Goal: Information Seeking & Learning: Learn about a topic

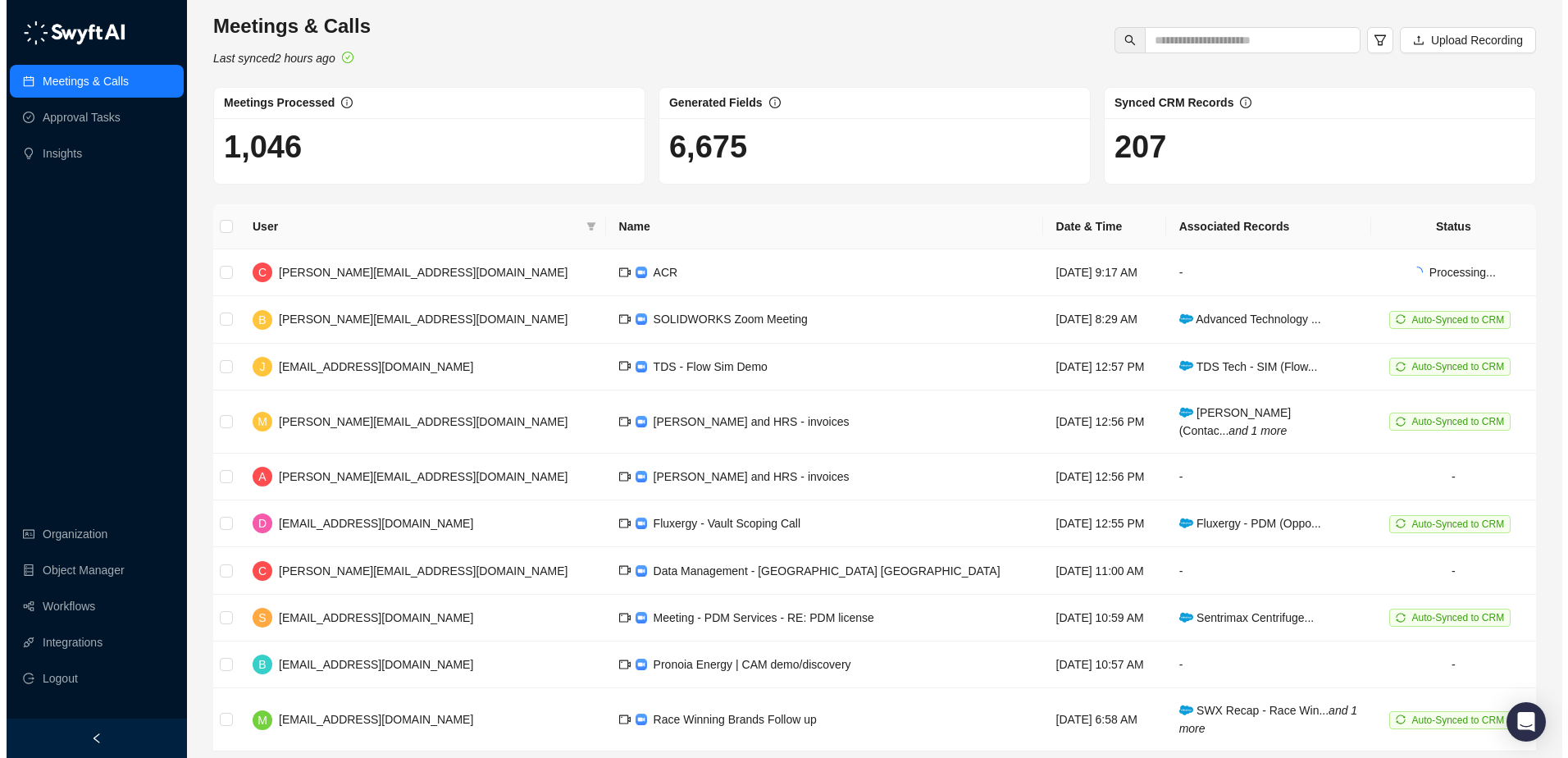
scroll to position [61, 0]
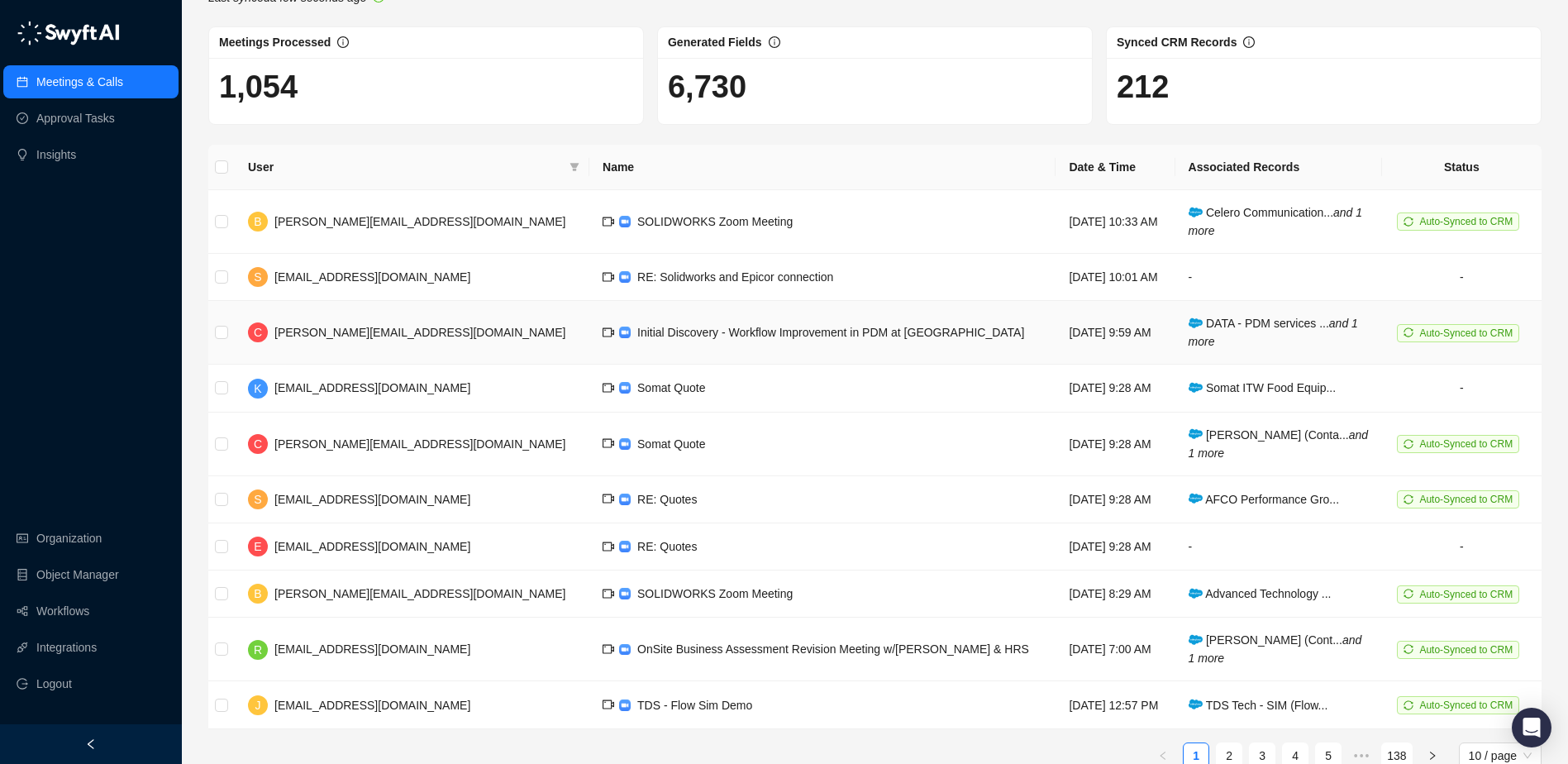
click at [1056, 340] on td "[DATE] 9:59 AM" at bounding box center [1115, 333] width 119 height 63
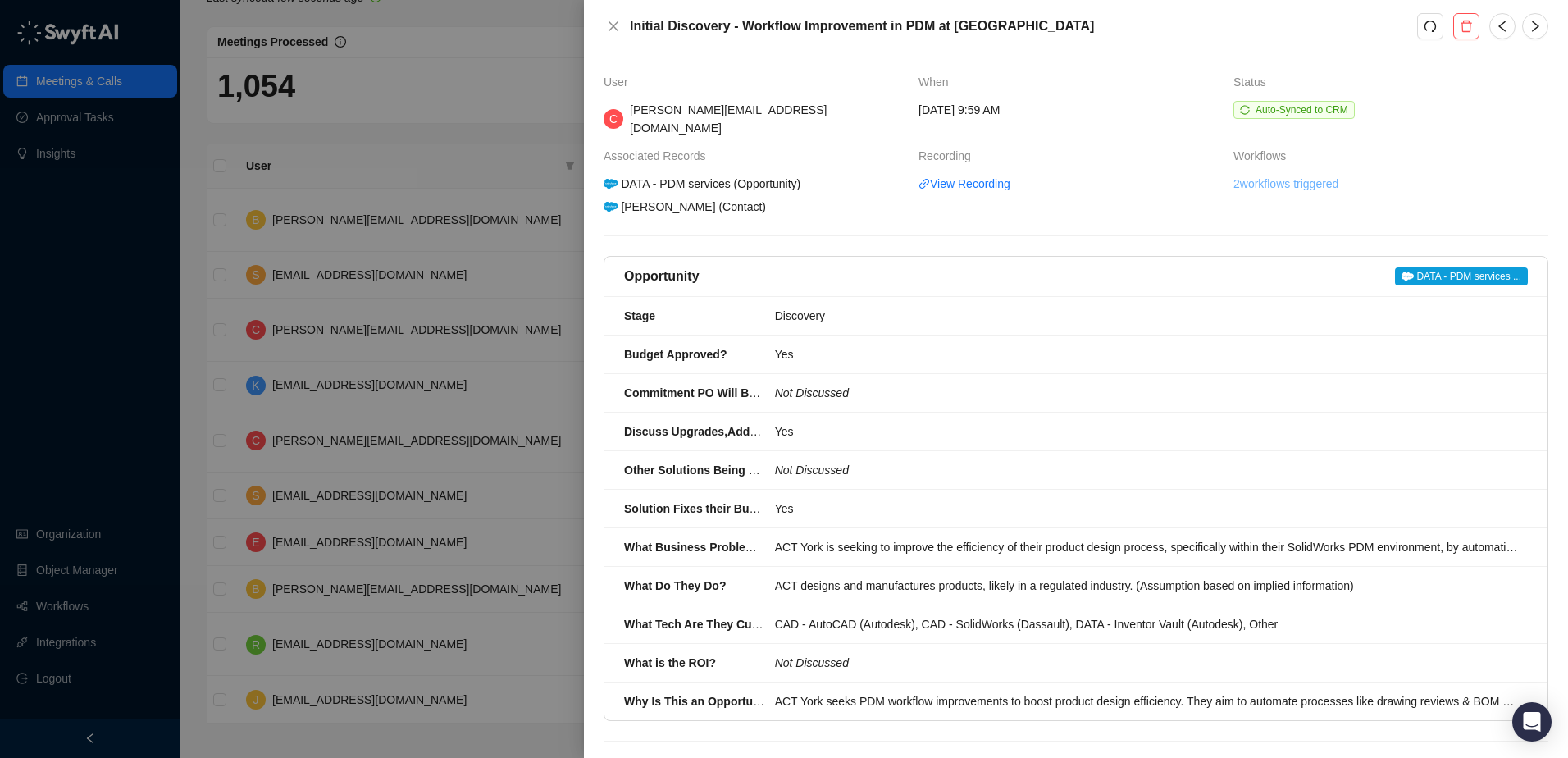
click at [1318, 174] on link "2 workflows triggered" at bounding box center [1286, 183] width 105 height 18
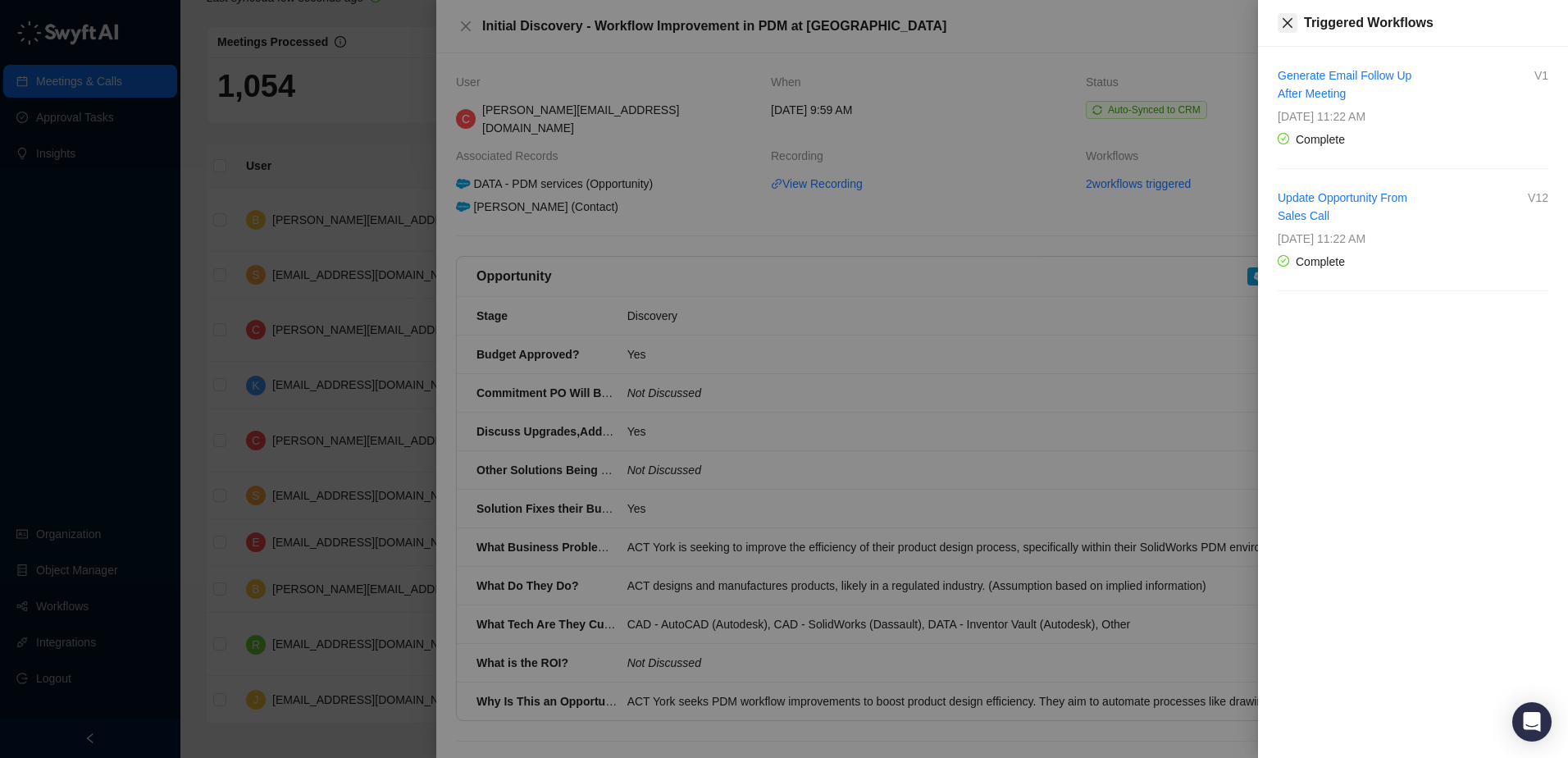
click at [1289, 21] on icon "close" at bounding box center [1288, 23] width 10 height 10
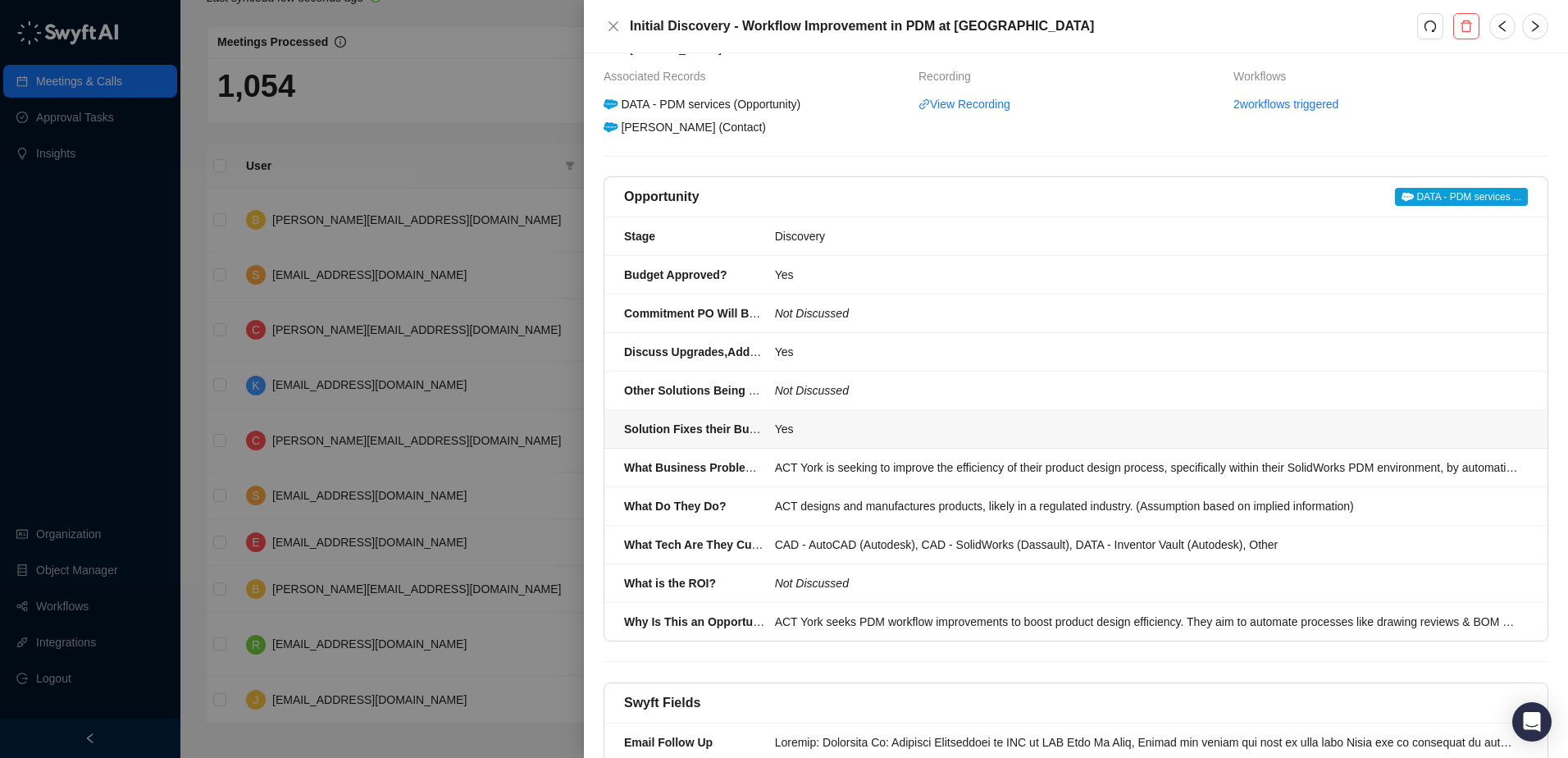
scroll to position [168, 0]
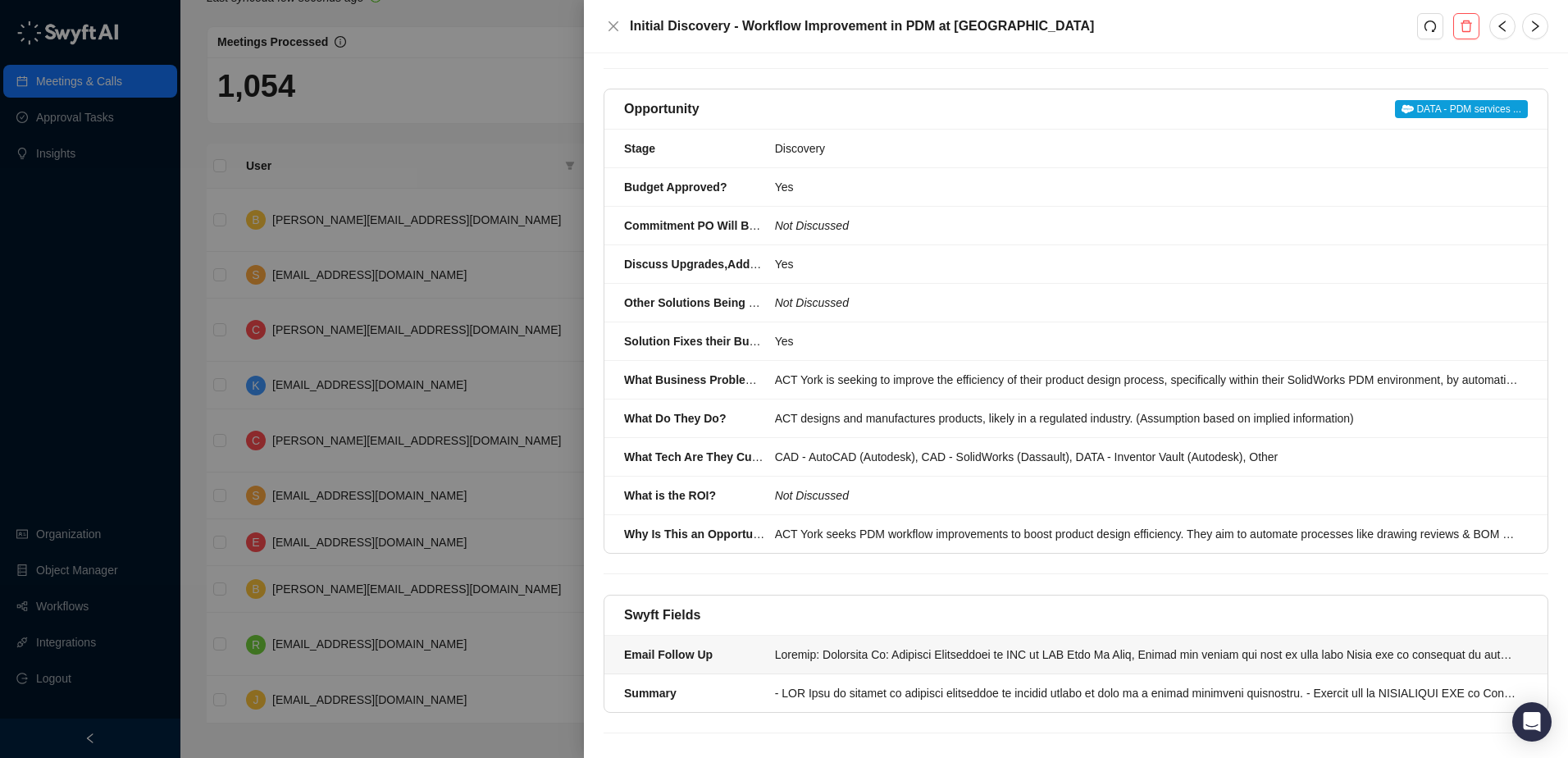
click at [1079, 645] on div at bounding box center [1146, 654] width 743 height 18
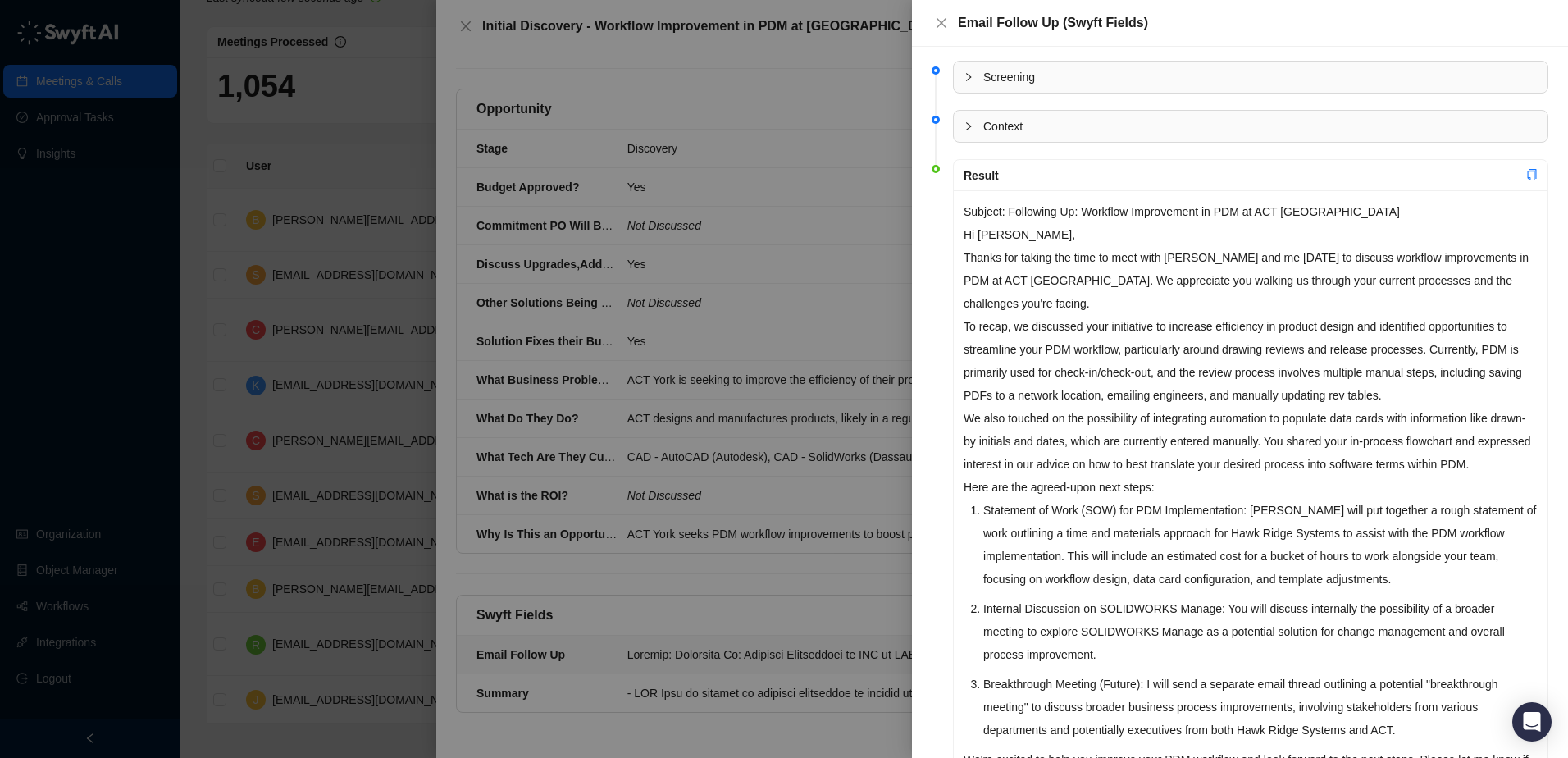
click at [1031, 338] on p "To recap, we discussed your initiative to increase efficiency in product design…" at bounding box center [1251, 360] width 574 height 92
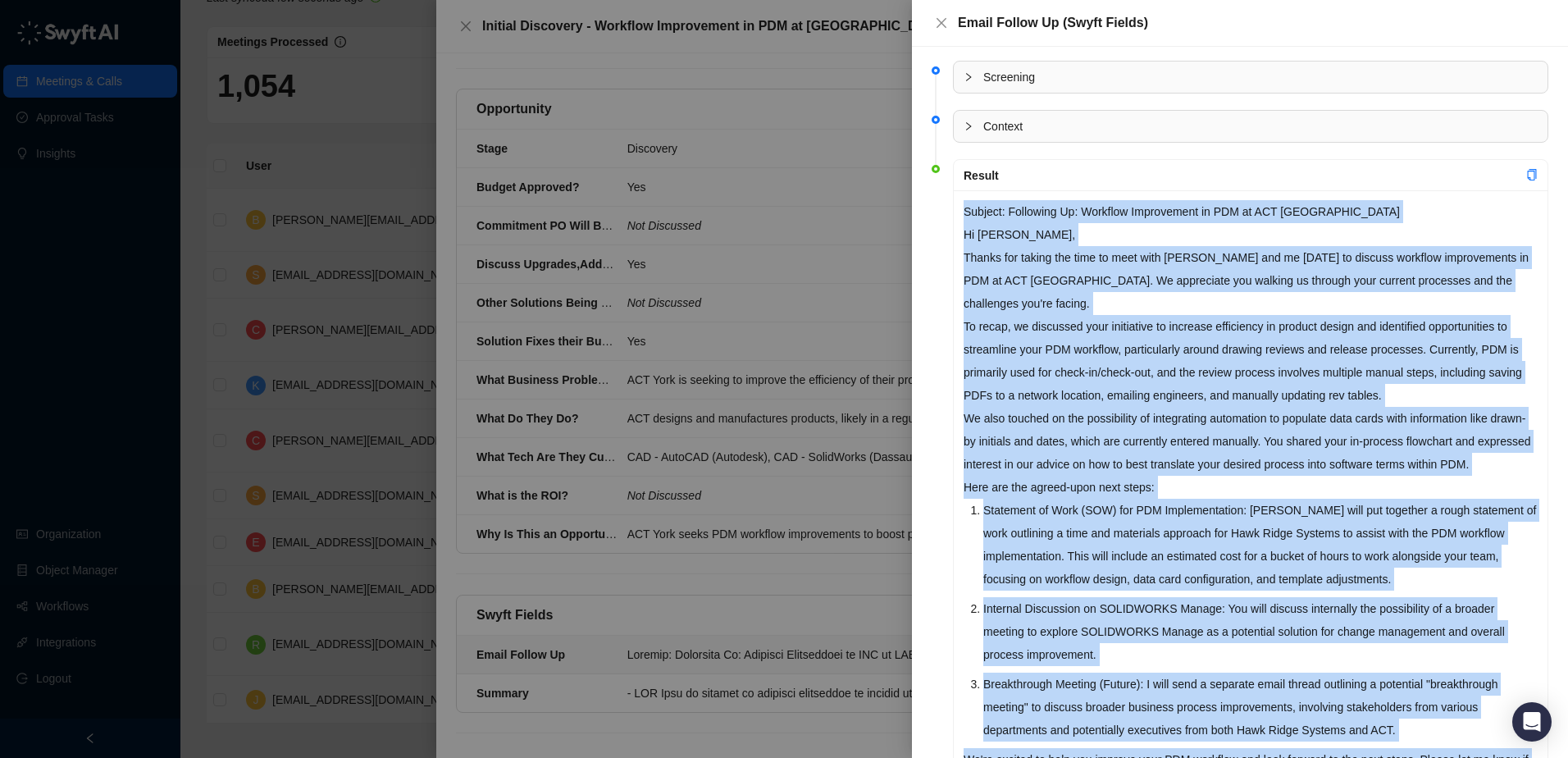
scroll to position [134, 0]
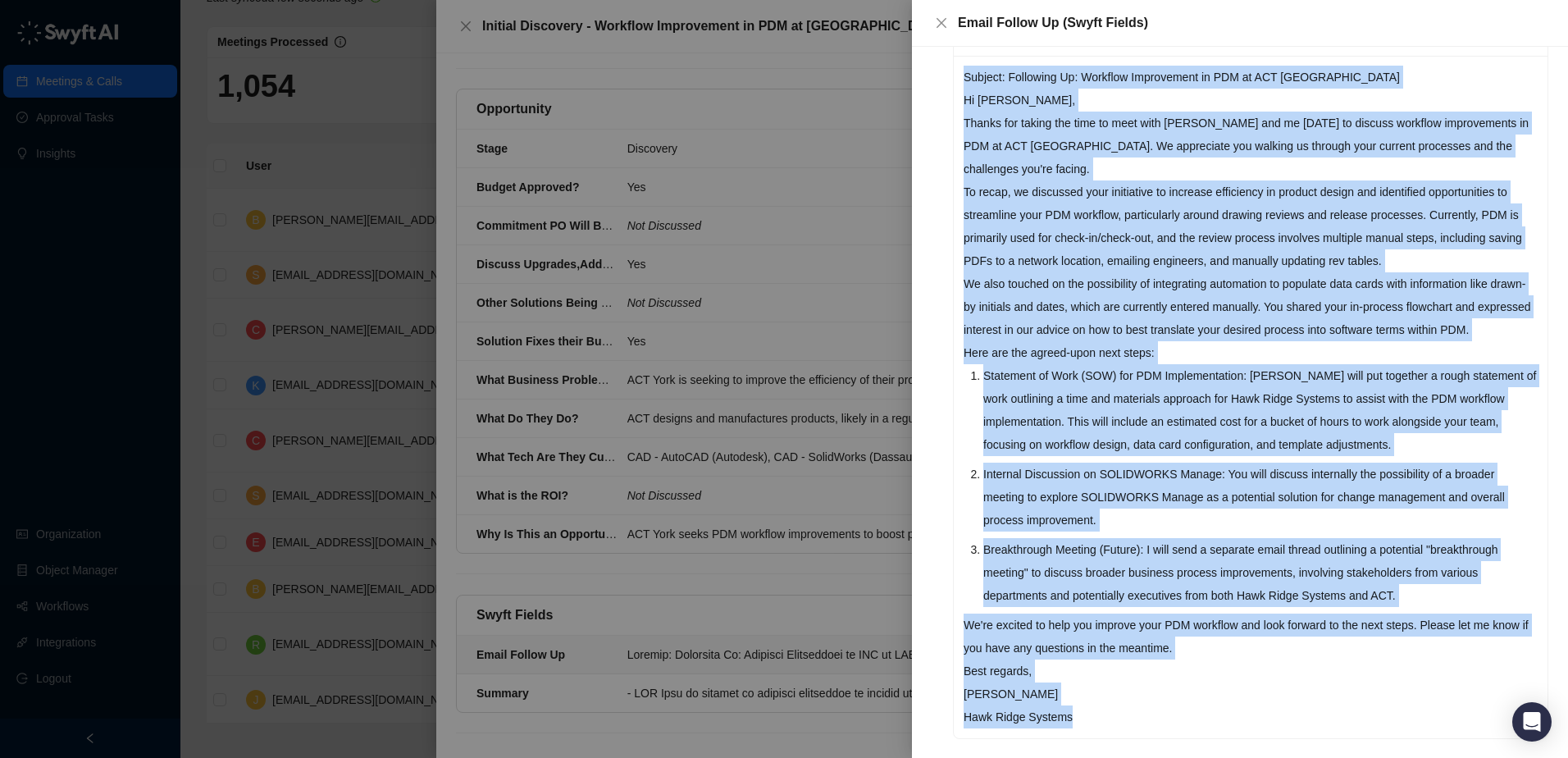
drag, startPoint x: 1030, startPoint y: 338, endPoint x: 1217, endPoint y: 697, distance: 404.8
click at [1217, 697] on div "Subject: Following Up: Workflow Improvement in PDM at ACT York Hi Josh, Thanks …" at bounding box center [1251, 398] width 594 height 683
copy div "Subject: Following Up: Workflow Improvement in PDM at ACT York Hi Josh, Thanks …"
click at [807, 65] on div at bounding box center [784, 379] width 1568 height 758
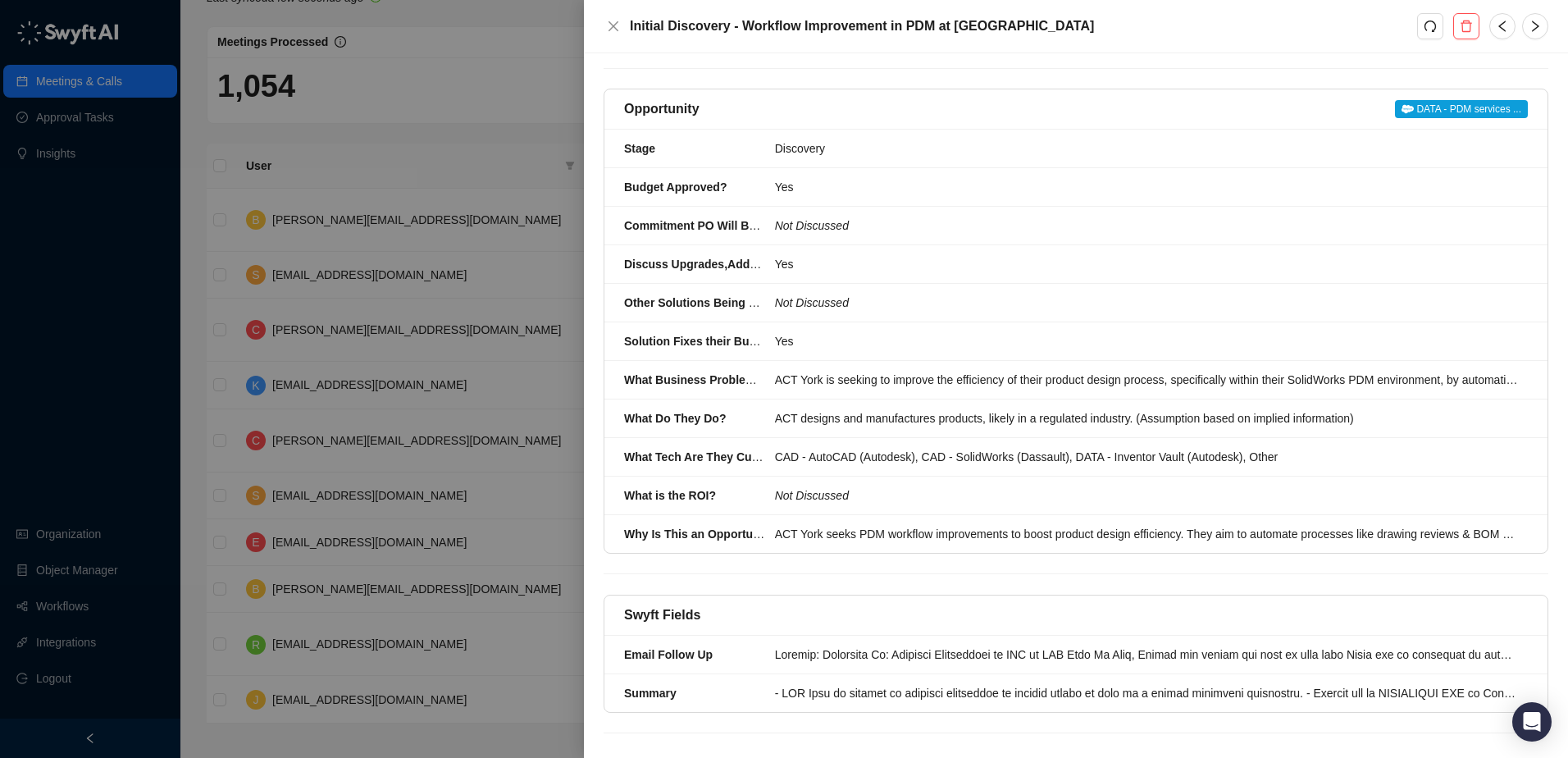
click at [411, 197] on div at bounding box center [784, 379] width 1568 height 758
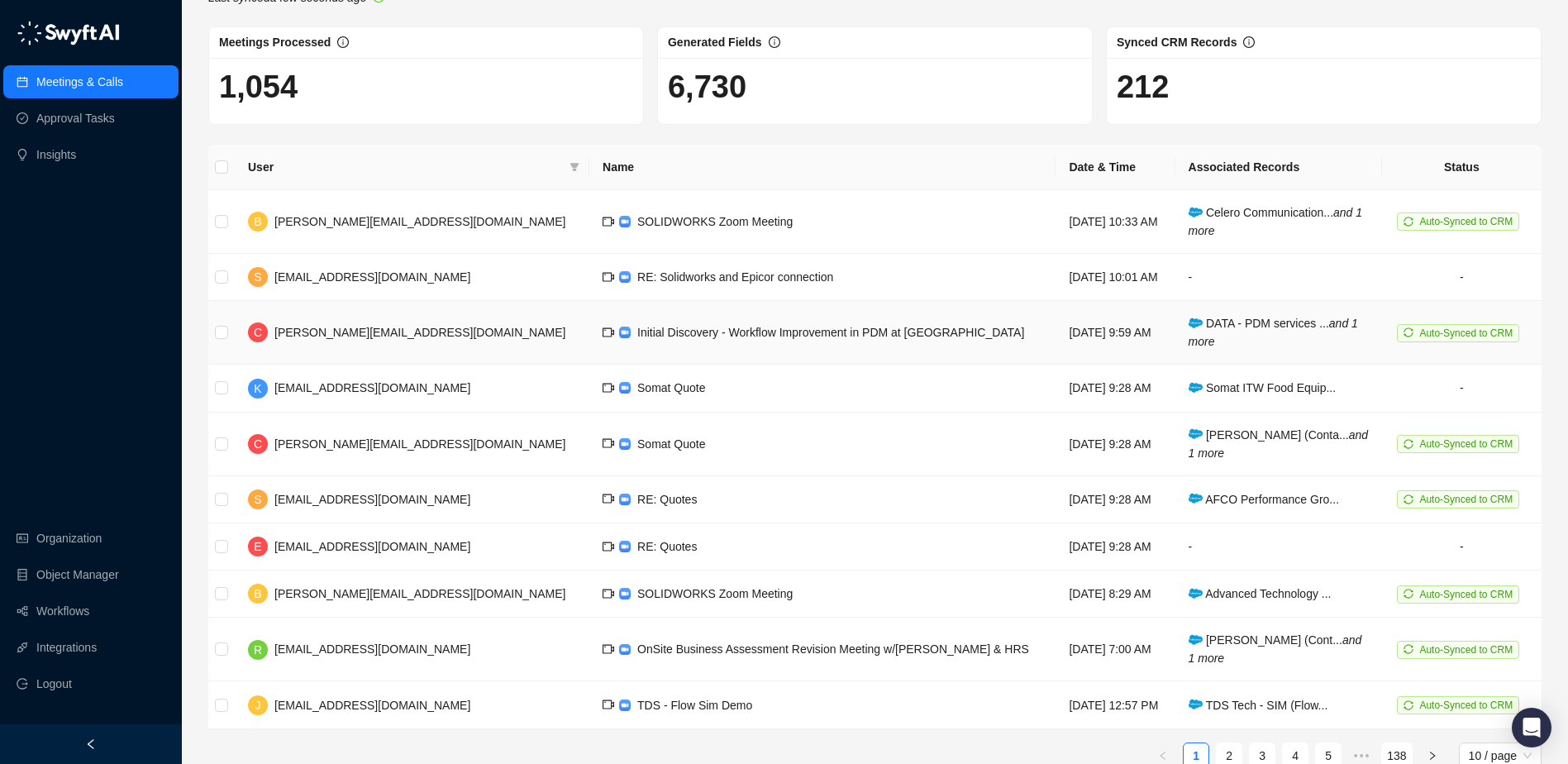
click at [1422, 335] on span "Auto-Synced to CRM" at bounding box center [1465, 333] width 93 height 12
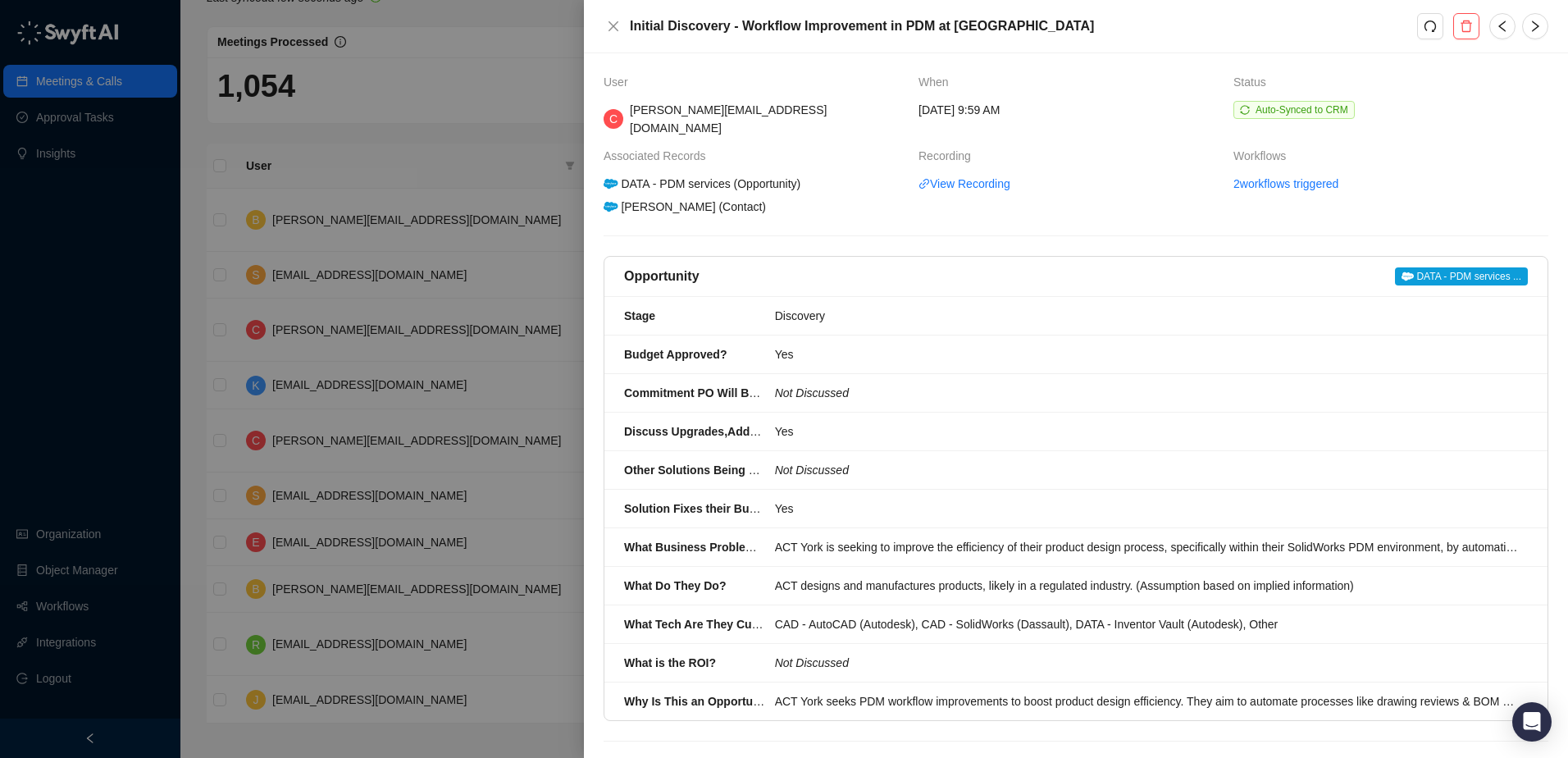
click at [537, 133] on div at bounding box center [784, 379] width 1568 height 758
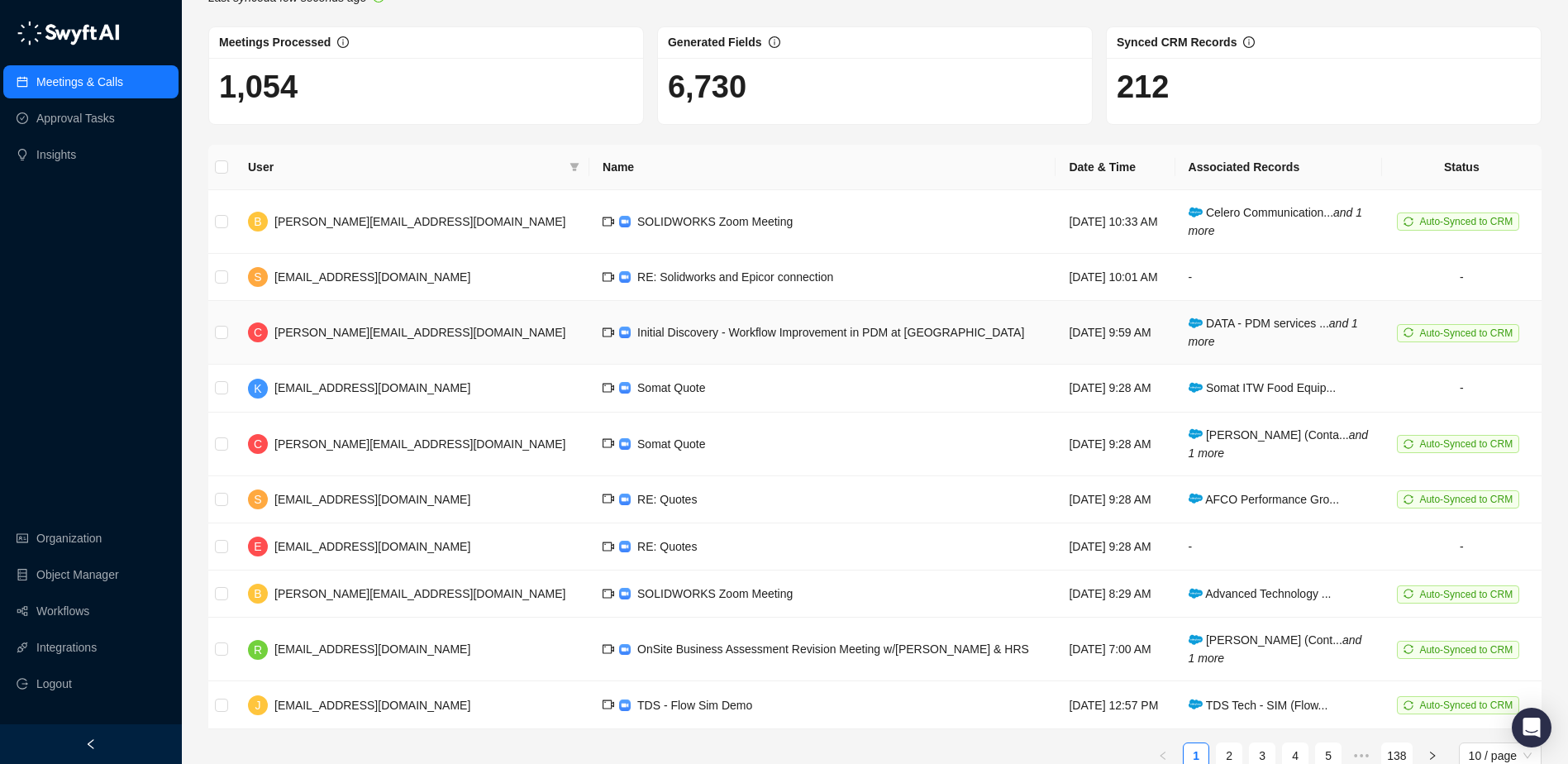
click at [1263, 325] on span "DATA - PDM services ... and 1 more" at bounding box center [1273, 333] width 169 height 32
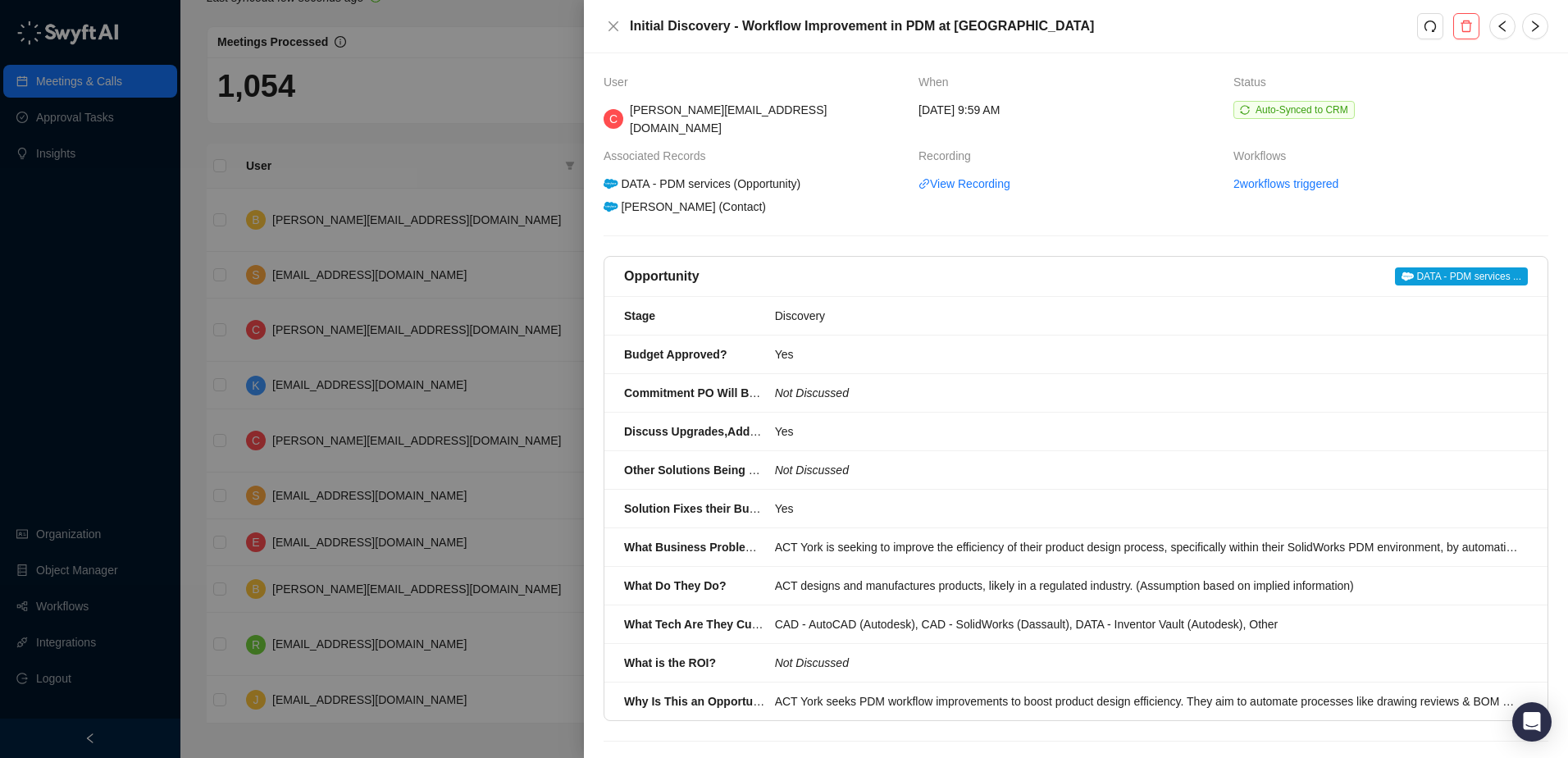
click at [1452, 267] on span "DATA - PDM services ..." at bounding box center [1460, 276] width 132 height 18
click at [552, 162] on div at bounding box center [784, 379] width 1568 height 758
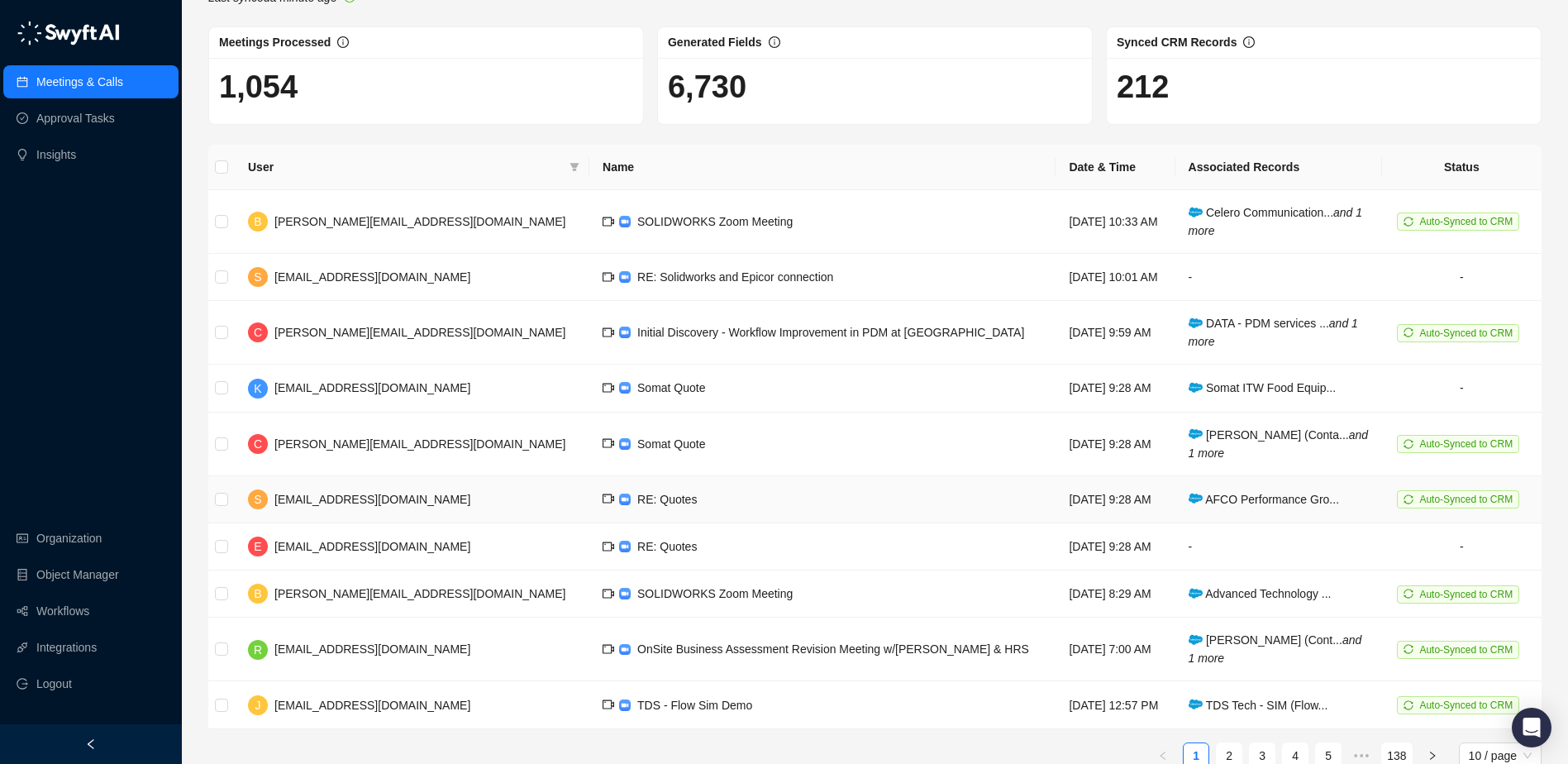
click at [637, 504] on span "RE: Quotes" at bounding box center [667, 500] width 60 height 13
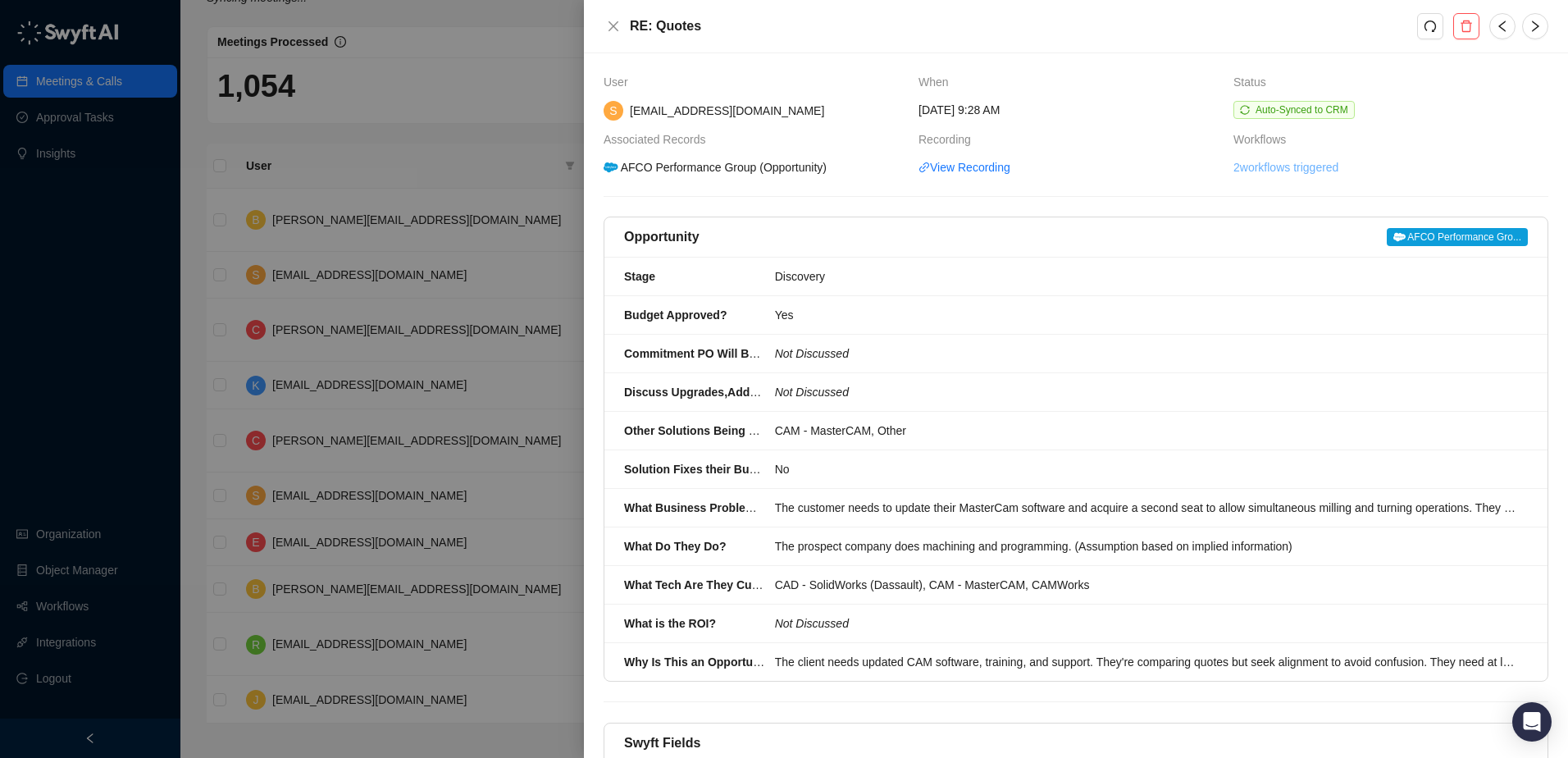
click at [1293, 169] on link "2 workflows triggered" at bounding box center [1286, 167] width 105 height 18
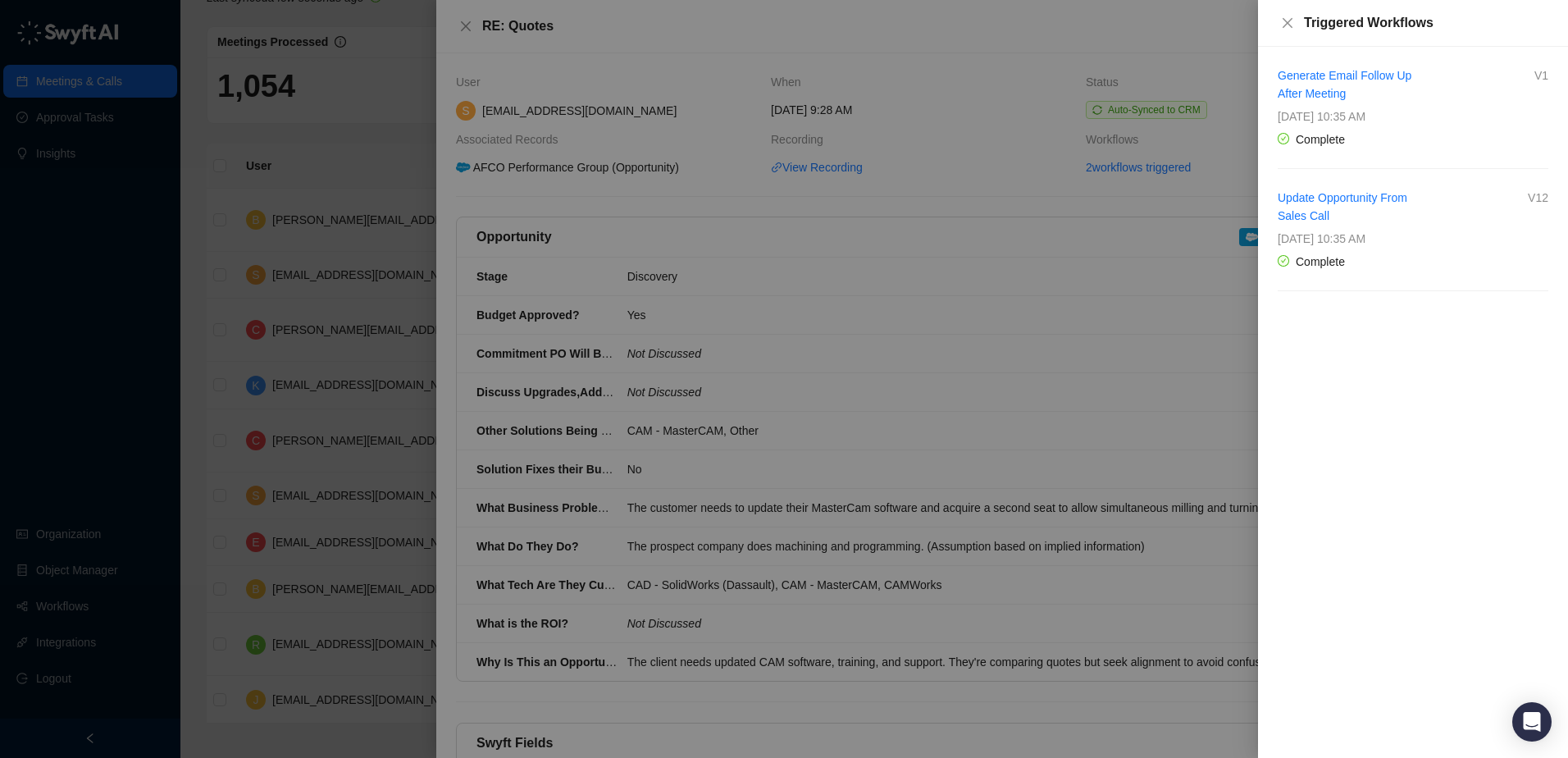
click at [991, 206] on div at bounding box center [784, 379] width 1568 height 758
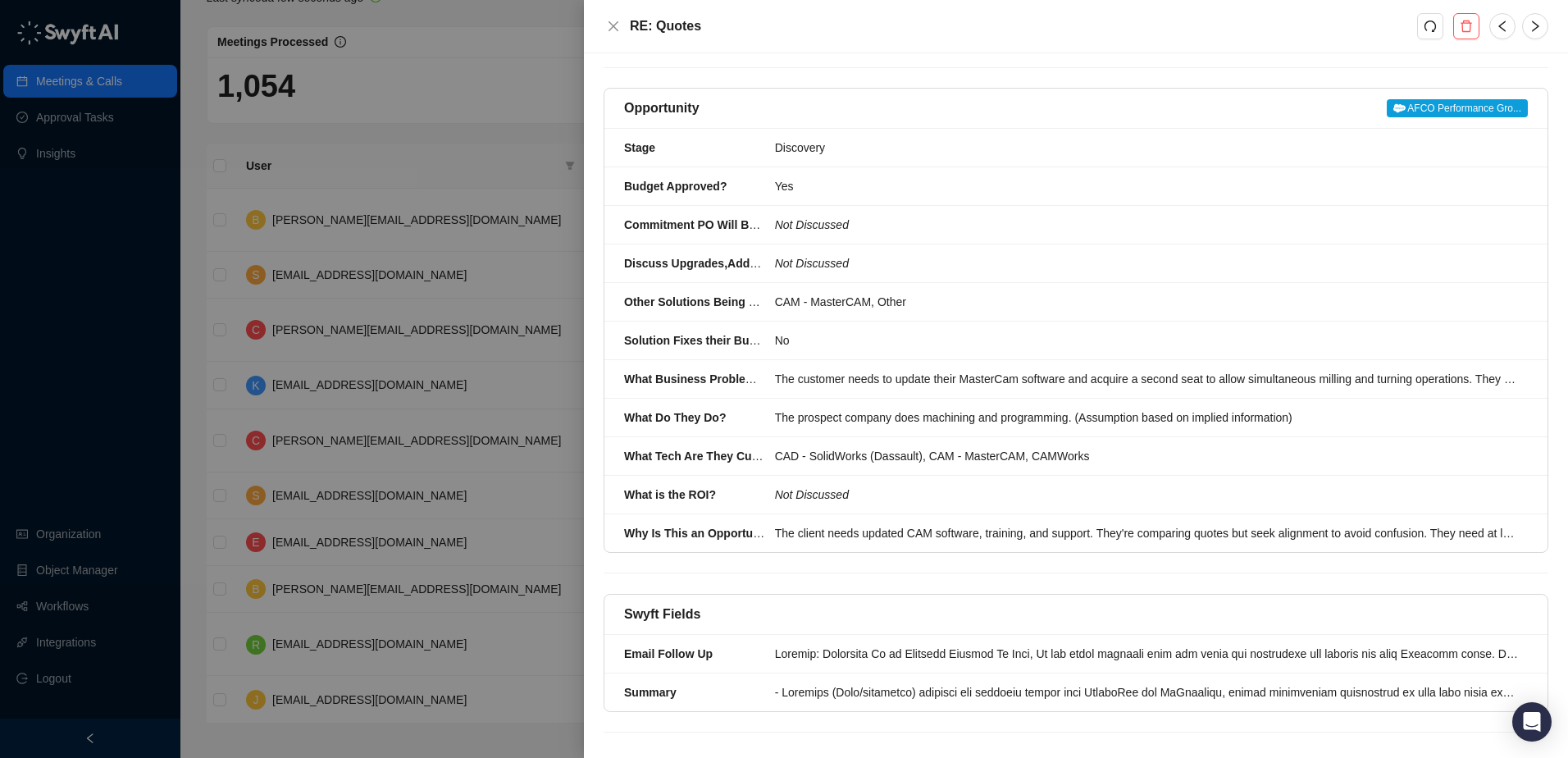
scroll to position [144, 0]
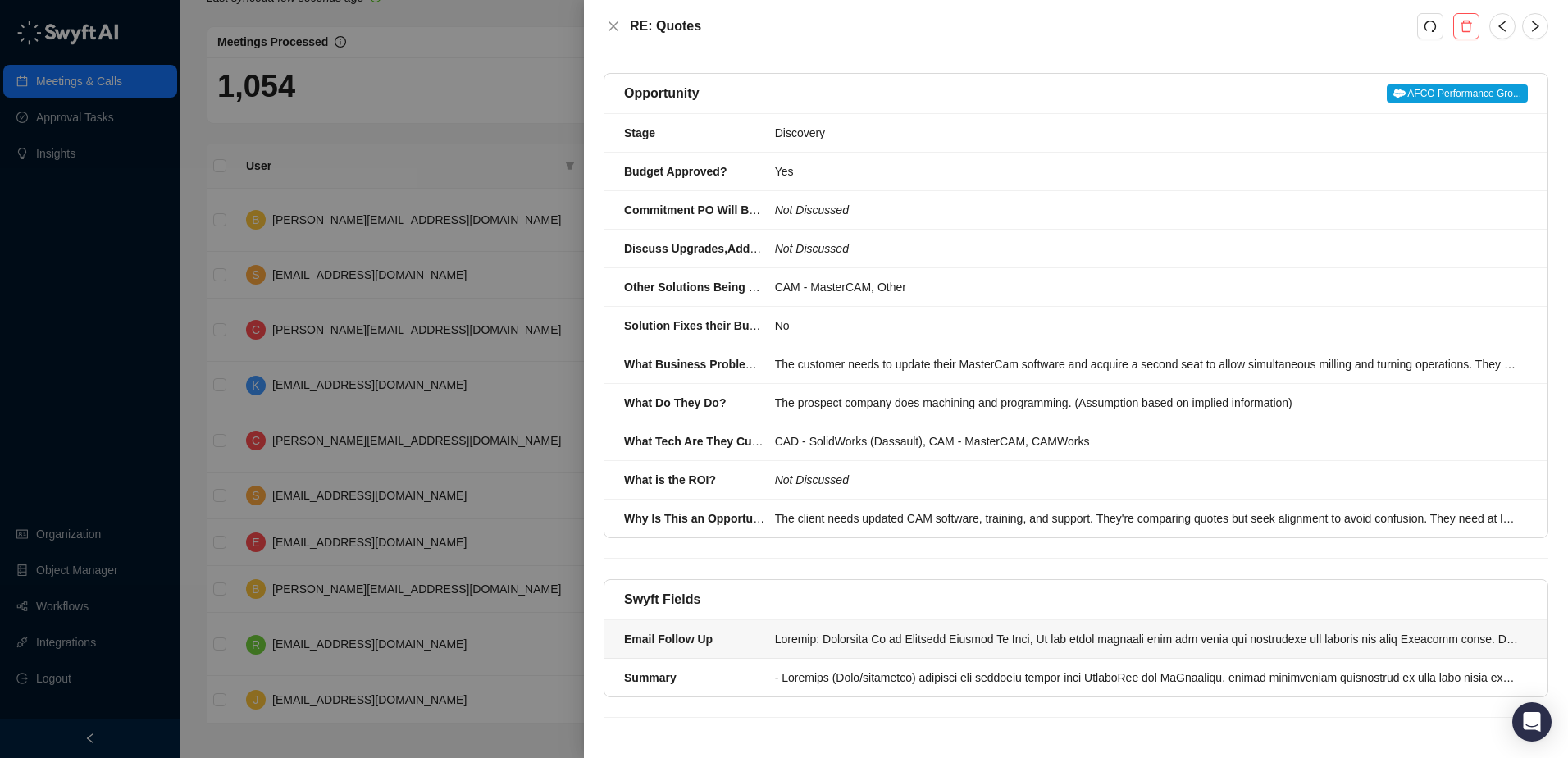
click at [907, 640] on div at bounding box center [1146, 639] width 743 height 18
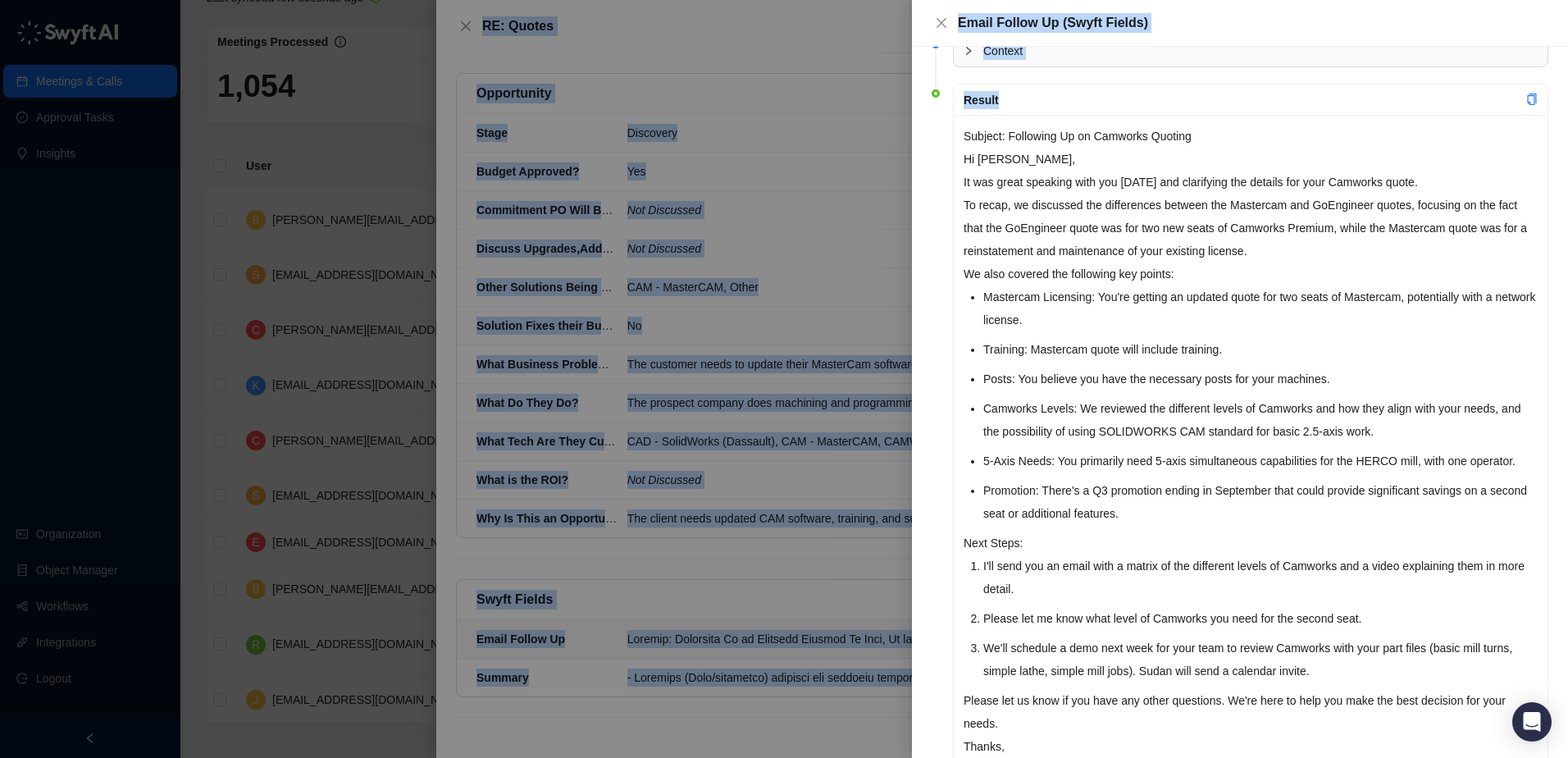
scroll to position [174, 0]
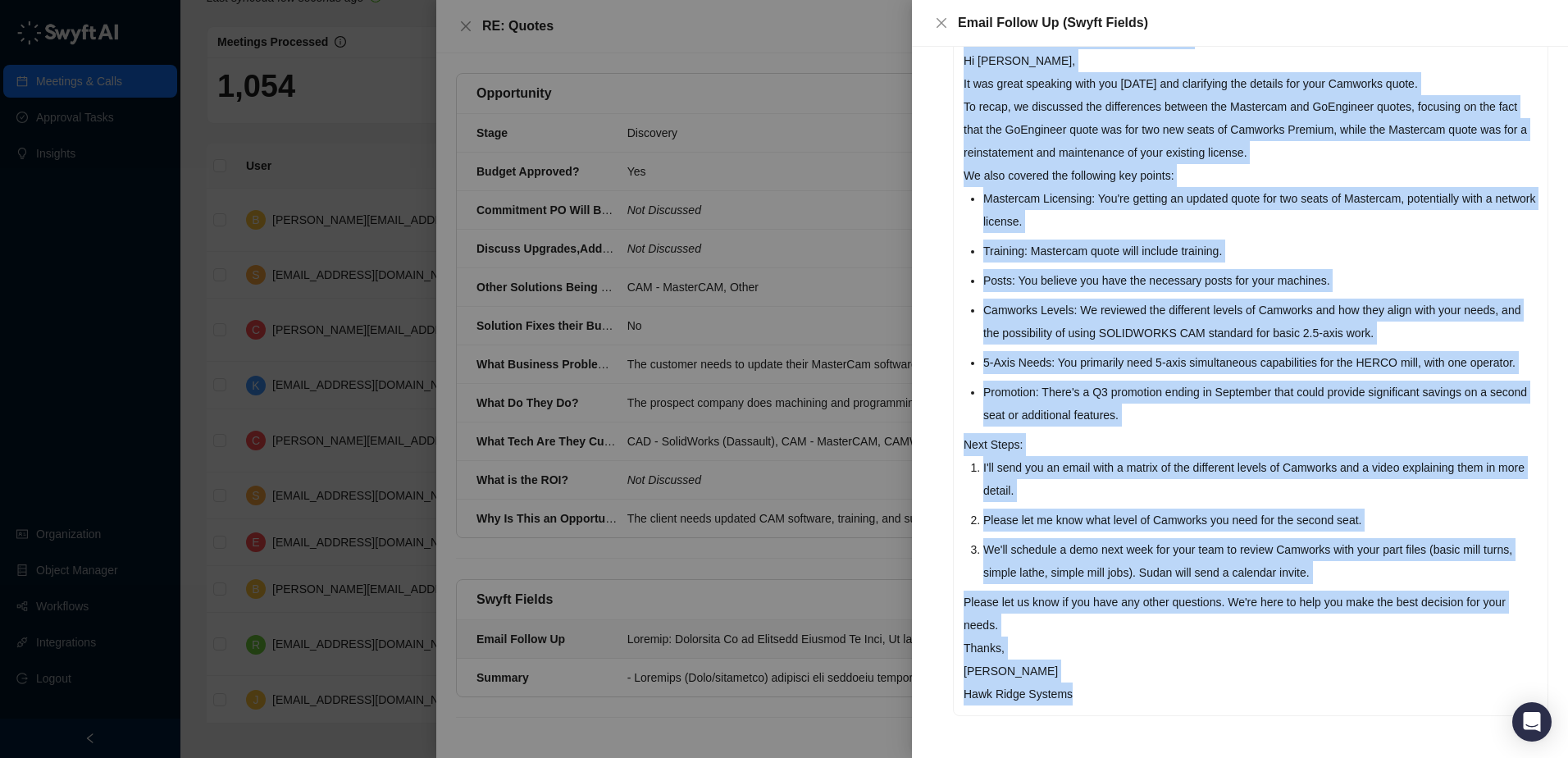
drag, startPoint x: 964, startPoint y: 209, endPoint x: 1318, endPoint y: 695, distance: 601.3
click at [1318, 695] on div "Subject: Following Up on Camworks Quoting Hi Sean, It was great speaking with y…" at bounding box center [1251, 365] width 594 height 699
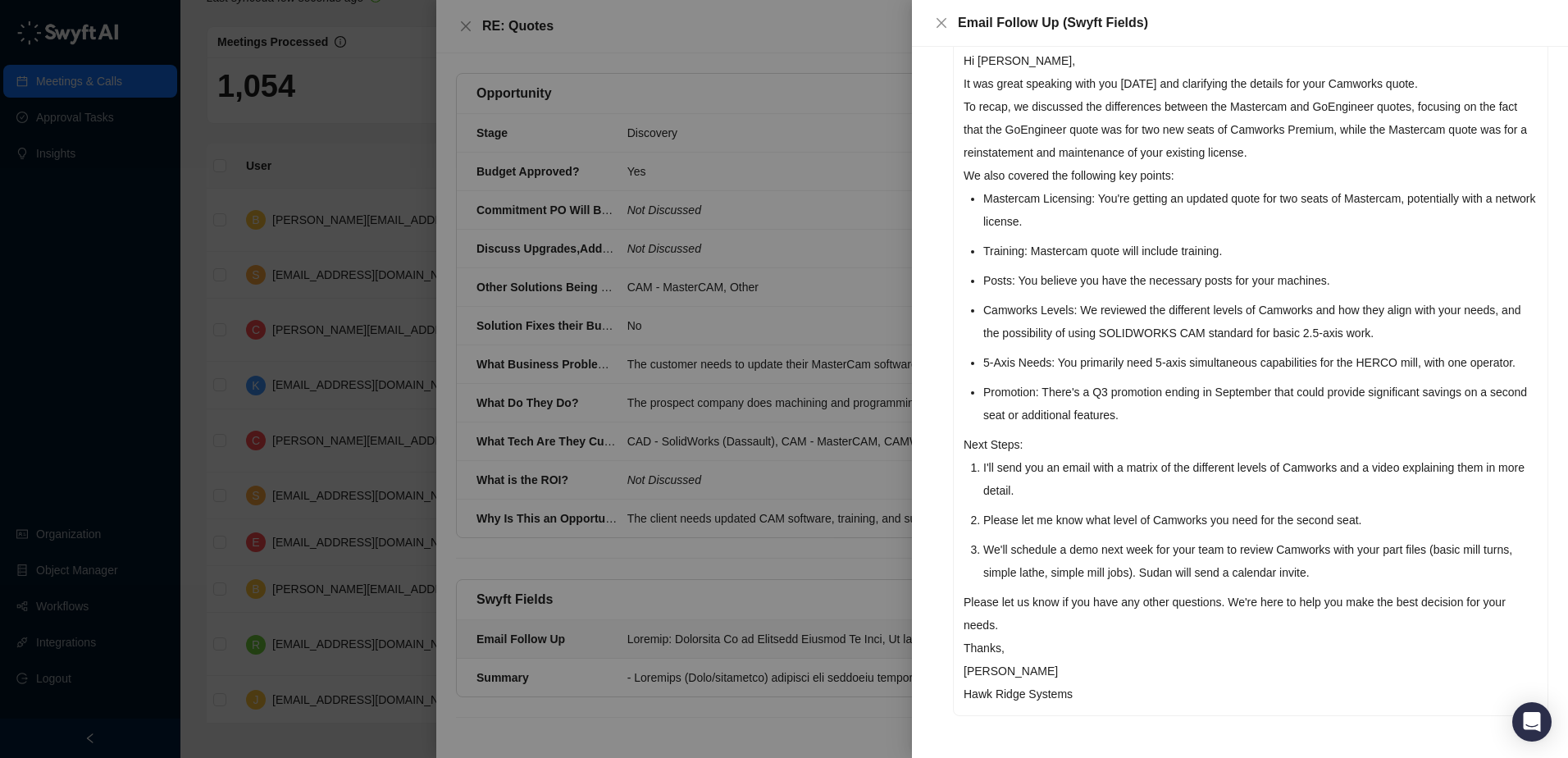
click at [403, 137] on div at bounding box center [784, 379] width 1568 height 758
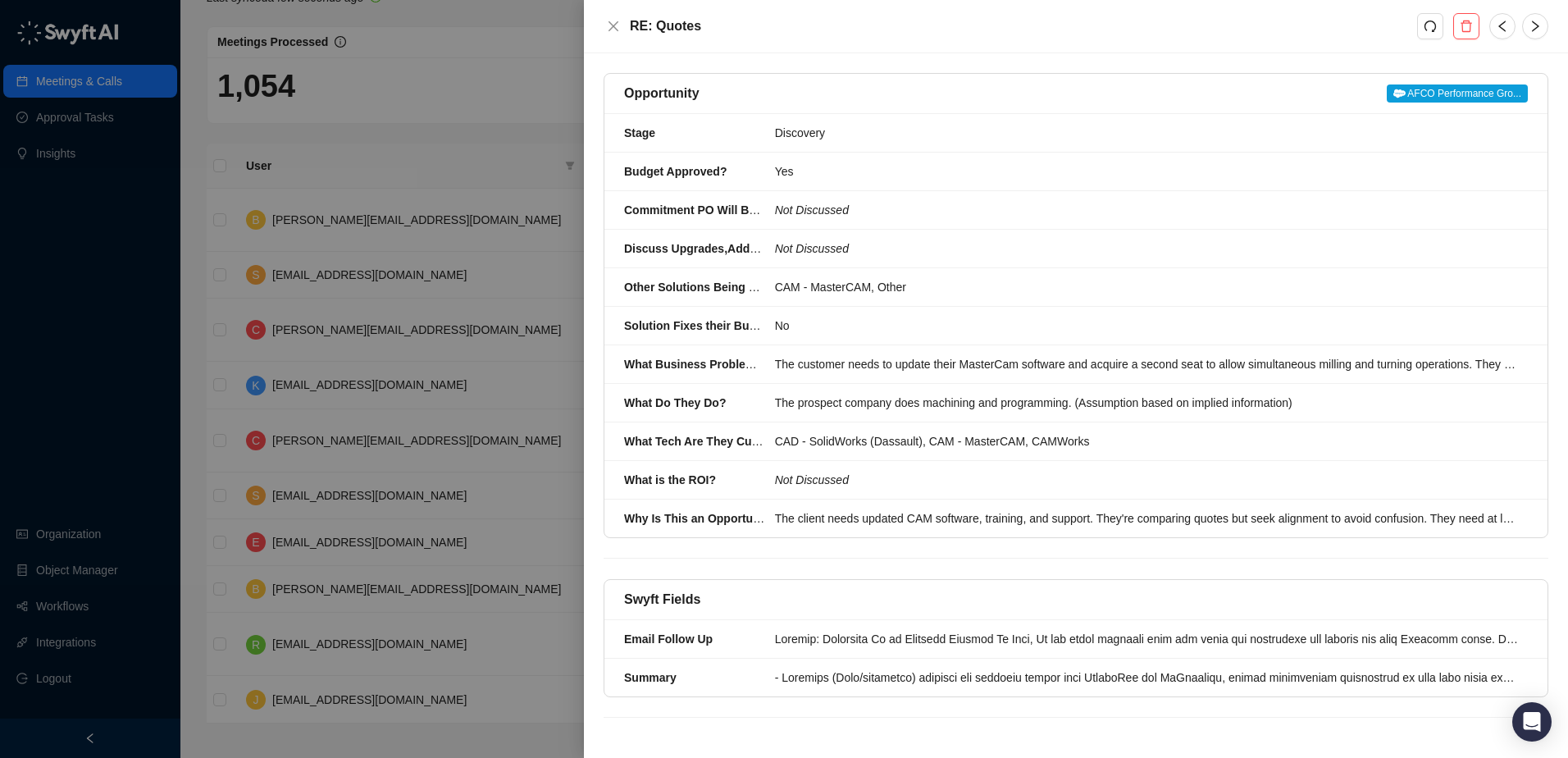
click at [444, 158] on div at bounding box center [784, 379] width 1568 height 758
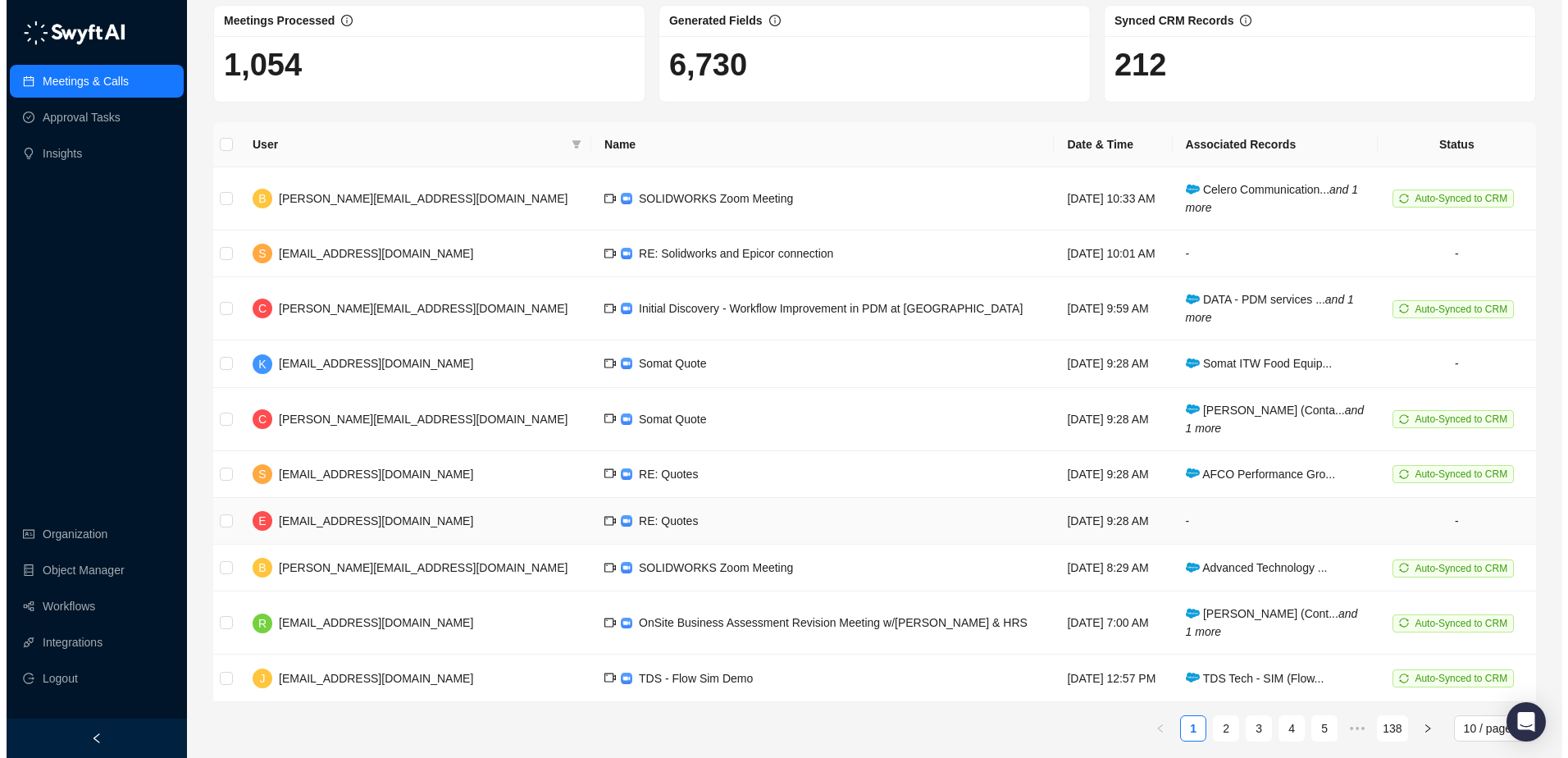
scroll to position [92, 0]
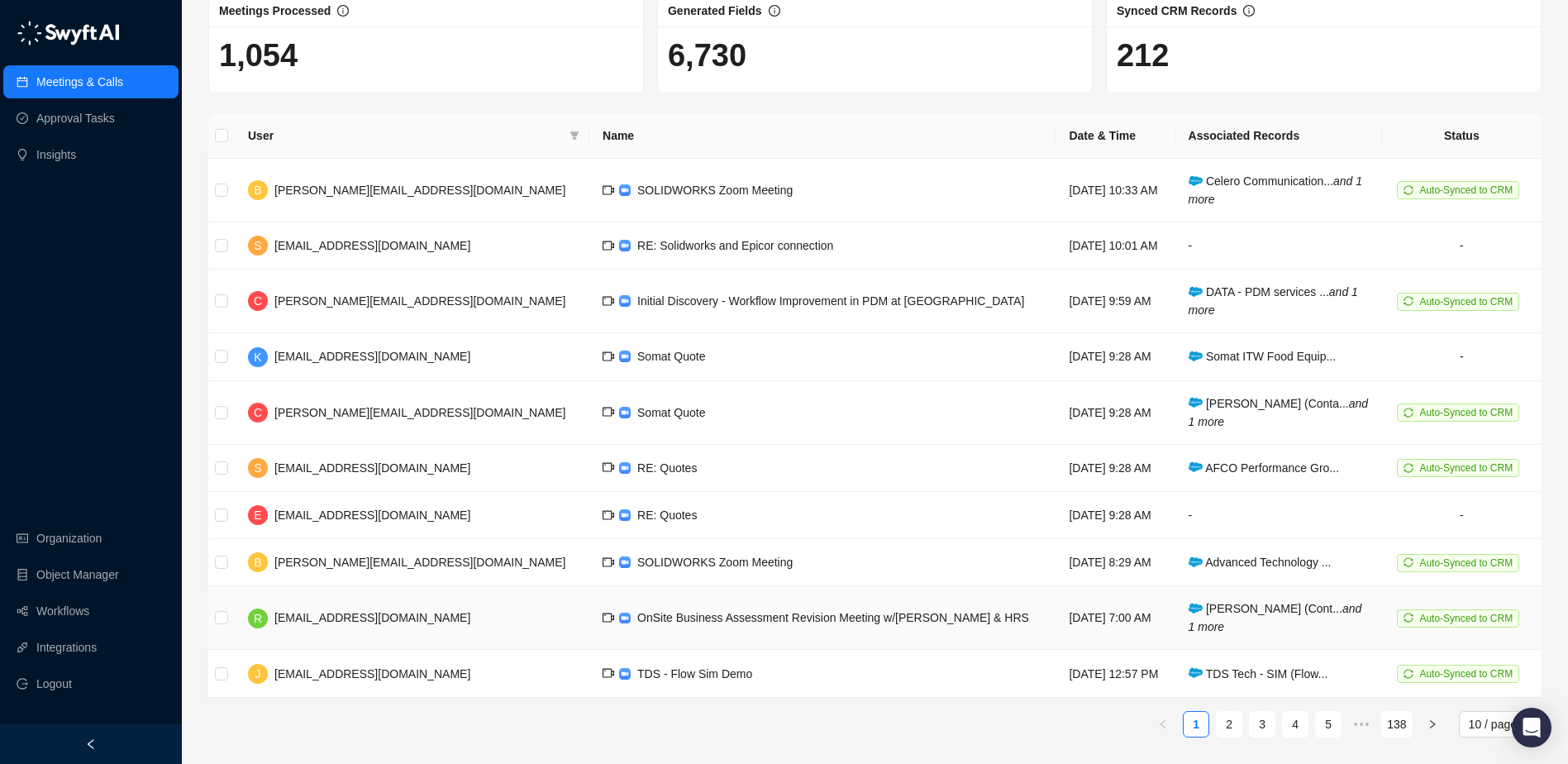
click at [808, 625] on span "OnSite Business Assessment Revision Meeting w/[PERSON_NAME] & HRS" at bounding box center [833, 618] width 392 height 13
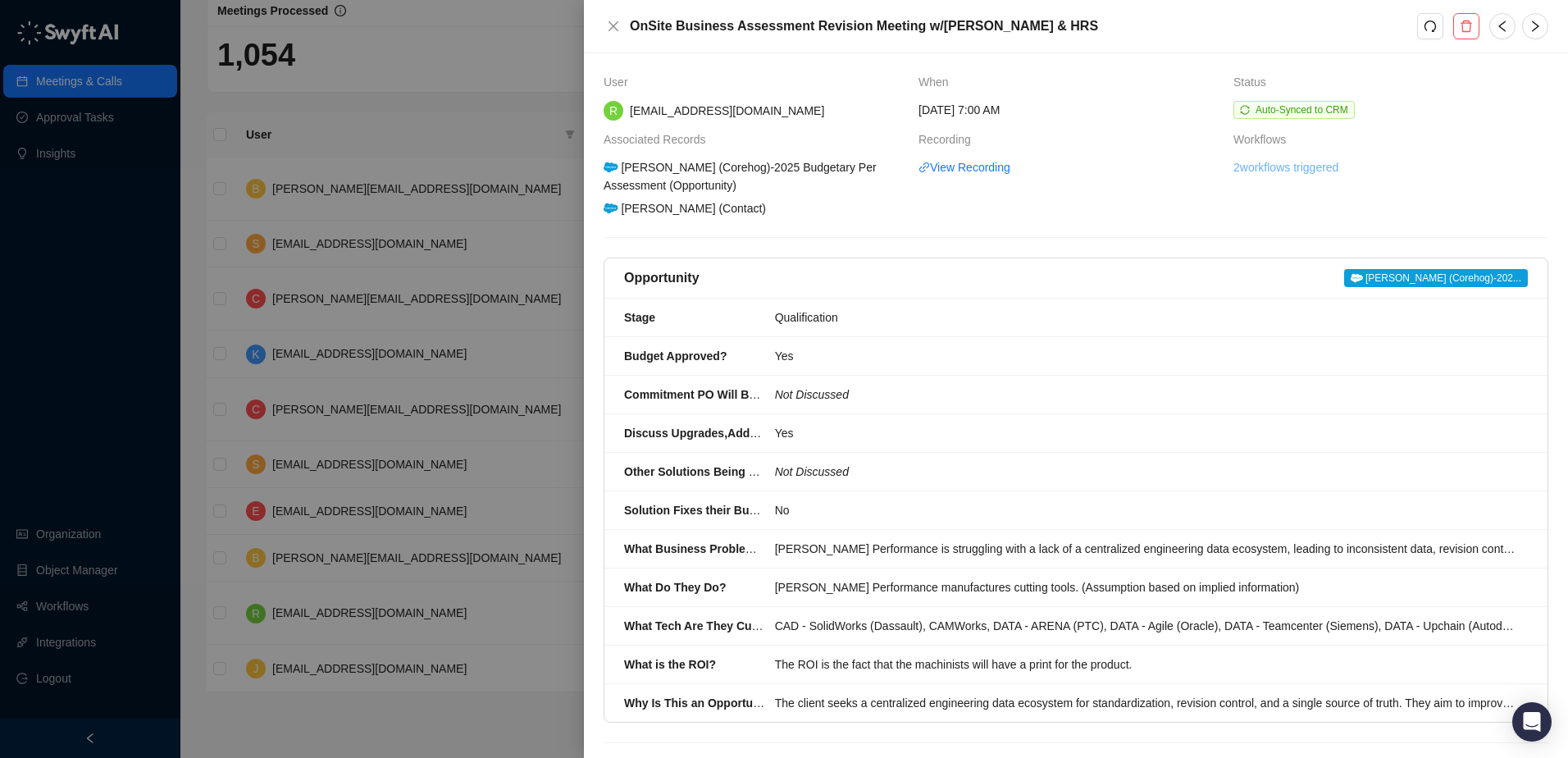
click at [1277, 174] on link "2 workflows triggered" at bounding box center [1286, 167] width 105 height 18
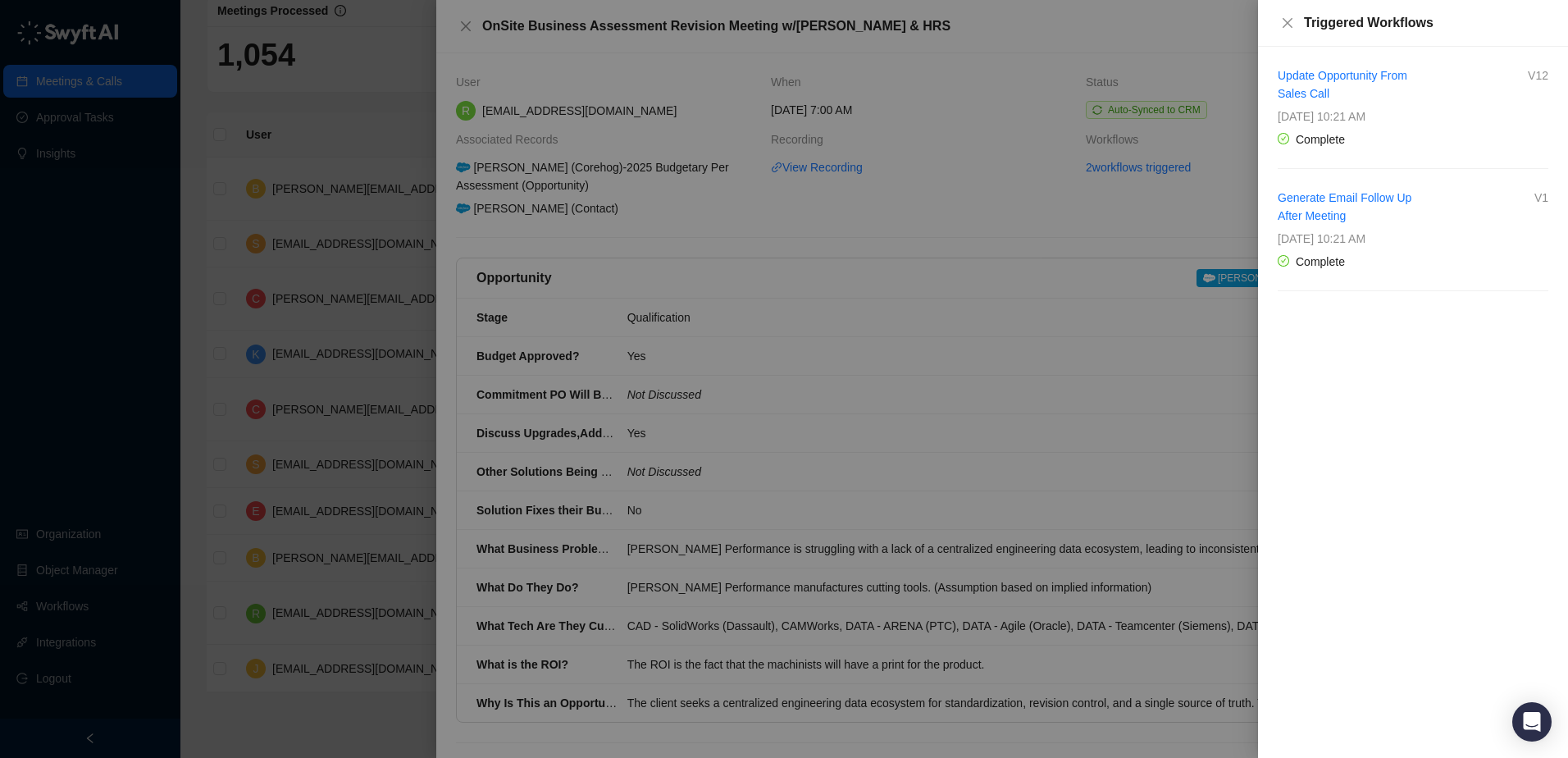
drag, startPoint x: 1064, startPoint y: 205, endPoint x: 1042, endPoint y: 214, distance: 23.8
click at [1064, 204] on div at bounding box center [784, 379] width 1568 height 758
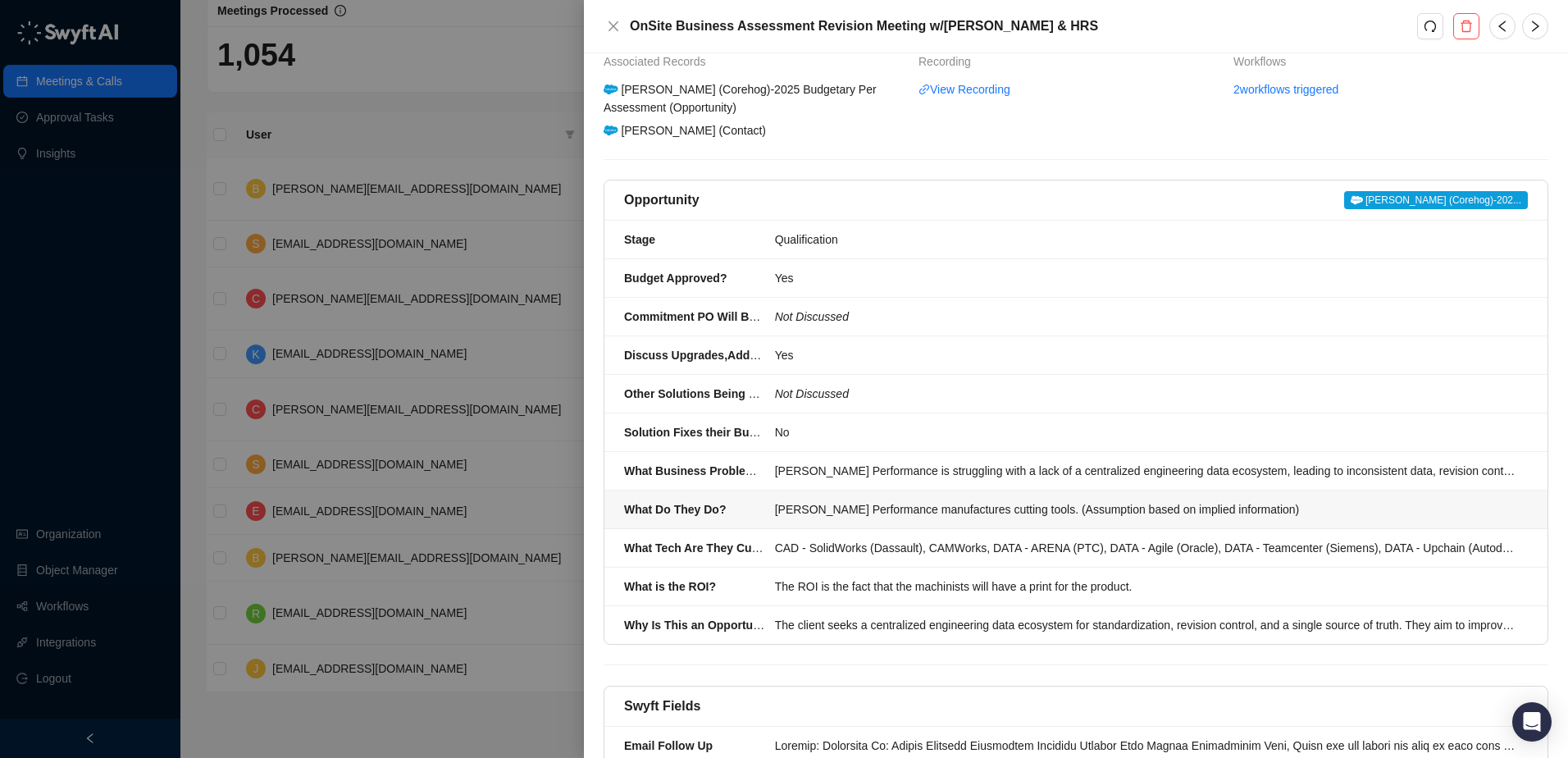
scroll to position [185, 0]
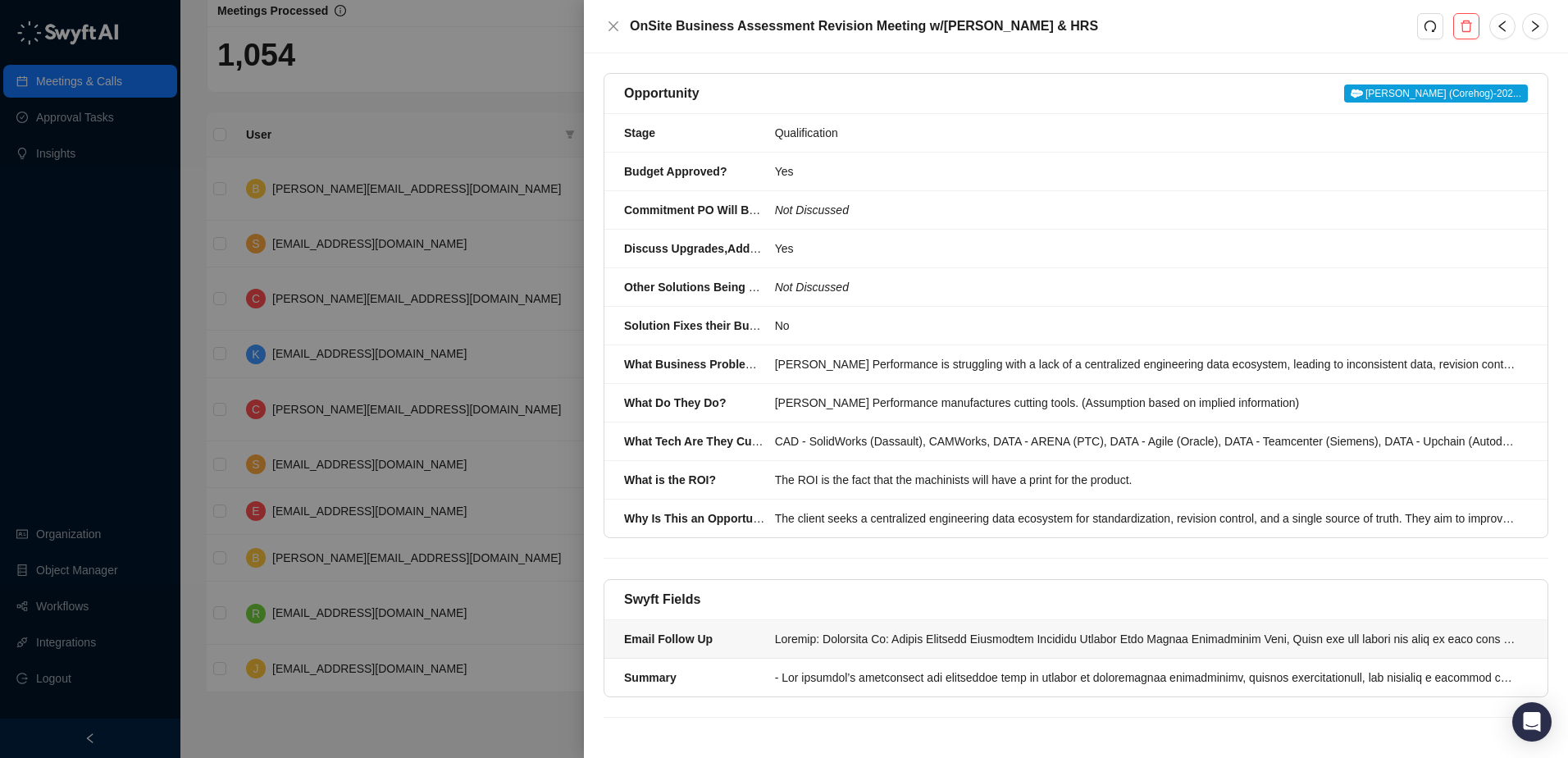
click at [933, 645] on div at bounding box center [1146, 639] width 743 height 18
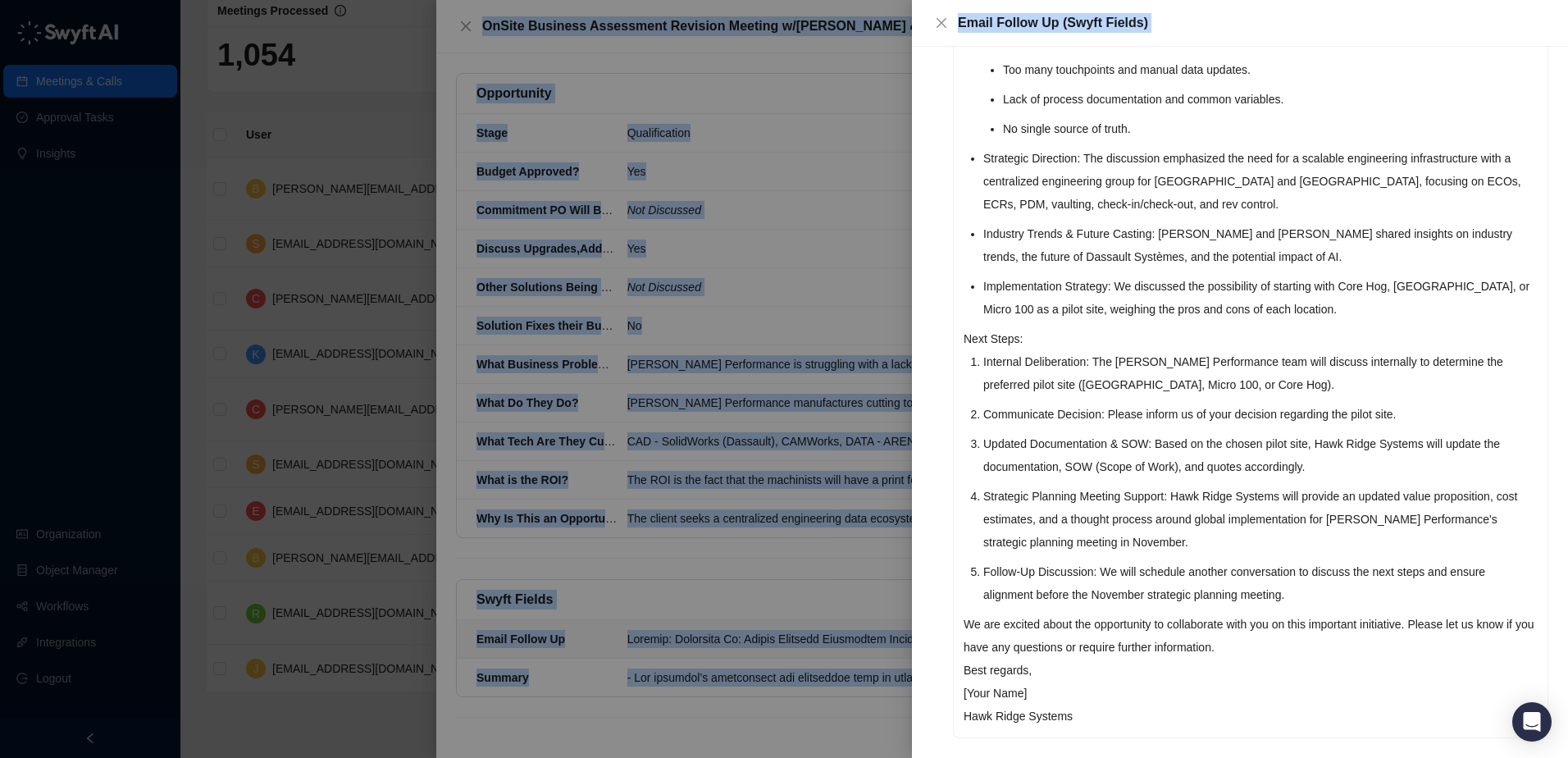
scroll to position [512, 0]
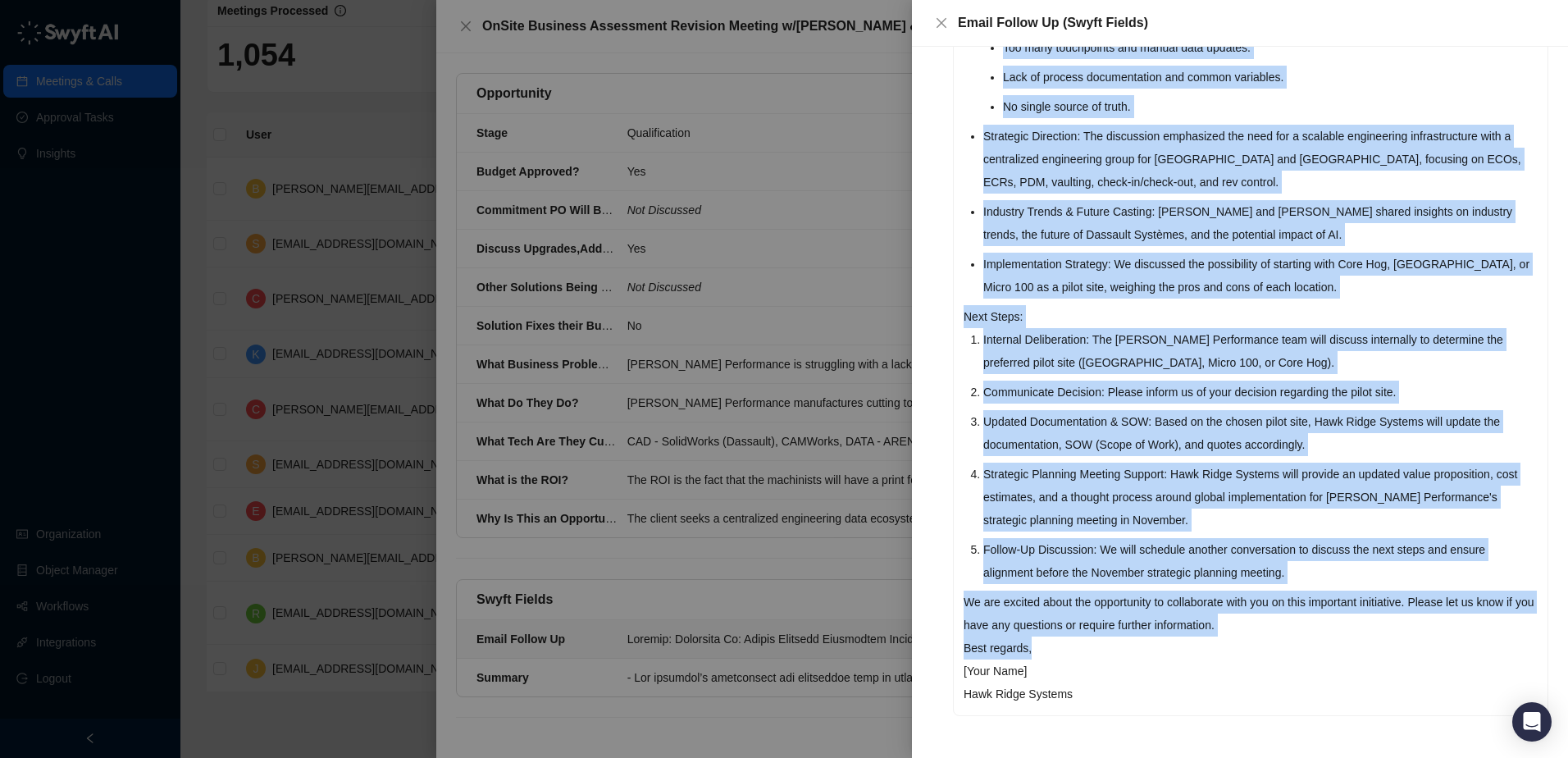
drag, startPoint x: 965, startPoint y: 209, endPoint x: 1218, endPoint y: 650, distance: 508.4
click at [1218, 650] on div "Subject: Following Up: Onsite Business Assessment Revision Meeting Dear Harvey …" at bounding box center [1251, 196] width 594 height 1036
click at [1142, 413] on li "Updated Documentation & SOW: Based on the chosen pilot site, Hawk Ridge Systems…" at bounding box center [1261, 433] width 555 height 46
drag, startPoint x: 965, startPoint y: 211, endPoint x: 1134, endPoint y: 652, distance: 472.3
click at [1134, 652] on div "Subject: Following Up: Onsite Business Assessment Revision Meeting Dear Harvey …" at bounding box center [1251, 196] width 594 height 1036
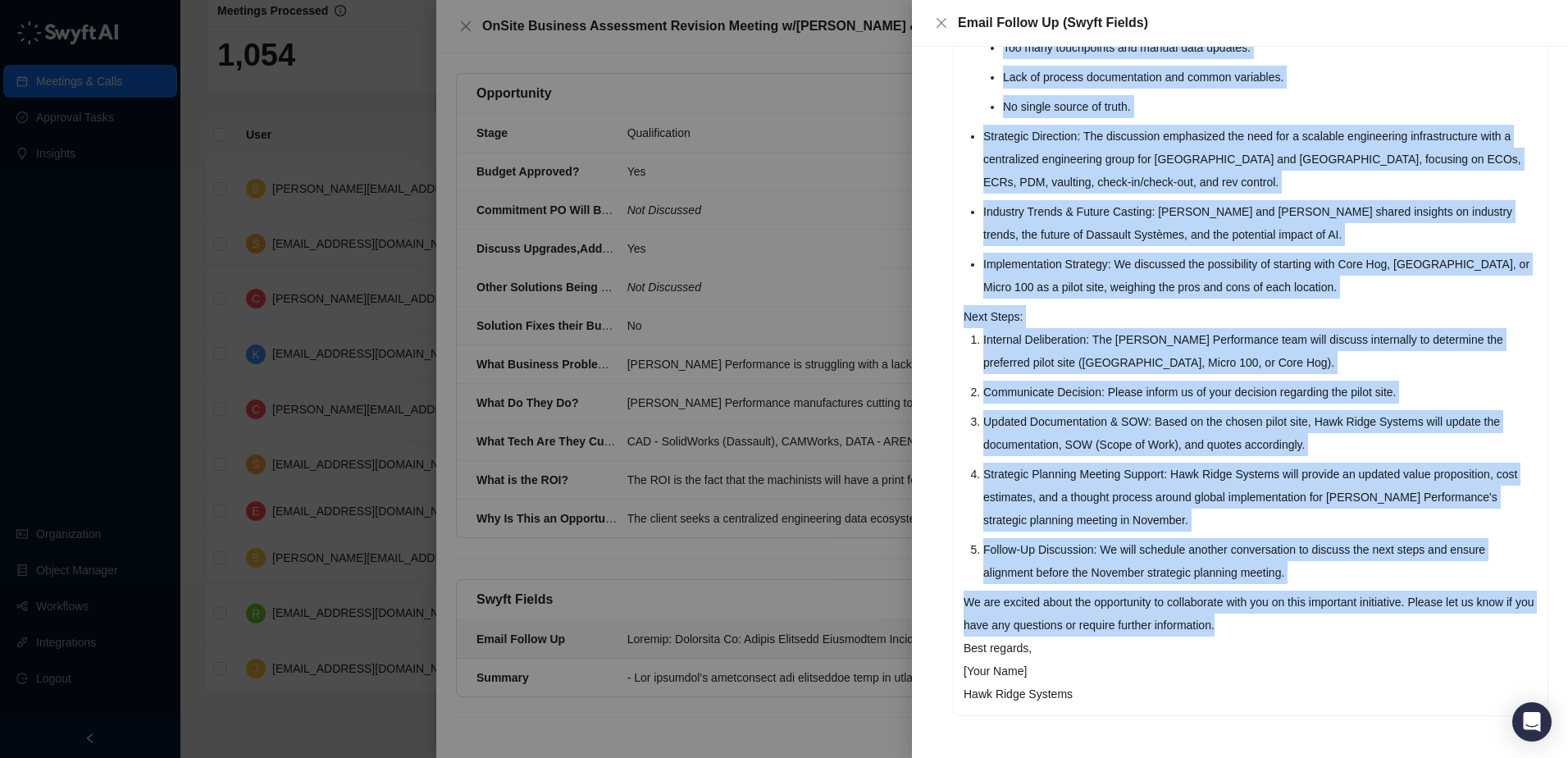
copy div "Subject: Following Up: Onsite Business Assessment Revision Meeting Dear Harvey …"
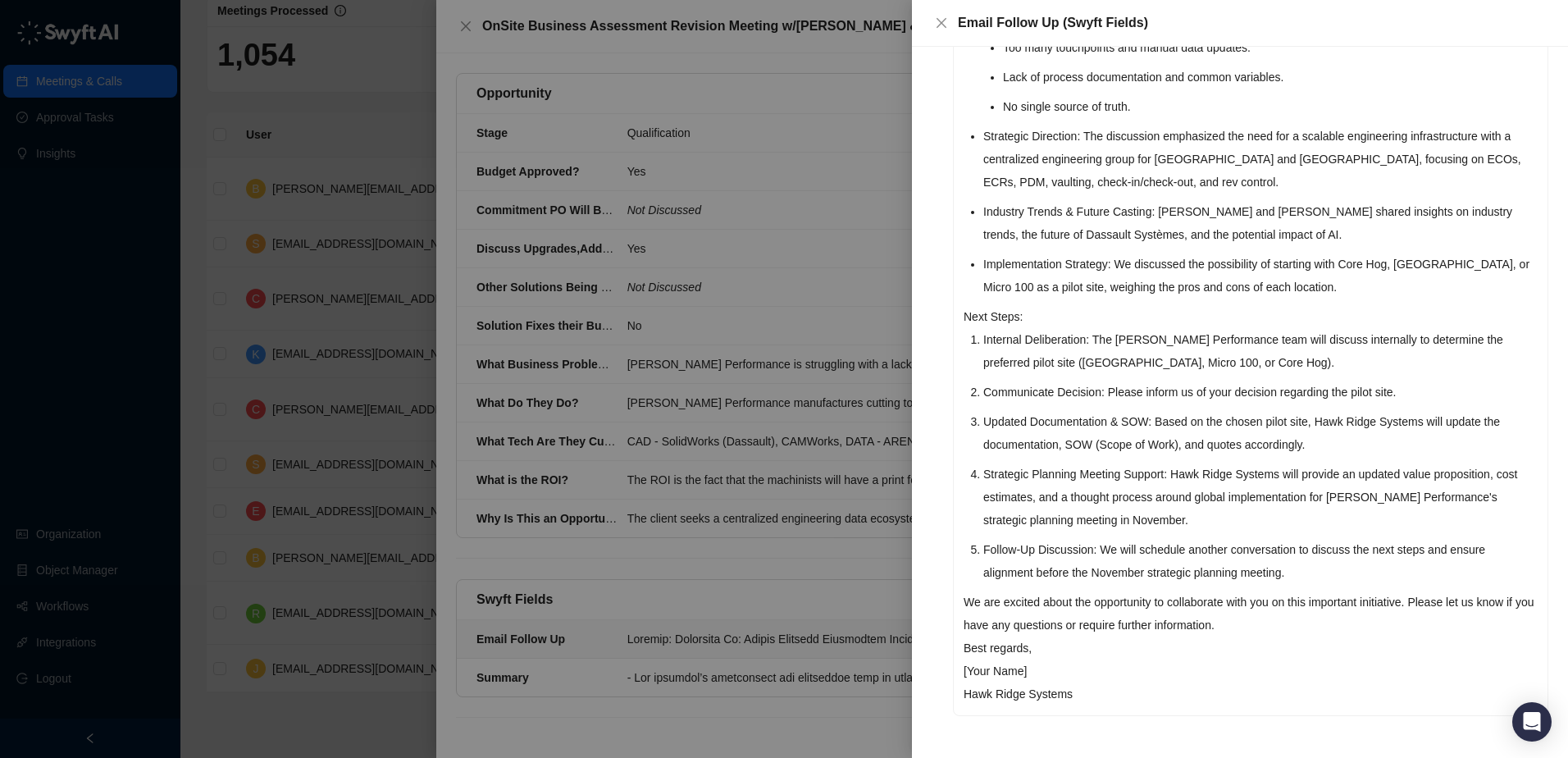
click at [1110, 659] on p "Best regards," at bounding box center [1251, 648] width 574 height 23
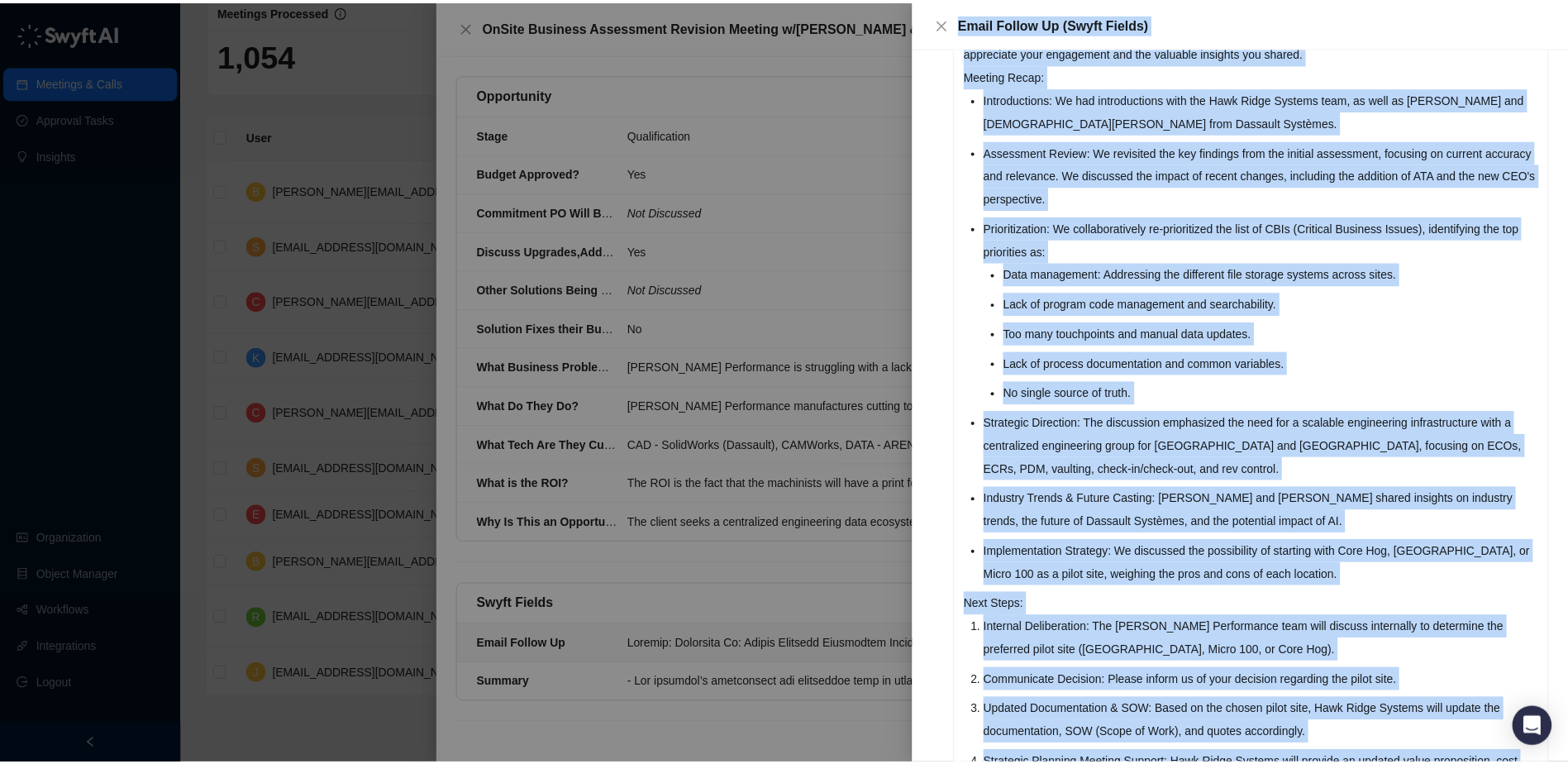
scroll to position [0, 0]
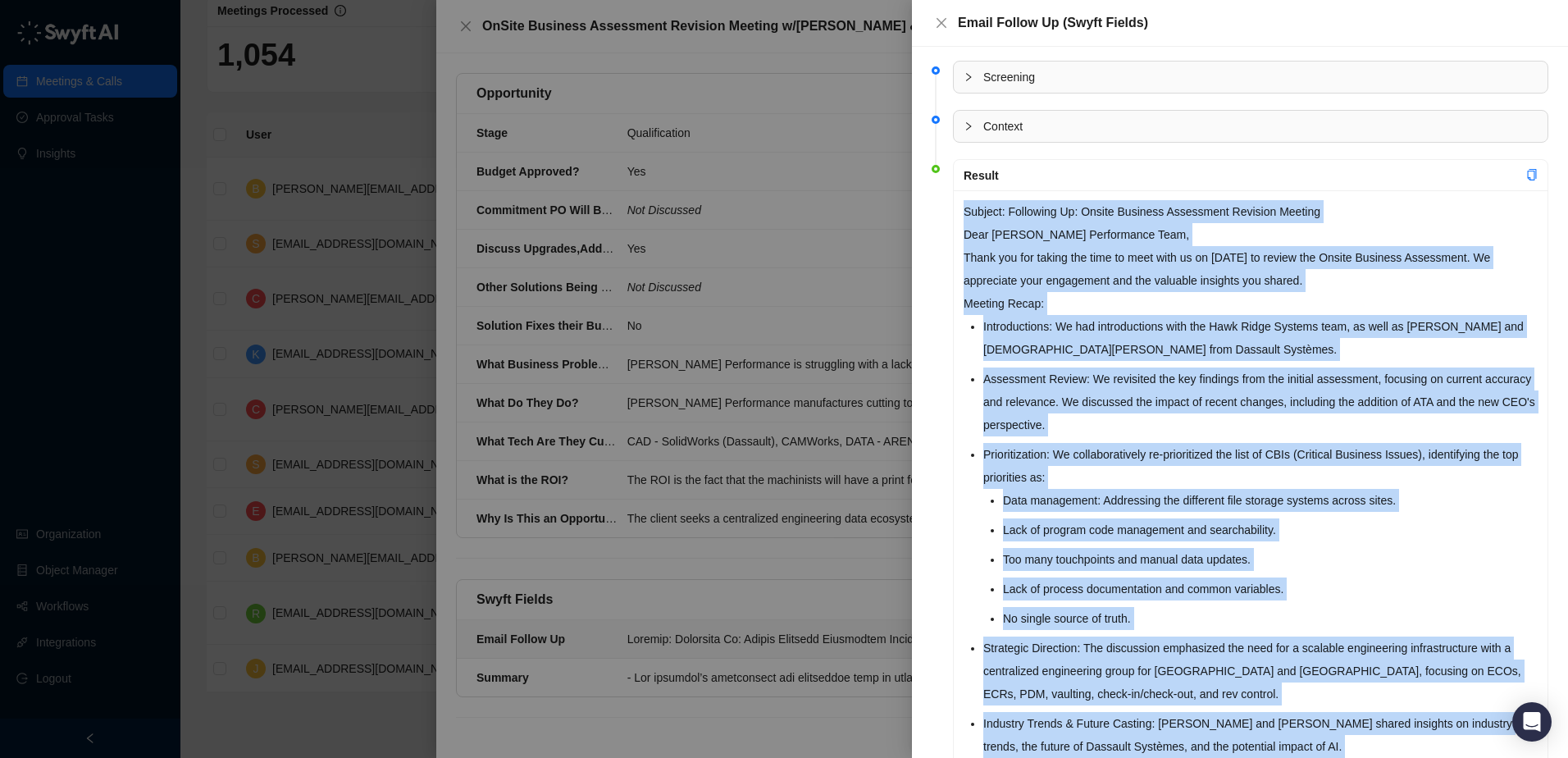
drag, startPoint x: 1032, startPoint y: 651, endPoint x: 961, endPoint y: 209, distance: 447.7
click at [961, 209] on div "Subject: Following Up: Onsite Business Assessment Revision Meeting Dear Harvey …" at bounding box center [1251, 708] width 594 height 1036
copy div "Subject: Following Up: Onsite Business Assessment Revision Meeting Dear Harvey …"
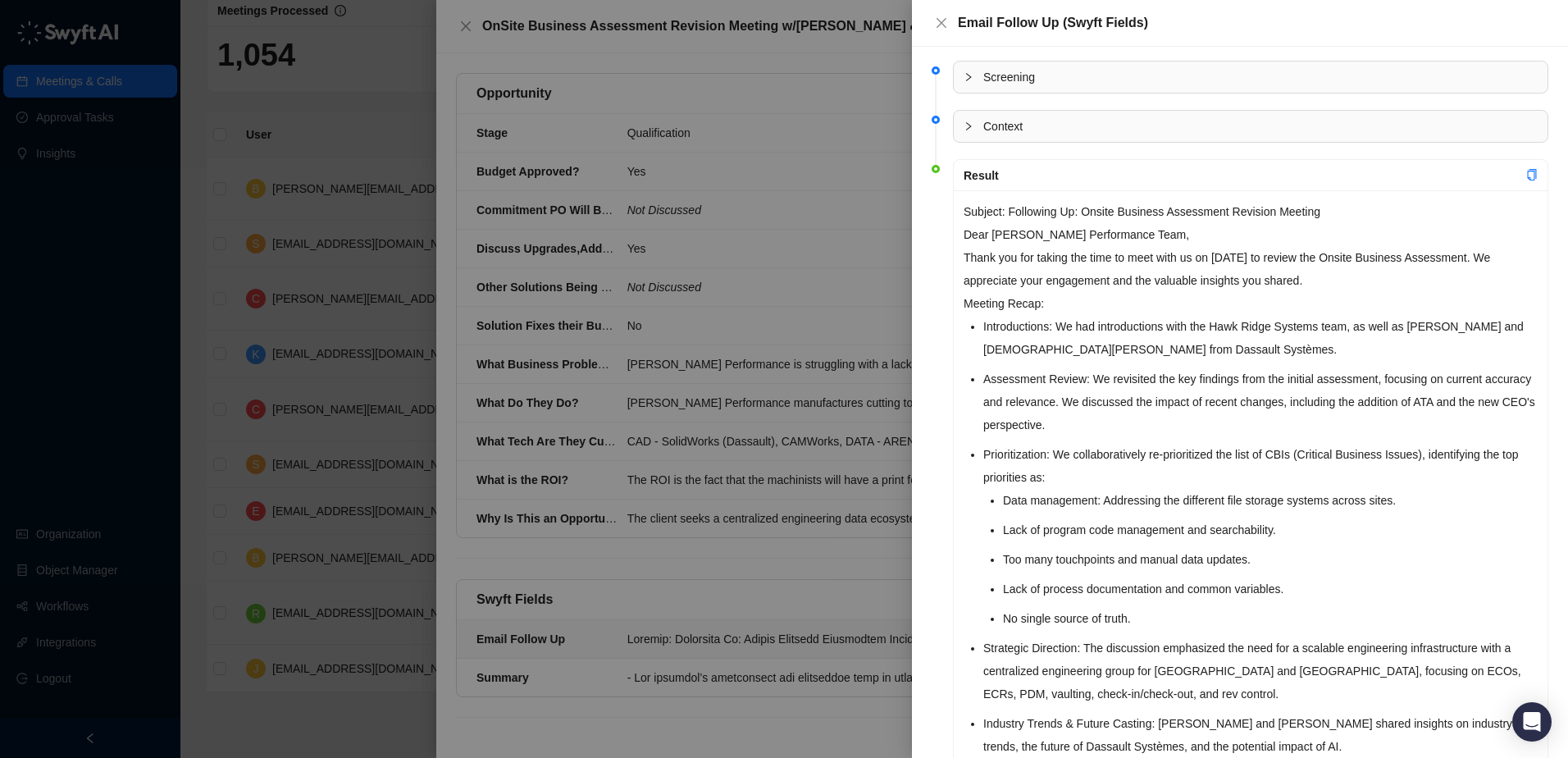
click at [858, 62] on div at bounding box center [784, 379] width 1568 height 758
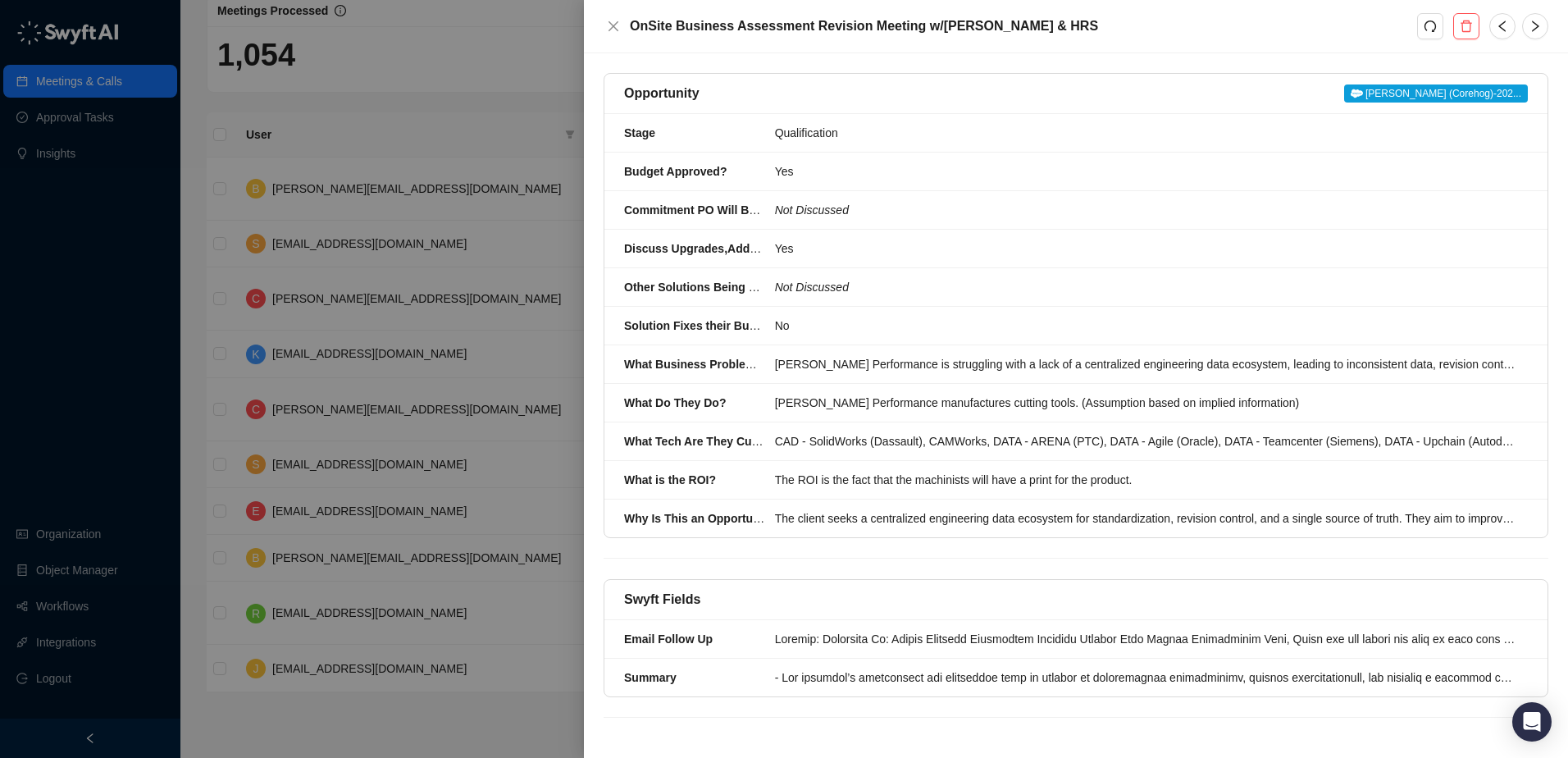
click at [490, 100] on div at bounding box center [784, 379] width 1568 height 758
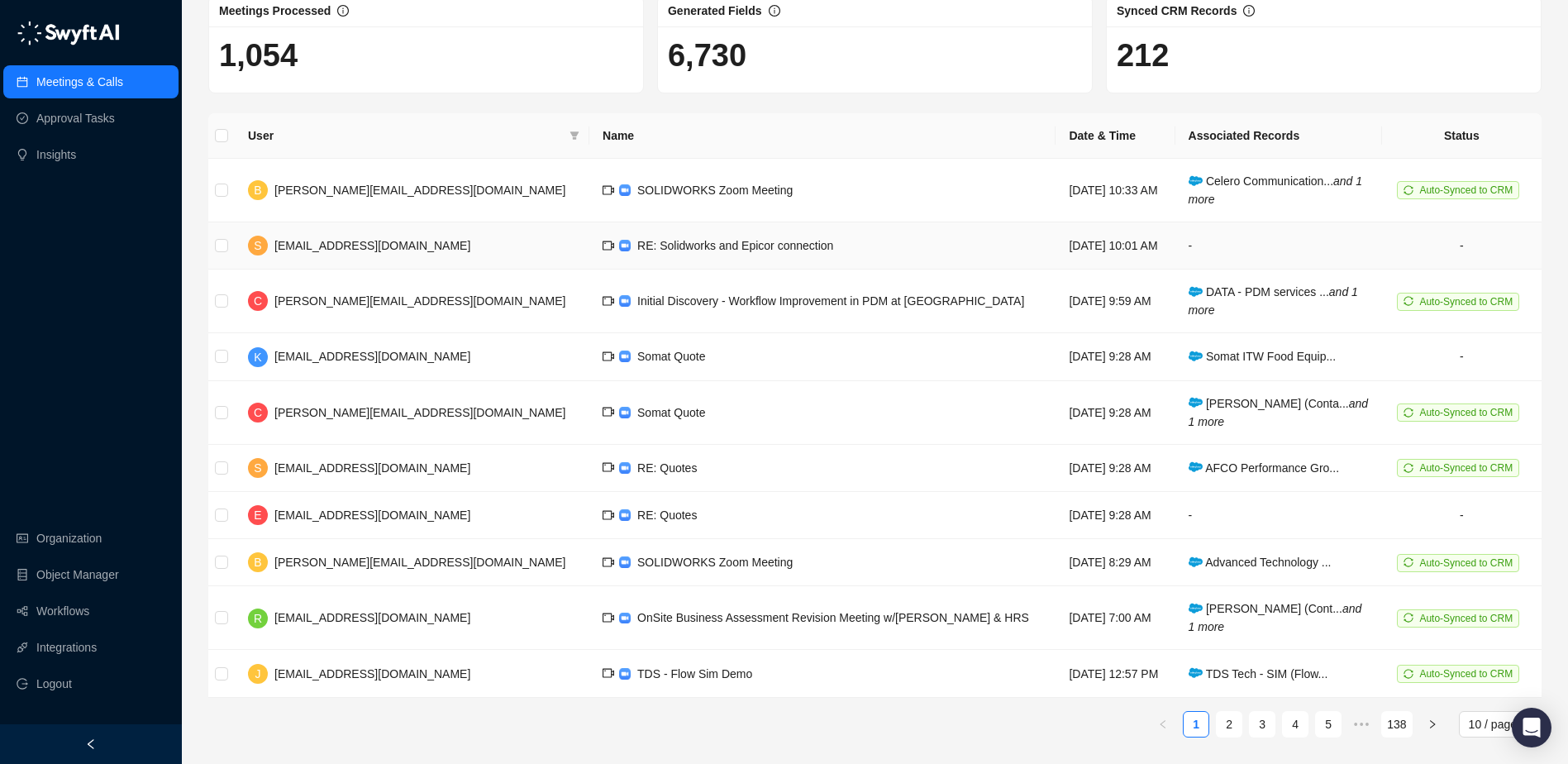
click at [692, 247] on span "RE: Solidworks and Epicor connection" at bounding box center [735, 246] width 196 height 13
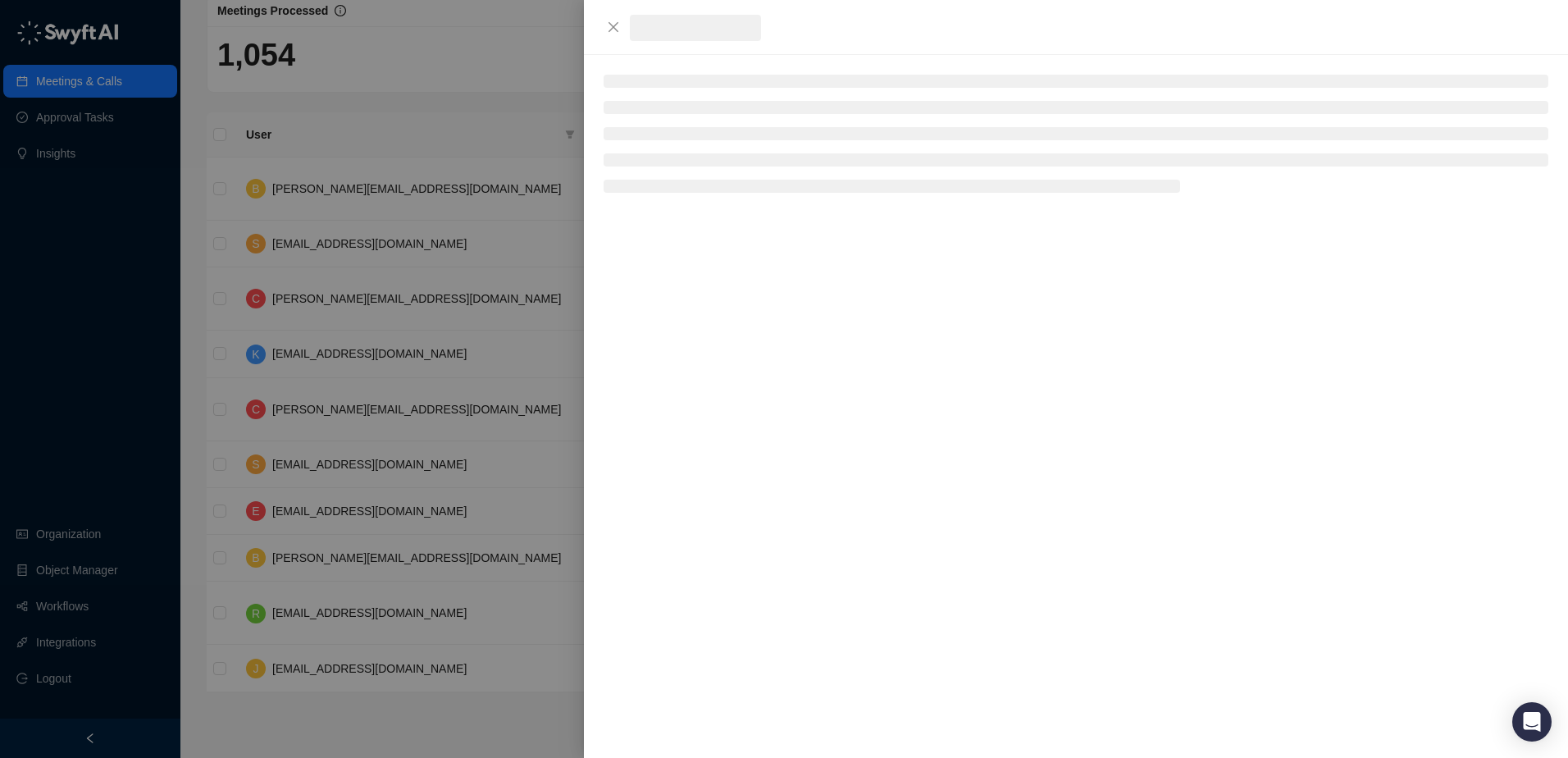
click at [686, 245] on div at bounding box center [784, 379] width 1568 height 758
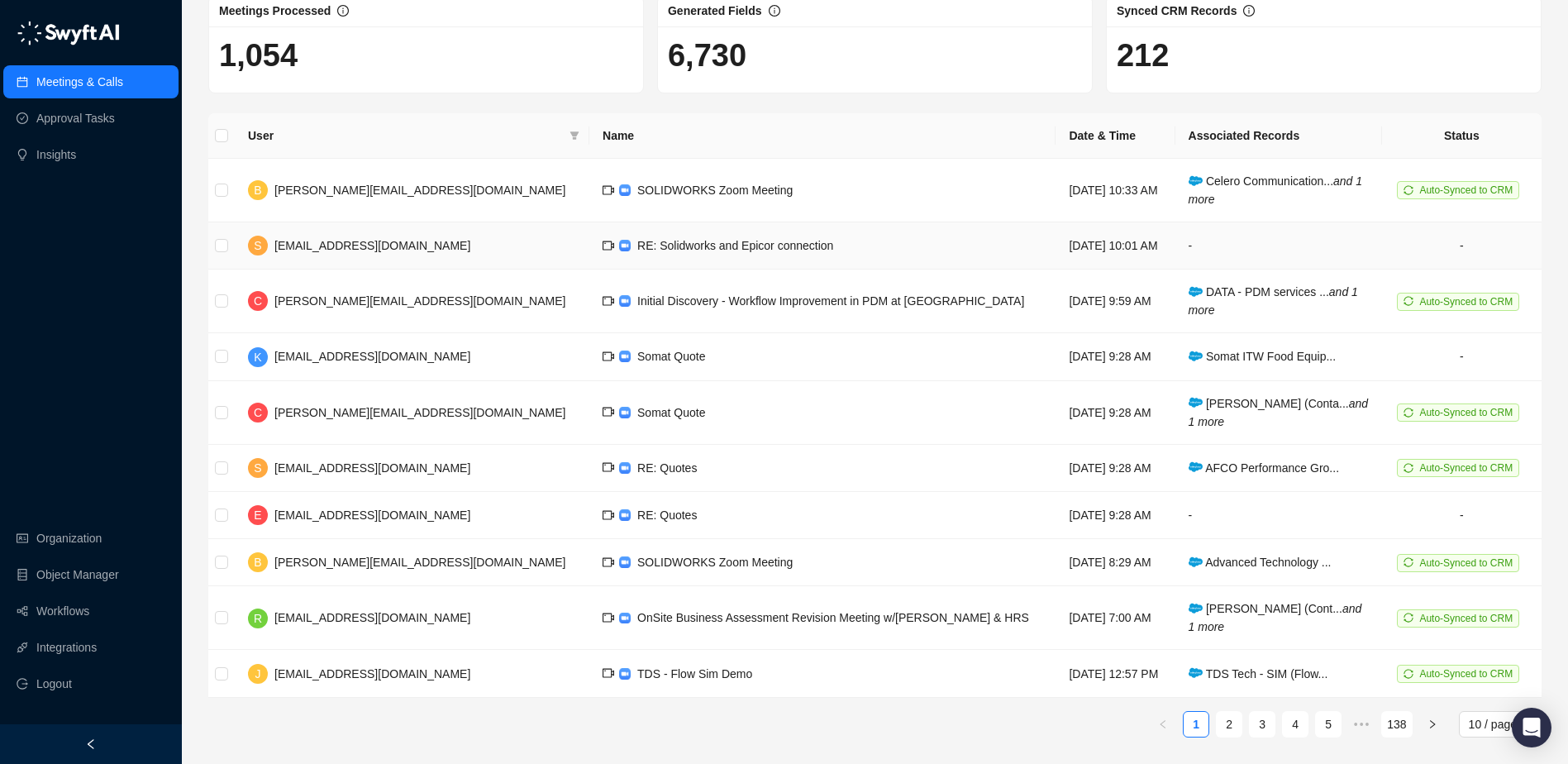
click at [1068, 240] on td "[DATE] 10:01 AM" at bounding box center [1115, 245] width 119 height 47
click at [665, 248] on span "RE: Solidworks and Epicor connection" at bounding box center [735, 246] width 196 height 13
click at [1444, 253] on td "-" at bounding box center [1461, 245] width 159 height 47
click at [637, 245] on span "RE: Solidworks and Epicor connection" at bounding box center [735, 246] width 196 height 13
click at [1239, 358] on span "Somat ITW Food Equip..." at bounding box center [1262, 357] width 148 height 13
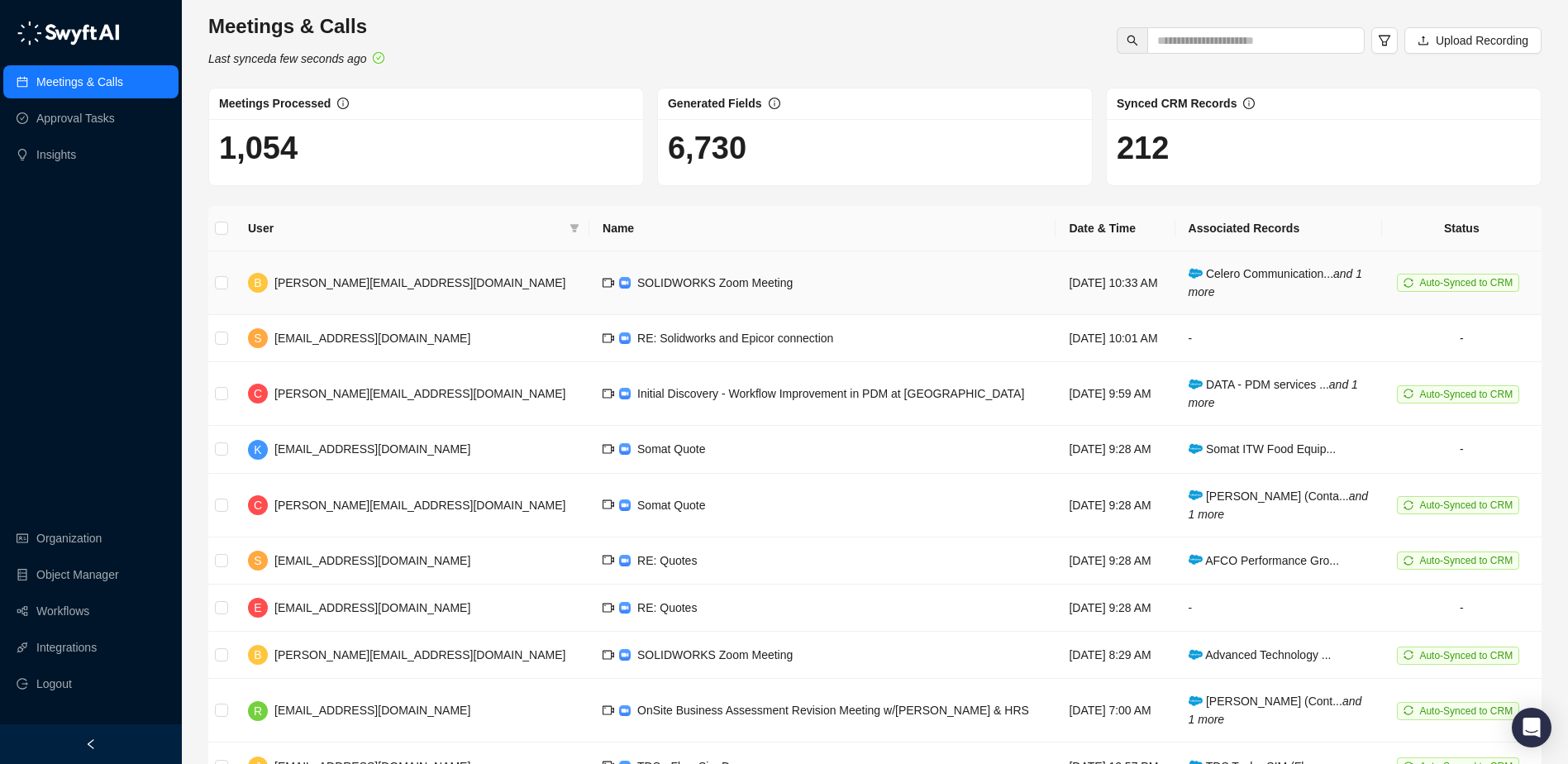
click at [641, 287] on span "SOLIDWORKS Zoom Meeting" at bounding box center [715, 283] width 156 height 13
click at [1257, 277] on span "Celero Communication... and 1 more" at bounding box center [1276, 283] width 175 height 32
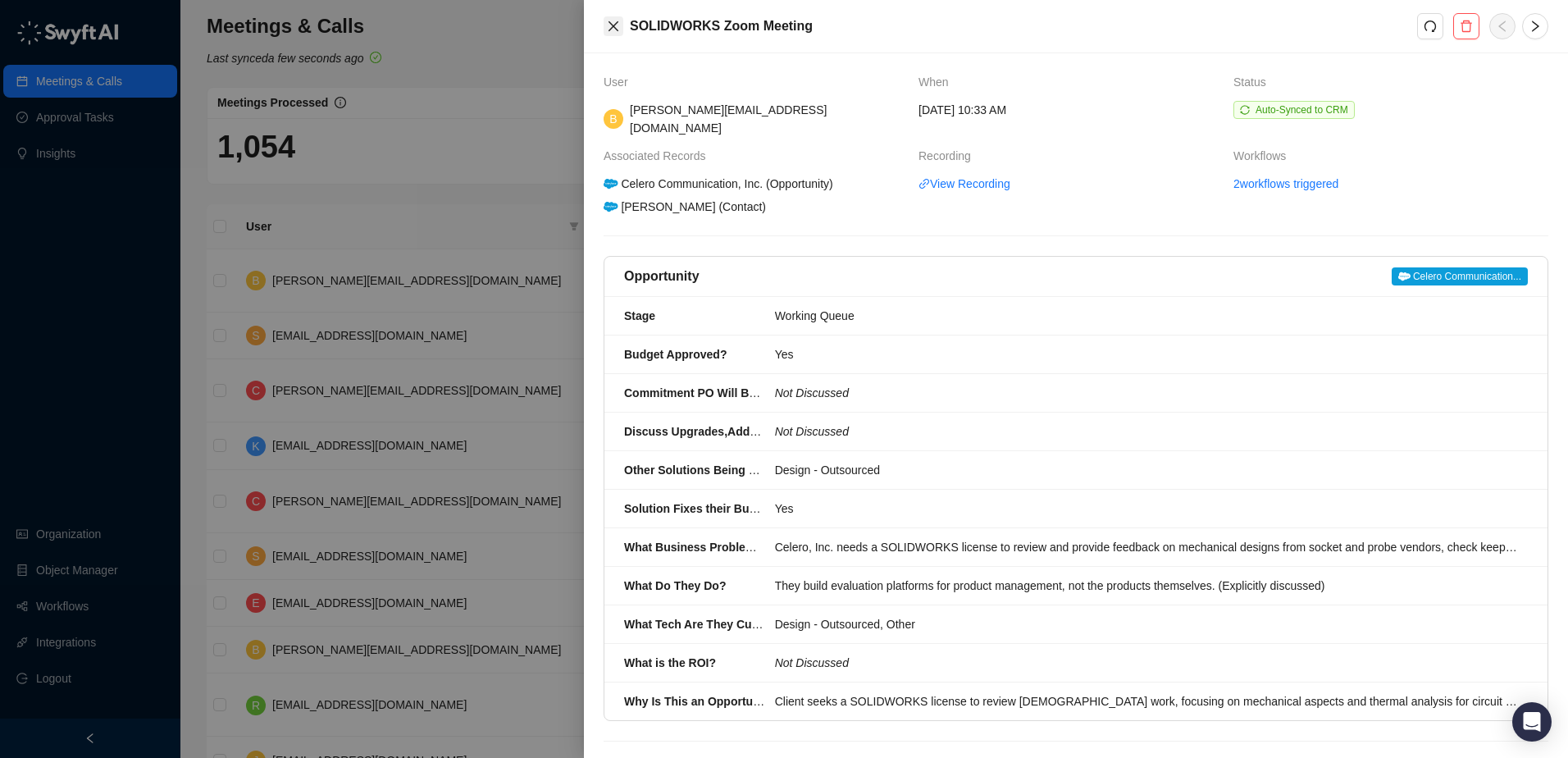
click at [615, 21] on icon "close" at bounding box center [614, 27] width 13 height 13
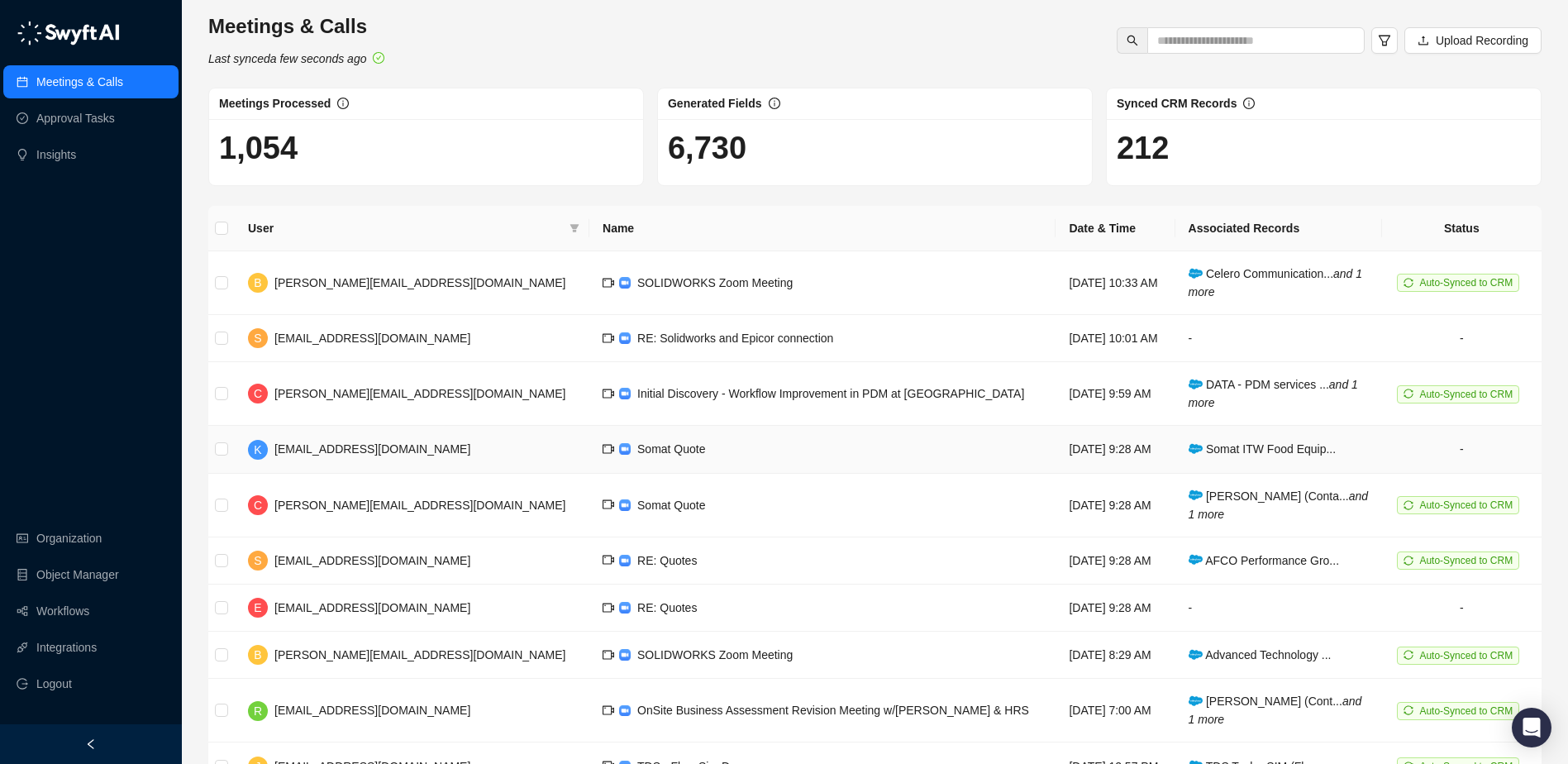
click at [637, 451] on span "Somat Quote" at bounding box center [671, 449] width 68 height 13
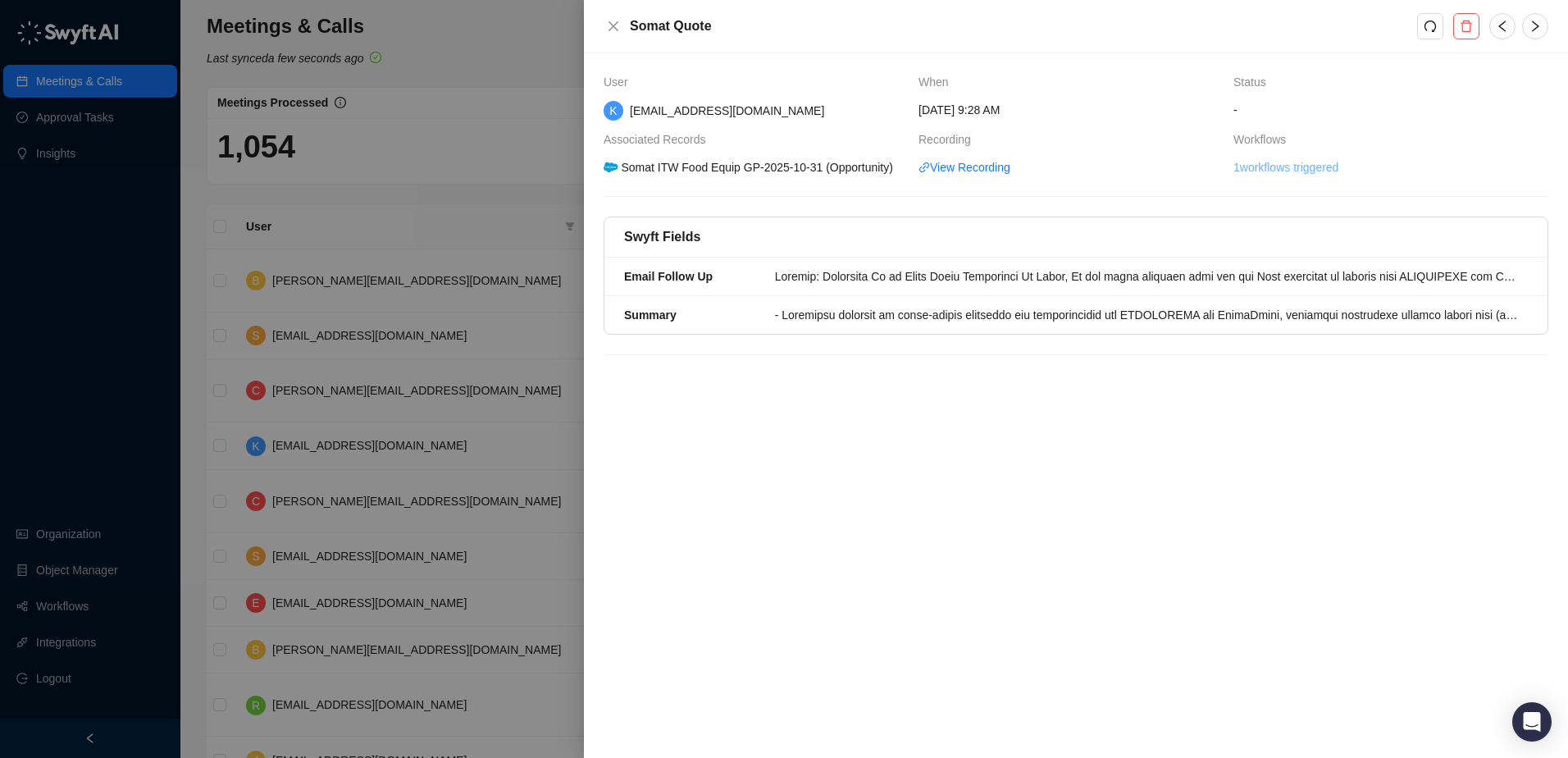
click at [1302, 174] on link "1 workflows triggered" at bounding box center [1286, 167] width 105 height 18
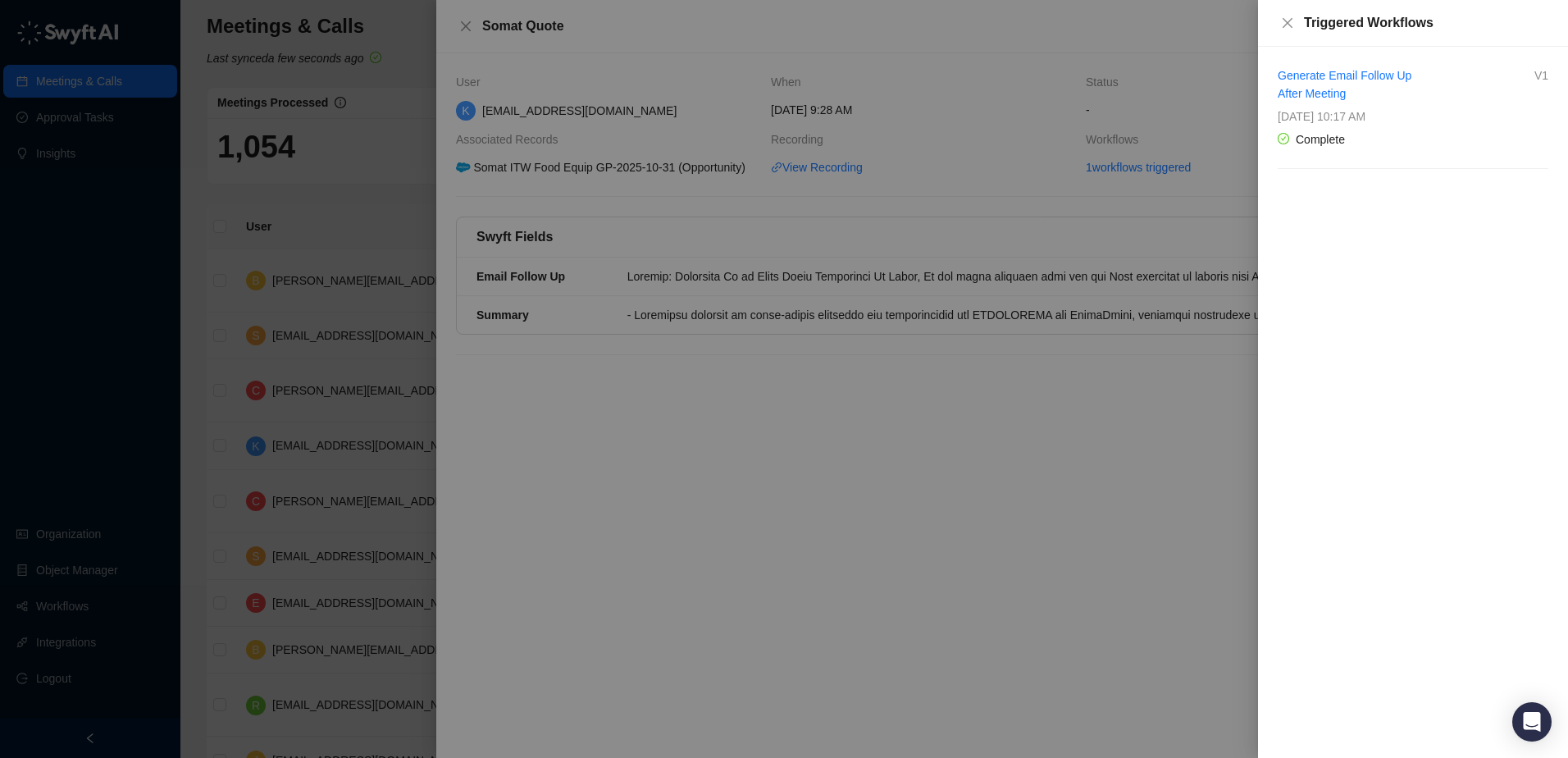
click at [963, 385] on div at bounding box center [784, 379] width 1568 height 758
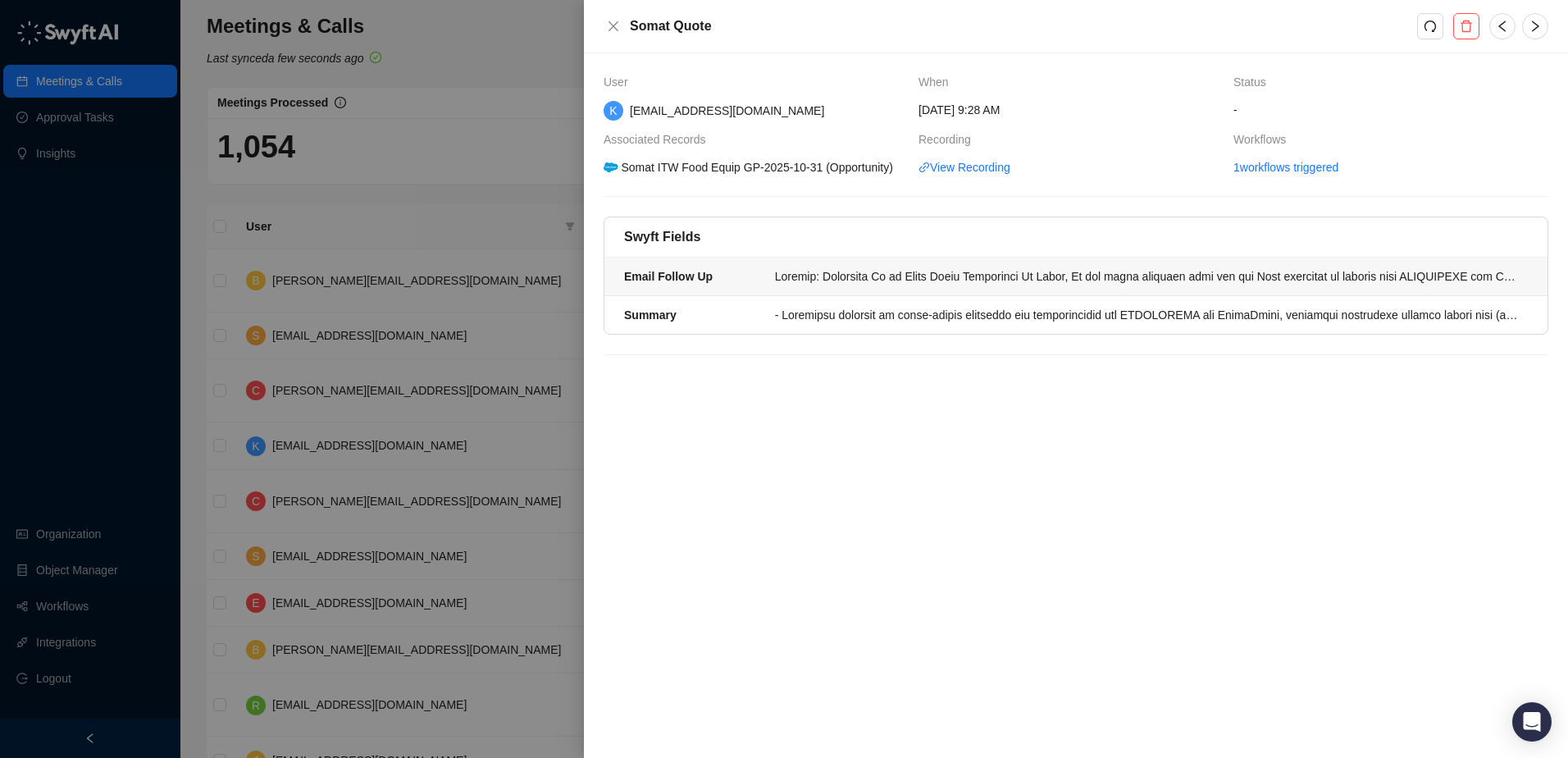
click at [884, 282] on div at bounding box center [1146, 276] width 743 height 18
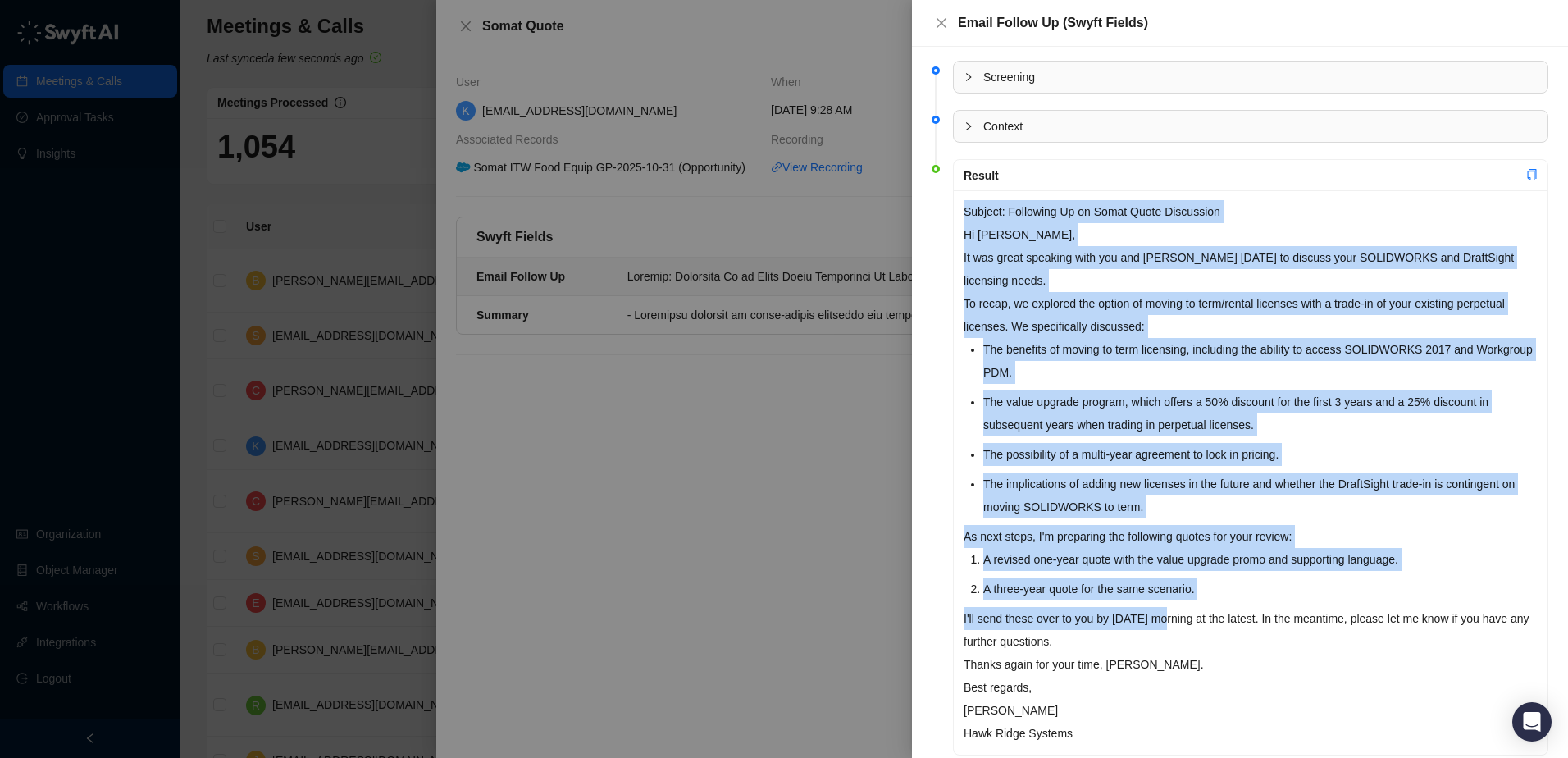
drag, startPoint x: 965, startPoint y: 209, endPoint x: 1169, endPoint y: 614, distance: 453.5
click at [1169, 614] on div "Subject: Following Up on Somat Quote Discussion Hi Isaac, It was great speaking…" at bounding box center [1251, 473] width 594 height 564
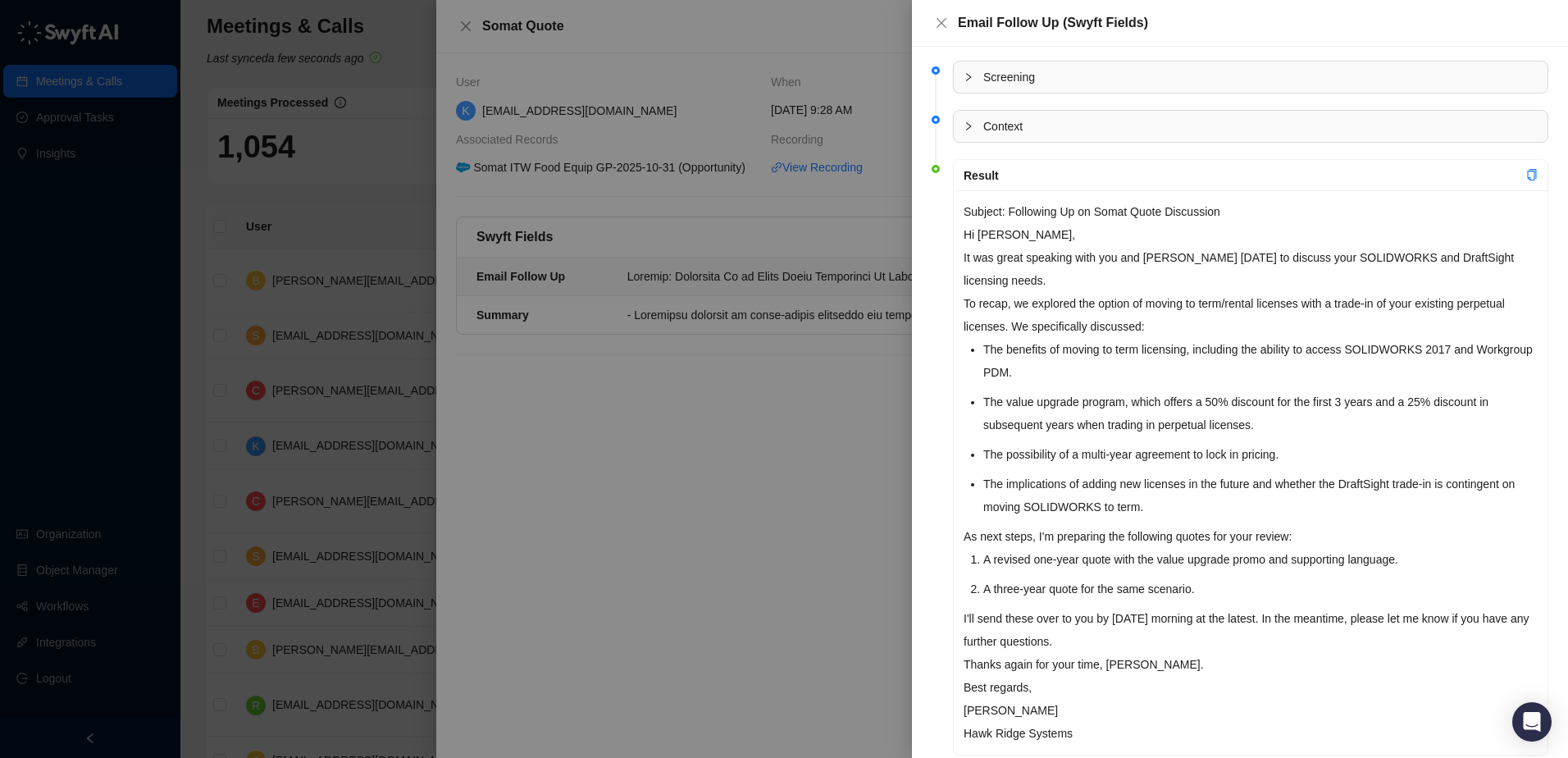
click at [720, 419] on div at bounding box center [784, 379] width 1568 height 758
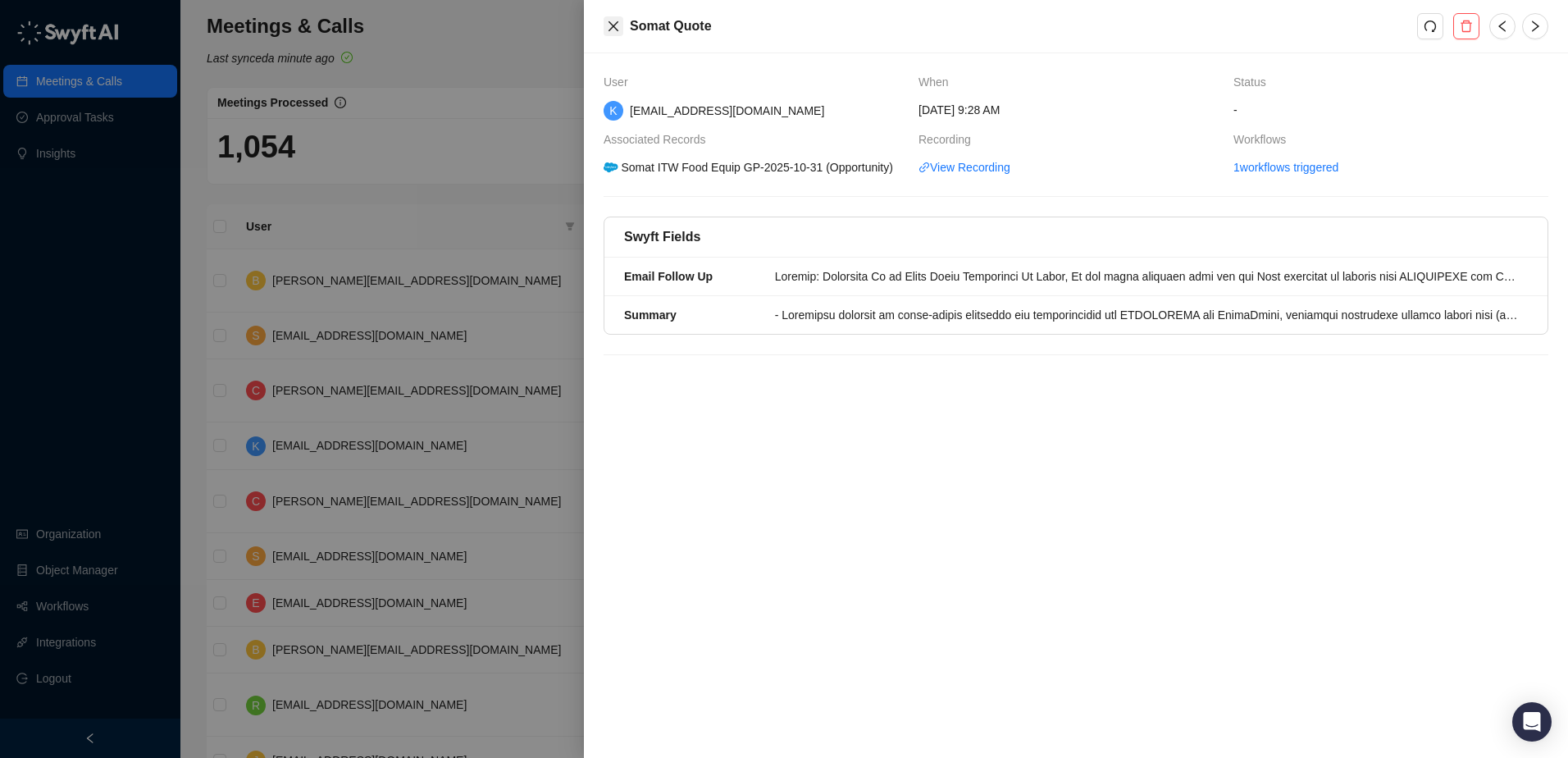
click at [611, 23] on icon "close" at bounding box center [613, 26] width 10 height 10
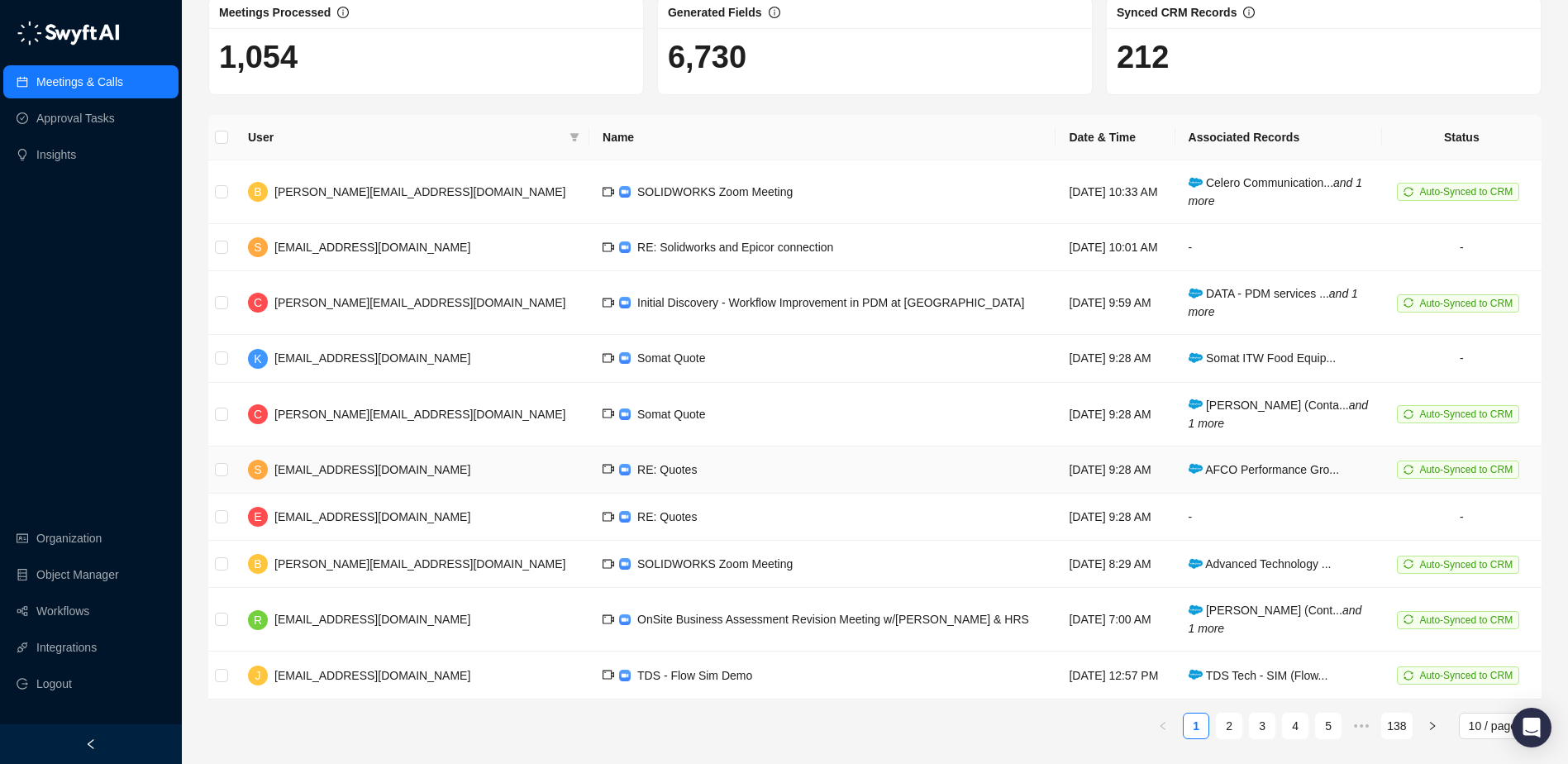
scroll to position [93, 0]
click at [1262, 727] on link "3" at bounding box center [1262, 725] width 25 height 25
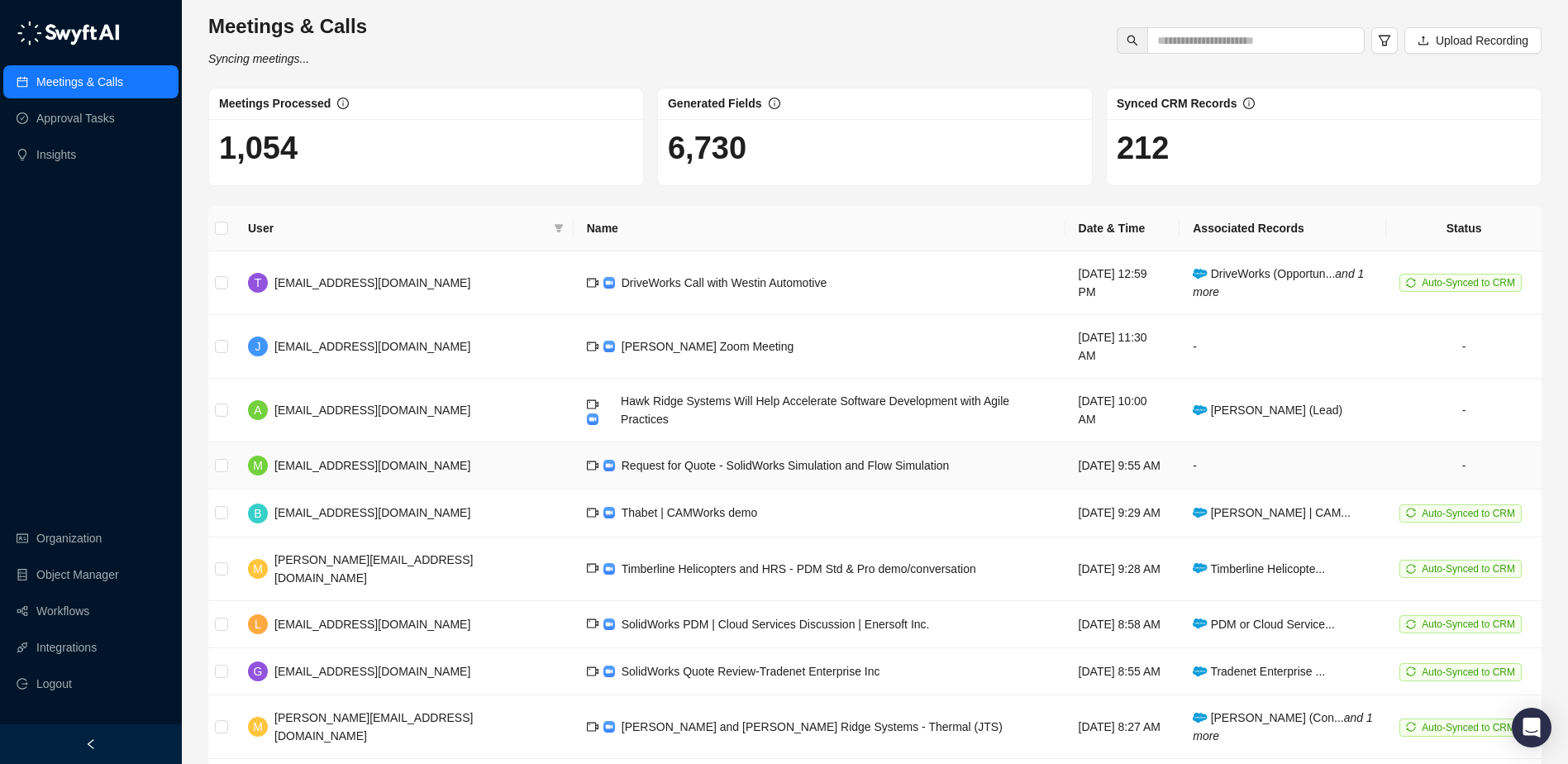
click at [838, 442] on td "Request for Quote - SolidWorks Simulation and Flow Simulation" at bounding box center [820, 465] width 492 height 47
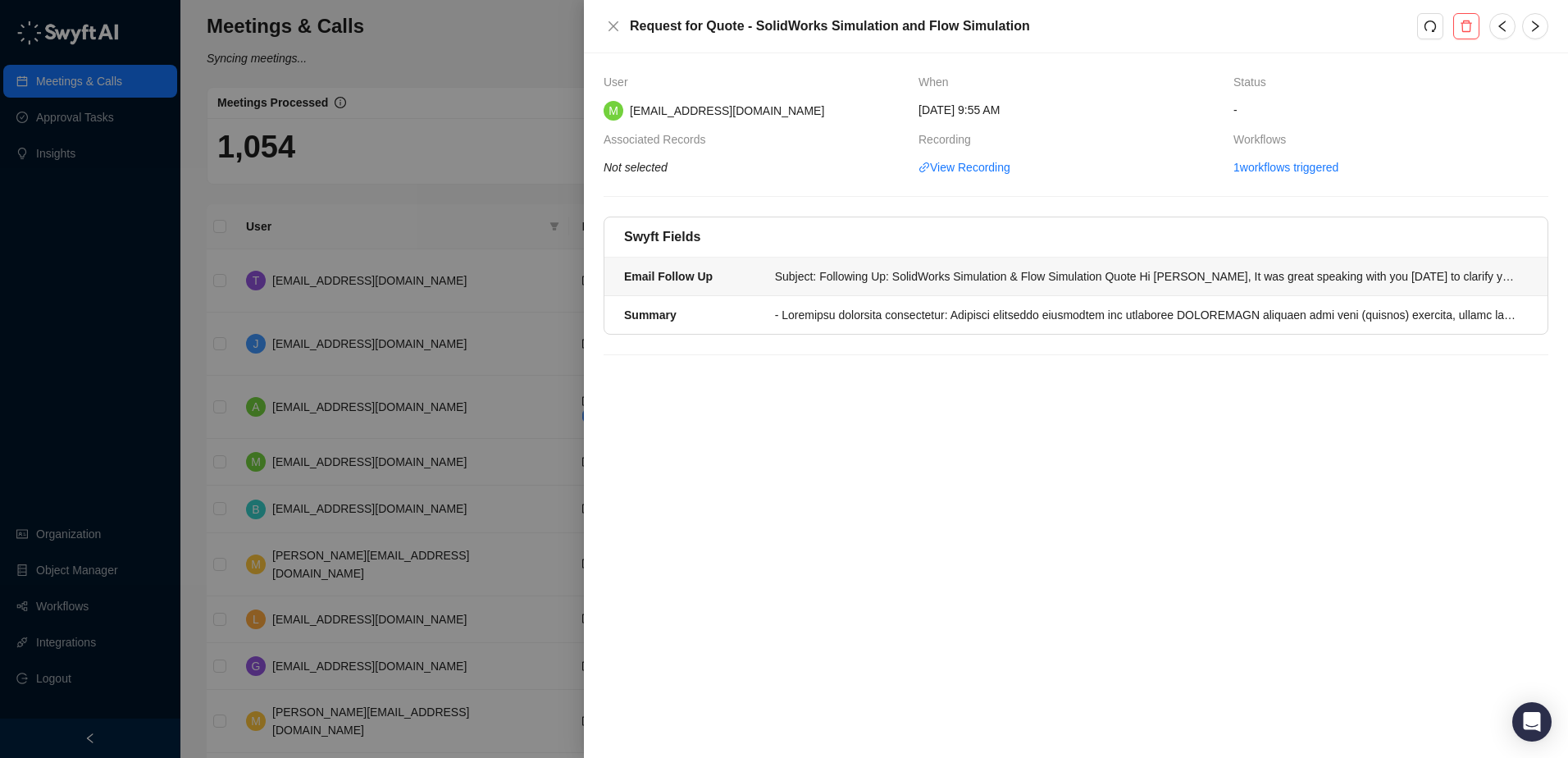
click at [974, 281] on div "Subject: Following Up: SolidWorks Simulation & Flow Simulation Quote Hi Zach, I…" at bounding box center [1146, 276] width 743 height 18
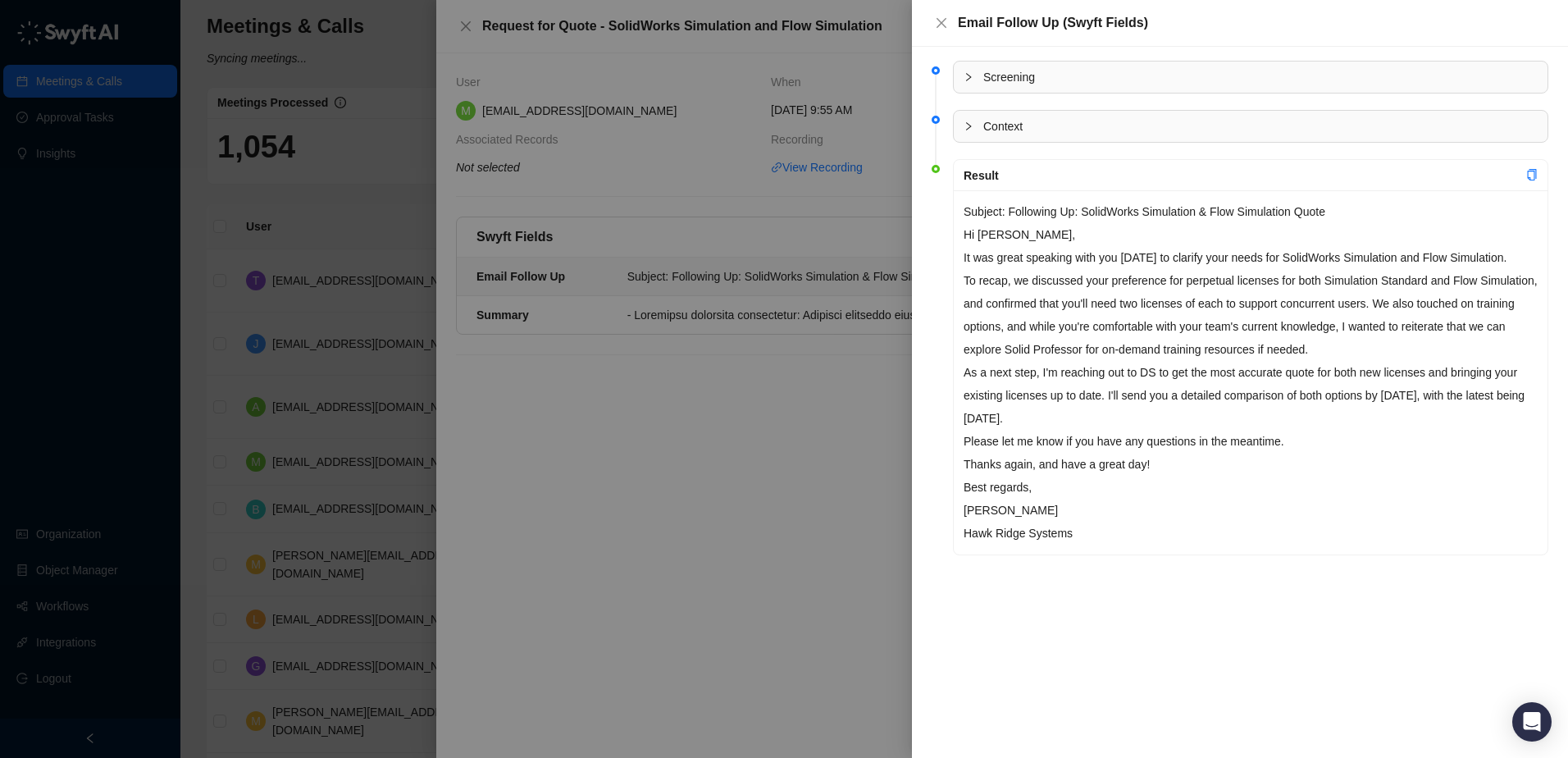
click at [845, 203] on div at bounding box center [784, 379] width 1568 height 758
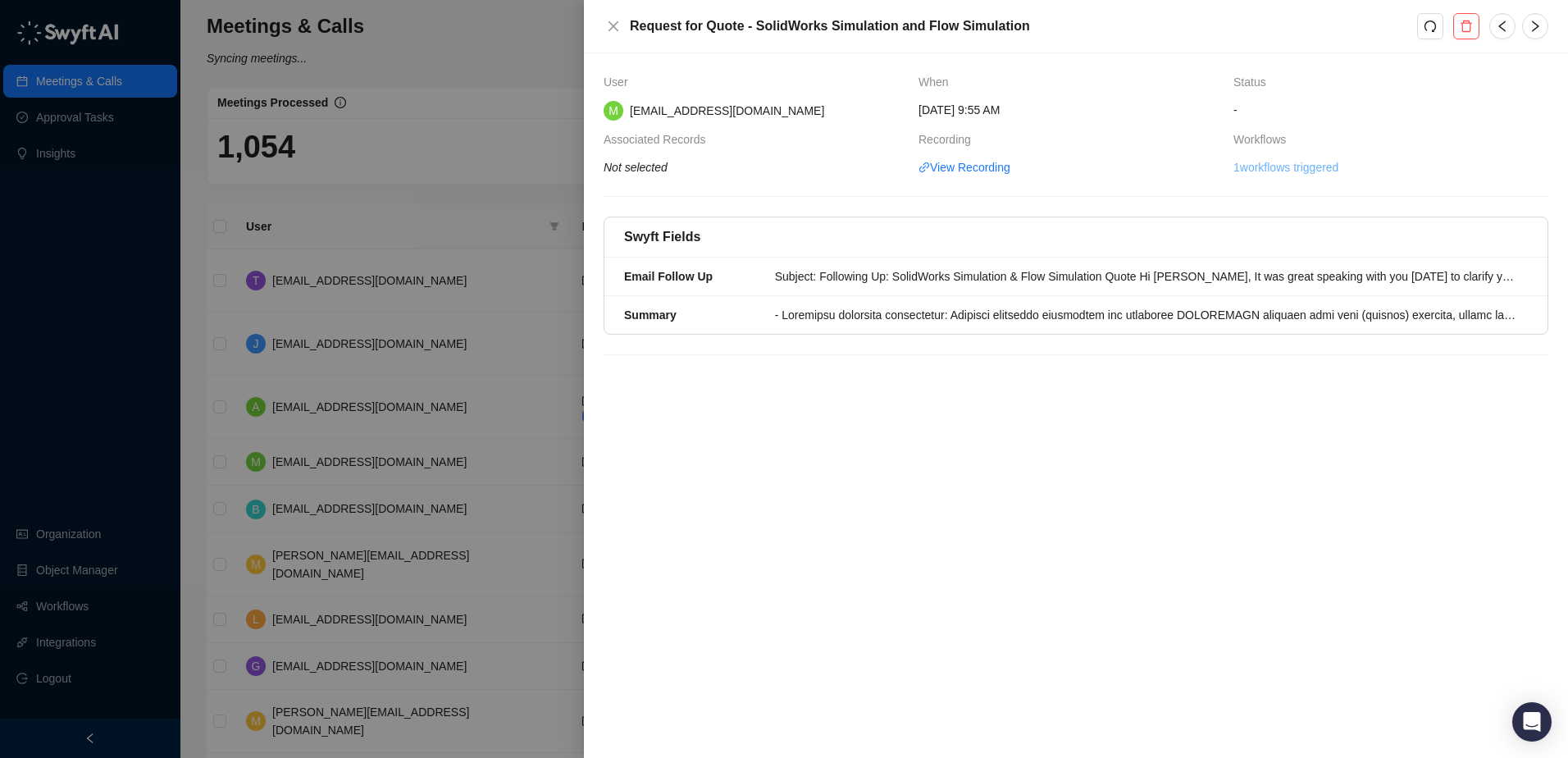
click at [1275, 168] on link "1 workflows triggered" at bounding box center [1286, 167] width 105 height 18
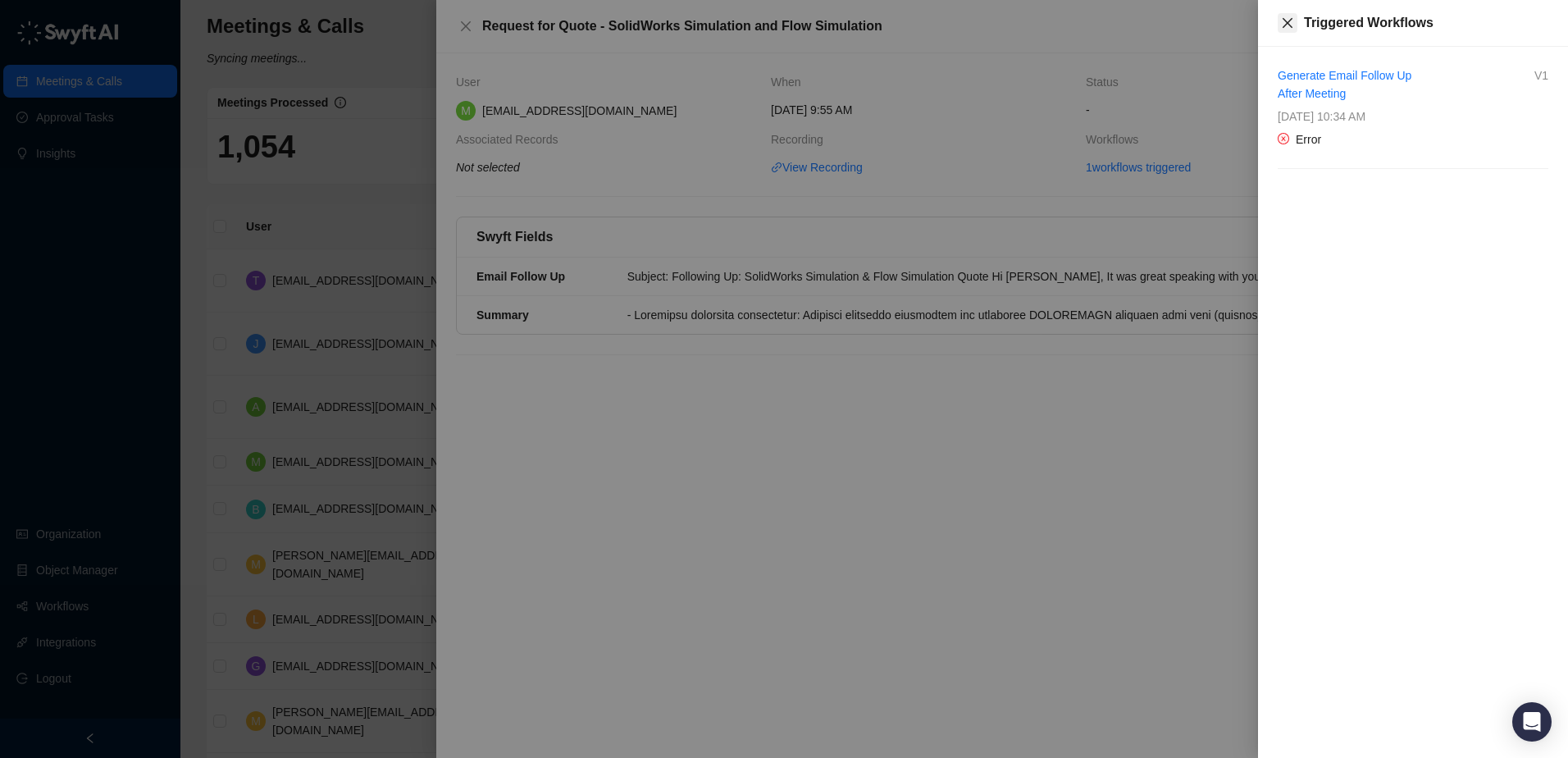
click at [1293, 28] on icon "close" at bounding box center [1288, 23] width 13 height 13
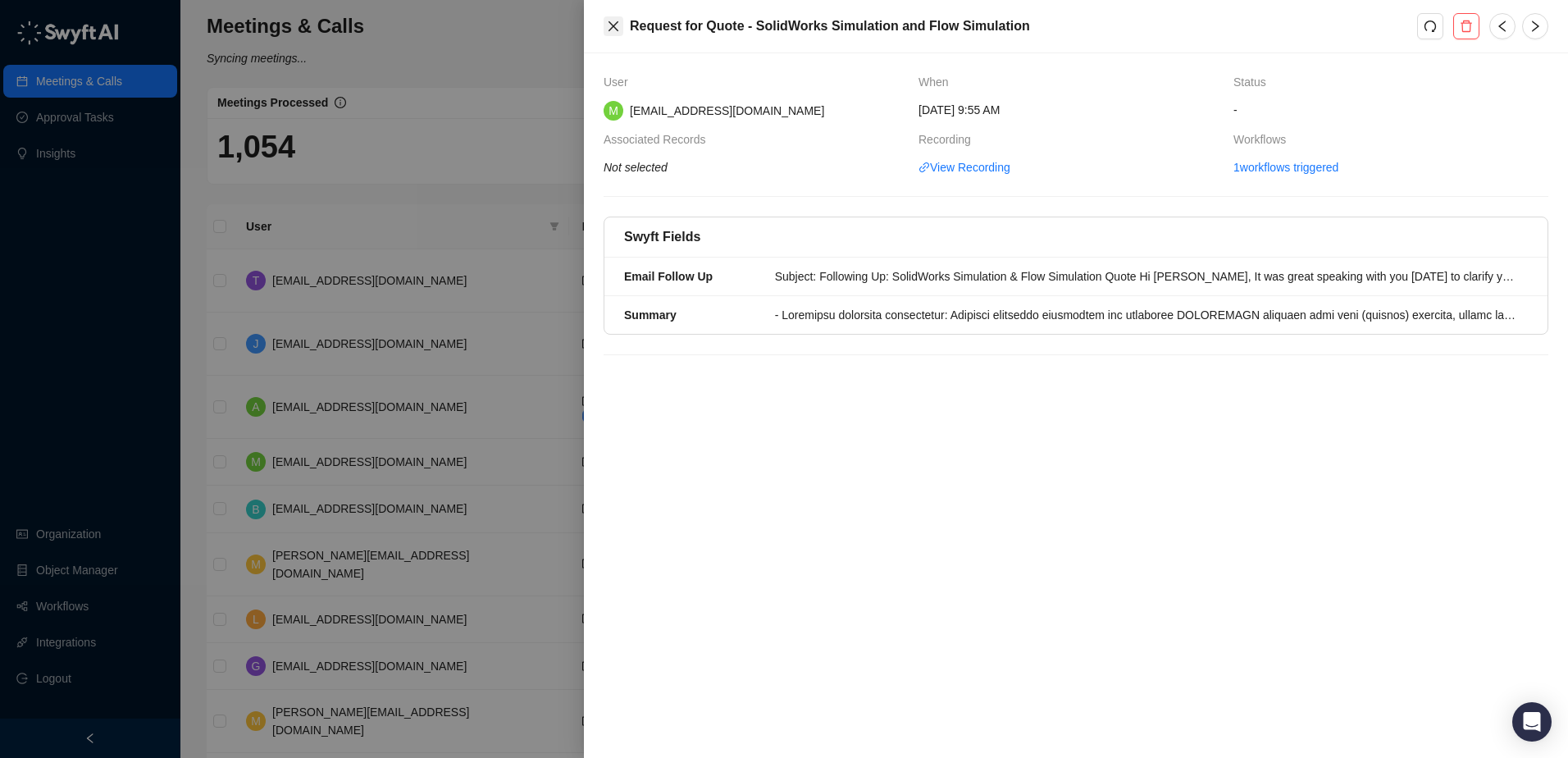
click at [620, 27] on icon "close" at bounding box center [614, 27] width 13 height 13
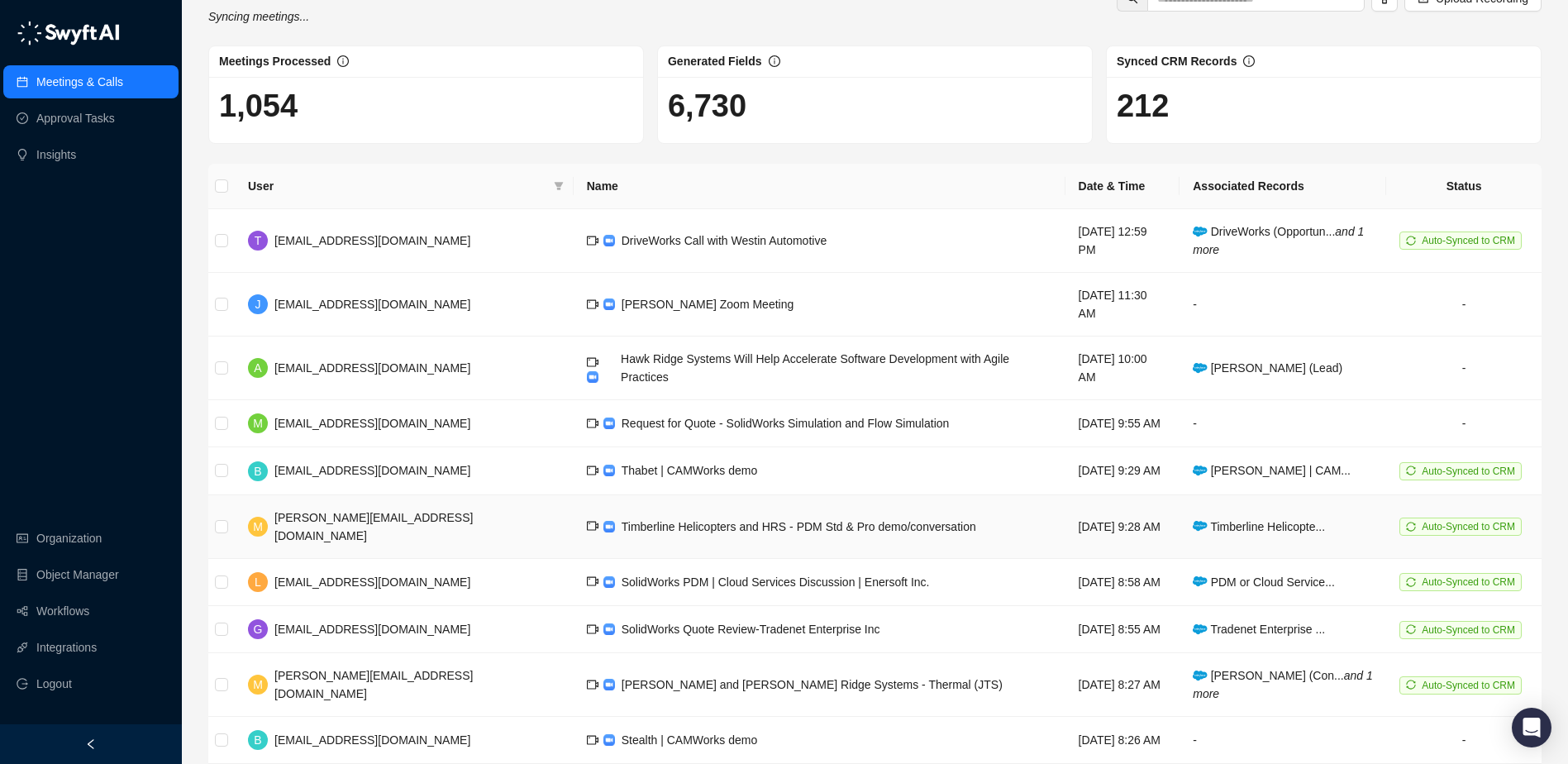
scroll to position [62, 0]
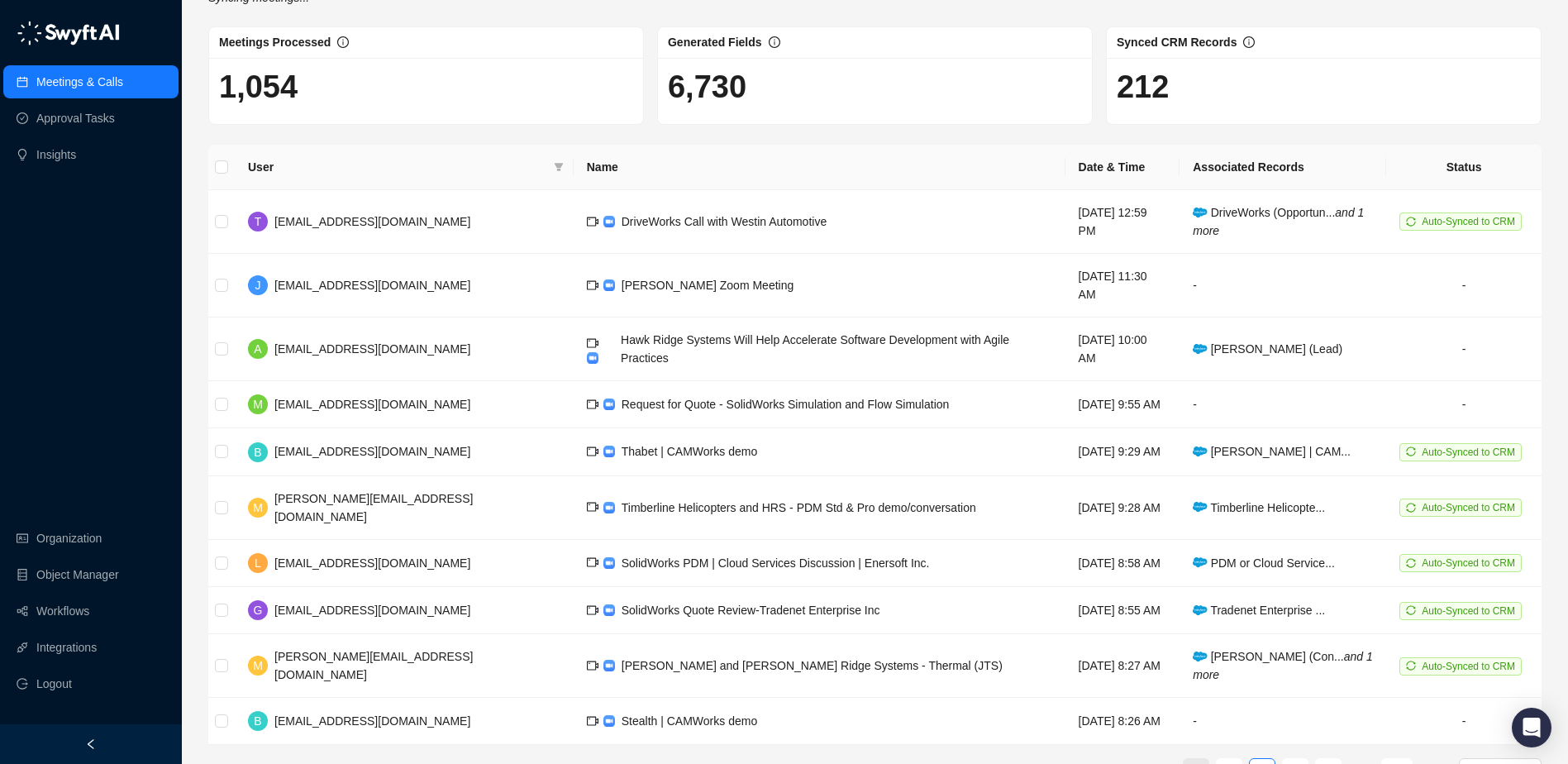
click at [1205, 759] on link "1" at bounding box center [1196, 772] width 25 height 25
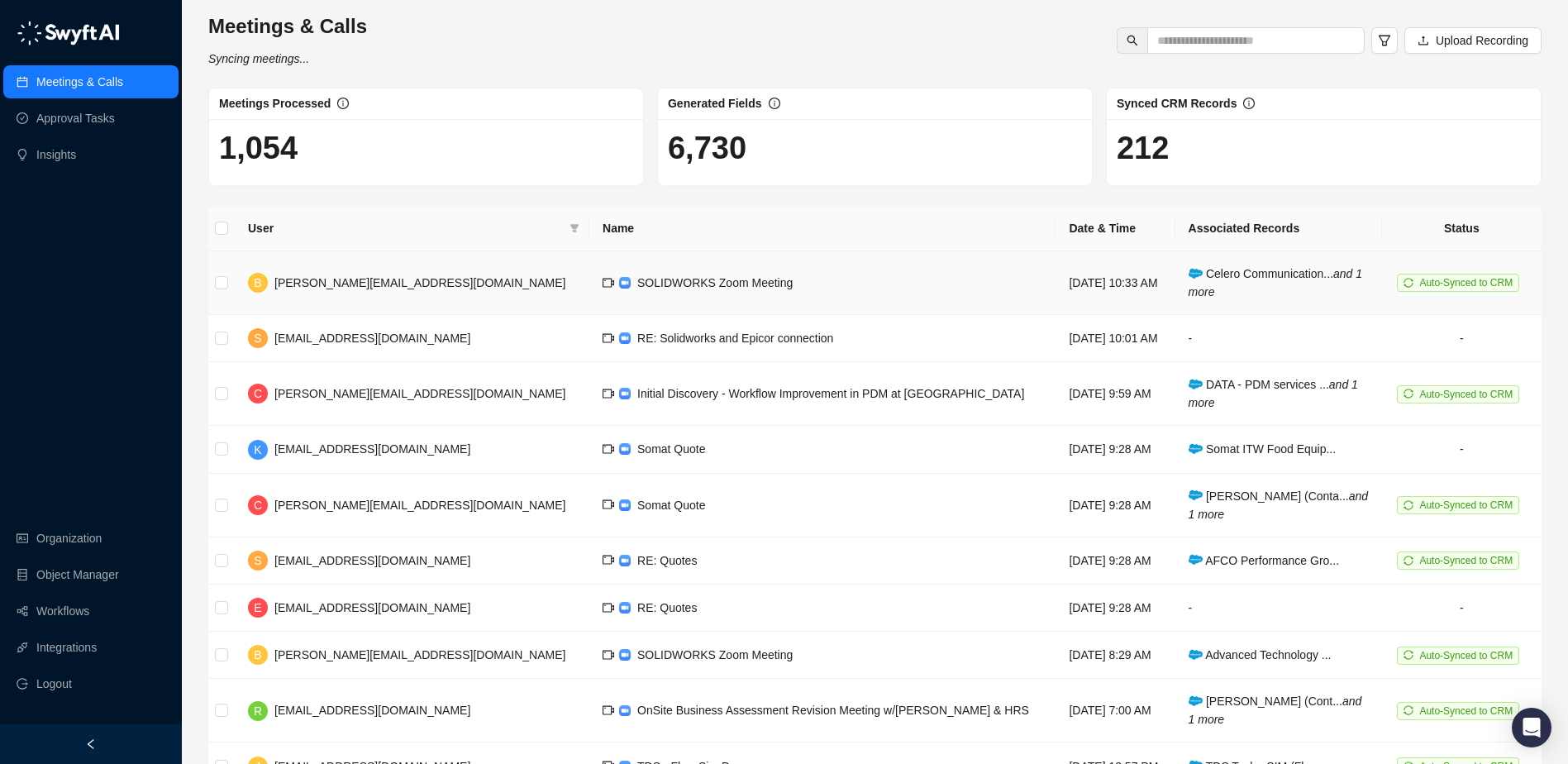
click at [1056, 291] on td "[DATE] 10:33 AM" at bounding box center [1115, 283] width 119 height 63
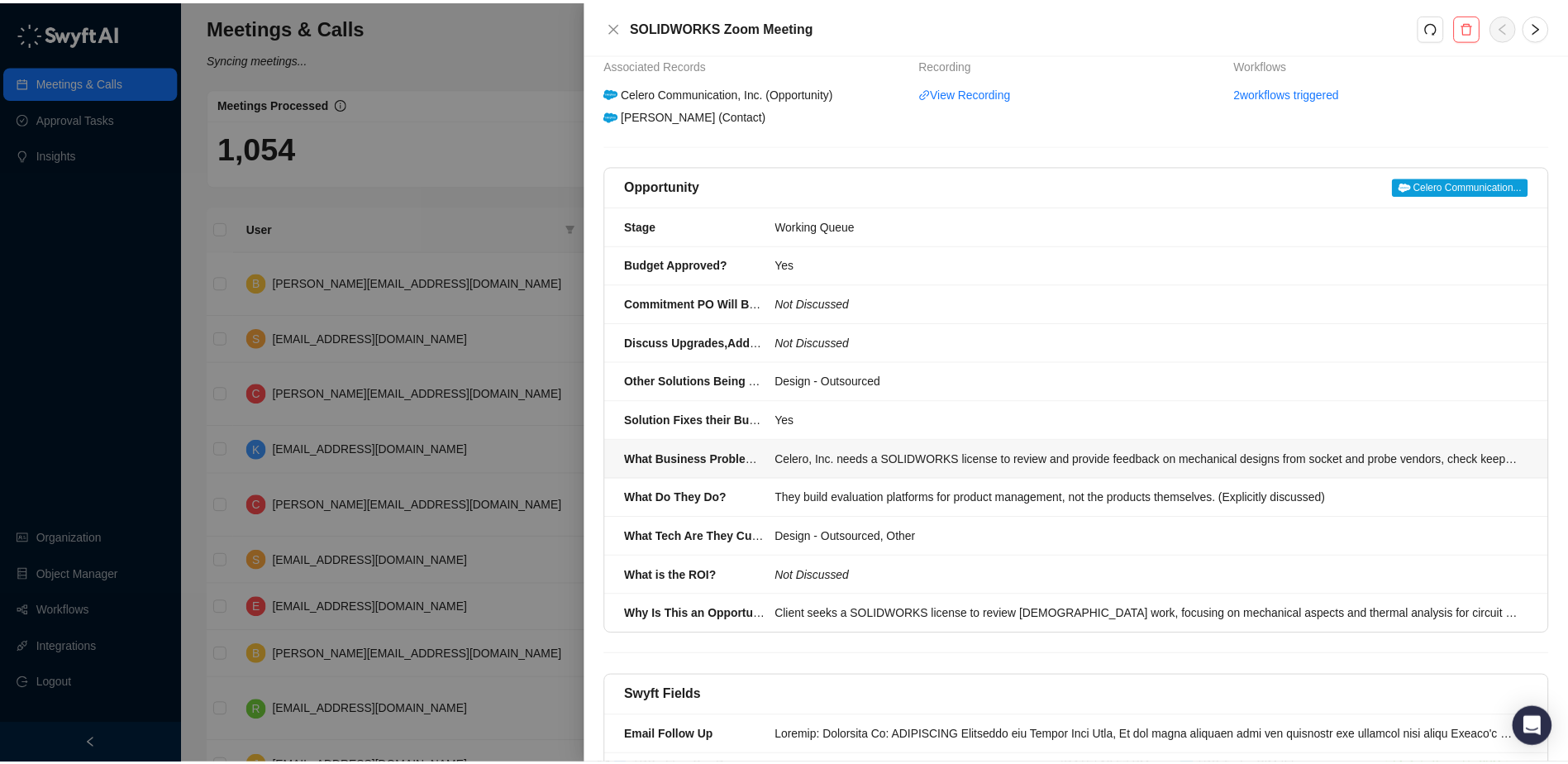
scroll to position [169, 0]
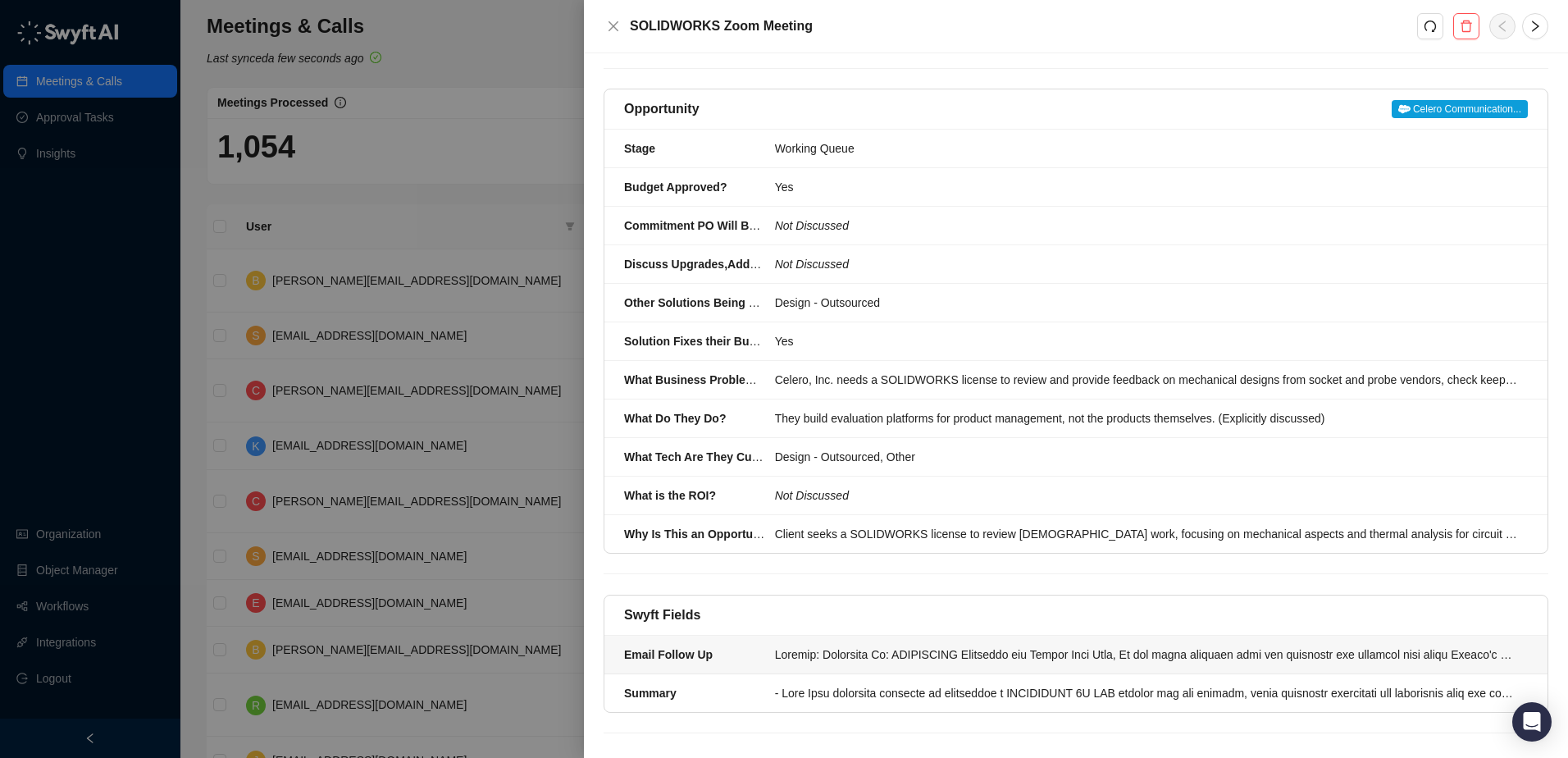
click at [987, 647] on div at bounding box center [1146, 654] width 743 height 18
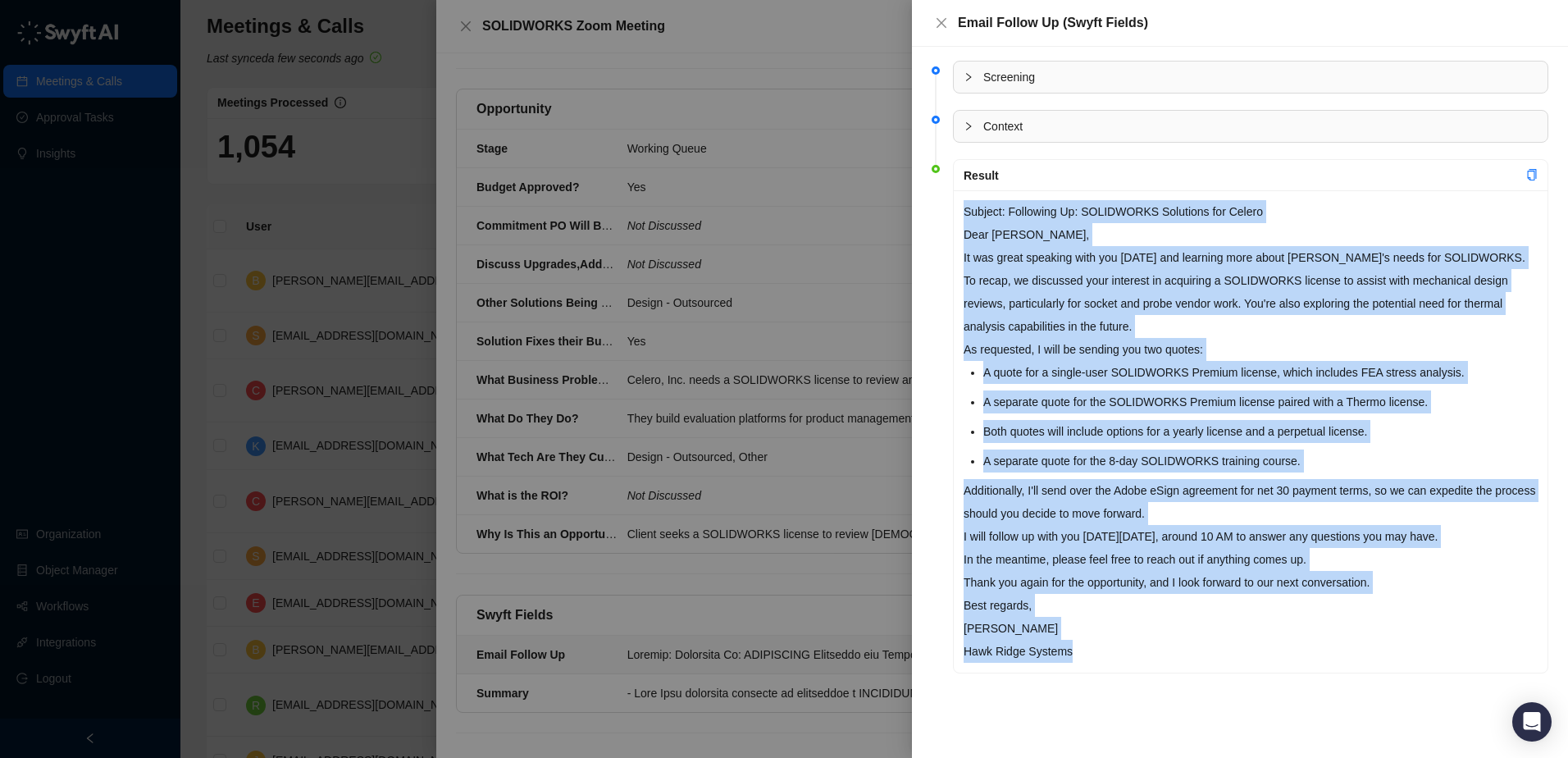
drag, startPoint x: 966, startPoint y: 208, endPoint x: 1233, endPoint y: 672, distance: 535.3
click at [1233, 672] on div "Subject: Following Up: SOLIDWORKS Solutions for Celero Dear Tony, It was great …" at bounding box center [1251, 432] width 594 height 482
copy div "Subject: Following Up: SOLIDWORKS Solutions for Celero Dear Tony, It was great …"
drag, startPoint x: 942, startPoint y: 23, endPoint x: 976, endPoint y: 31, distance: 34.9
click at [942, 23] on icon "close" at bounding box center [942, 23] width 10 height 10
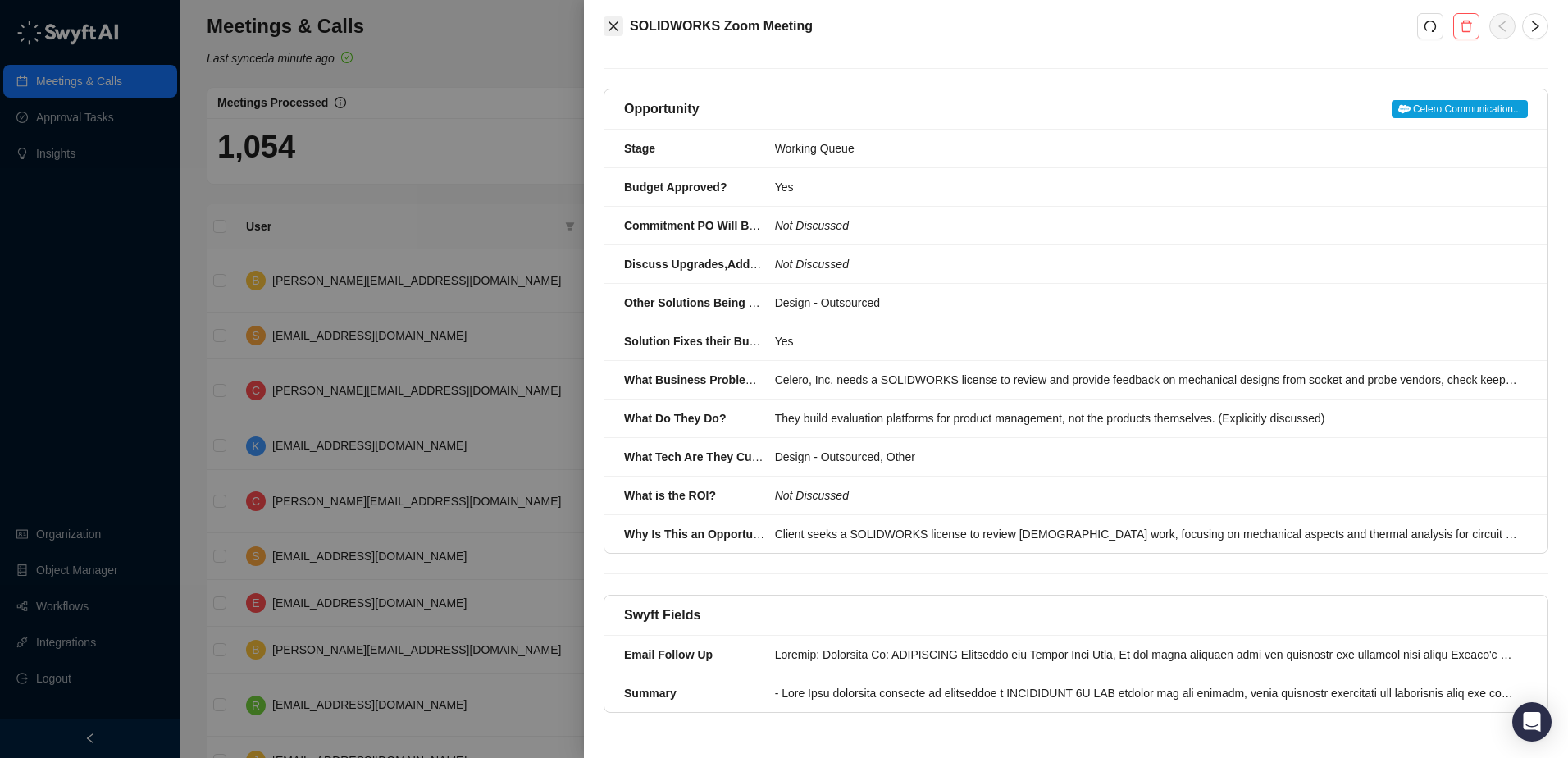
click at [617, 31] on icon "close" at bounding box center [614, 27] width 13 height 13
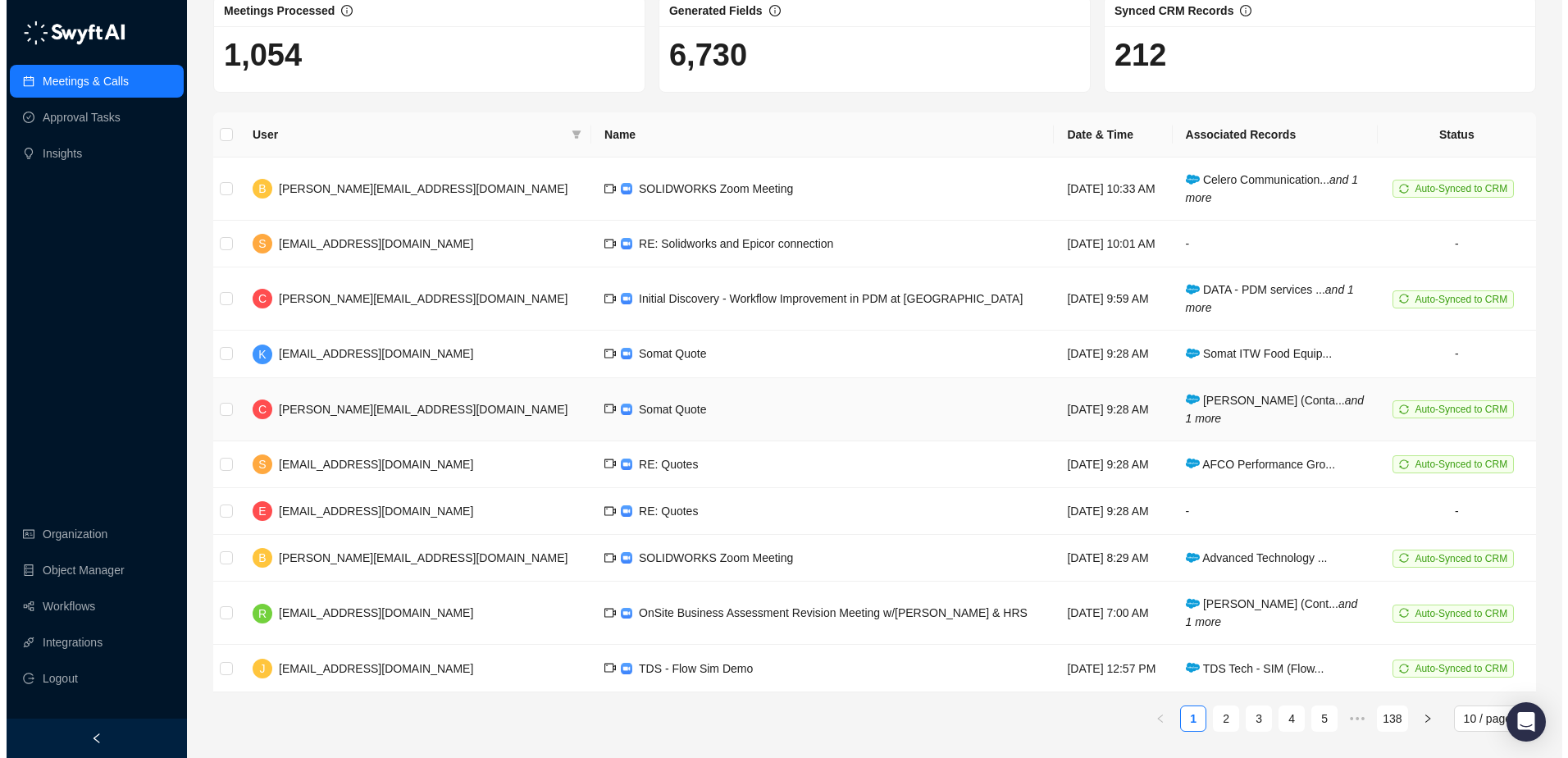
scroll to position [92, 0]
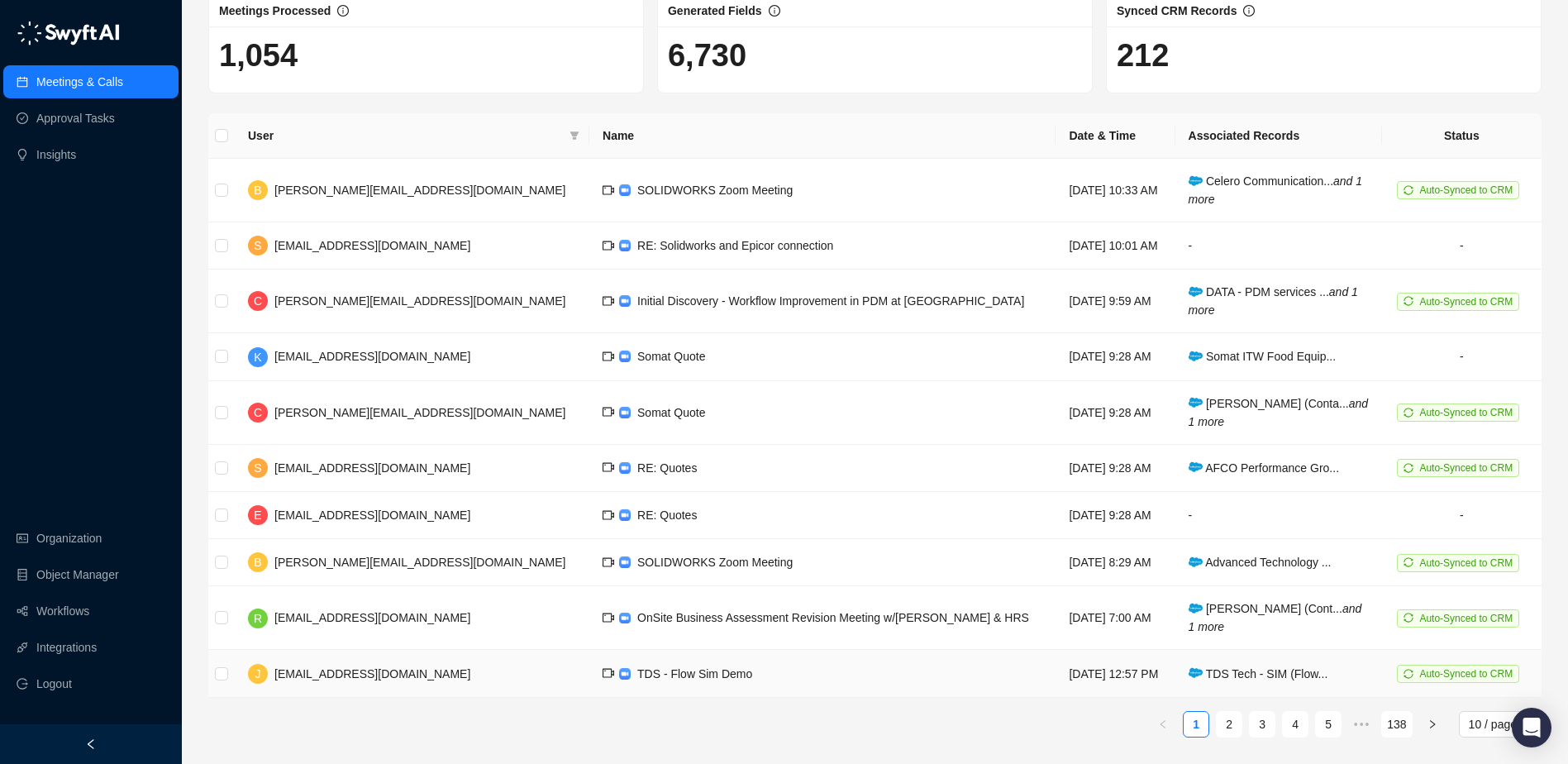
click at [637, 678] on span "TDS - Flow Sim Demo" at bounding box center [695, 674] width 115 height 13
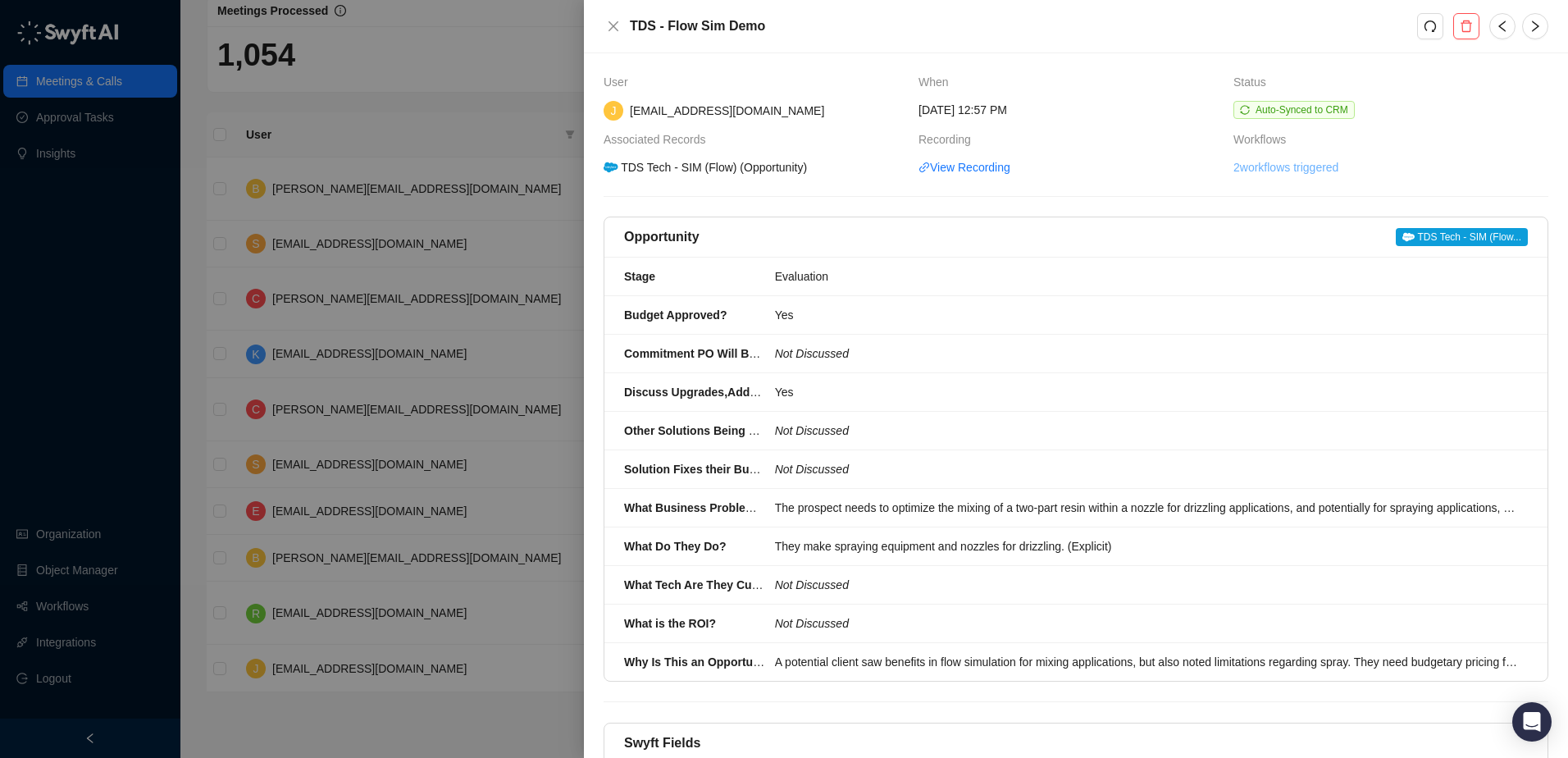
click at [1296, 168] on link "2 workflows triggered" at bounding box center [1286, 167] width 105 height 18
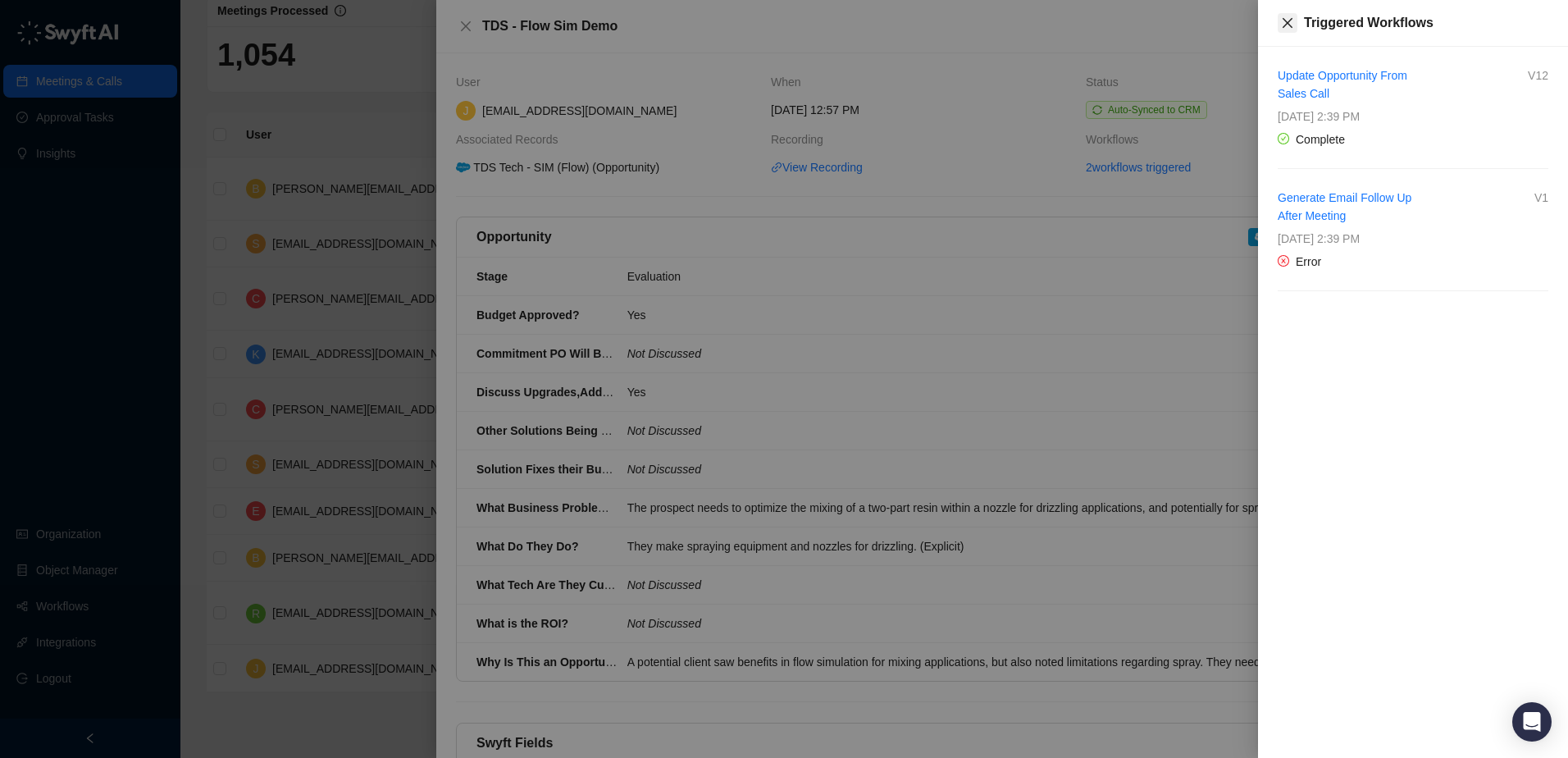
click at [1289, 23] on icon "close" at bounding box center [1288, 23] width 10 height 10
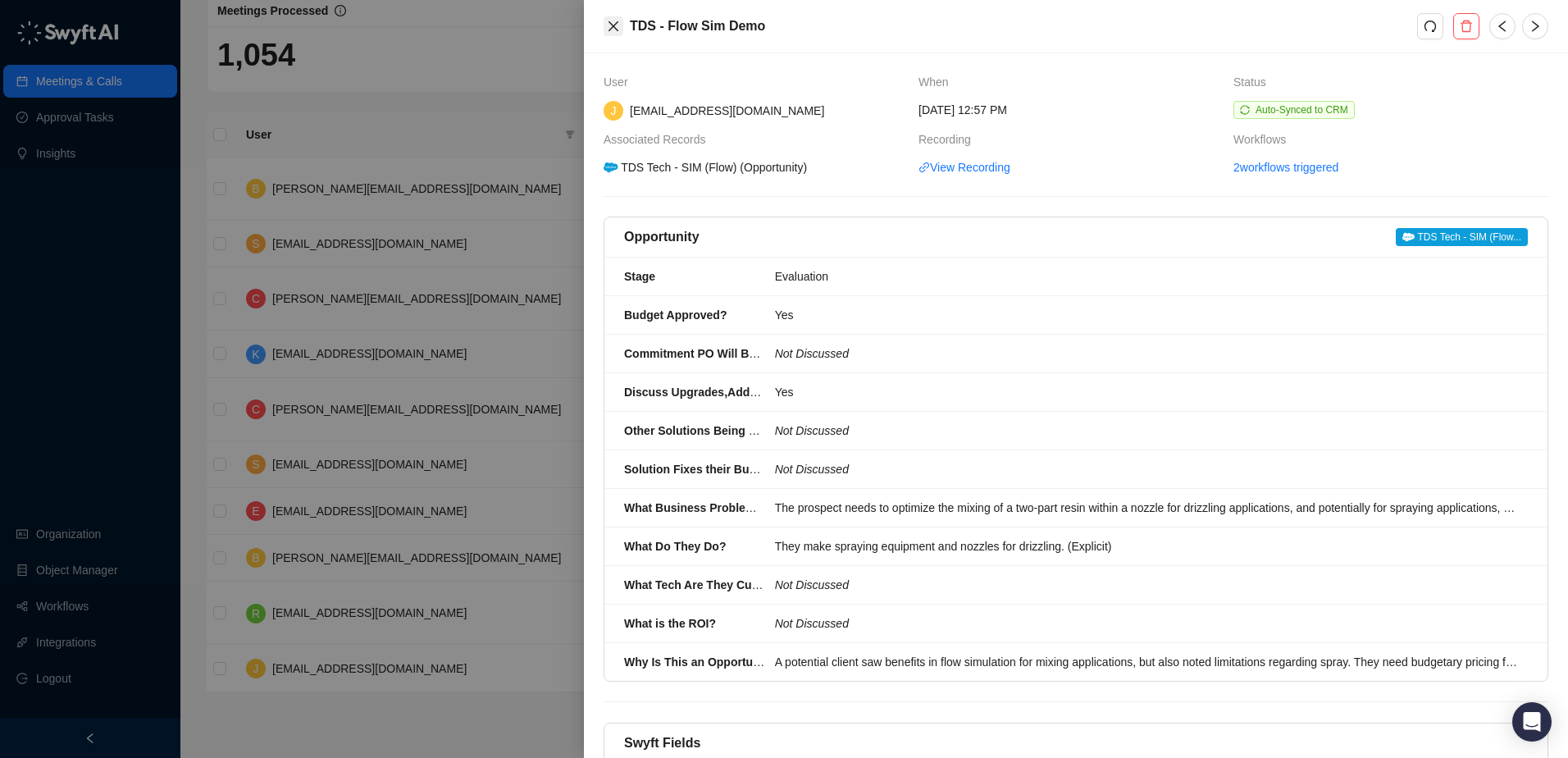
click at [620, 27] on button "Close" at bounding box center [613, 26] width 20 height 20
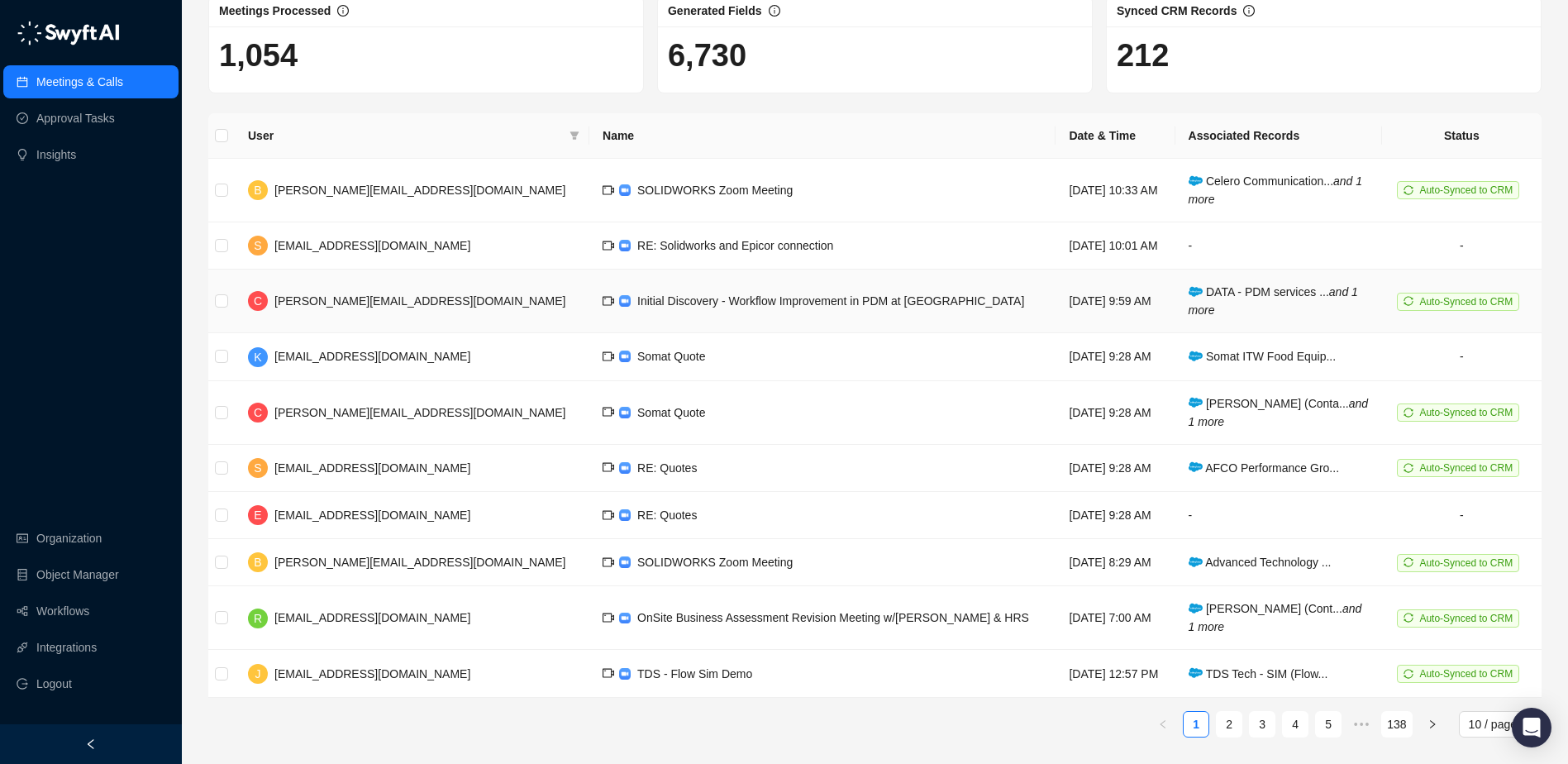
click at [747, 304] on span "Initial Discovery - Workflow Improvement in PDM at [GEOGRAPHIC_DATA]" at bounding box center [830, 301] width 387 height 13
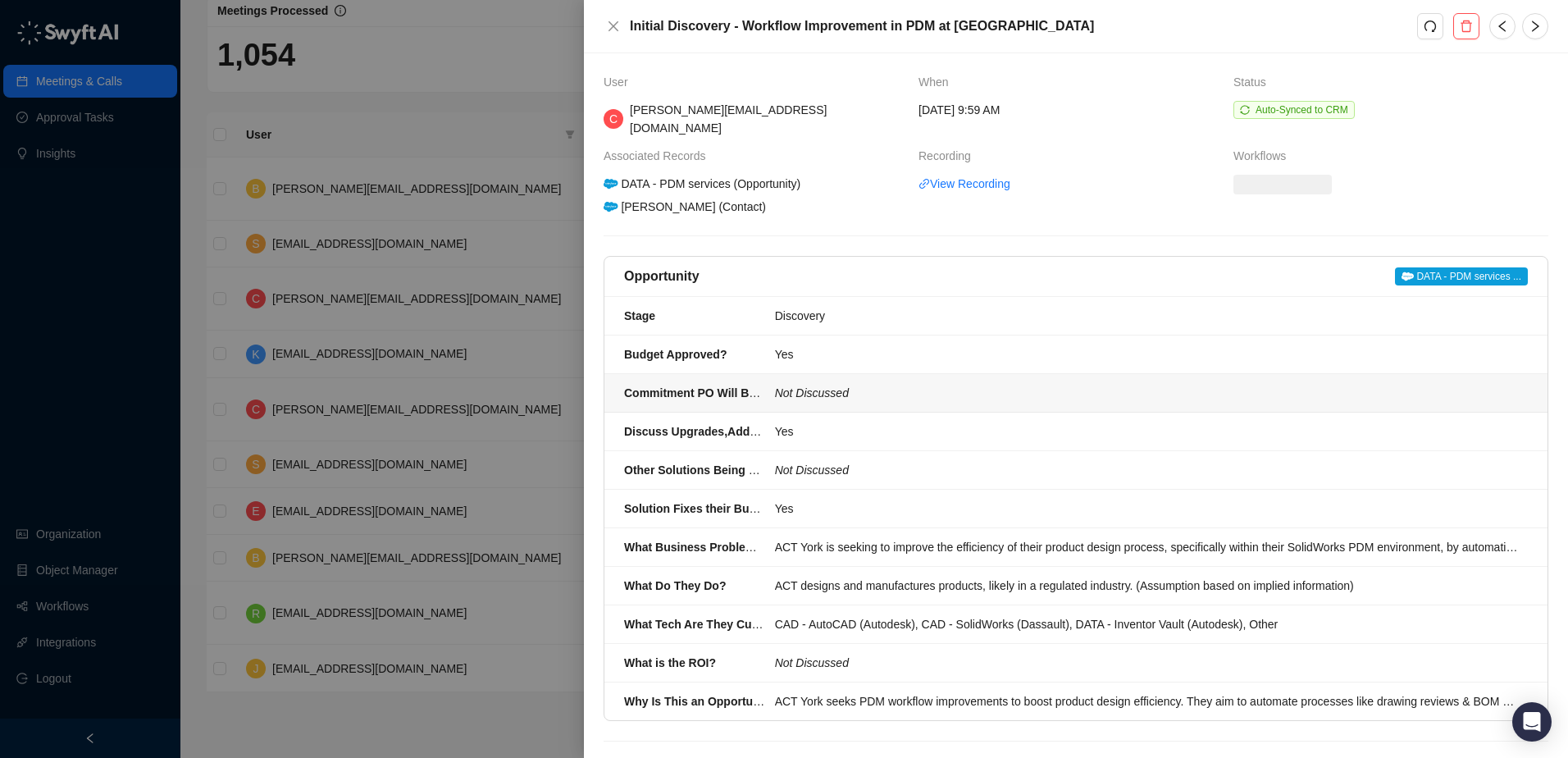
scroll to position [168, 0]
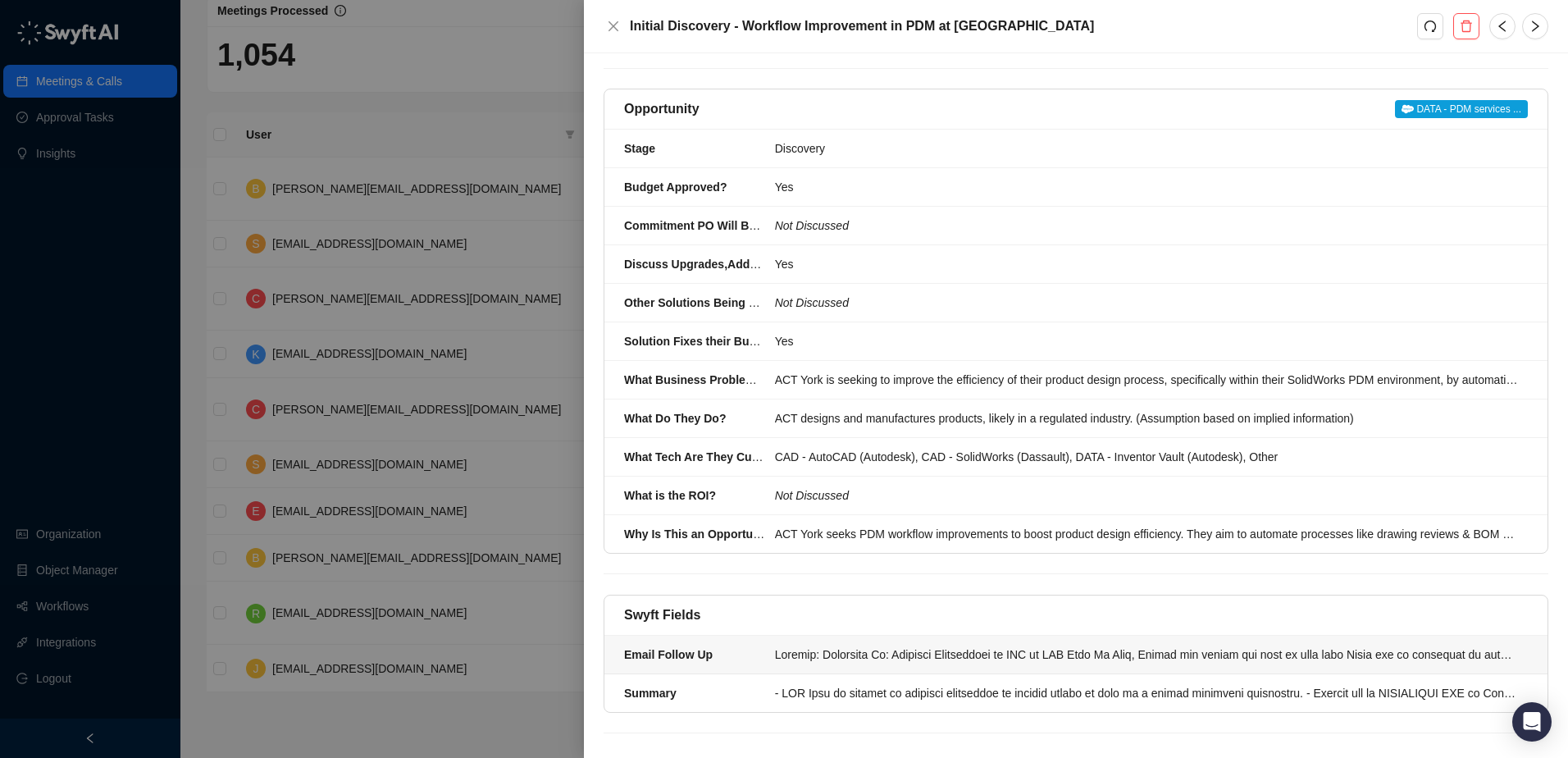
click at [969, 645] on div at bounding box center [1146, 654] width 743 height 18
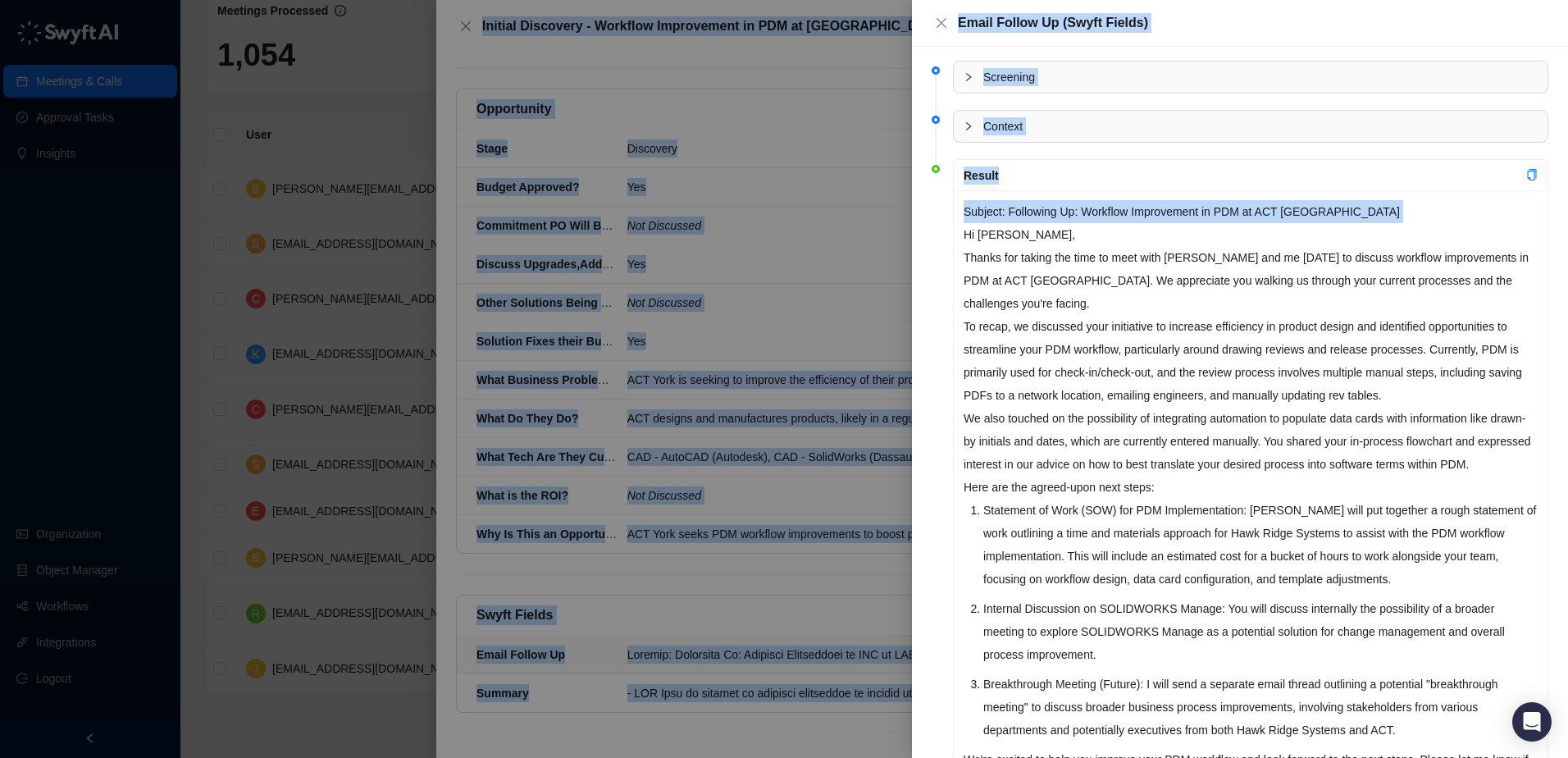
scroll to position [134, 0]
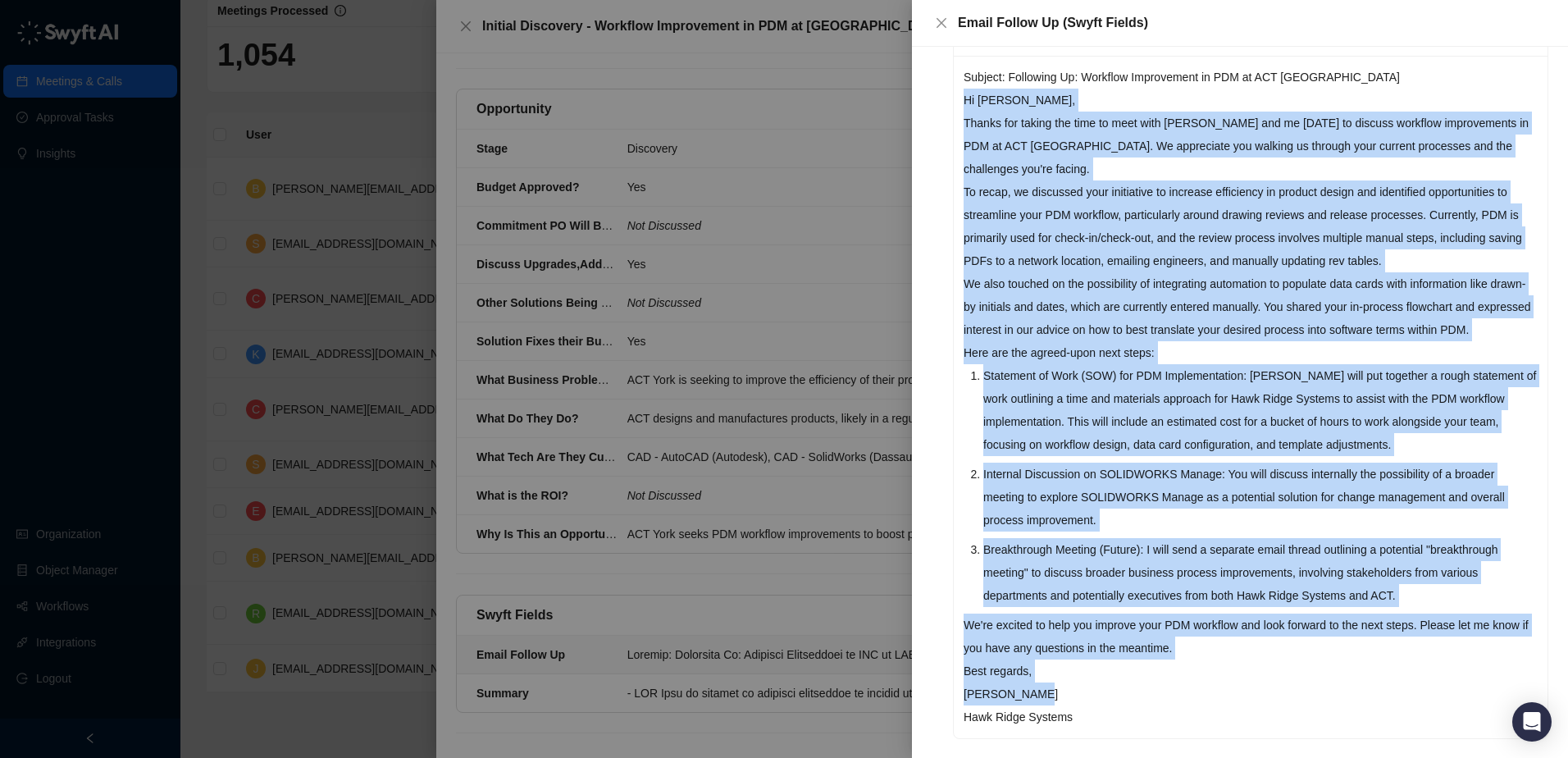
drag, startPoint x: 964, startPoint y: 235, endPoint x: 1208, endPoint y: 673, distance: 501.4
click at [1208, 673] on div "Subject: Following Up: Workflow Improvement in PDM at ACT York Hi Josh, Thanks …" at bounding box center [1251, 398] width 594 height 683
copy div "Hi Josh, Thanks for taking the time to meet with Chris and me yesterday to disc…"
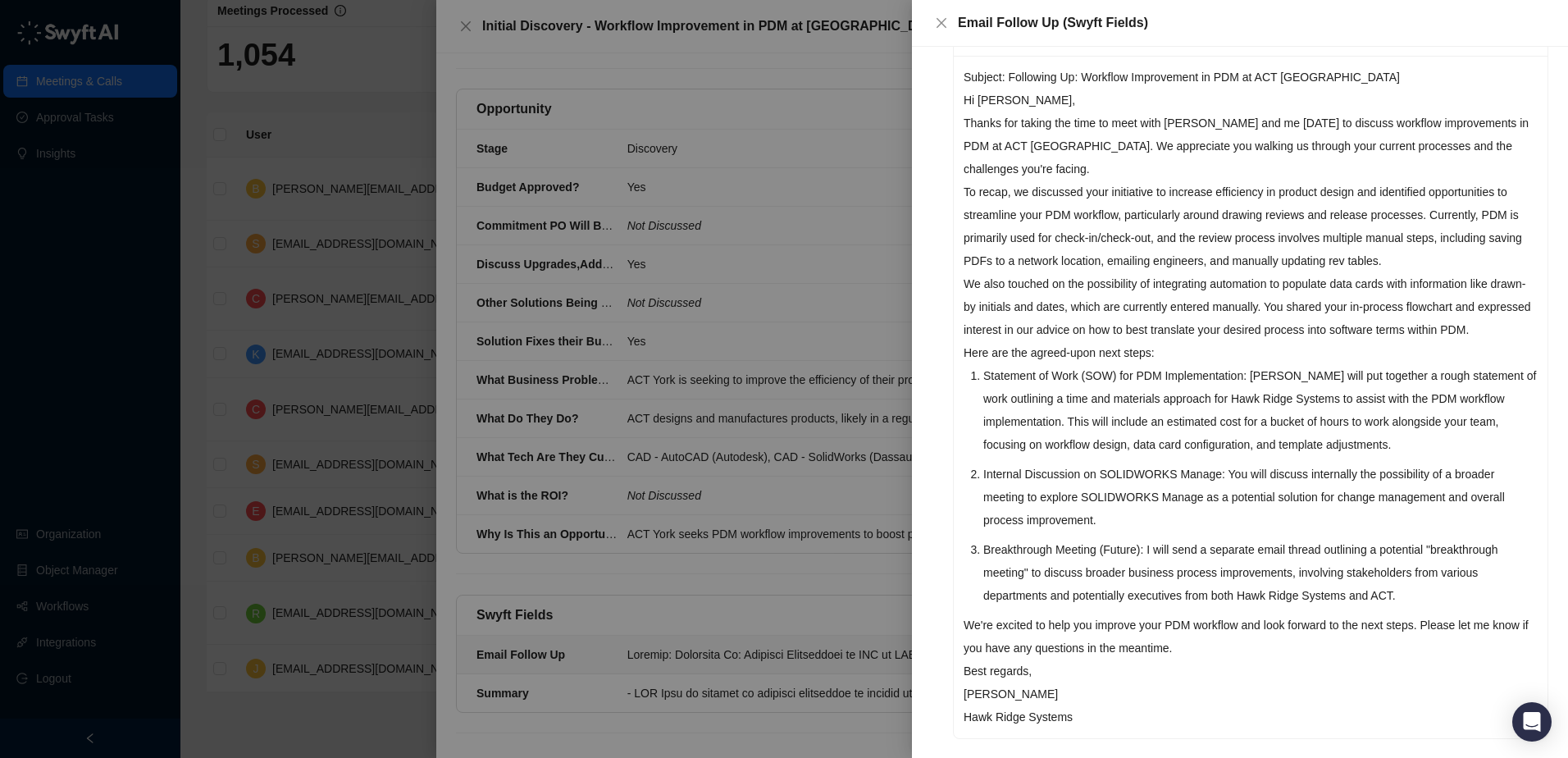
click at [407, 122] on div at bounding box center [784, 379] width 1568 height 758
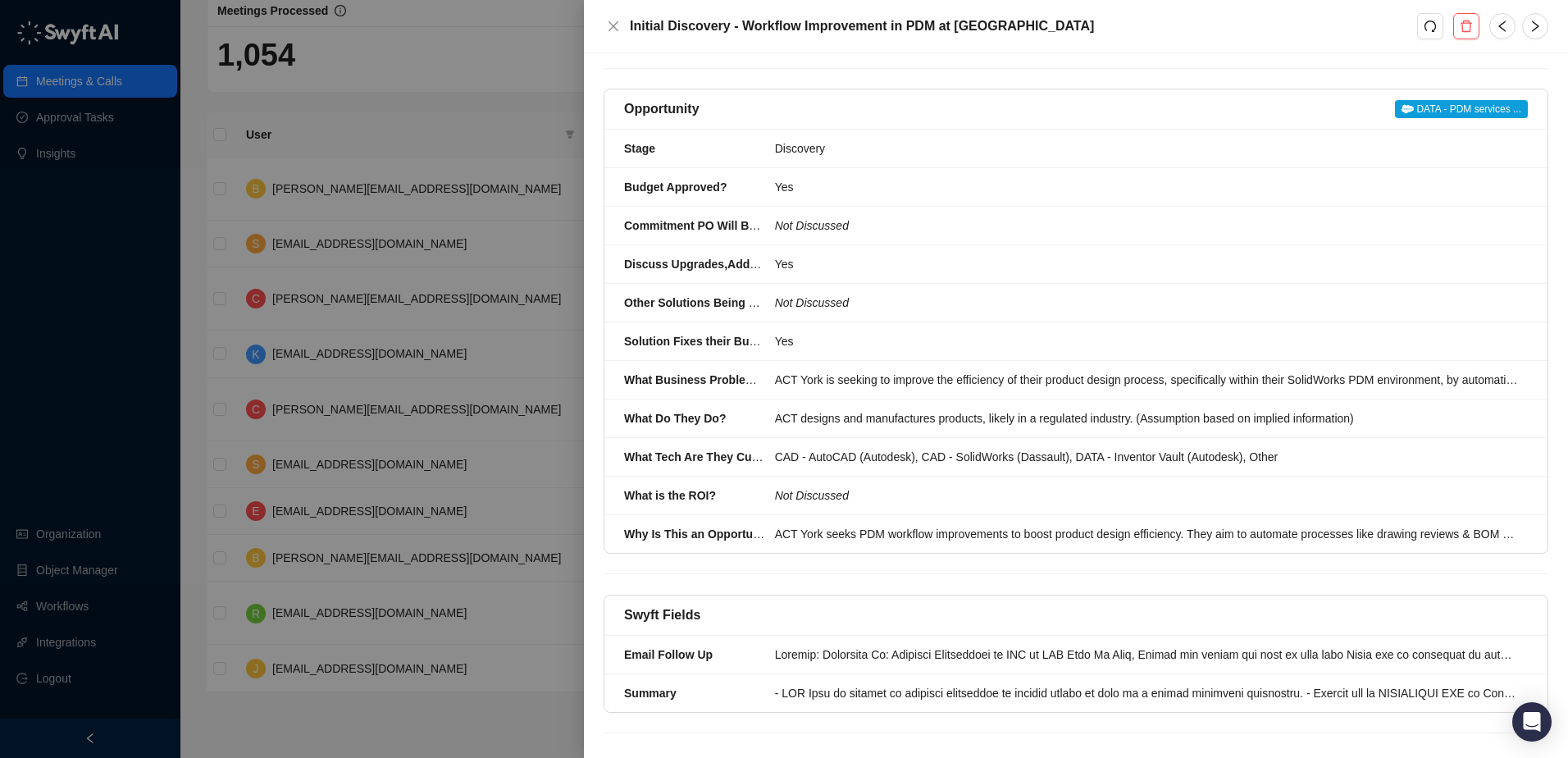
click at [538, 99] on div at bounding box center [784, 379] width 1568 height 758
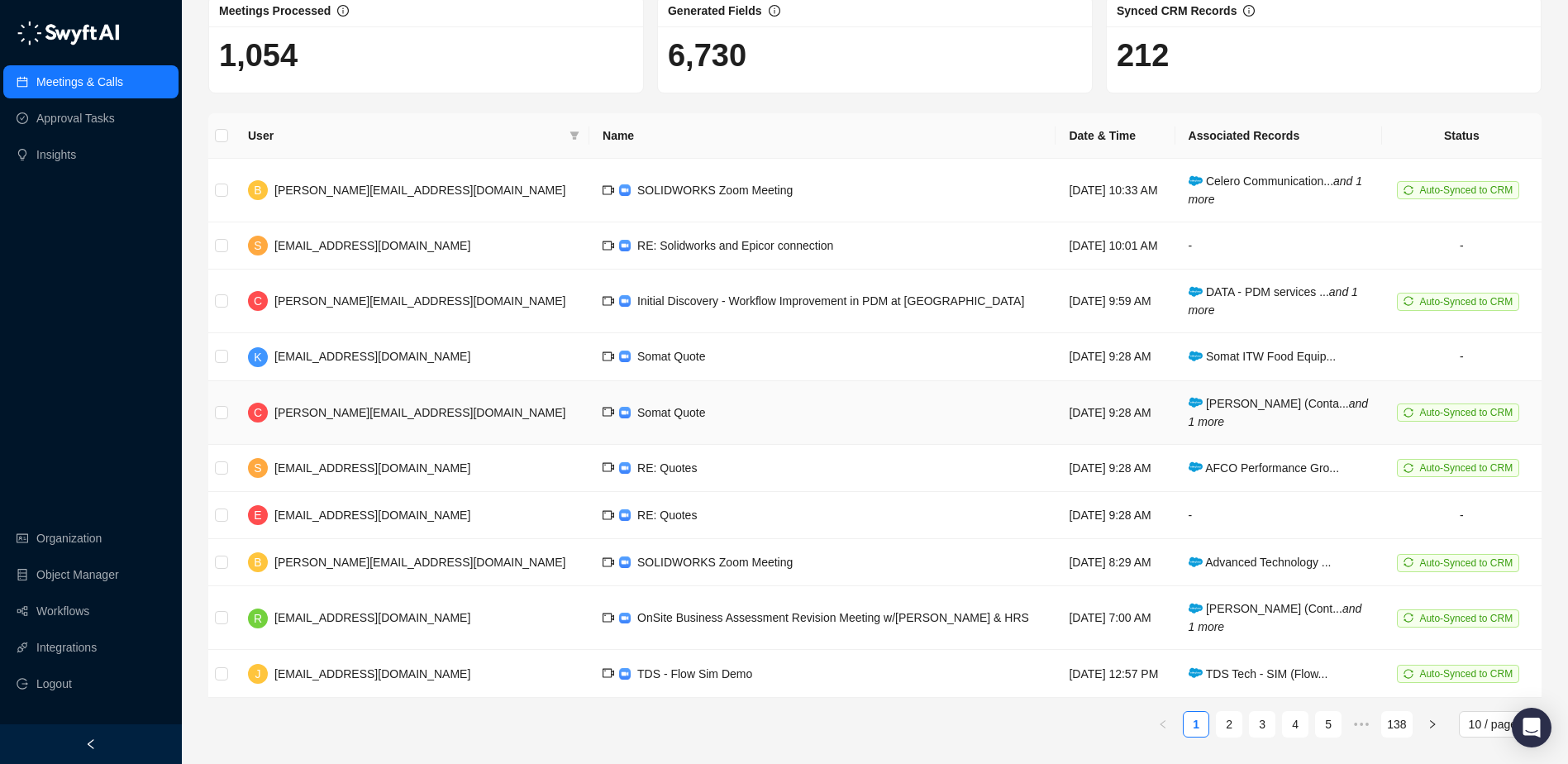
click at [637, 410] on span "Somat Quote" at bounding box center [671, 412] width 68 height 13
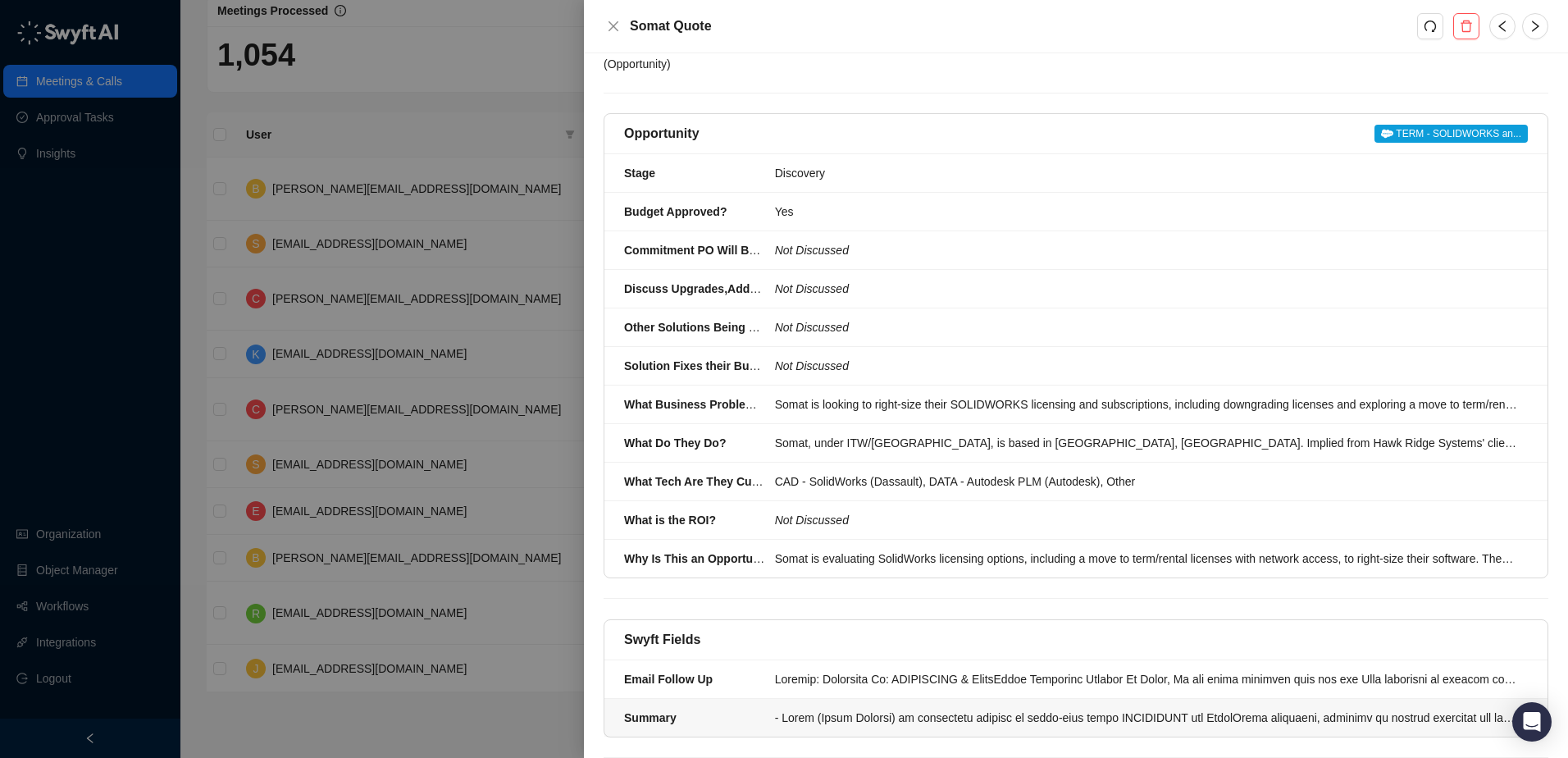
scroll to position [168, 0]
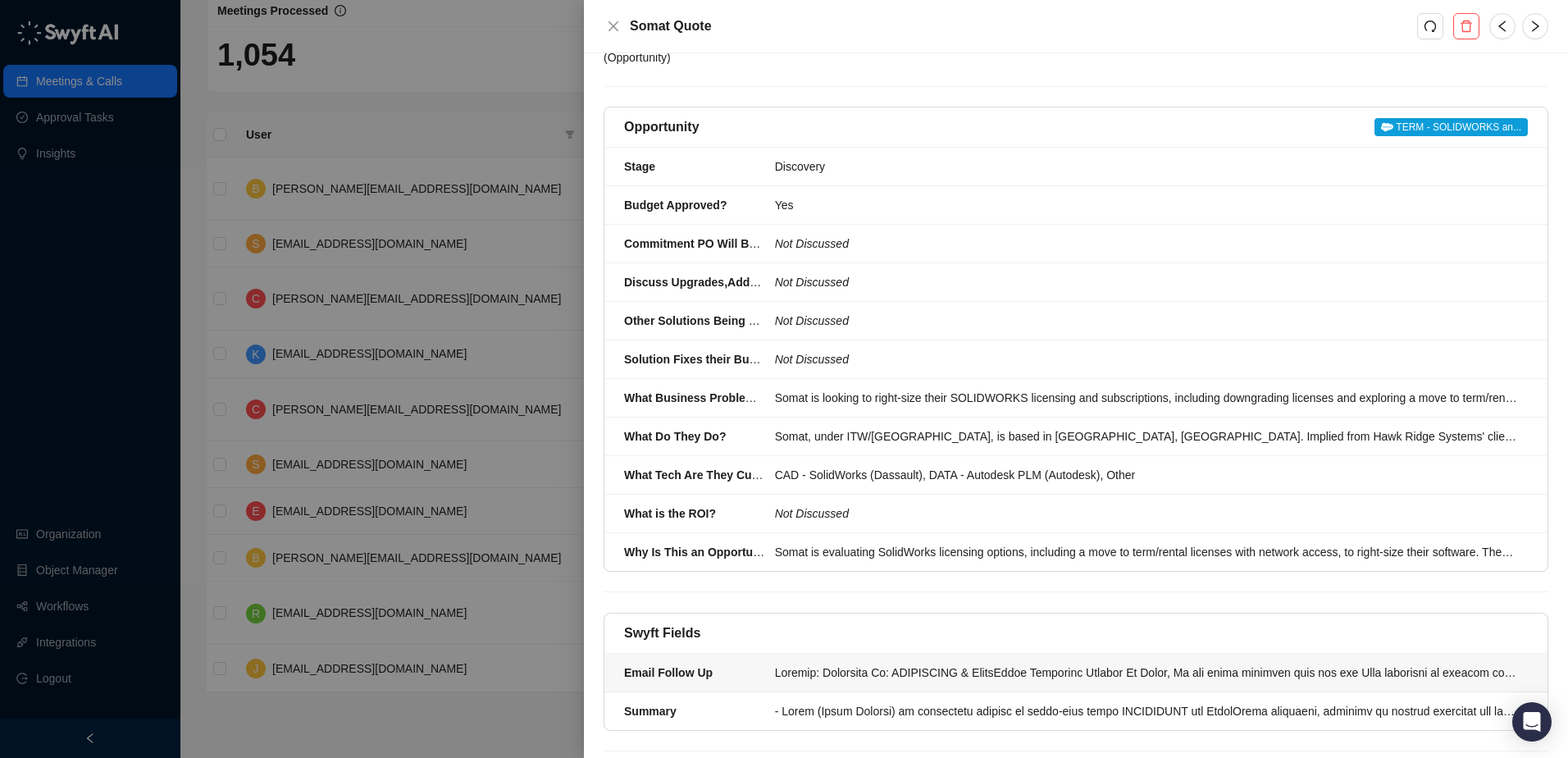
click at [909, 664] on div at bounding box center [1146, 672] width 743 height 18
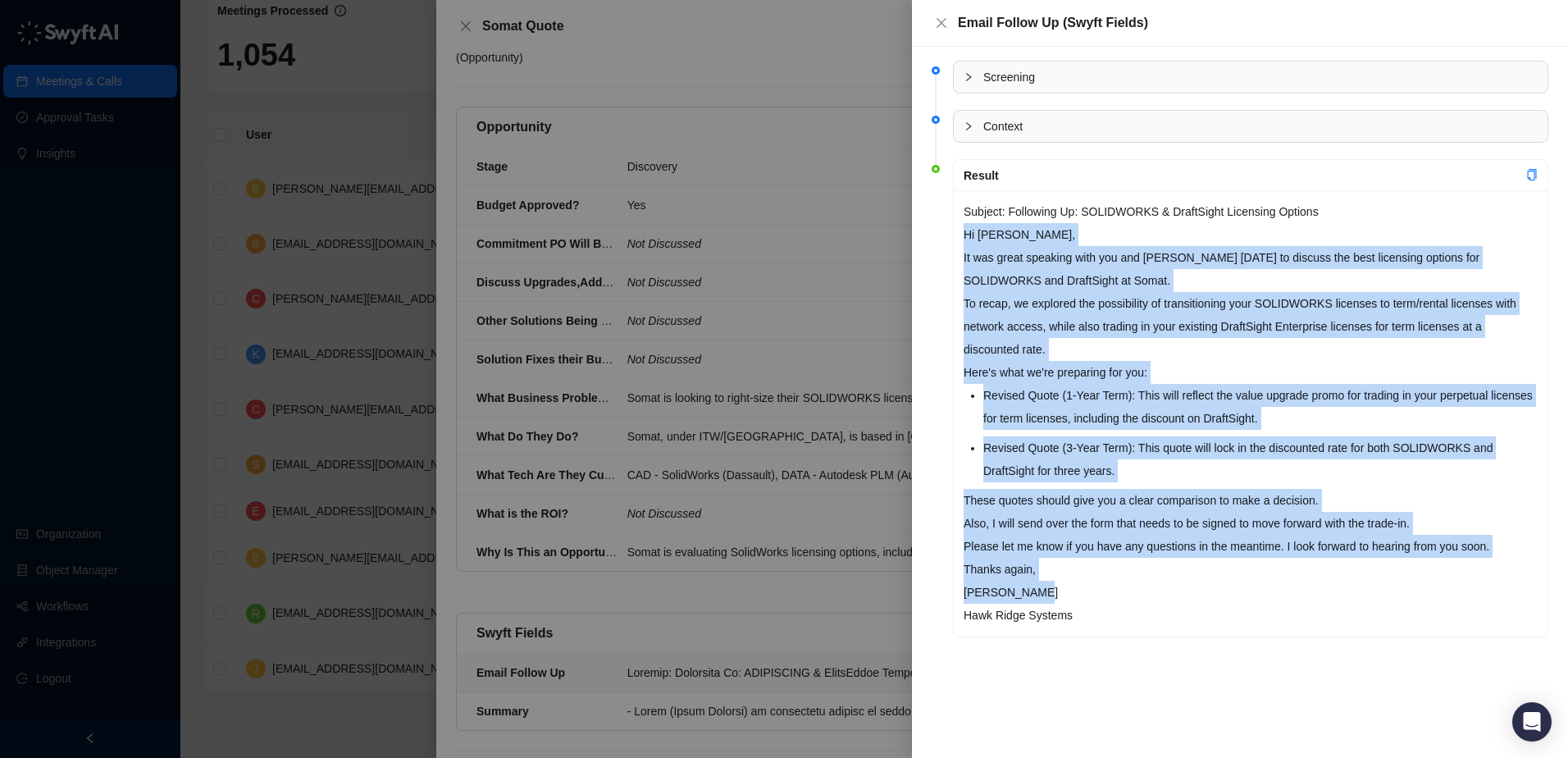
drag, startPoint x: 965, startPoint y: 235, endPoint x: 1098, endPoint y: 594, distance: 382.8
click at [1098, 594] on div "Subject: Following Up: SOLIDWORKS & DraftSight Licensing Options Hi Isaac, It w…" at bounding box center [1251, 414] width 594 height 446
copy div "Hi Isaac, It was great speaking with you and Greg yesterday to discuss the best…"
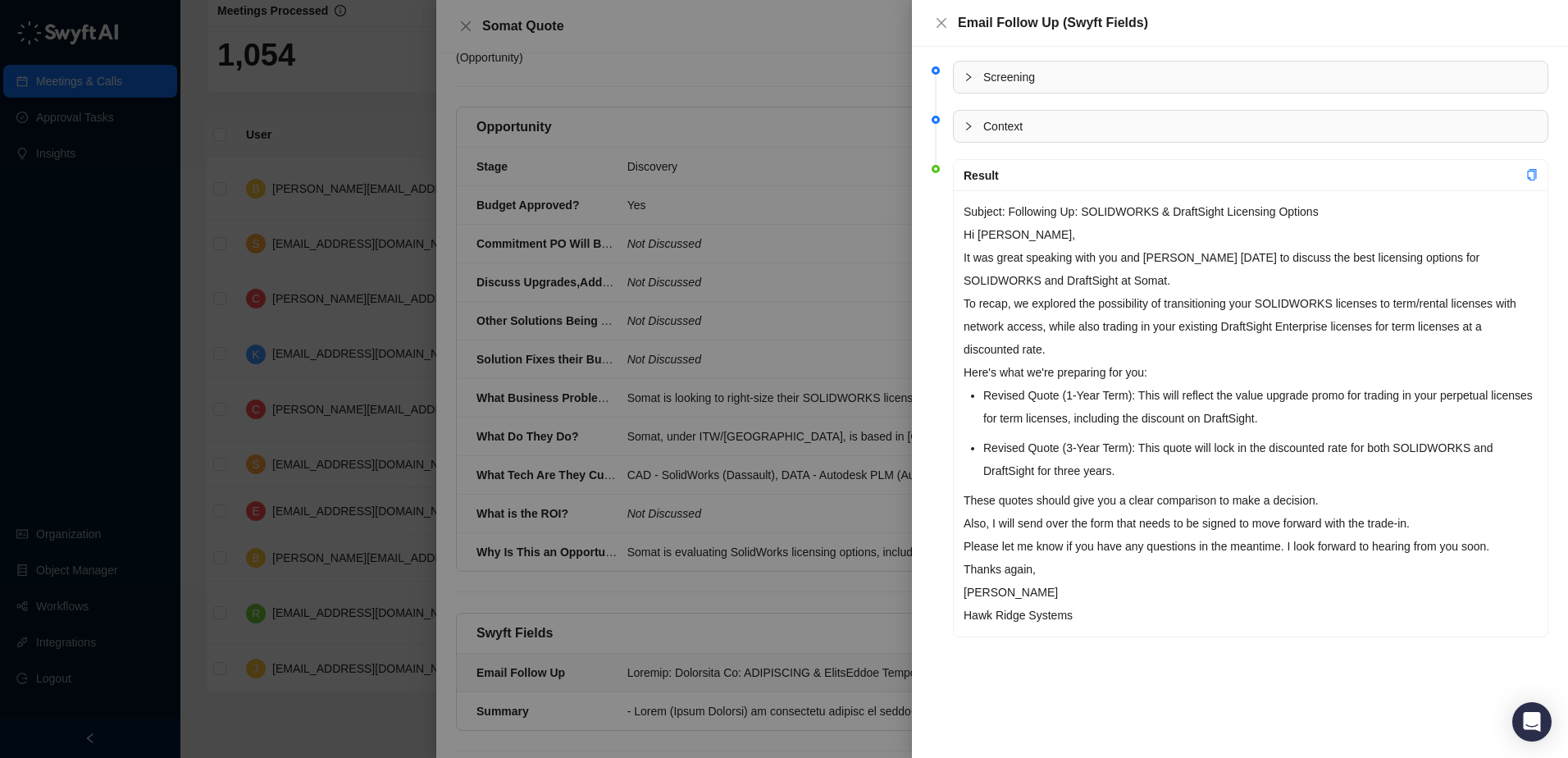
click at [592, 63] on div at bounding box center [784, 379] width 1568 height 758
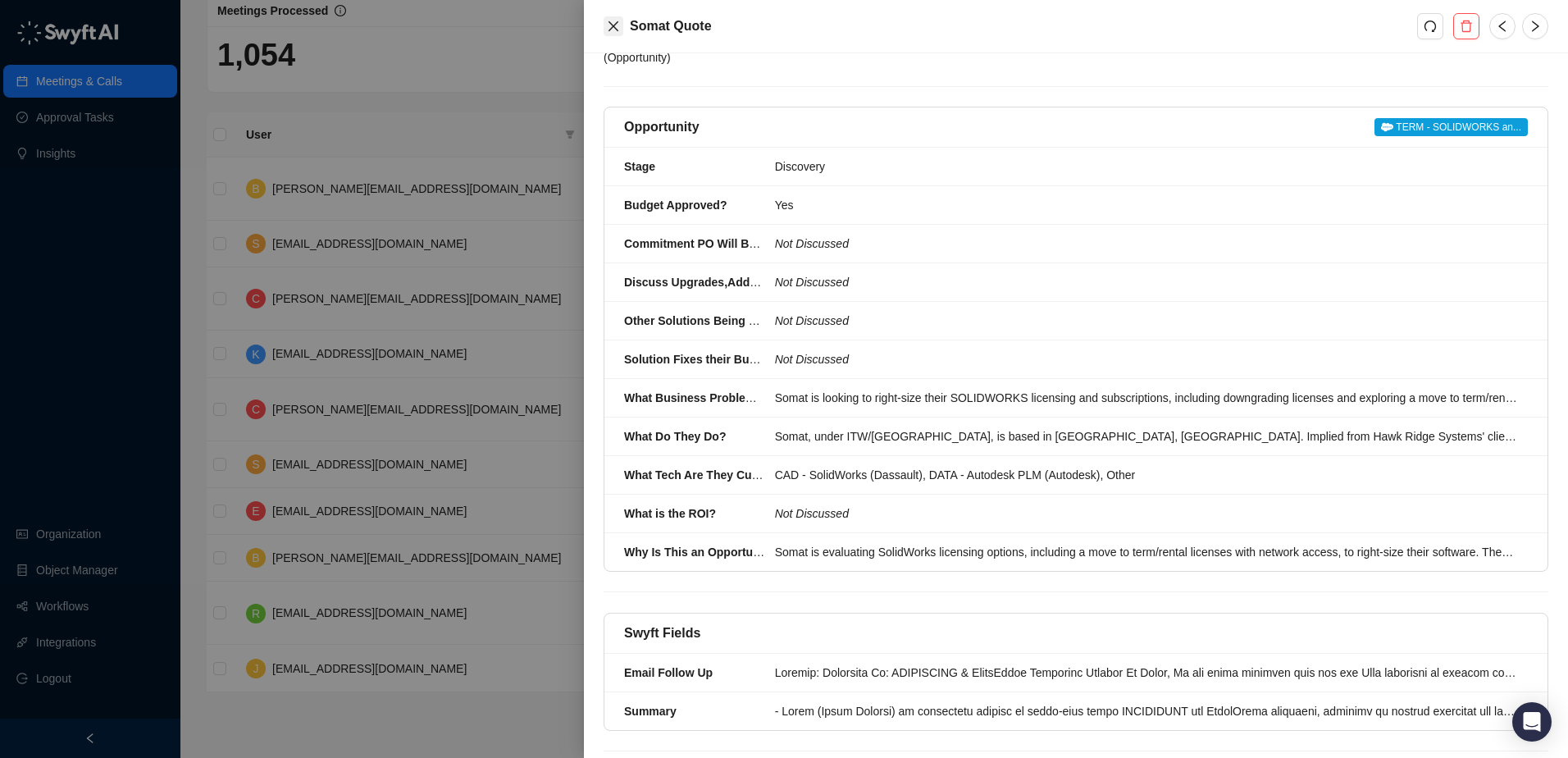
click at [611, 18] on button "Close" at bounding box center [613, 26] width 20 height 20
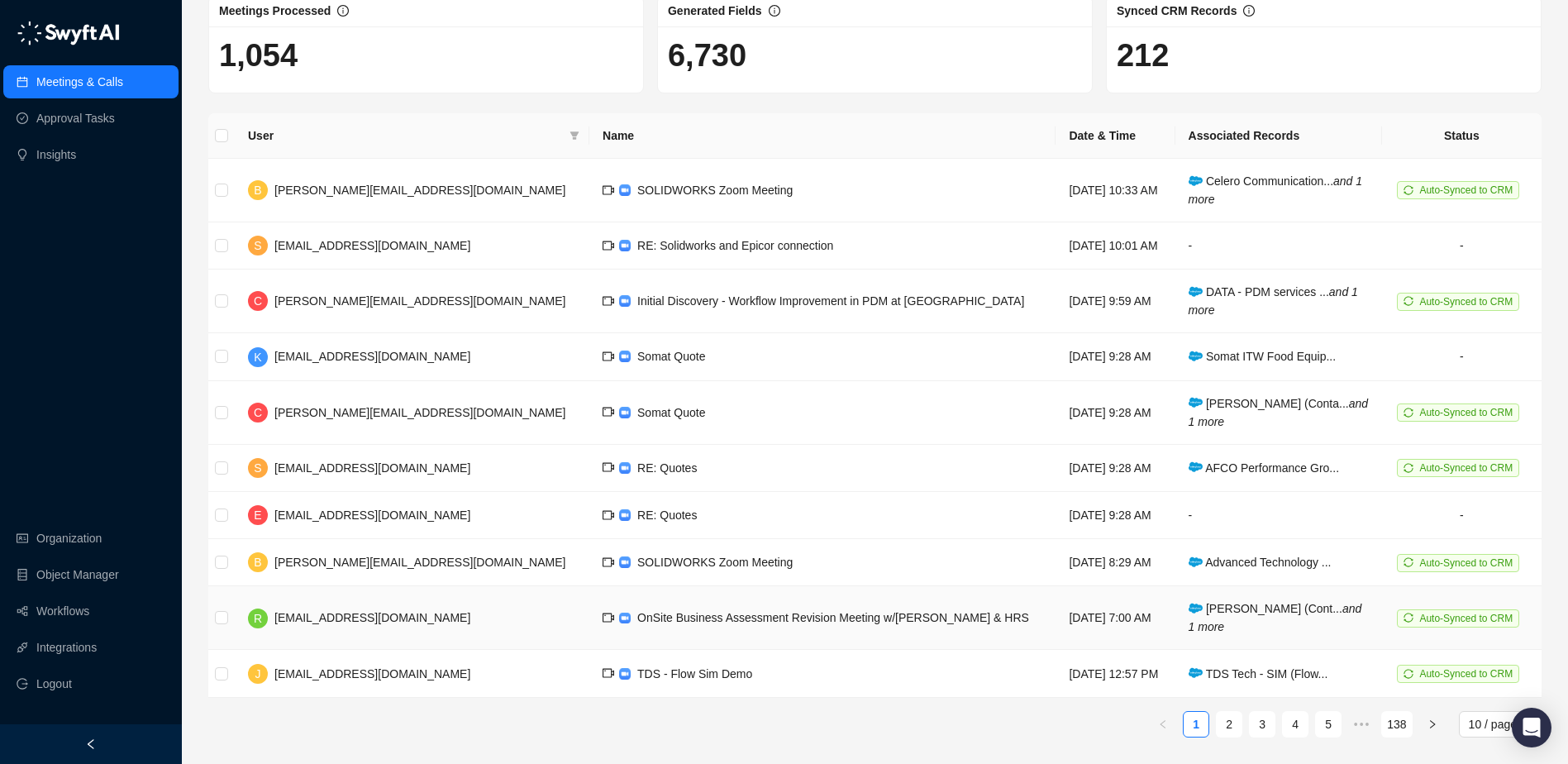
click at [644, 620] on span "OnSite Business Assessment Revision Meeting w/[PERSON_NAME] & HRS" at bounding box center [833, 618] width 392 height 13
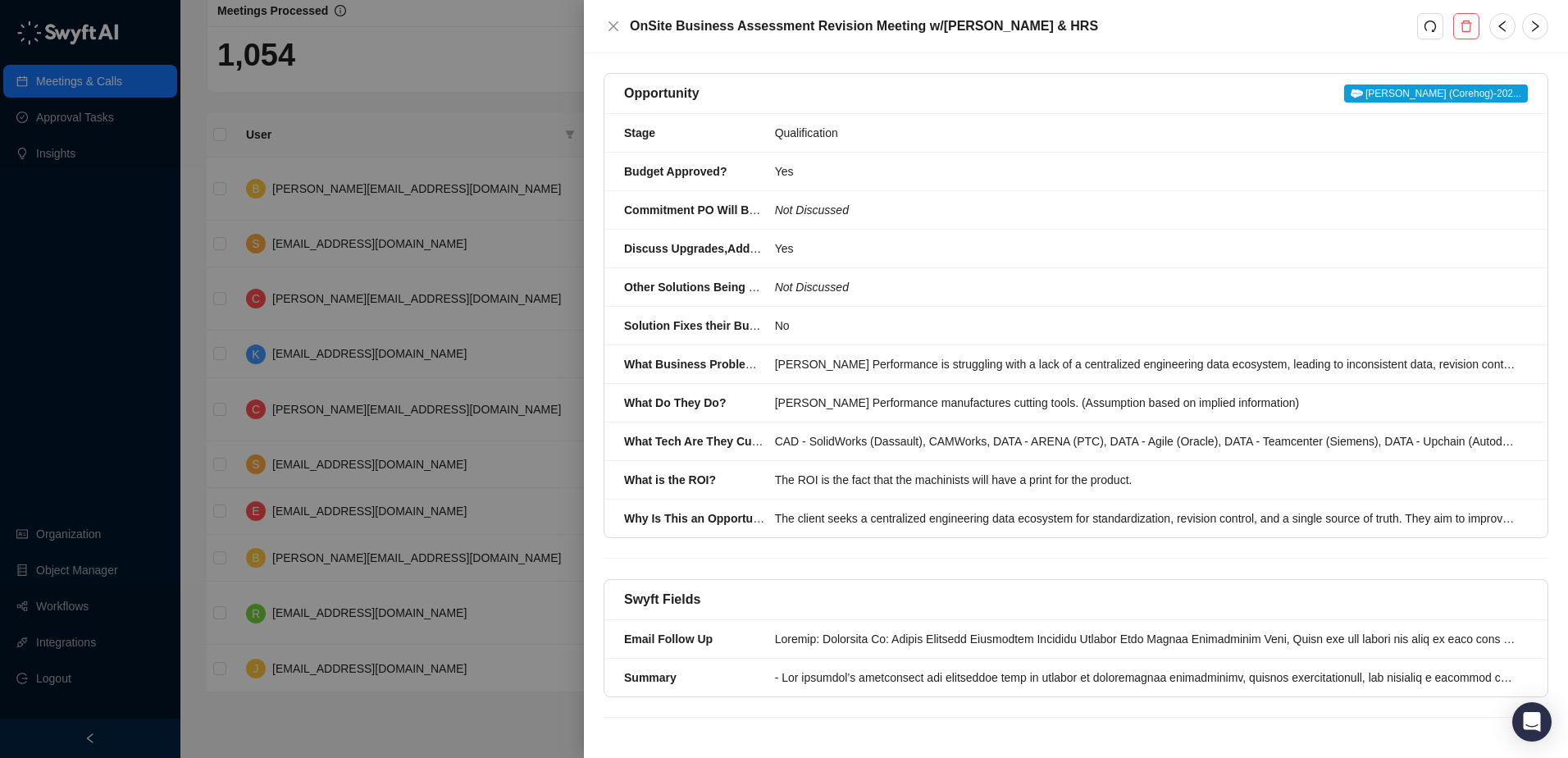
scroll to position [185, 0]
click at [927, 642] on div at bounding box center [1146, 639] width 743 height 18
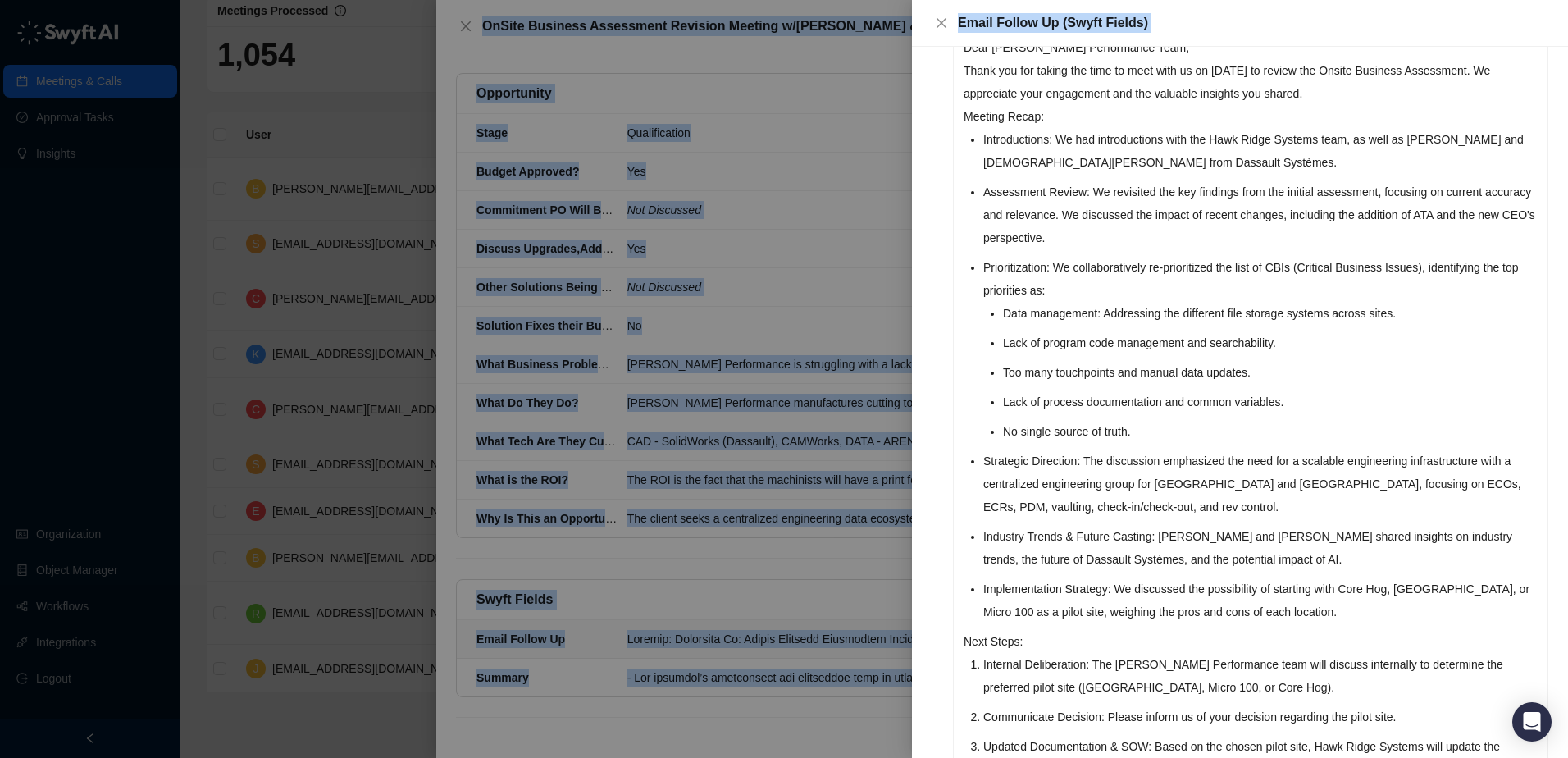
scroll to position [512, 0]
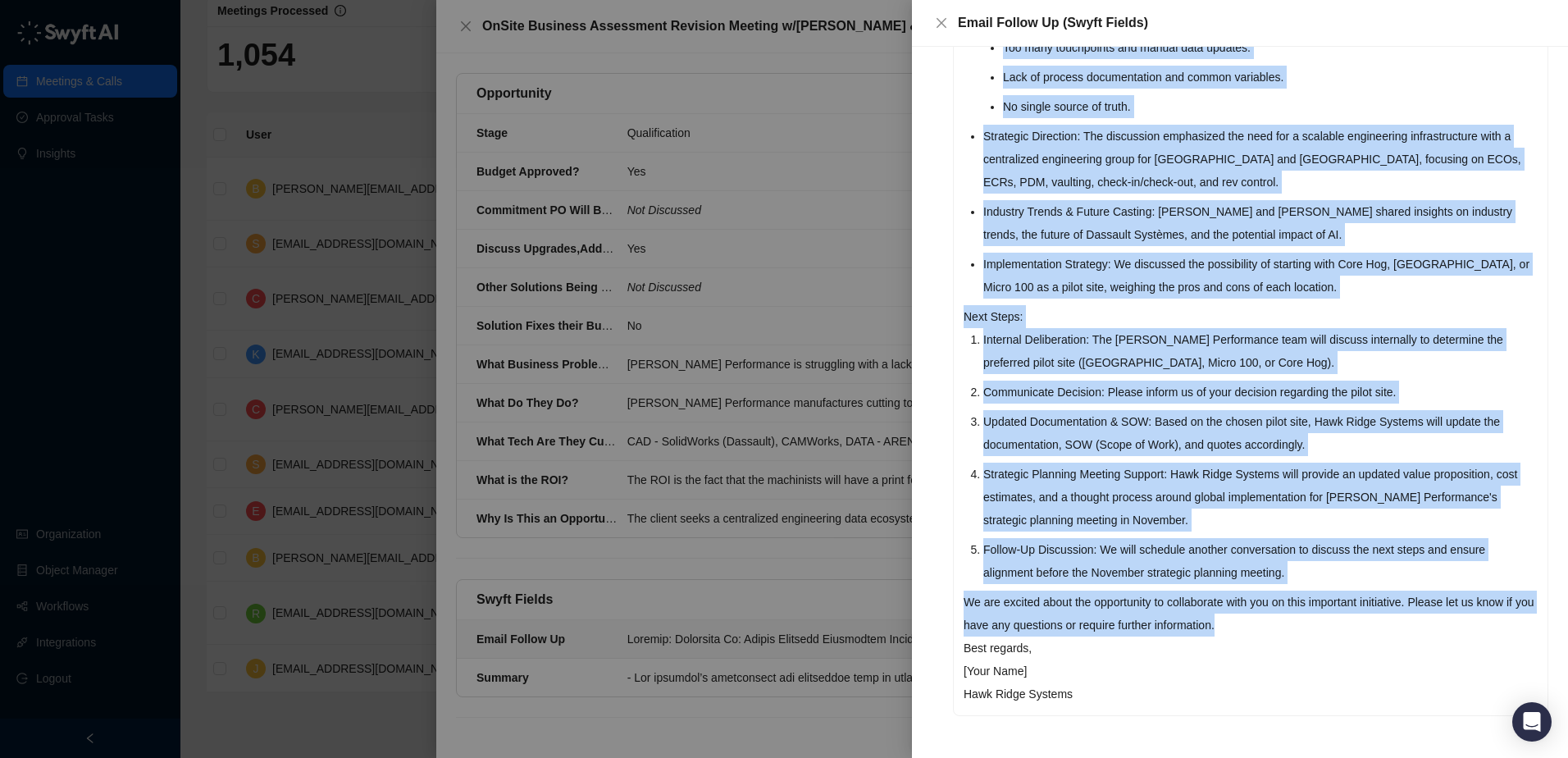
drag, startPoint x: 964, startPoint y: 235, endPoint x: 1239, endPoint y: 614, distance: 468.3
click at [1239, 614] on div "Subject: Following Up: Onsite Business Assessment Revision Meeting Dear Harvey …" at bounding box center [1251, 196] width 594 height 1036
copy div "Dear Harvey Performance Team, Thank you for taking the time to meet with us on …"
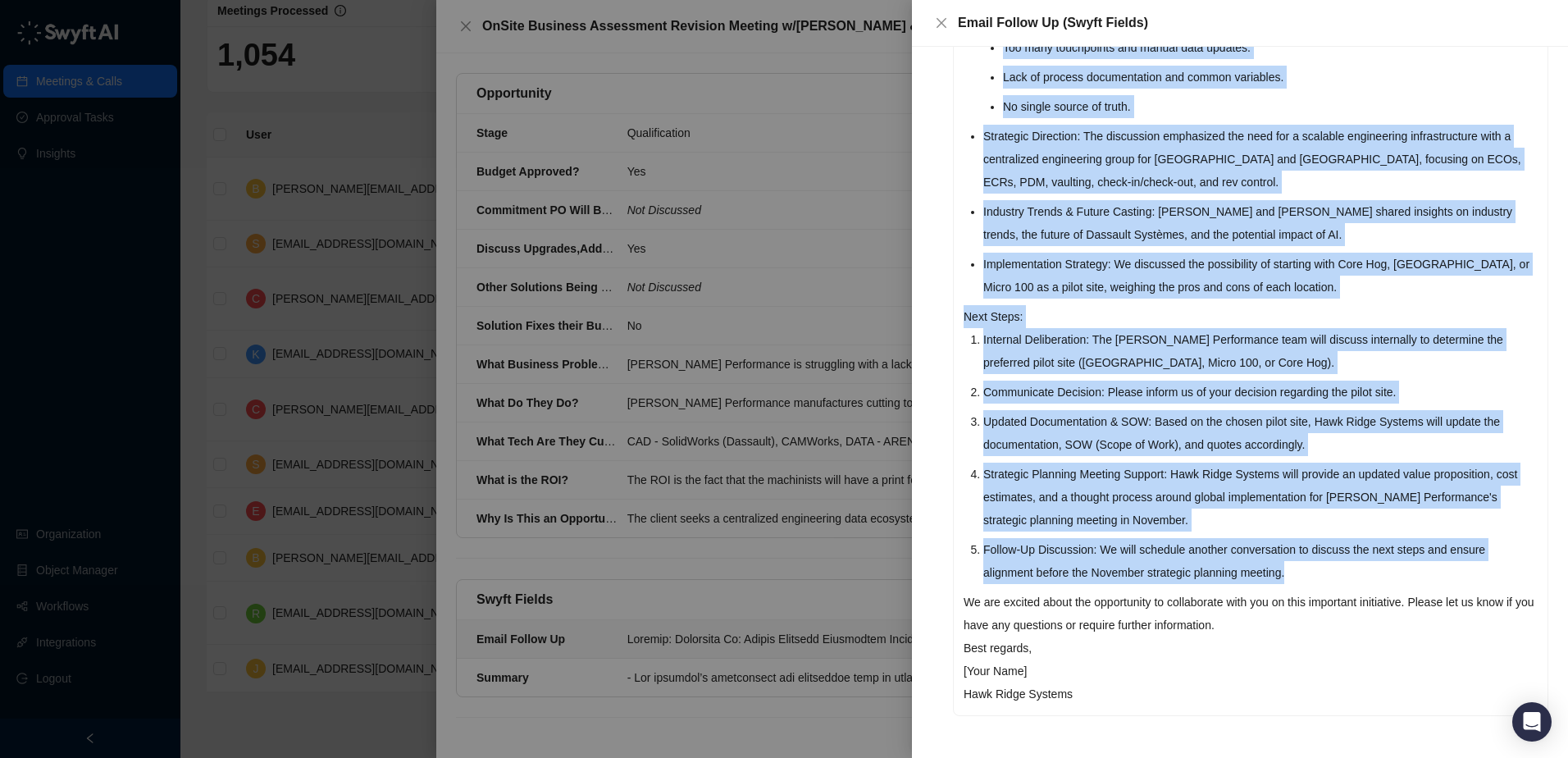
drag, startPoint x: 481, startPoint y: 63, endPoint x: 479, endPoint y: 55, distance: 8.2
click at [481, 63] on div at bounding box center [784, 379] width 1568 height 758
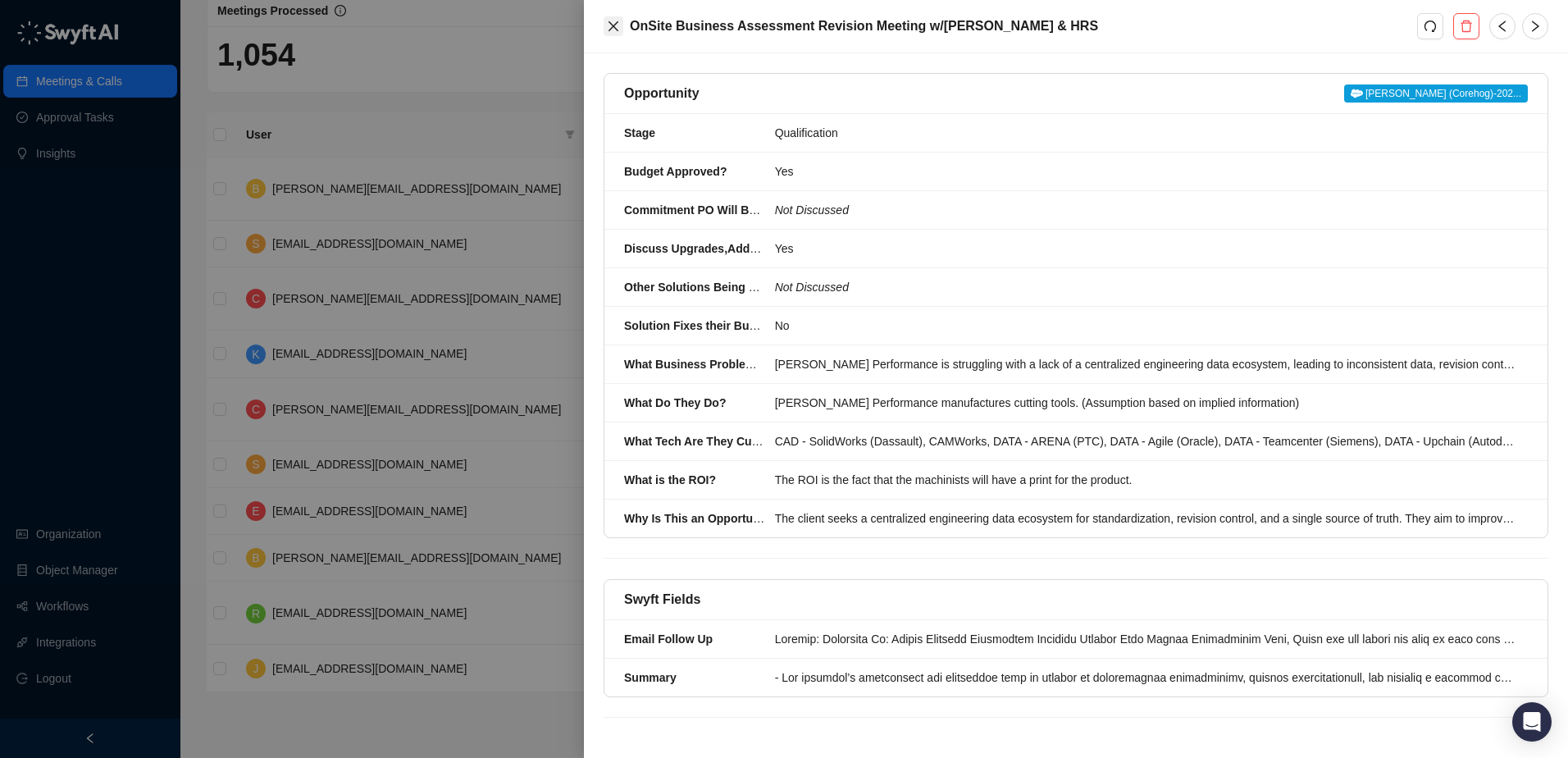
click at [616, 26] on icon "close" at bounding box center [614, 27] width 13 height 13
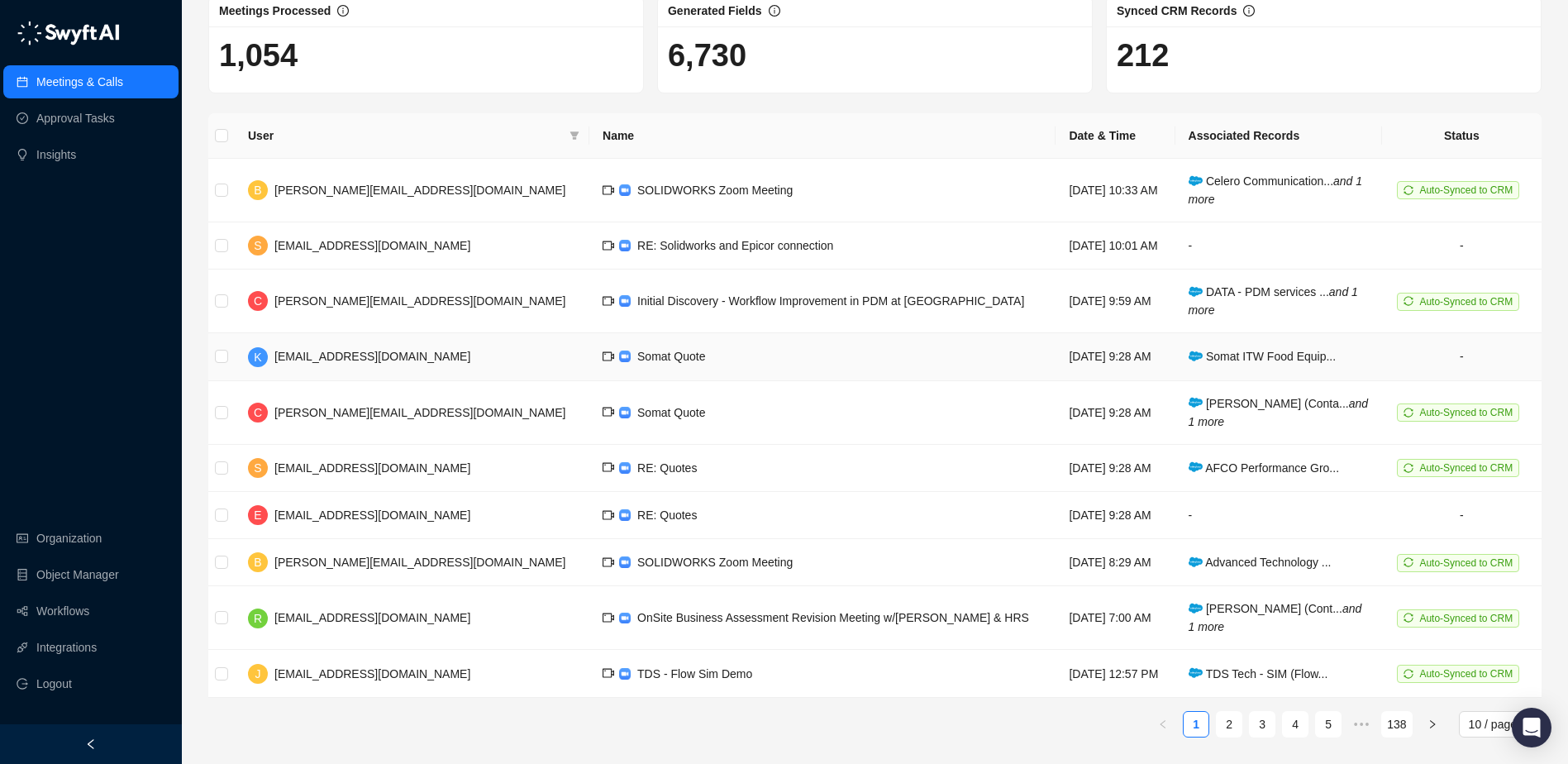
click at [637, 356] on span "Somat Quote" at bounding box center [671, 357] width 68 height 13
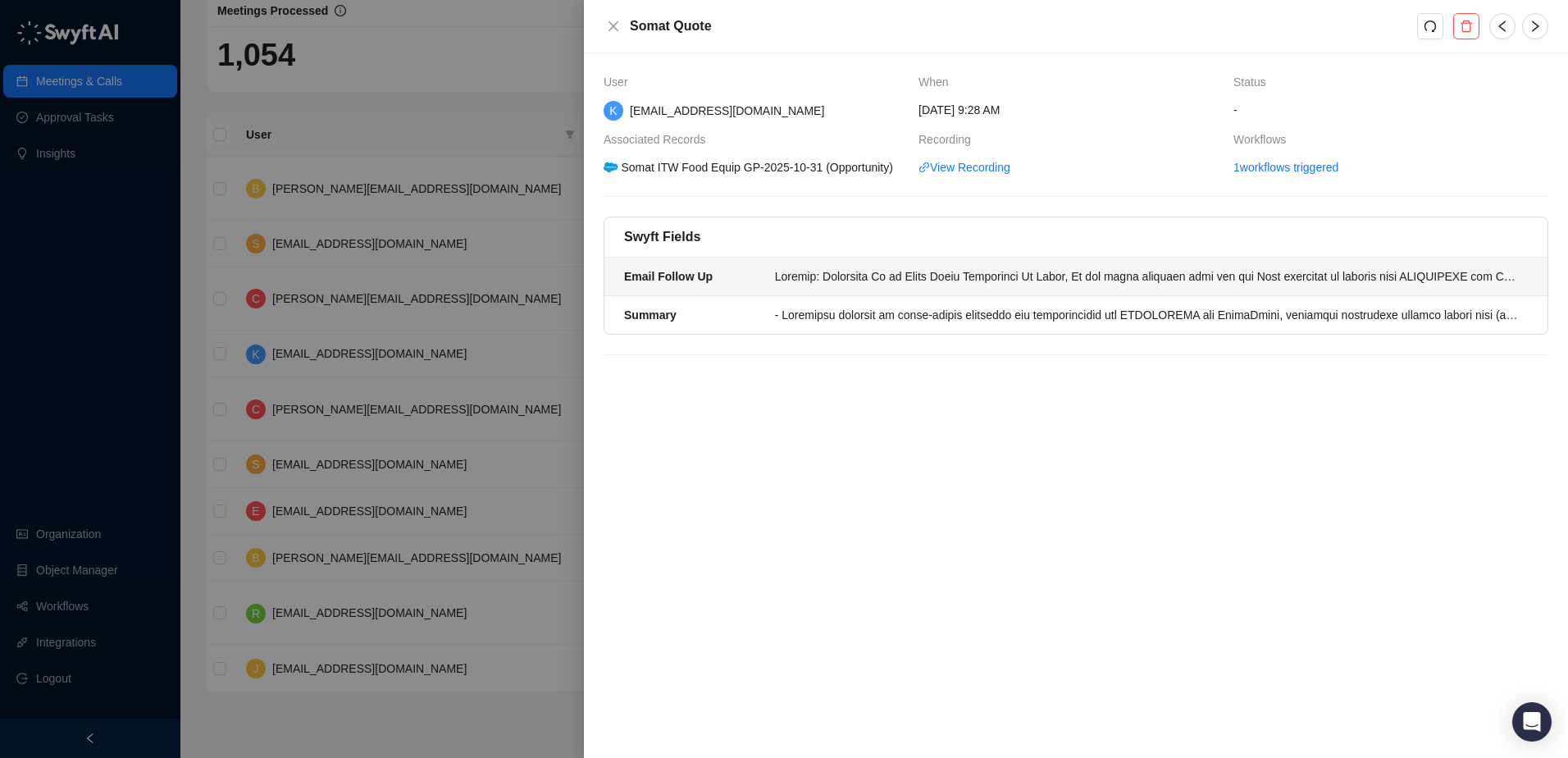
click at [881, 275] on div at bounding box center [1146, 276] width 743 height 18
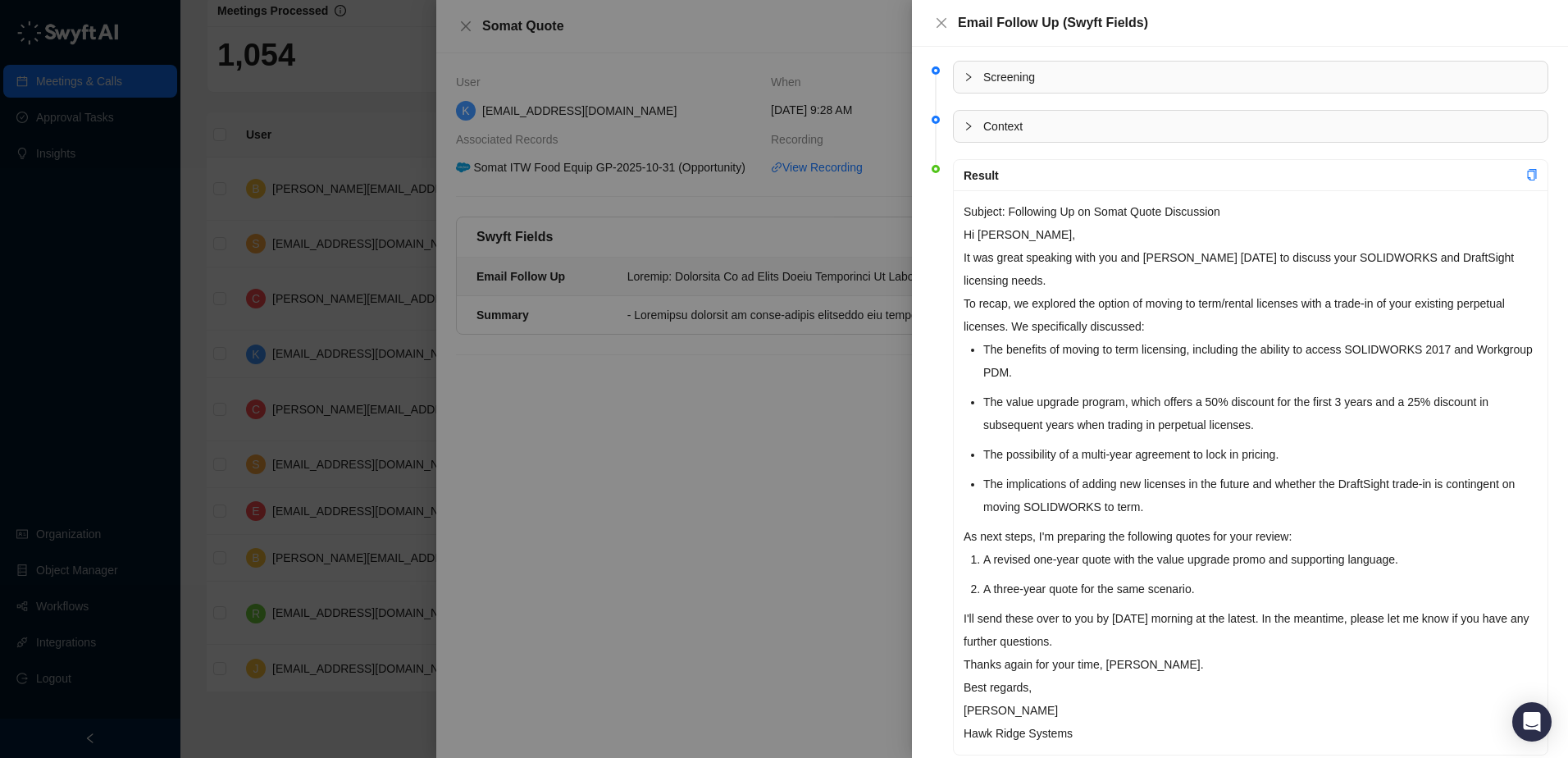
click at [466, 23] on div at bounding box center [784, 379] width 1568 height 758
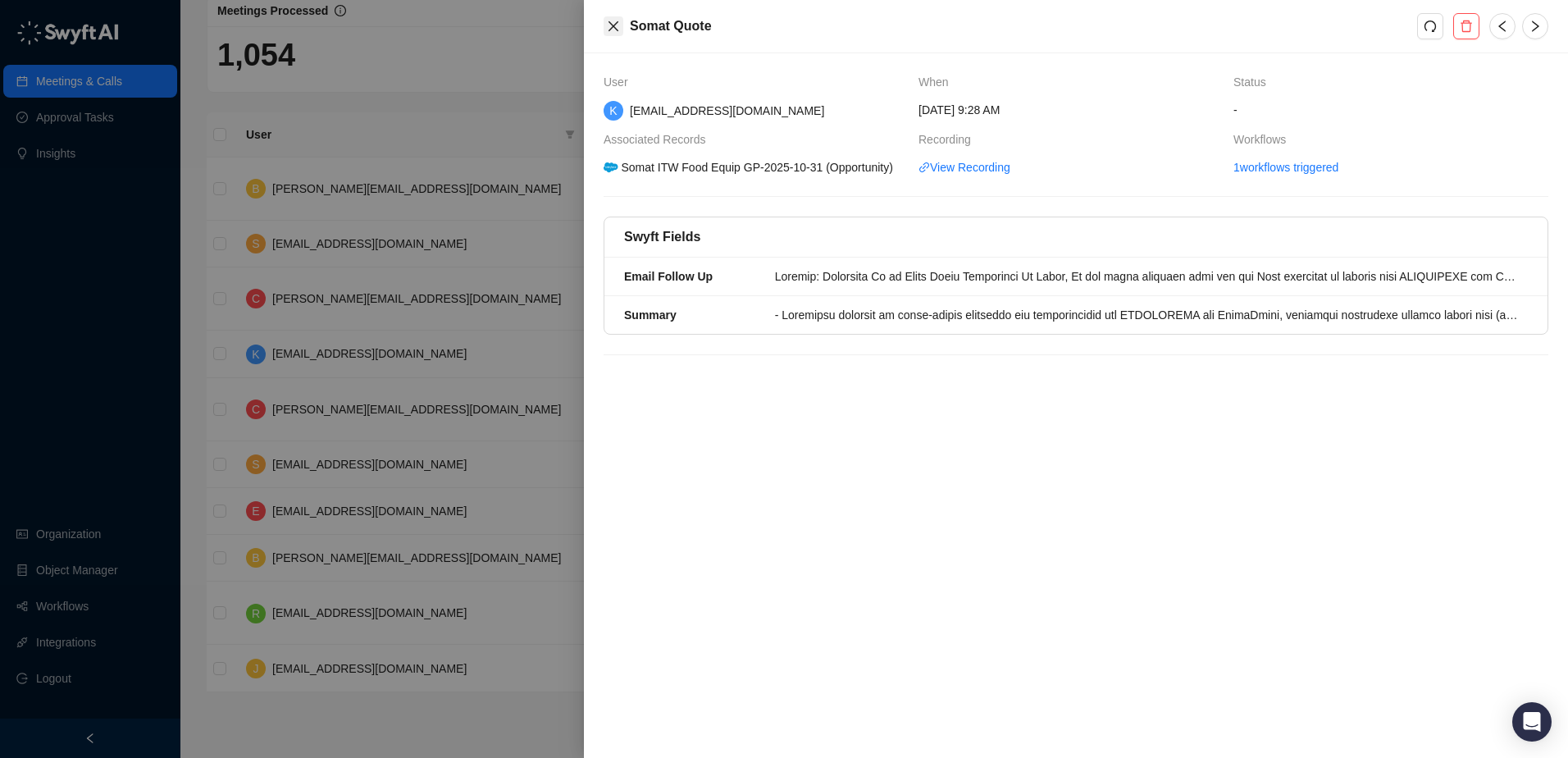
click at [614, 32] on button "Close" at bounding box center [613, 26] width 20 height 20
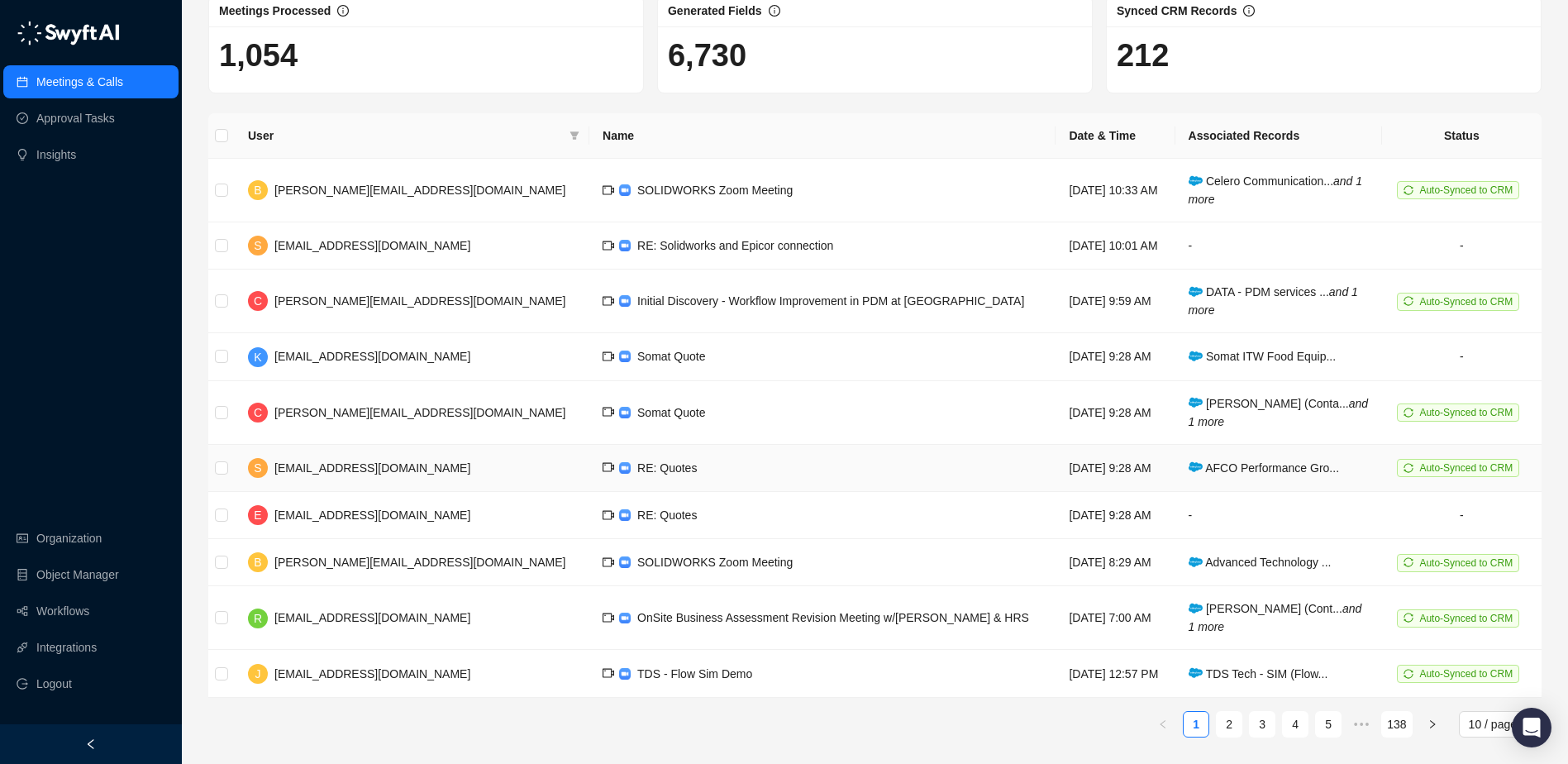
click at [637, 474] on span "RE: Quotes" at bounding box center [667, 468] width 60 height 13
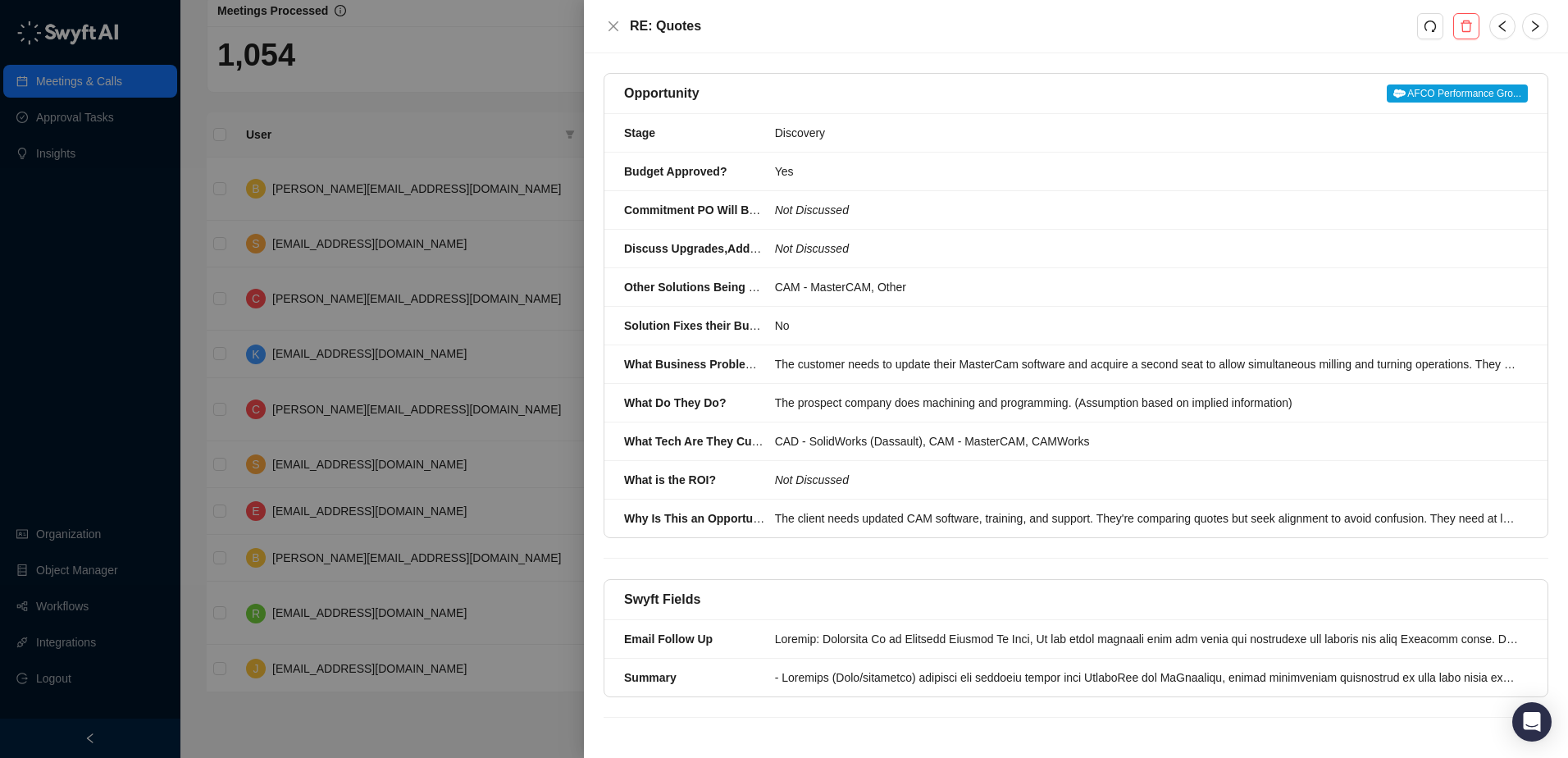
scroll to position [146, 0]
click at [972, 648] on li "Email Follow Up" at bounding box center [1075, 639] width 943 height 38
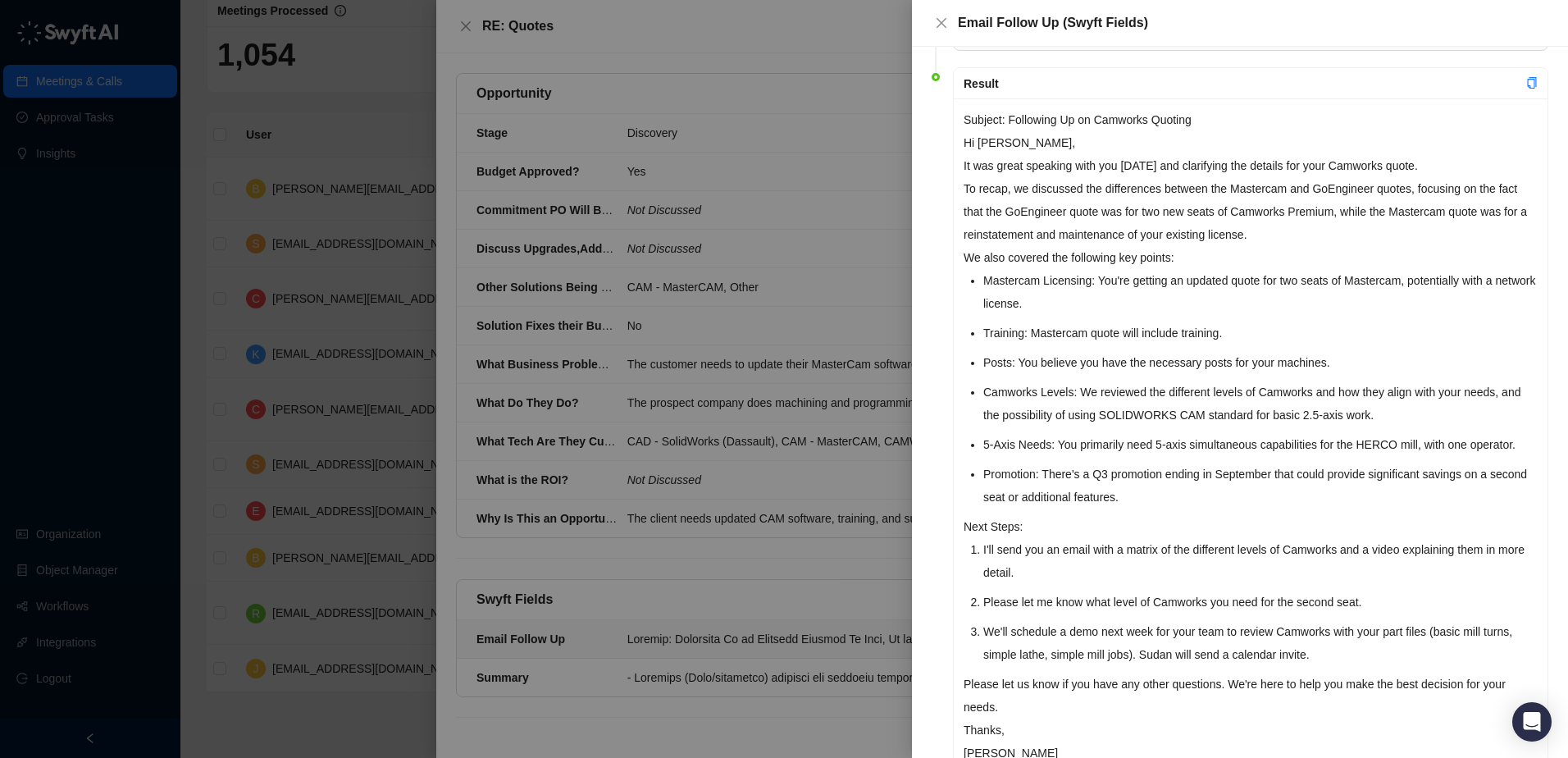
scroll to position [174, 0]
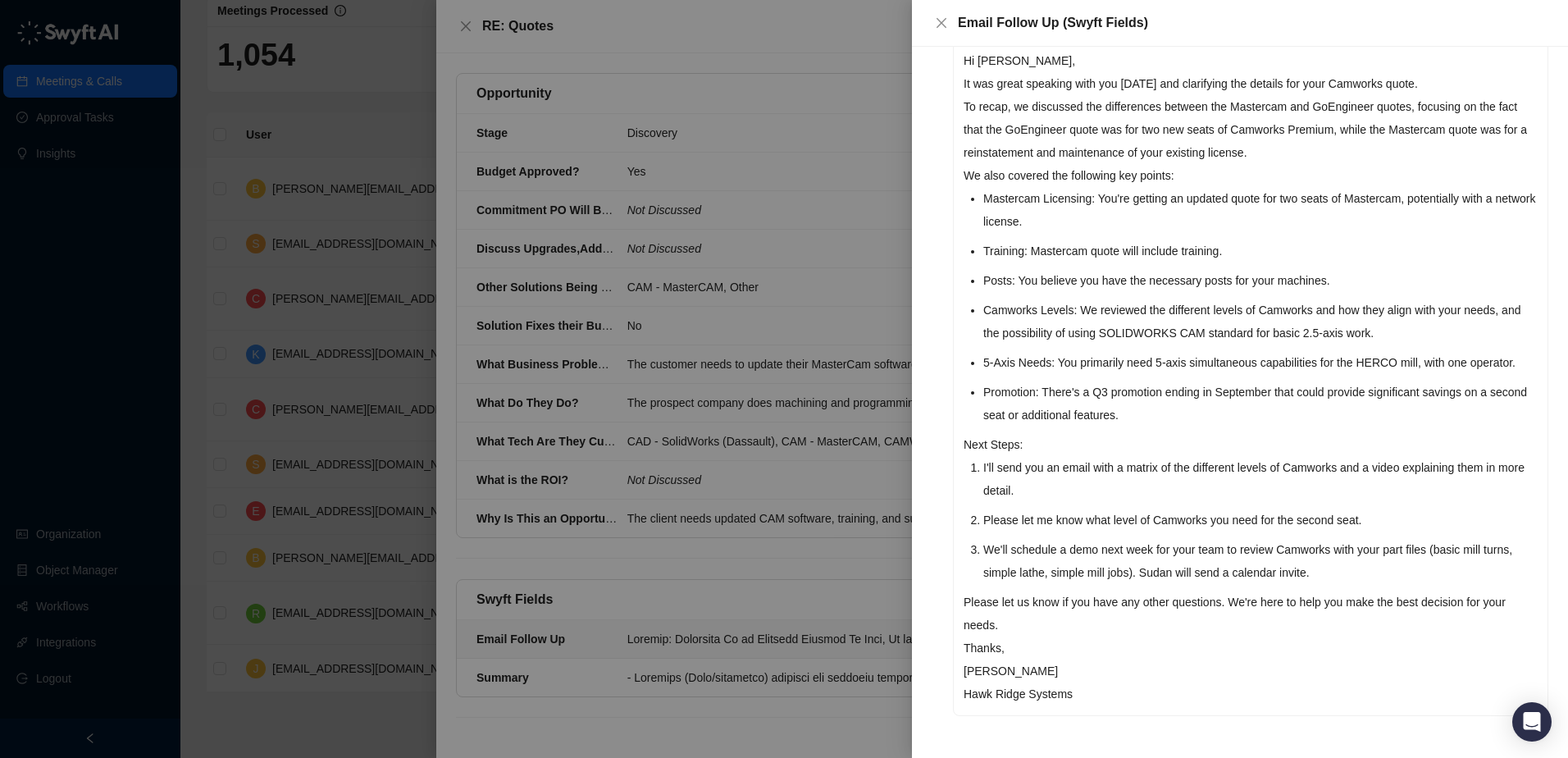
click at [829, 68] on div at bounding box center [784, 379] width 1568 height 758
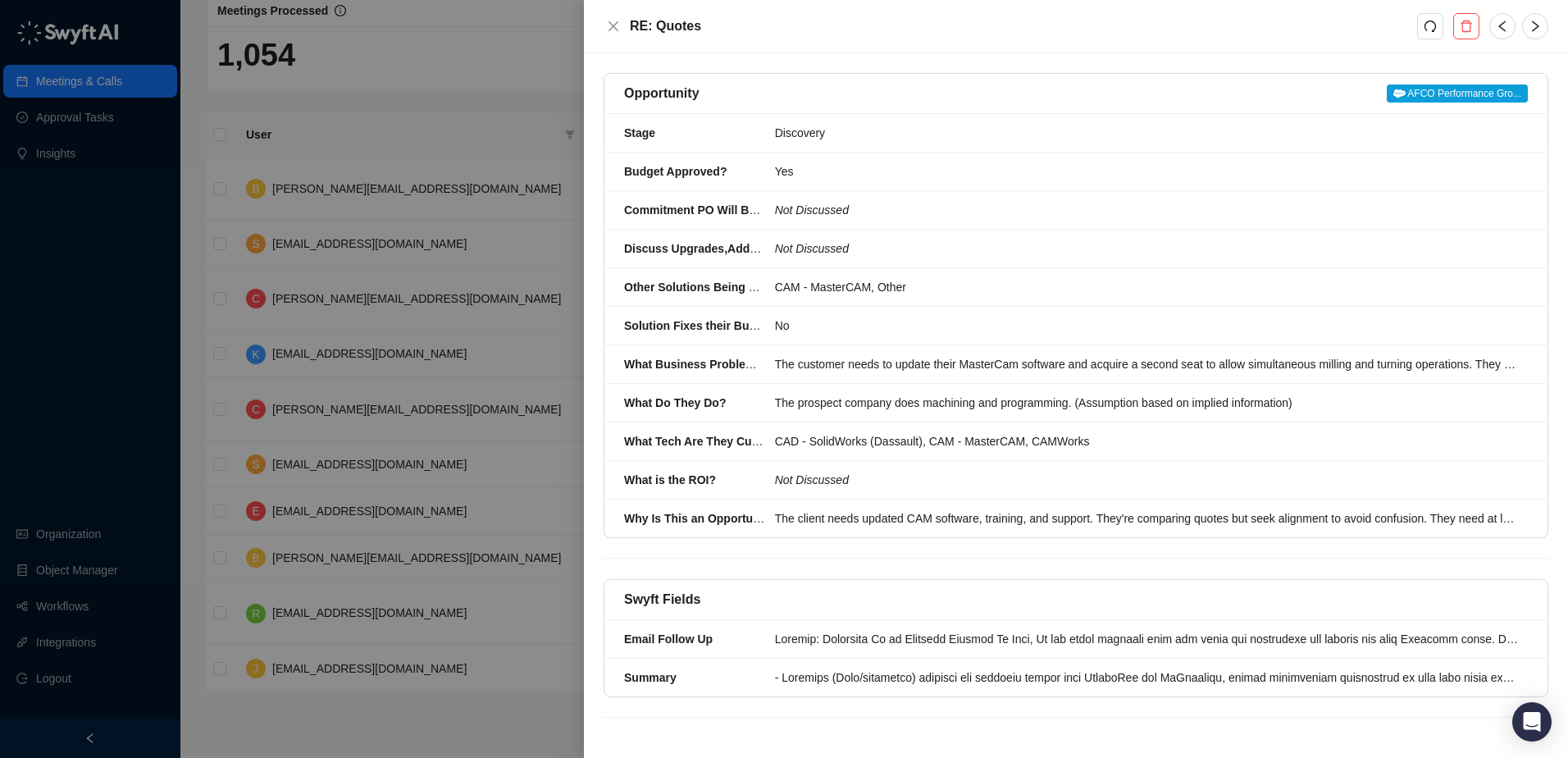
click at [438, 169] on div at bounding box center [784, 379] width 1568 height 758
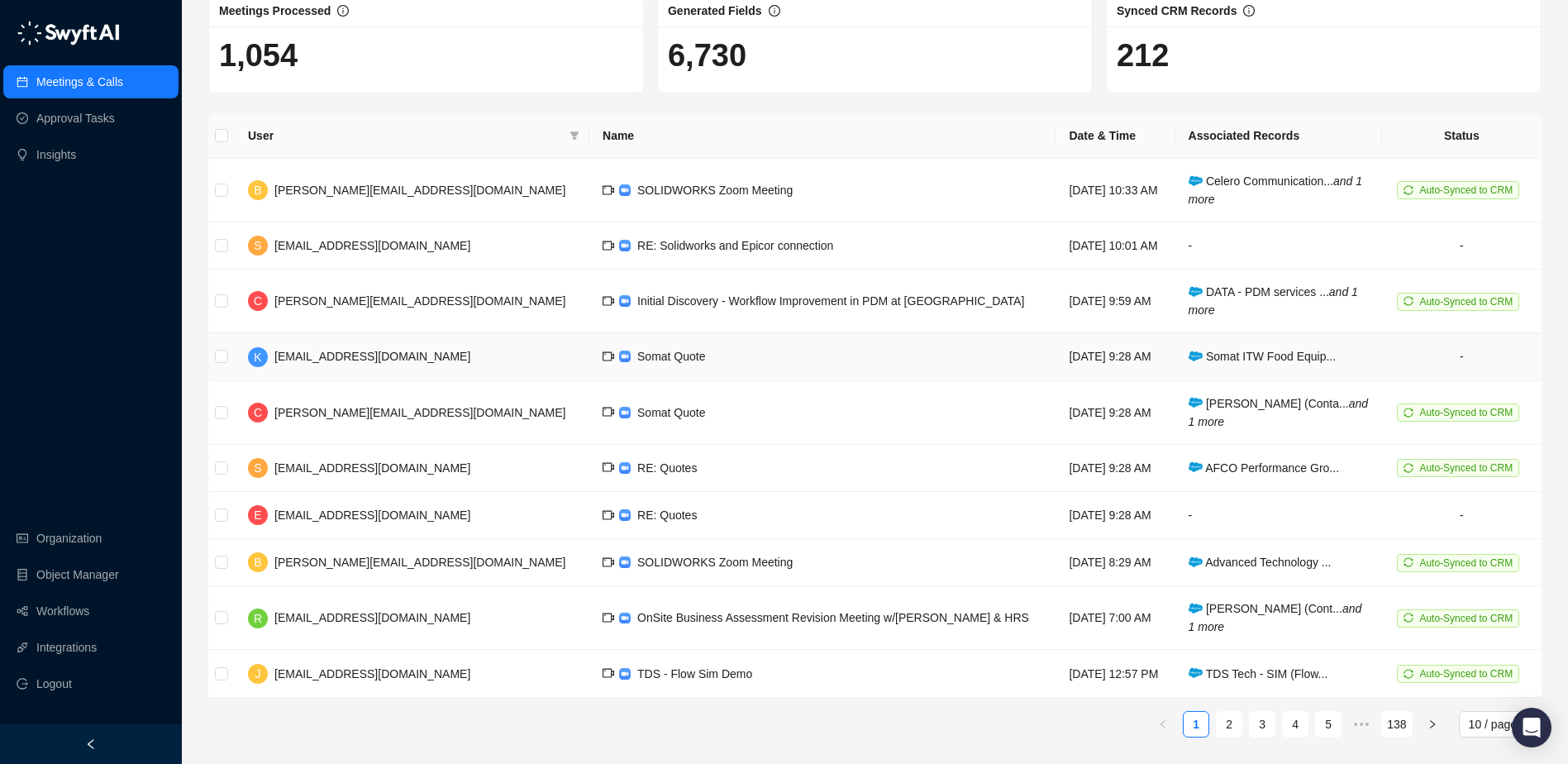
click at [637, 350] on span "Somat Quote" at bounding box center [671, 357] width 68 height 13
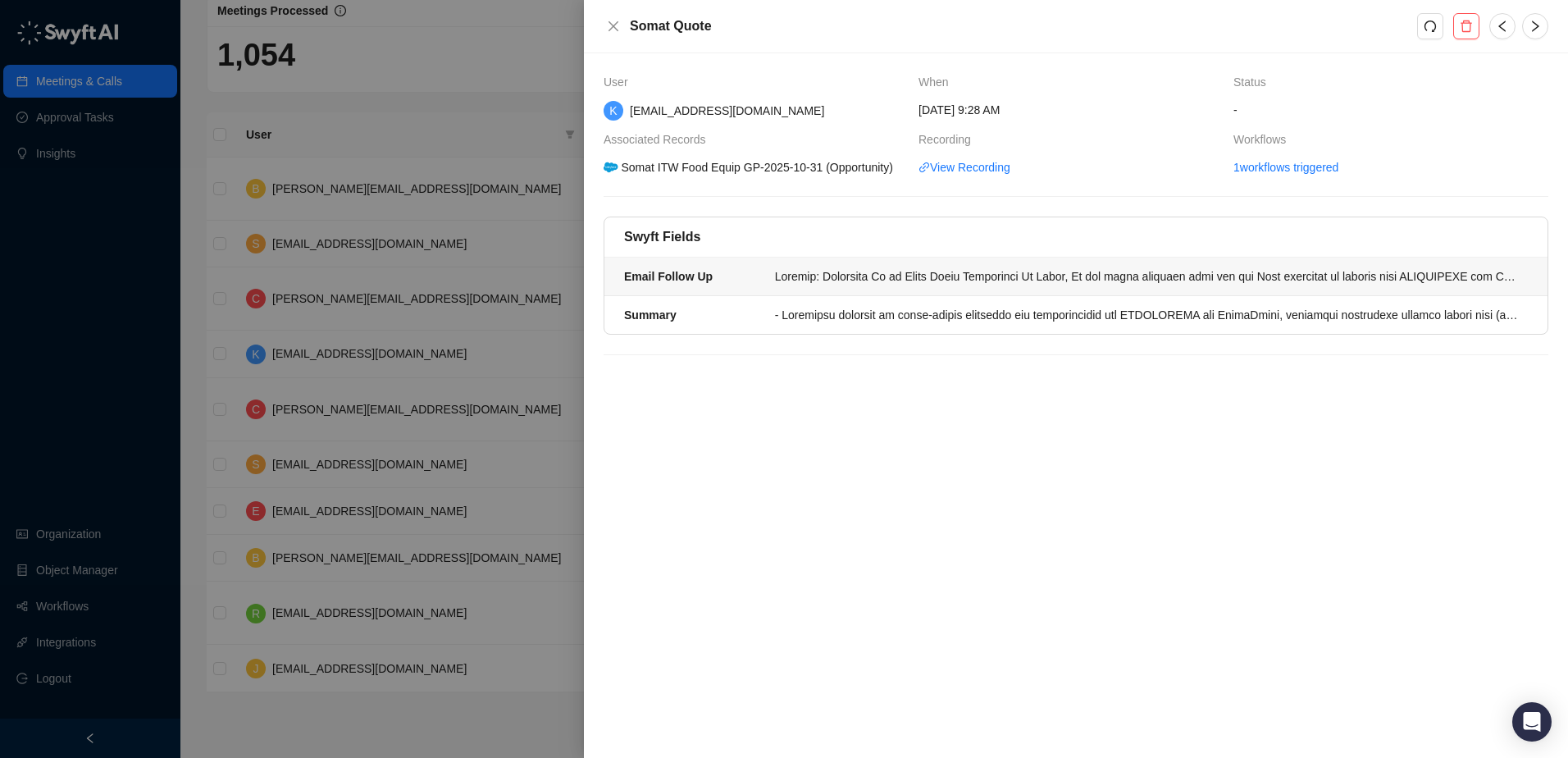
click at [857, 277] on div at bounding box center [1146, 276] width 743 height 18
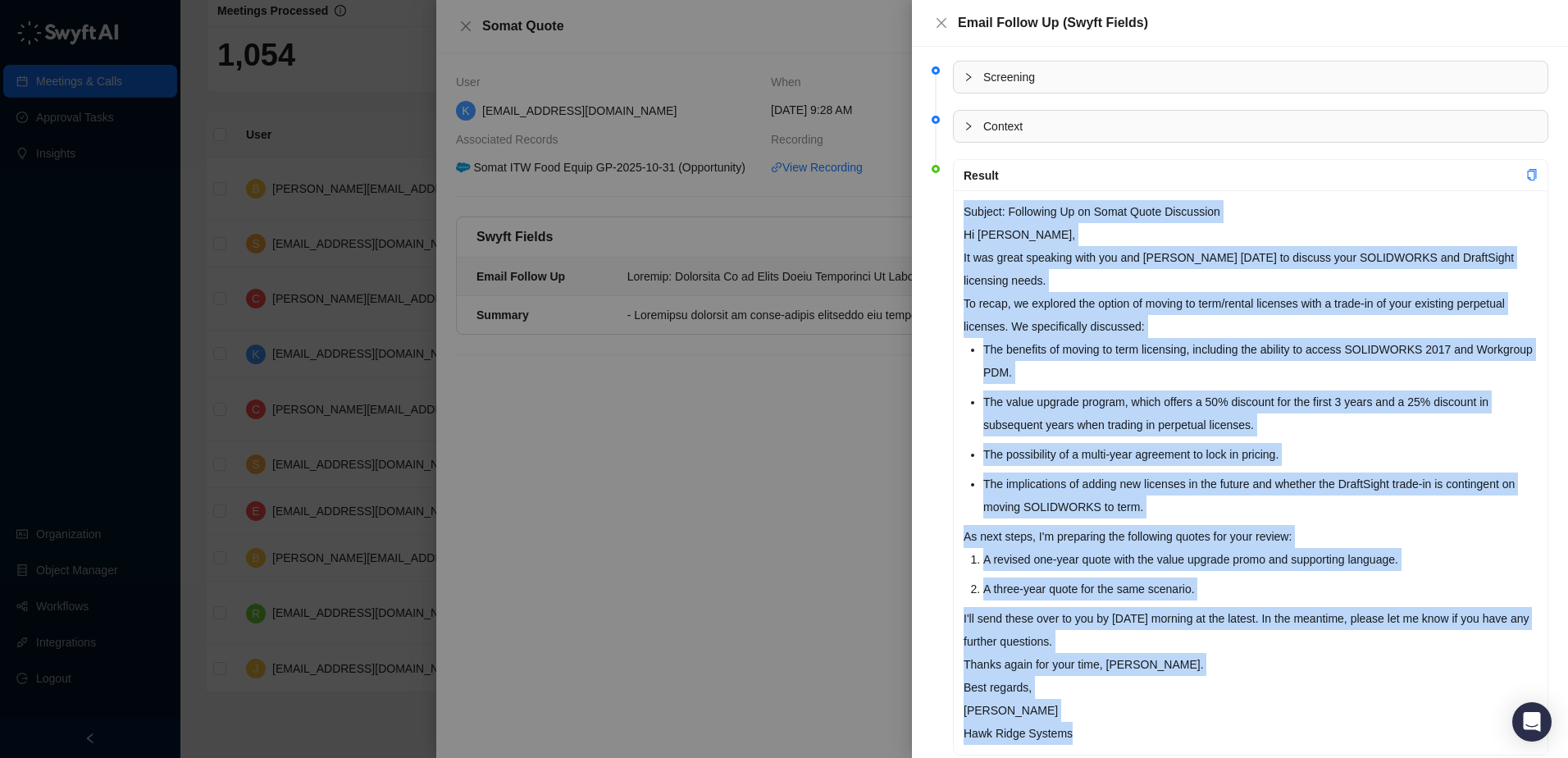
scroll to position [39, 0]
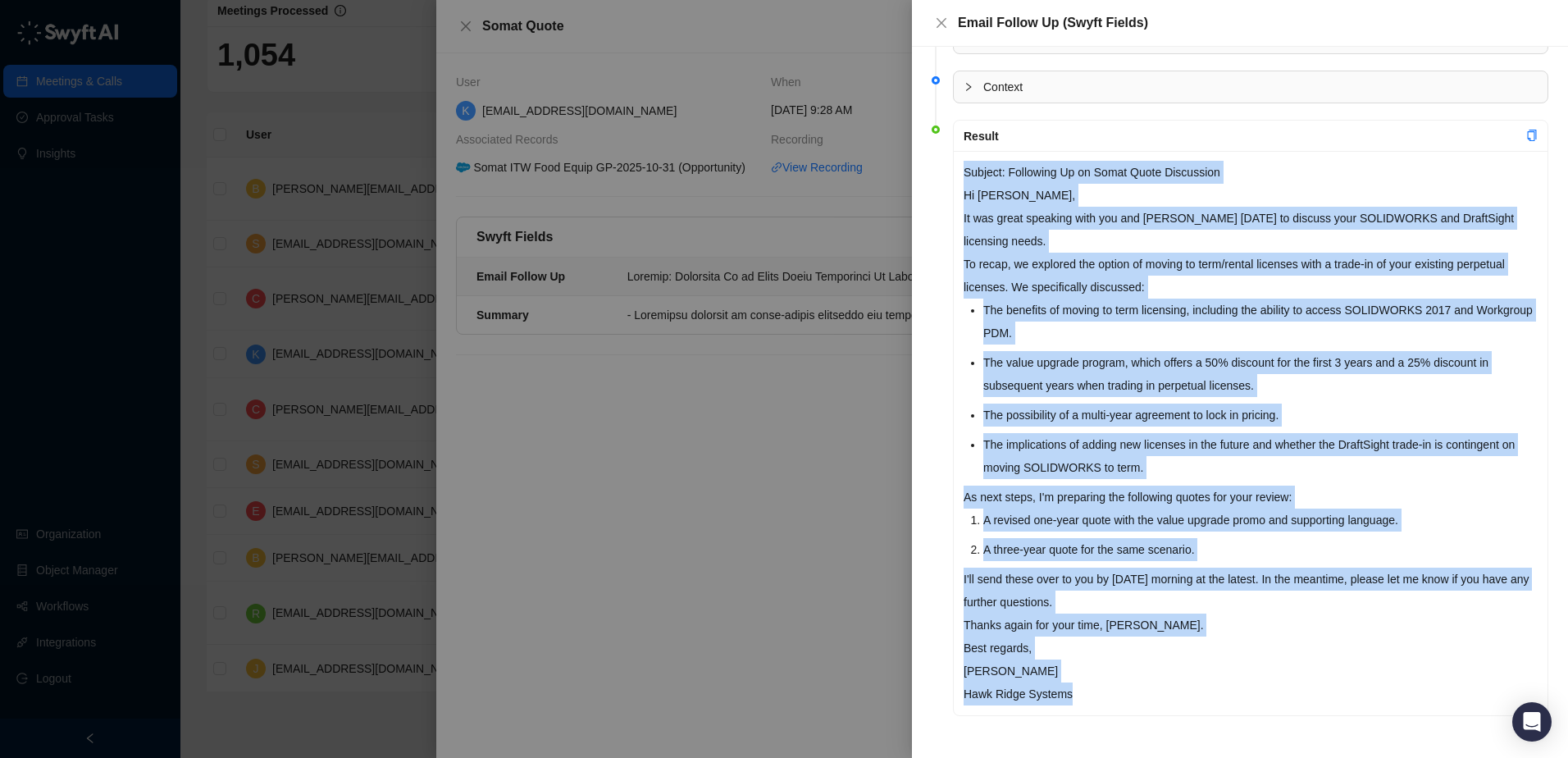
drag, startPoint x: 963, startPoint y: 209, endPoint x: 1133, endPoint y: 689, distance: 509.2
click at [1133, 689] on div "Subject: Following Up on Somat Quote Discussion Hi Isaac, It was great speaking…" at bounding box center [1251, 433] width 594 height 564
copy div "Subject: Following Up on Somat Quote Discussion Hi Isaac, It was great speaking…"
click at [943, 21] on icon "close" at bounding box center [942, 23] width 13 height 13
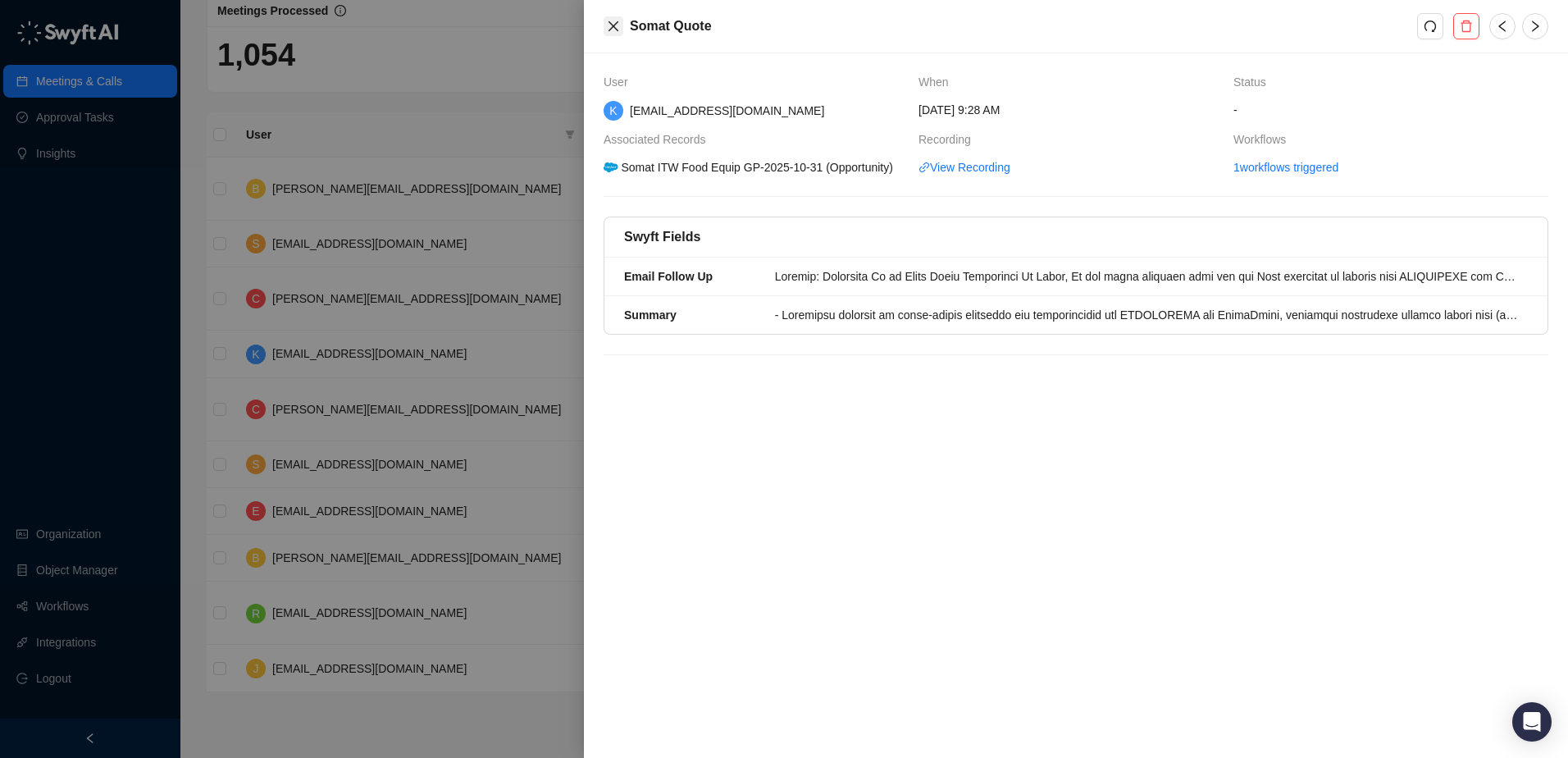
click at [609, 25] on icon "close" at bounding box center [614, 27] width 13 height 13
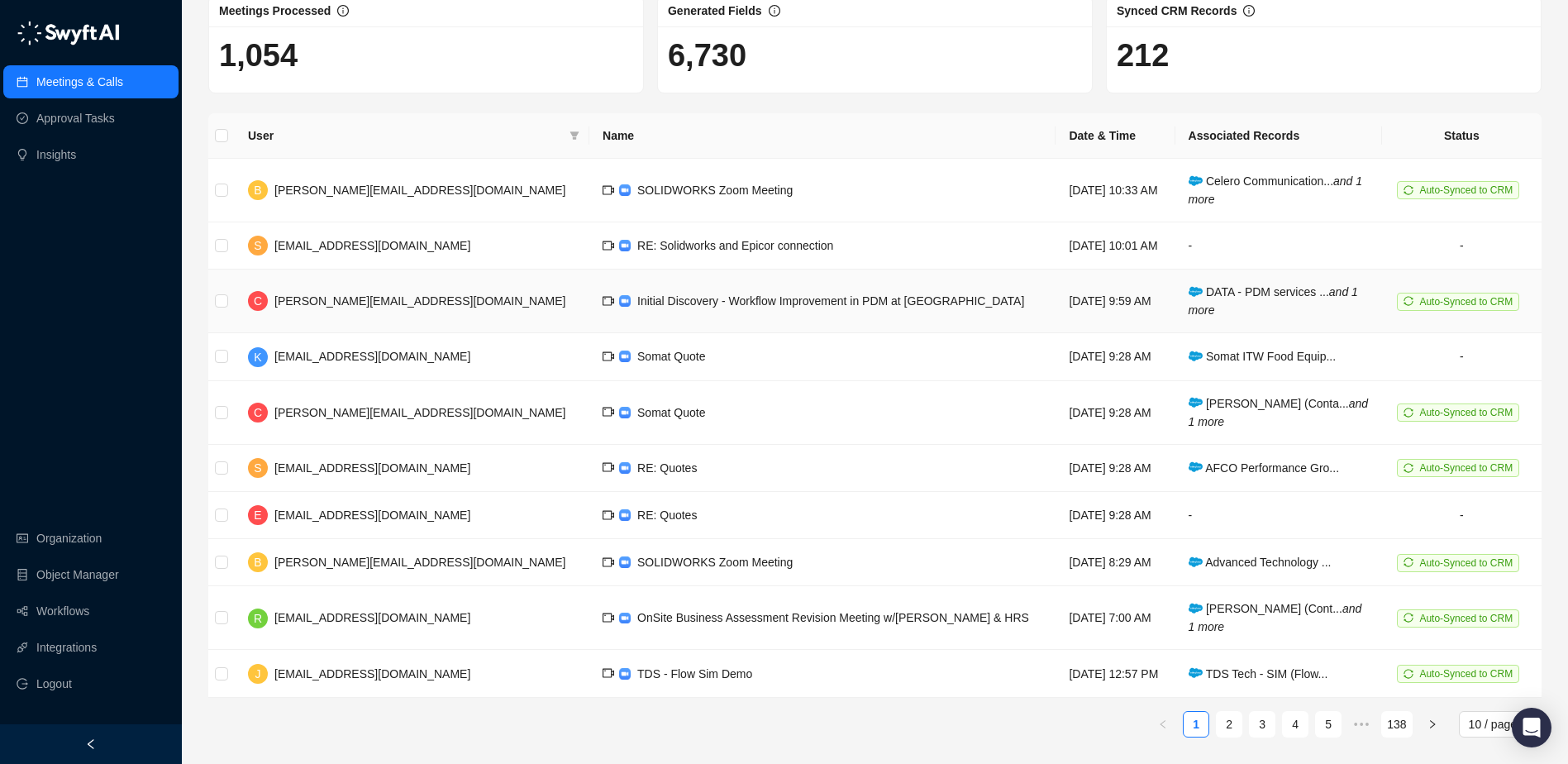
click at [1258, 296] on span "DATA - PDM services ... and 1 more" at bounding box center [1273, 301] width 169 height 32
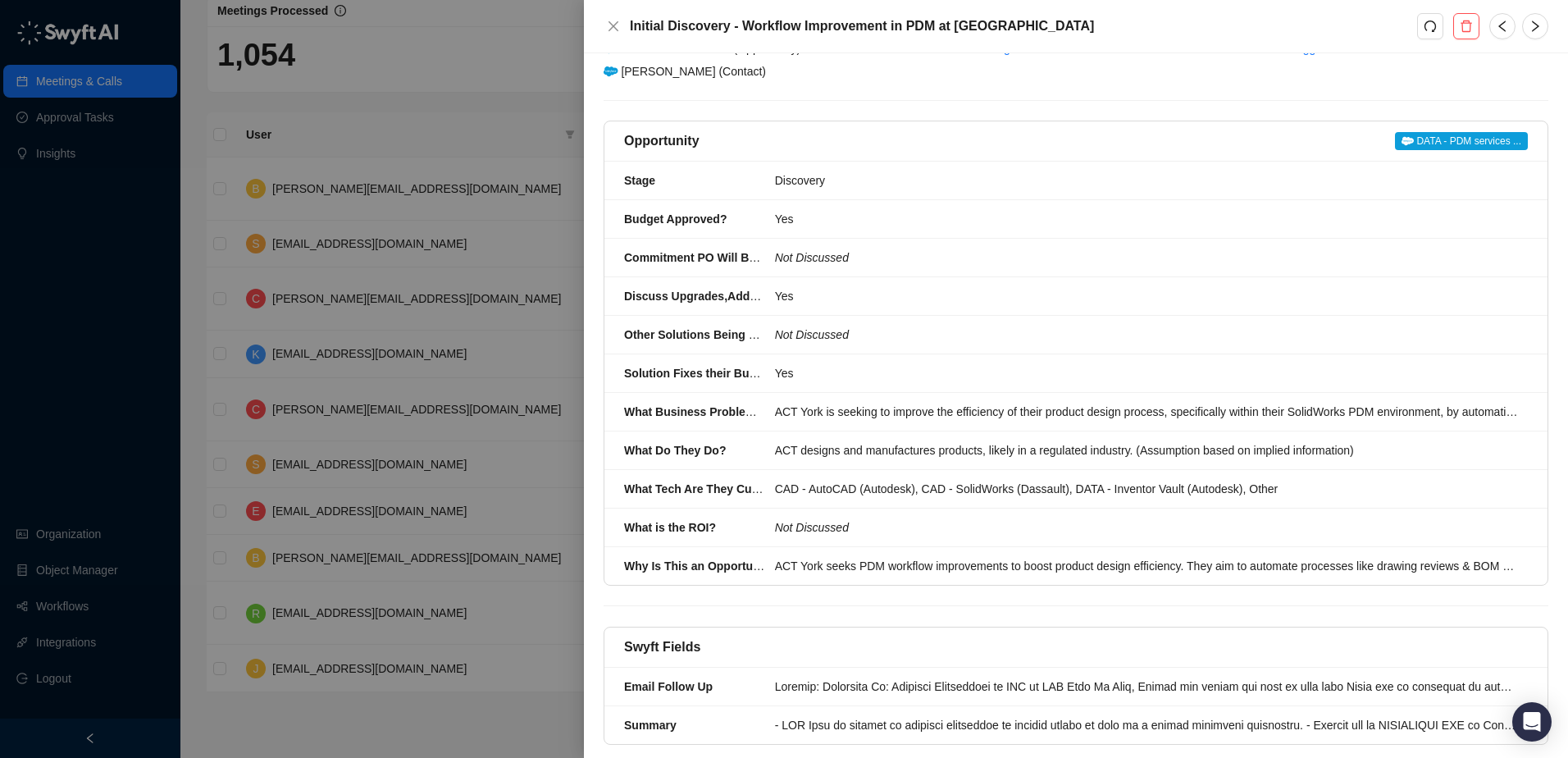
scroll to position [168, 0]
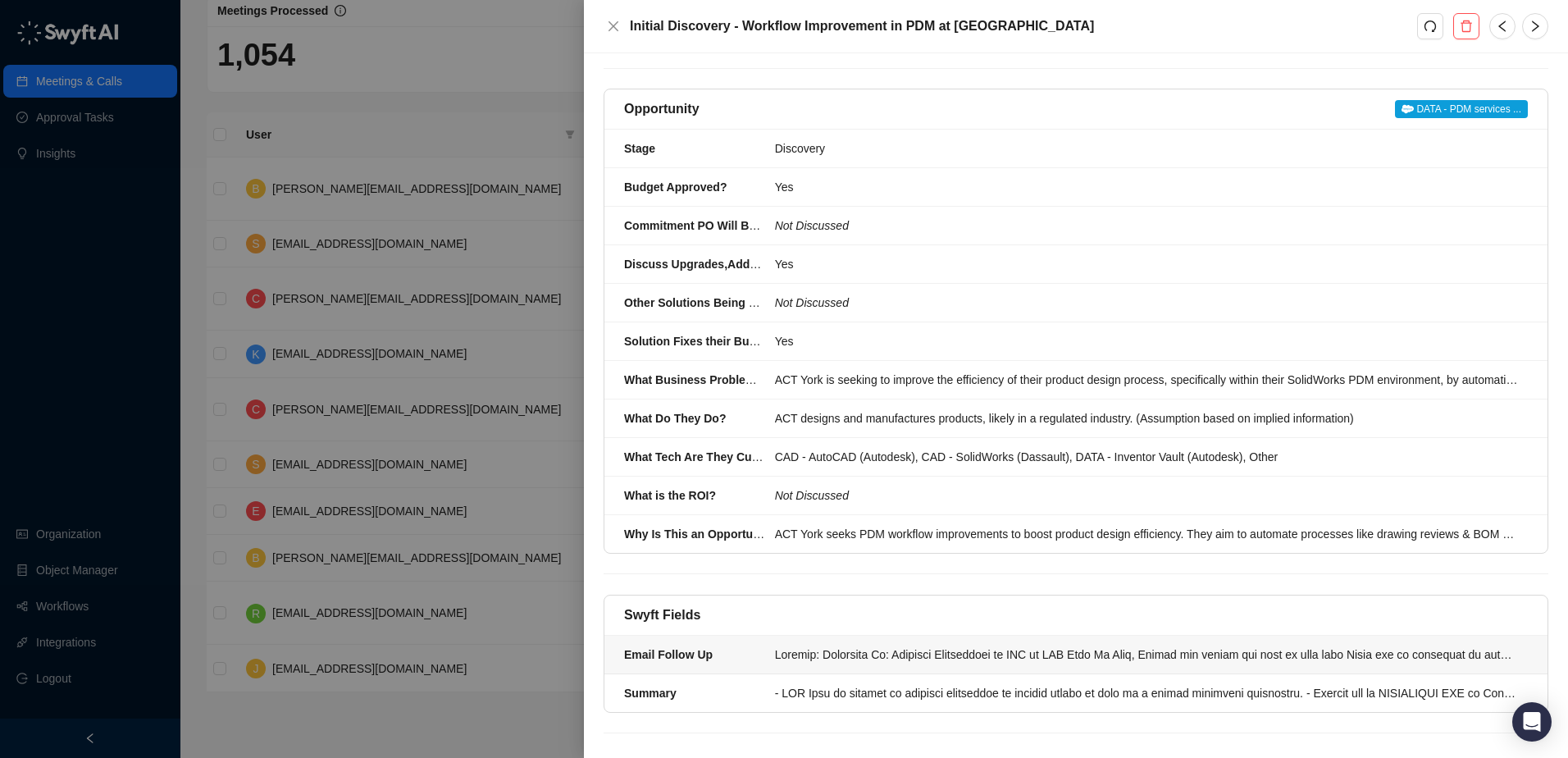
click at [919, 645] on div at bounding box center [1146, 654] width 743 height 18
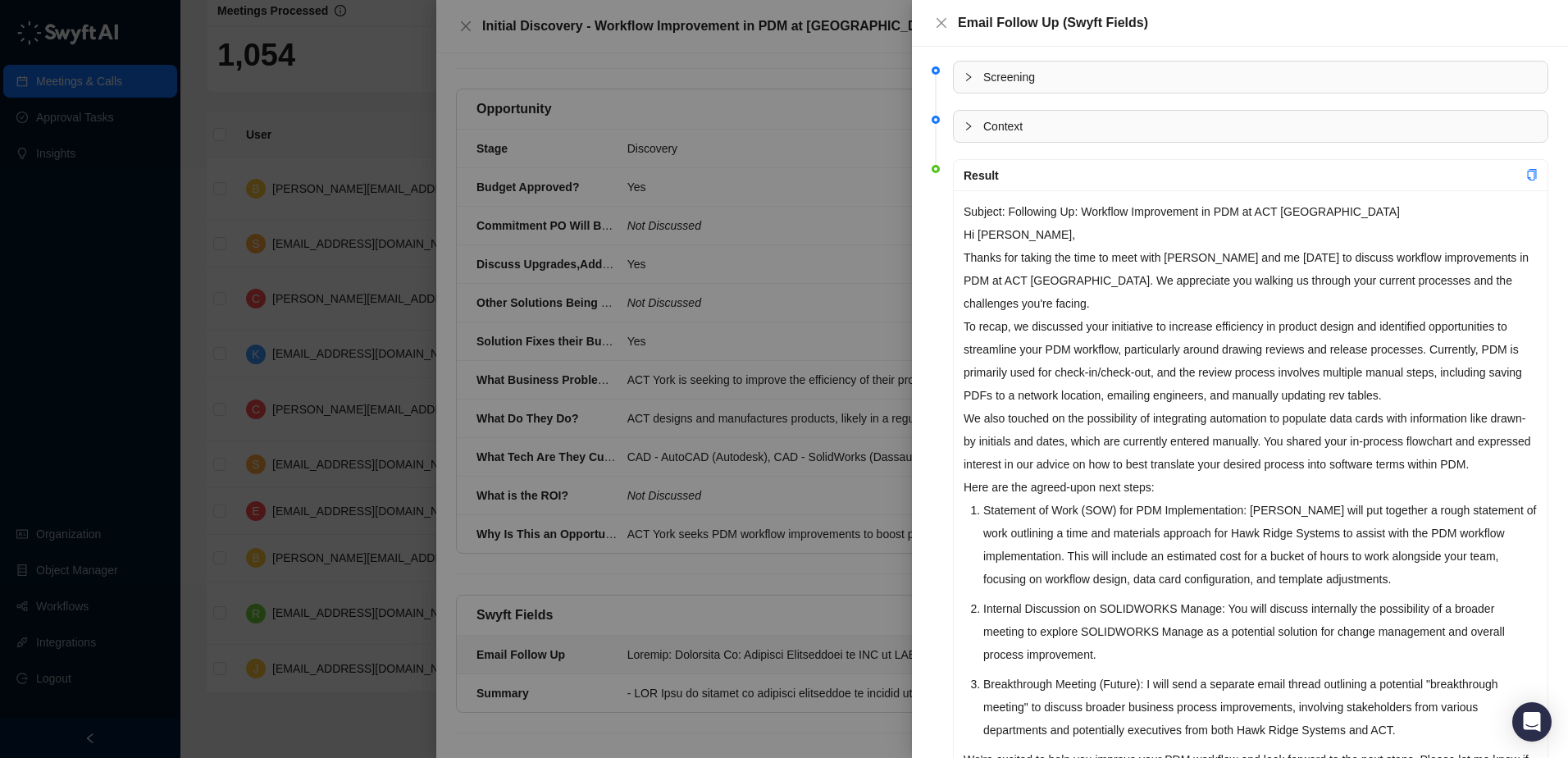
scroll to position [134, 0]
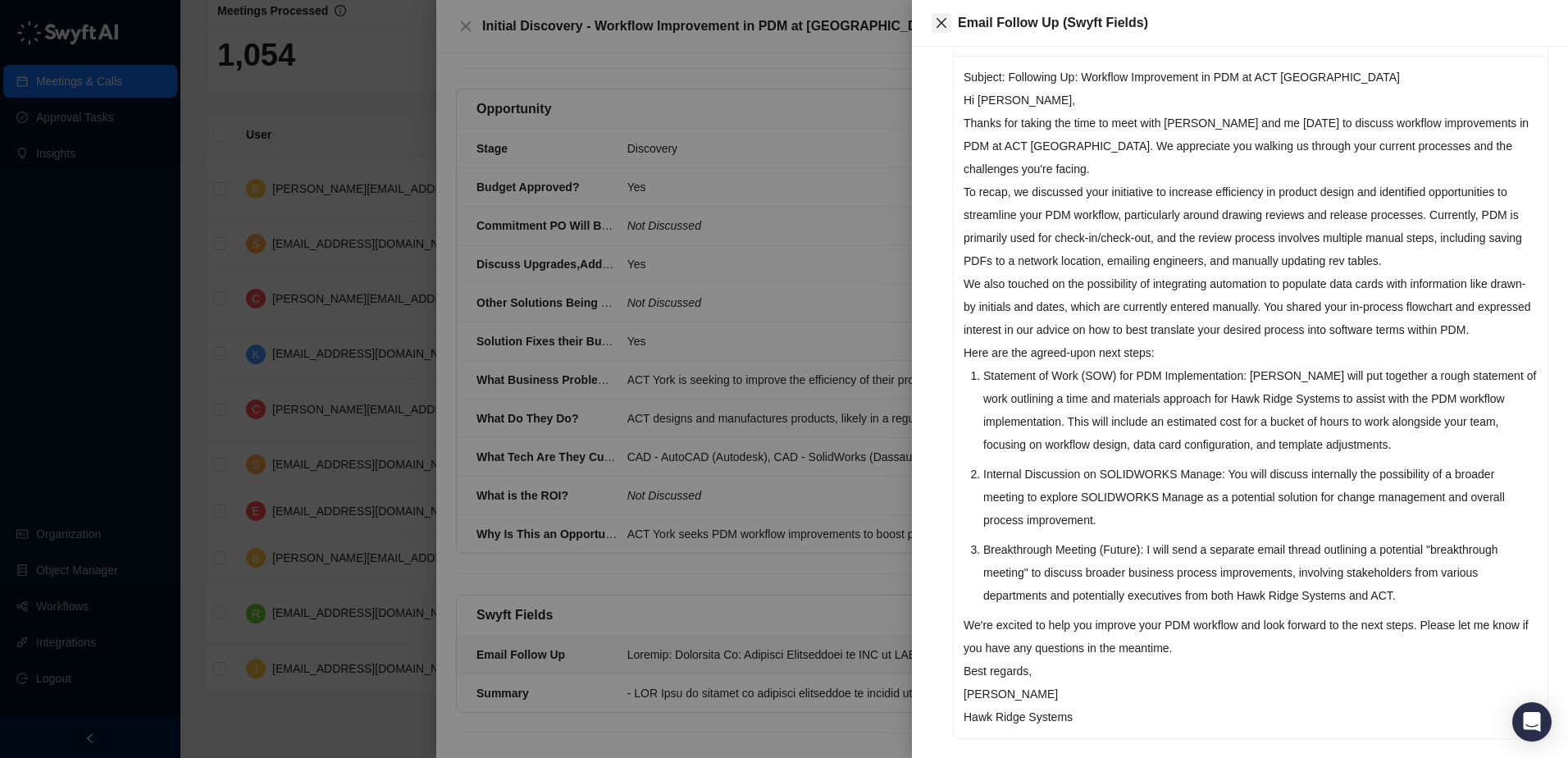
click at [943, 21] on icon "close" at bounding box center [942, 23] width 10 height 10
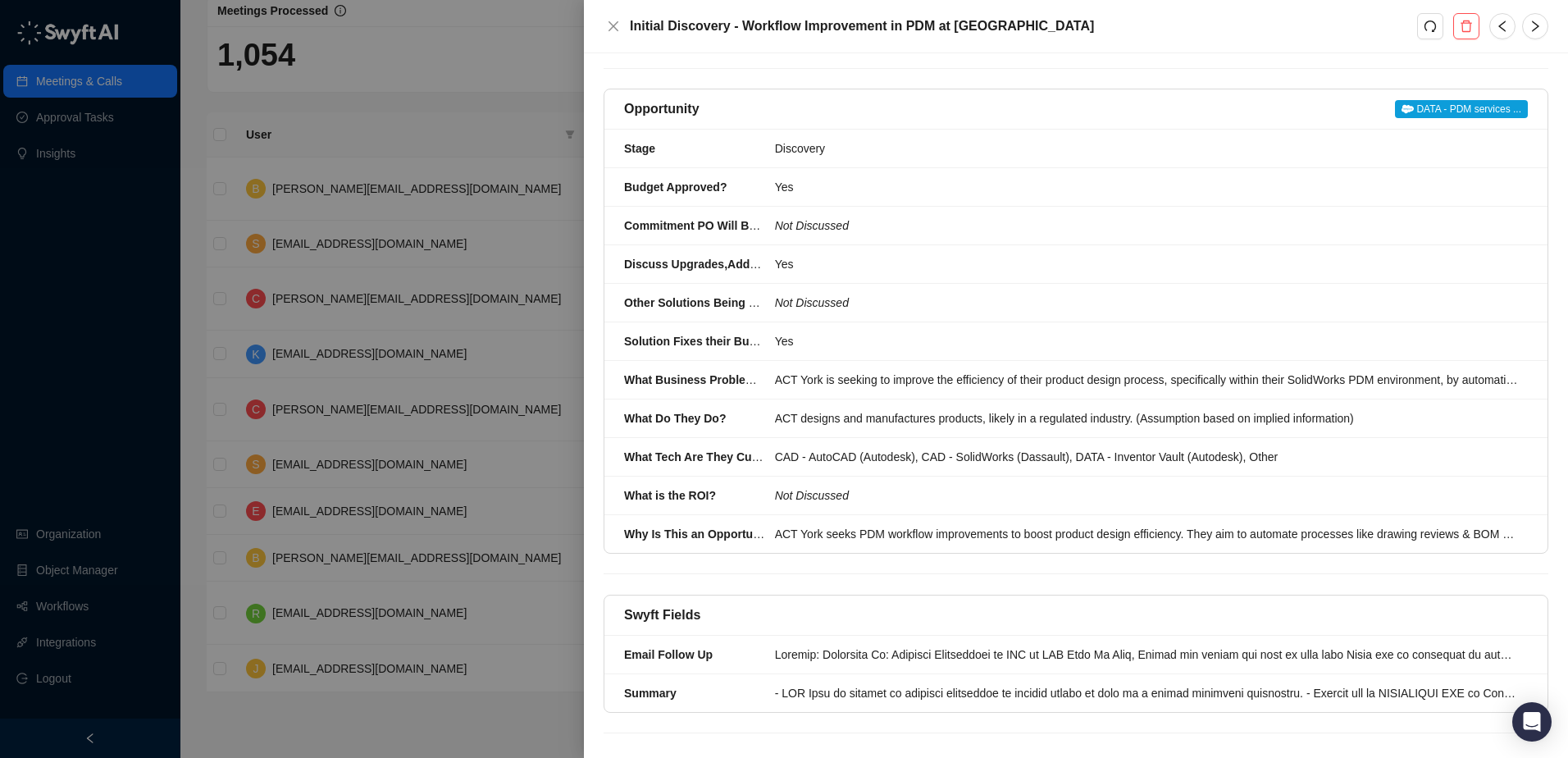
click at [570, 104] on div at bounding box center [784, 379] width 1568 height 758
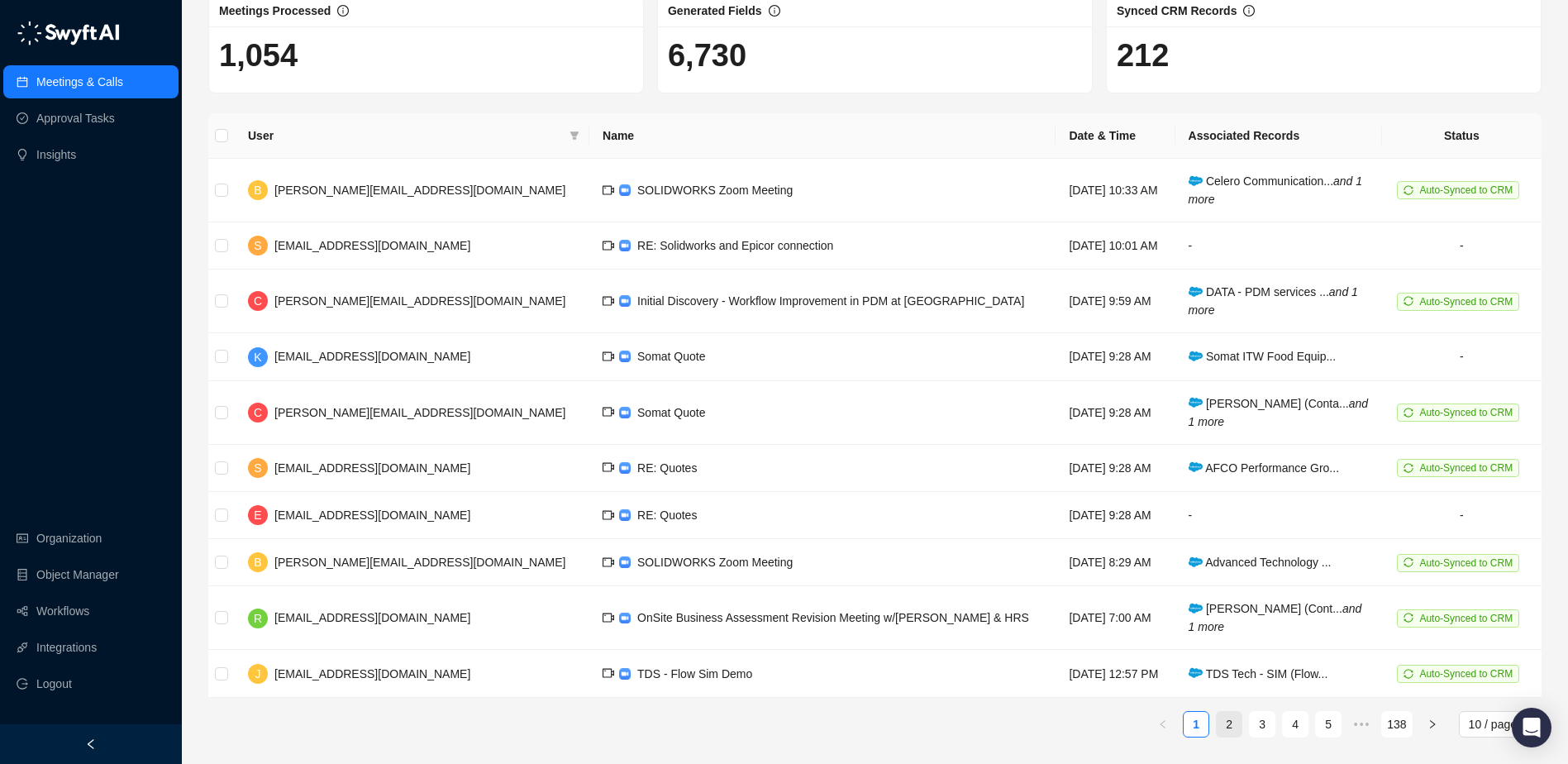
click at [1237, 725] on link "2" at bounding box center [1229, 725] width 25 height 25
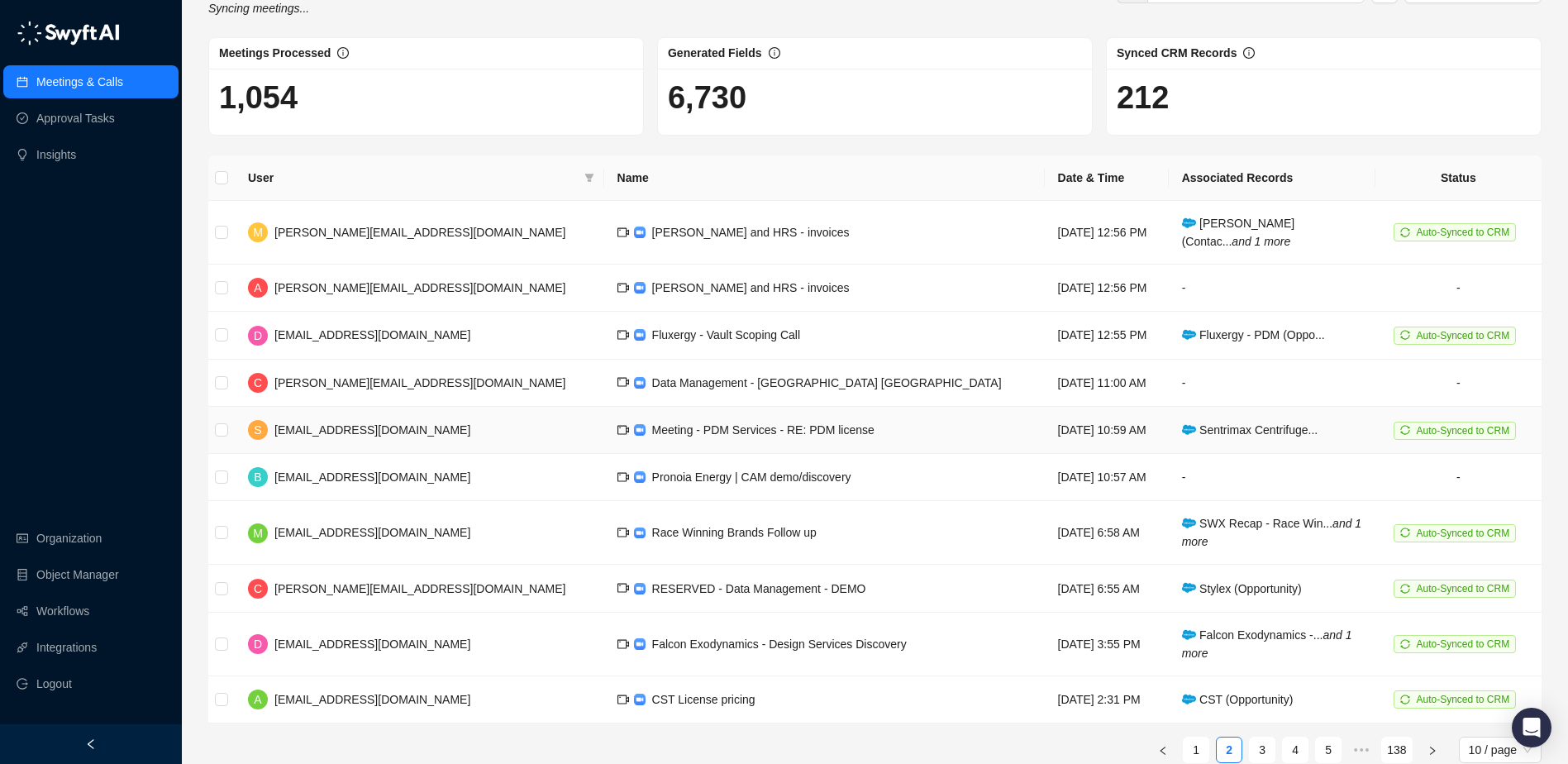
scroll to position [78, 0]
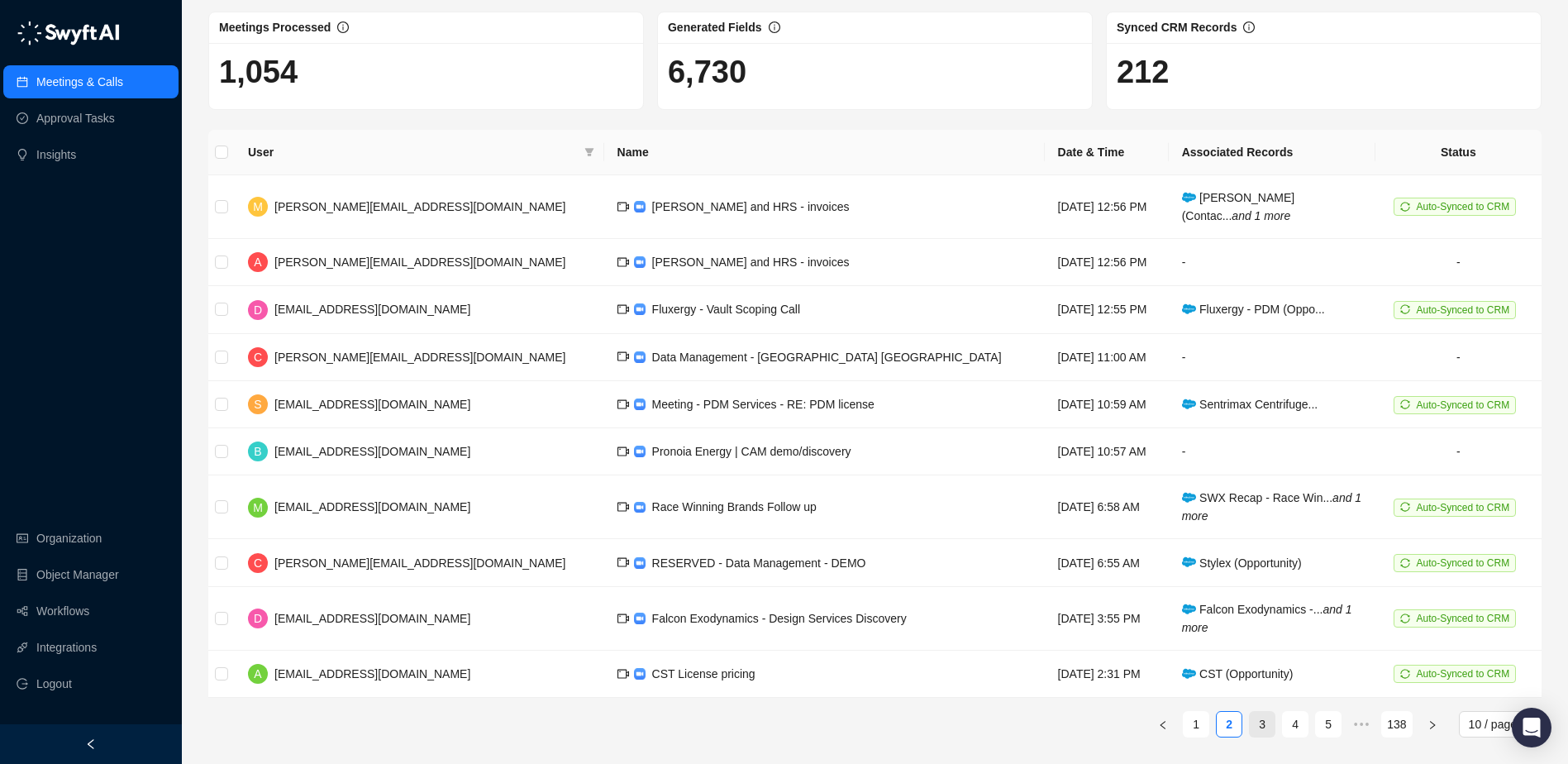
click at [1266, 728] on link "3" at bounding box center [1262, 725] width 25 height 25
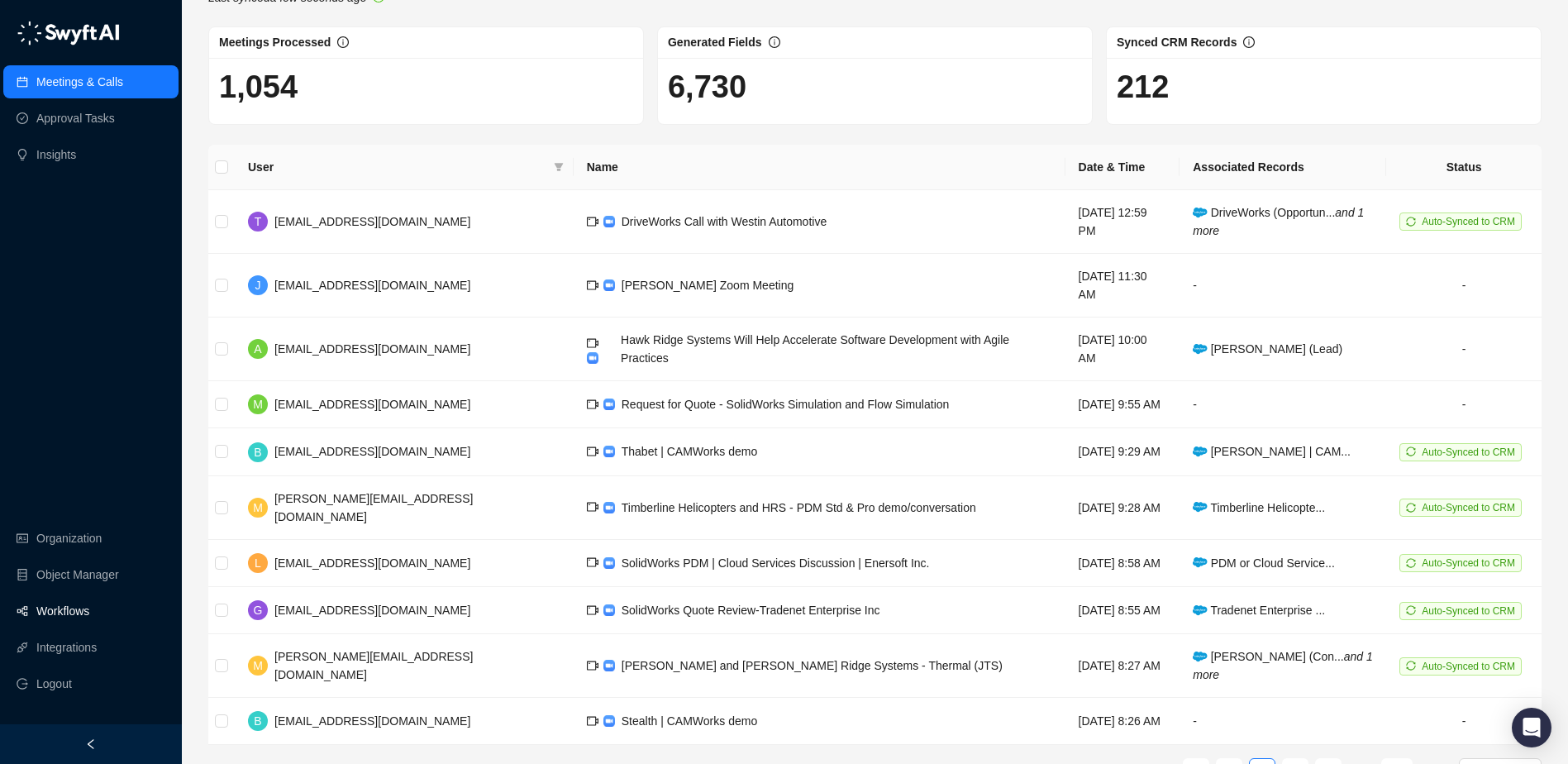
click at [89, 608] on link "Workflows" at bounding box center [62, 611] width 53 height 33
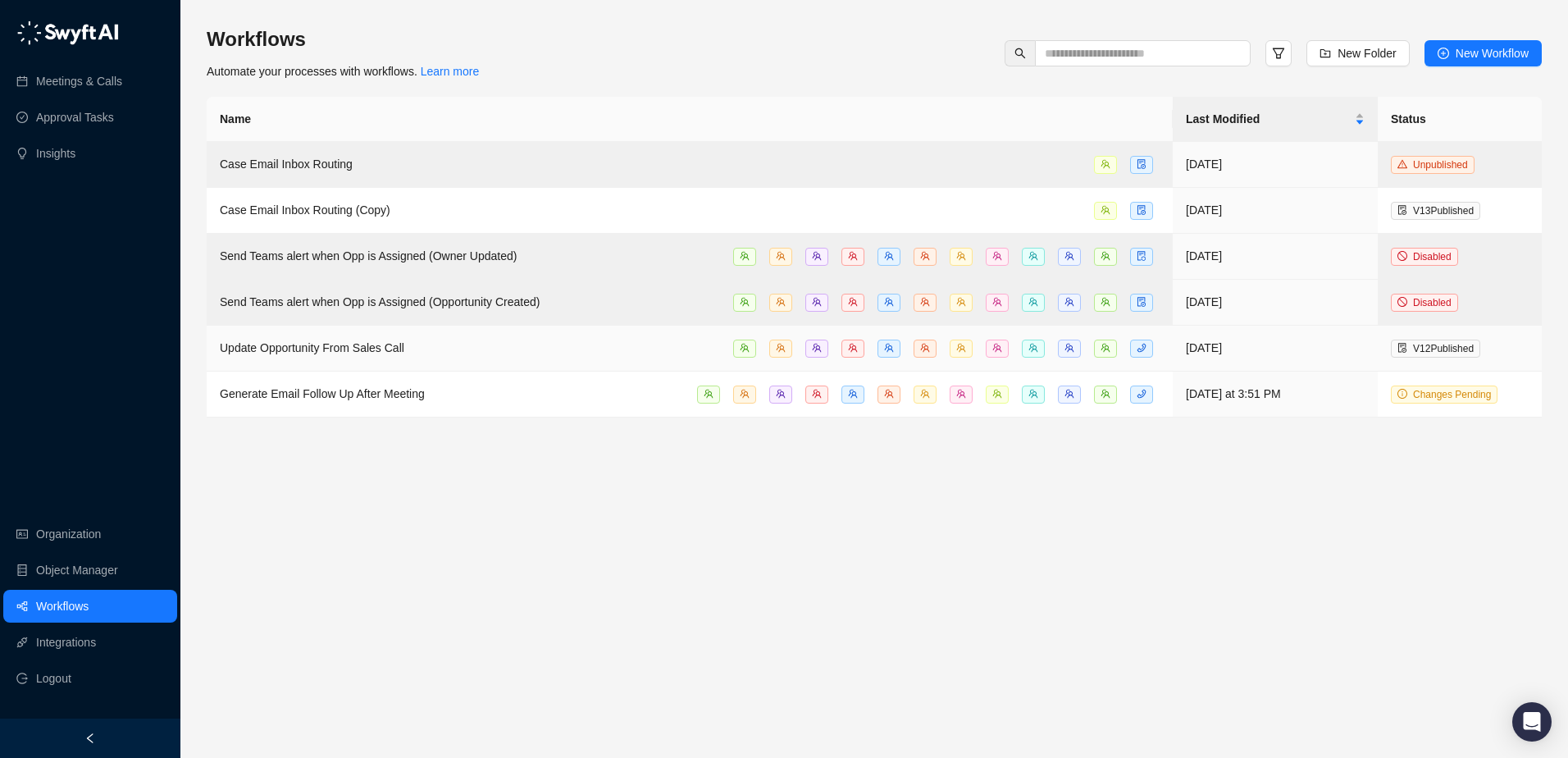
click at [382, 349] on span "Update Opportunity From Sales Call" at bounding box center [313, 348] width 185 height 13
click at [382, 349] on main "Workflows Automate your processes with workflows. Learn more New Folder New Wor…" at bounding box center [874, 386] width 1335 height 719
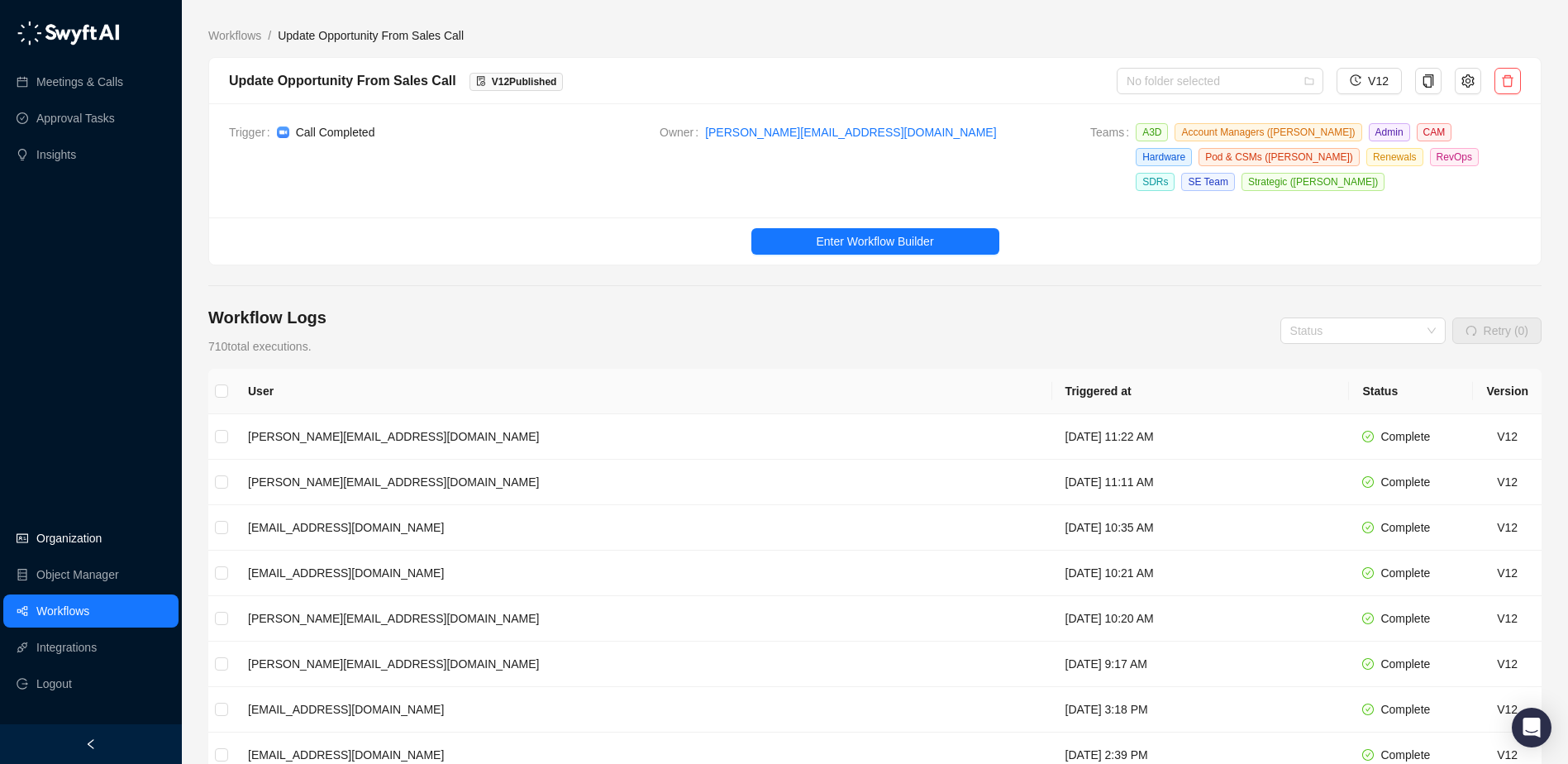
click at [86, 538] on link "Organization" at bounding box center [69, 538] width 65 height 33
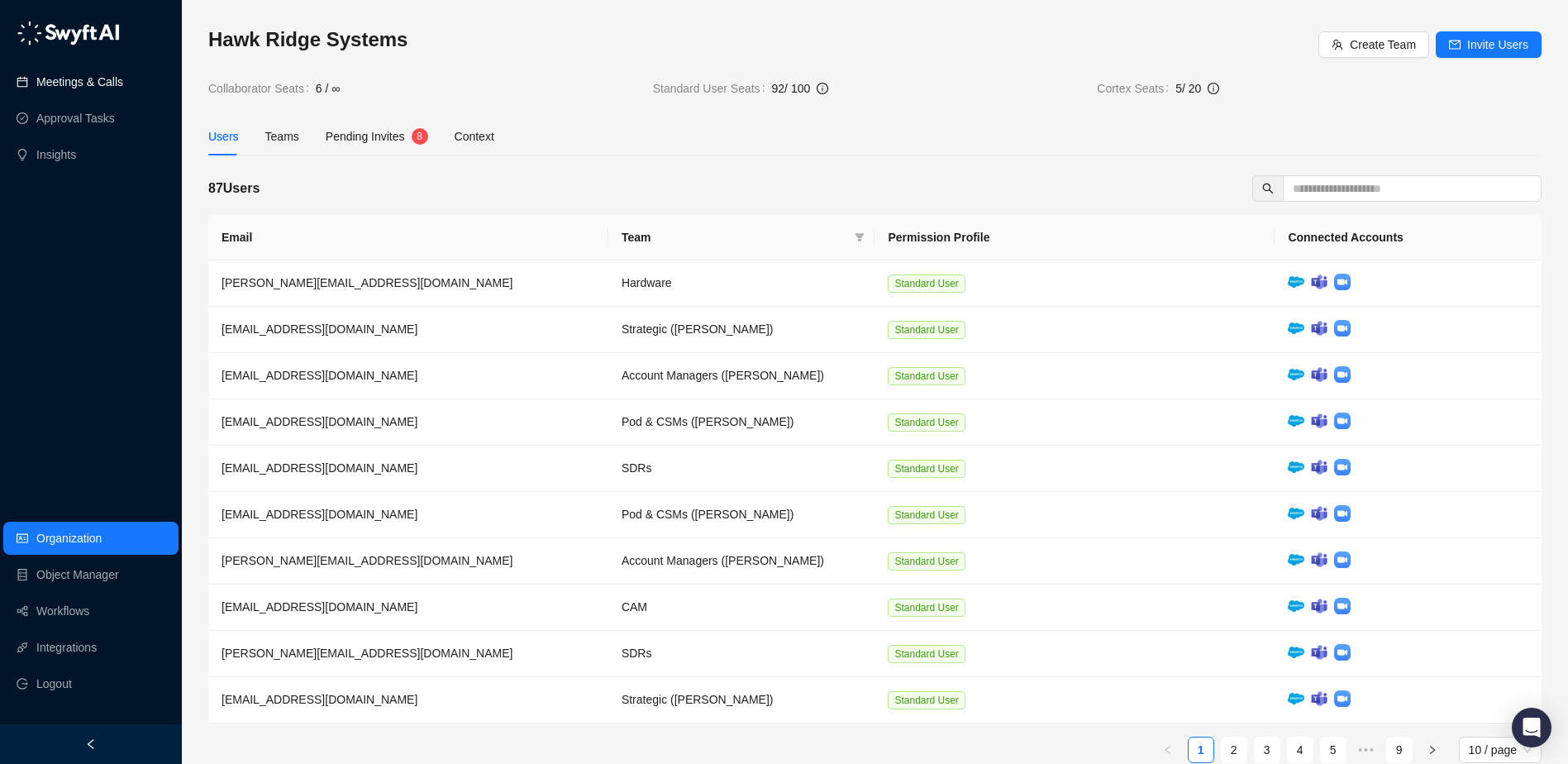
click at [72, 81] on link "Meetings & Calls" at bounding box center [80, 82] width 86 height 33
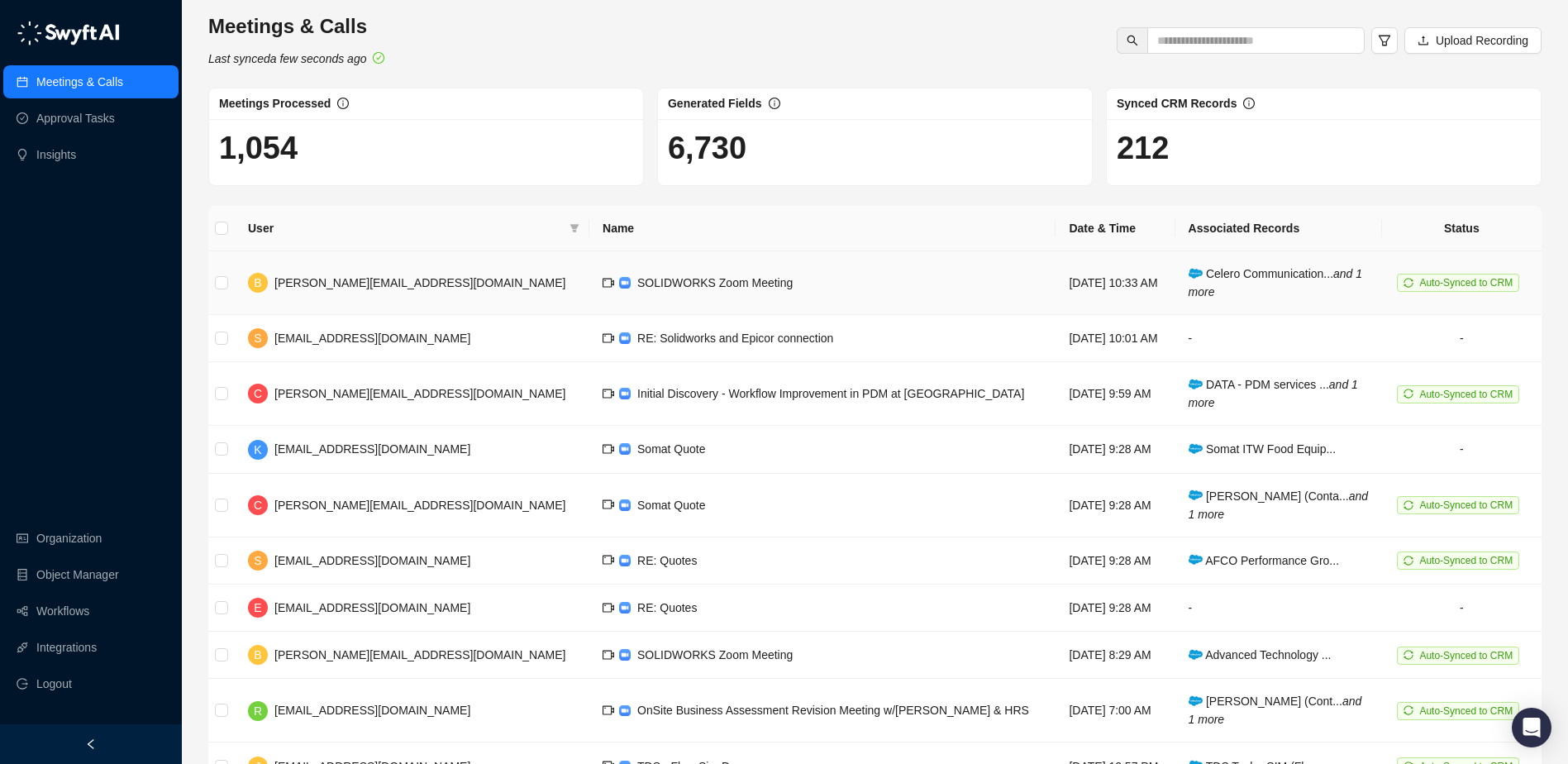
click at [1214, 278] on span "Celero Communication... and 1 more" at bounding box center [1276, 283] width 175 height 32
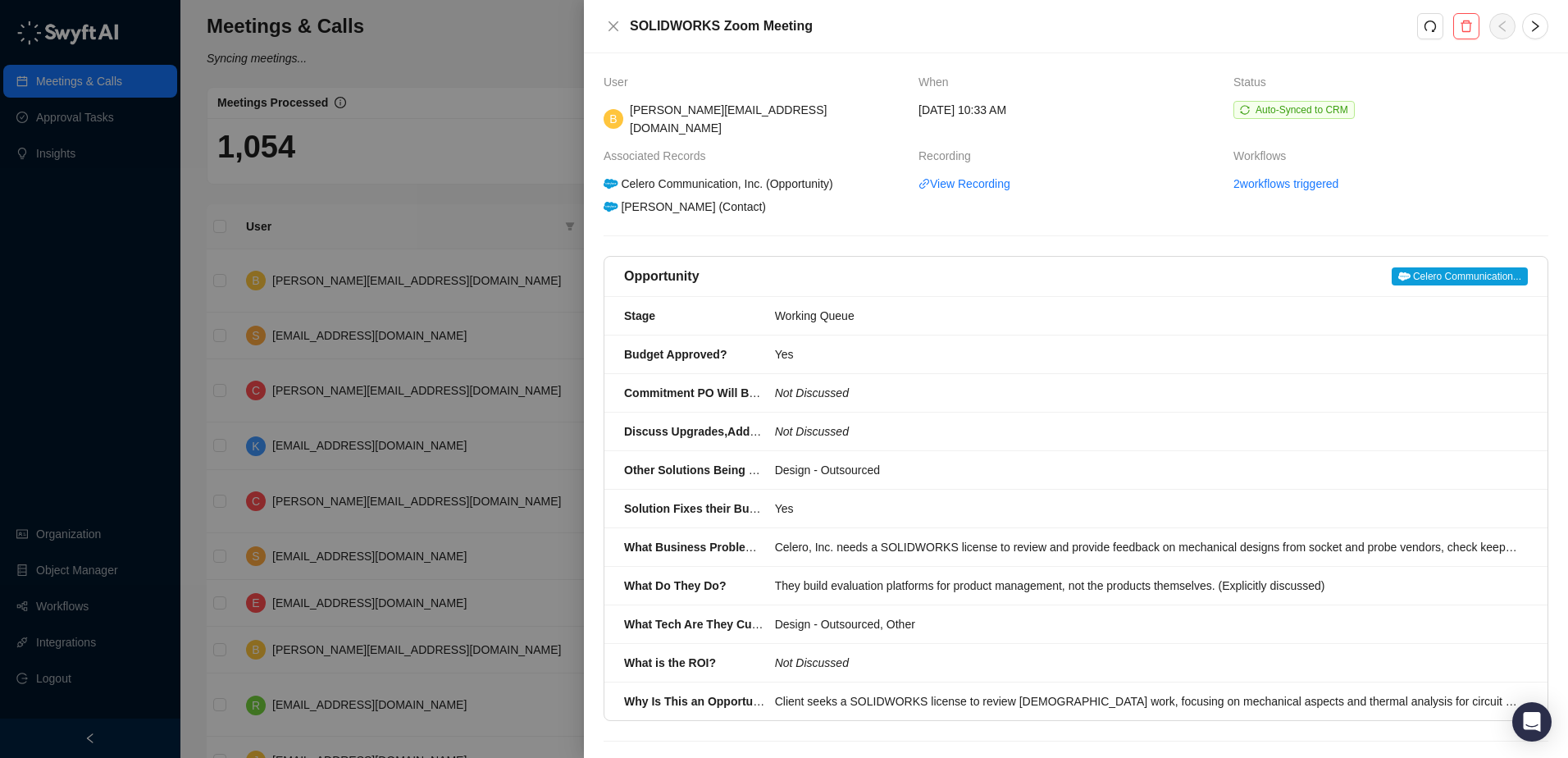
click at [1448, 267] on span "Celero Communication..." at bounding box center [1459, 276] width 136 height 18
click at [610, 30] on icon "close" at bounding box center [613, 26] width 10 height 10
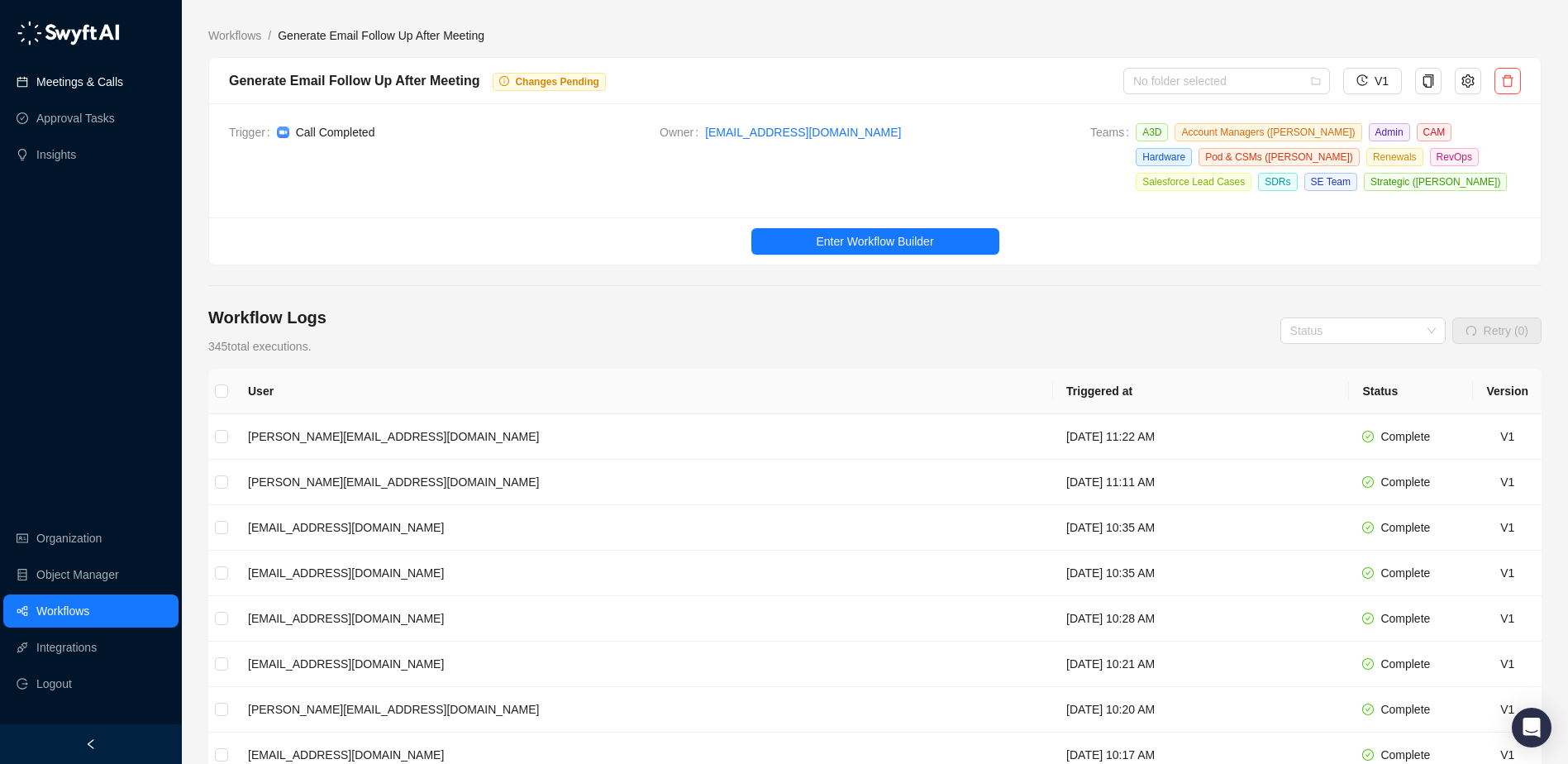
click at [117, 86] on link "Meetings & Calls" at bounding box center [80, 82] width 86 height 33
